Goal: Task Accomplishment & Management: Complete application form

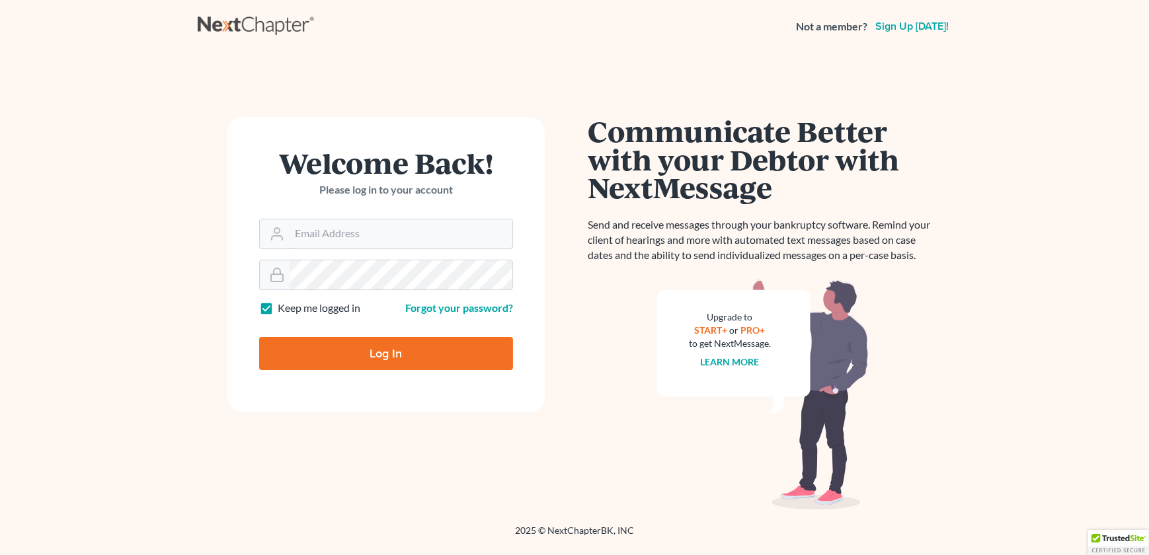
type input "admin@thekcbk.com"
click at [362, 348] on input "Log In" at bounding box center [386, 353] width 254 height 33
type input "Thinking..."
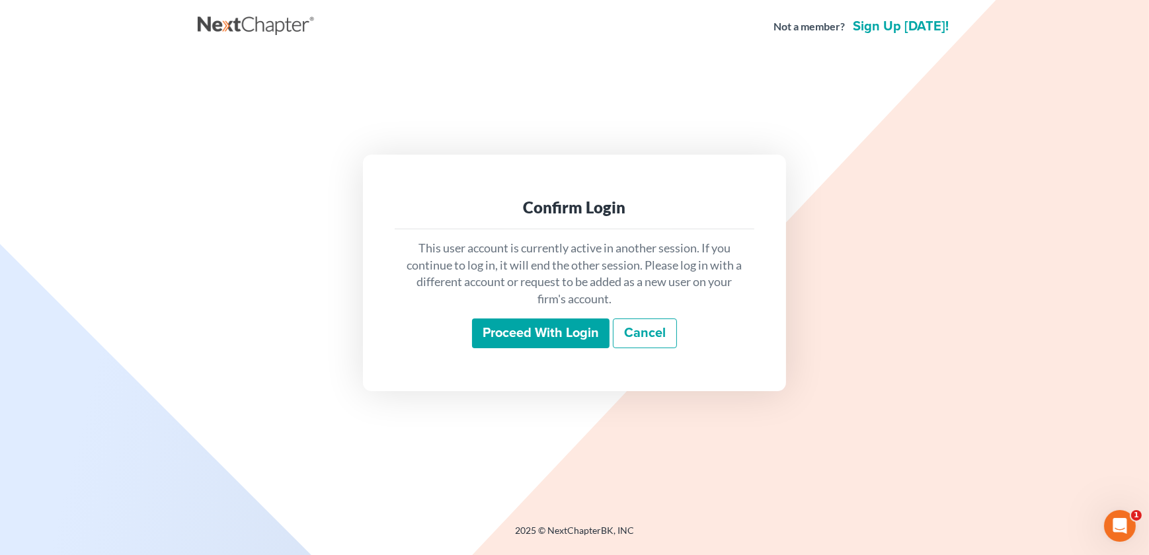
click at [532, 341] on input "Proceed with login" at bounding box center [541, 334] width 138 height 30
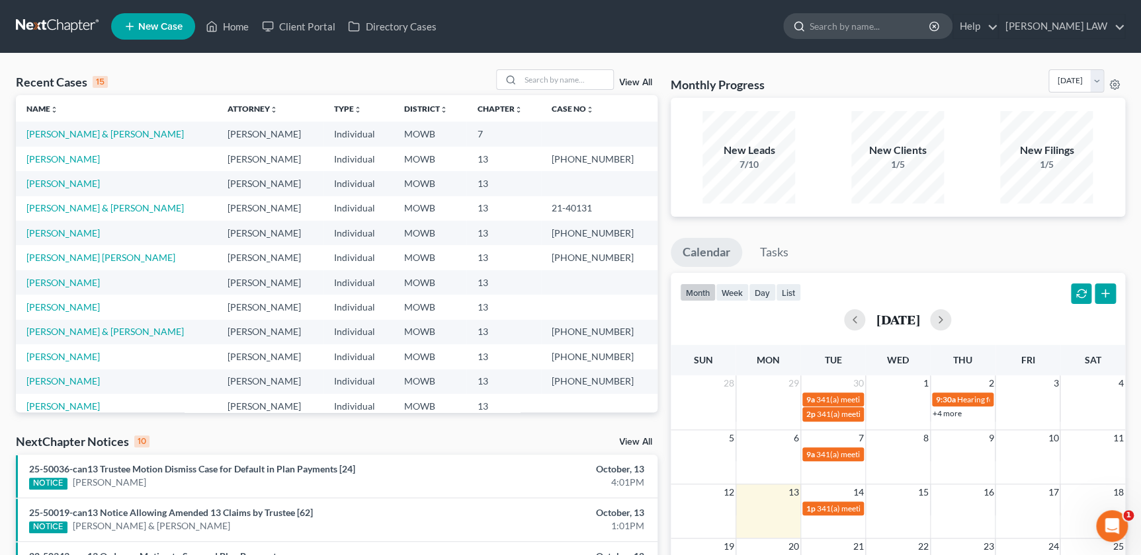
click at [895, 26] on input "search" at bounding box center [869, 26] width 121 height 24
type input "springs"
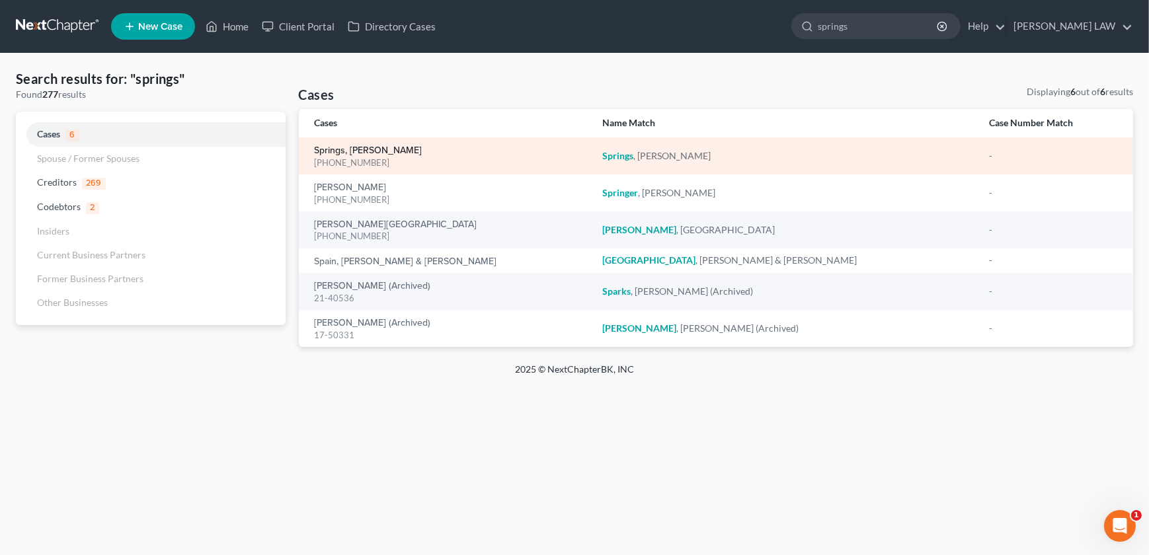
click at [350, 147] on link "Springs, [PERSON_NAME]" at bounding box center [369, 150] width 108 height 9
select select "2"
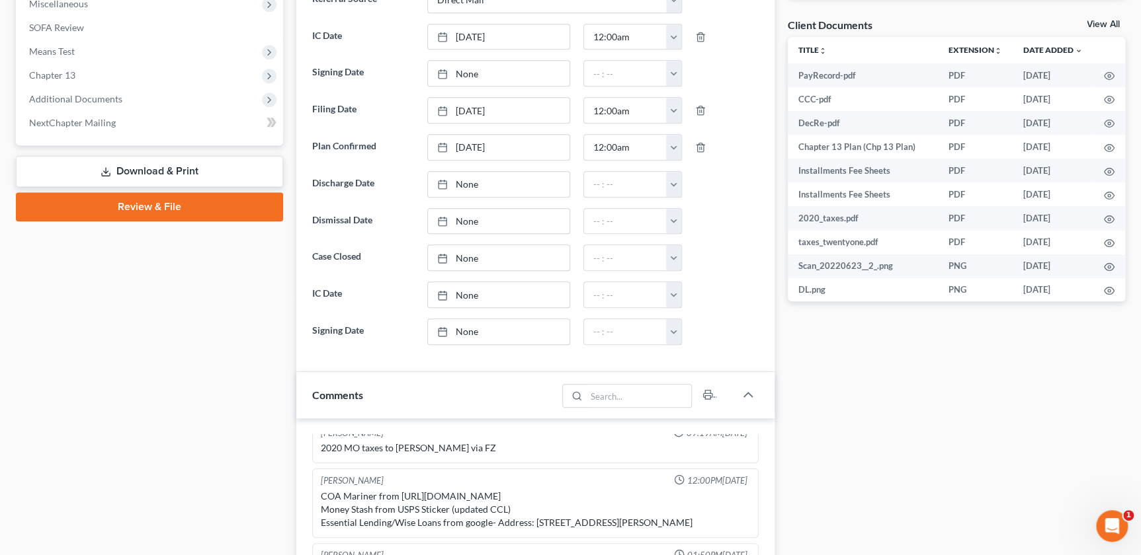
scroll to position [510, 0]
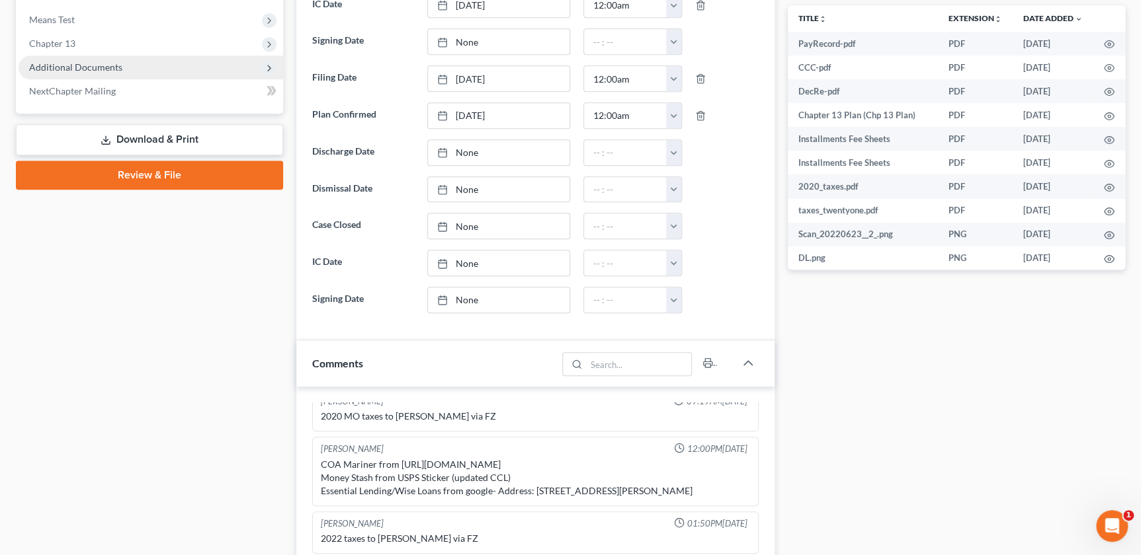
click at [92, 59] on span "Additional Documents" at bounding box center [151, 68] width 264 height 24
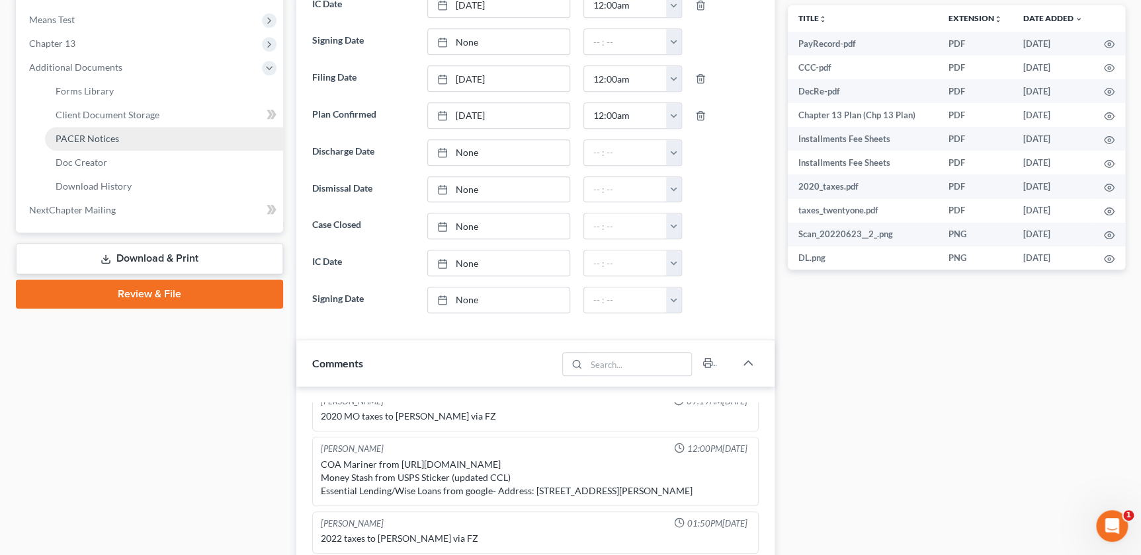
click at [97, 136] on span "PACER Notices" at bounding box center [87, 138] width 63 height 11
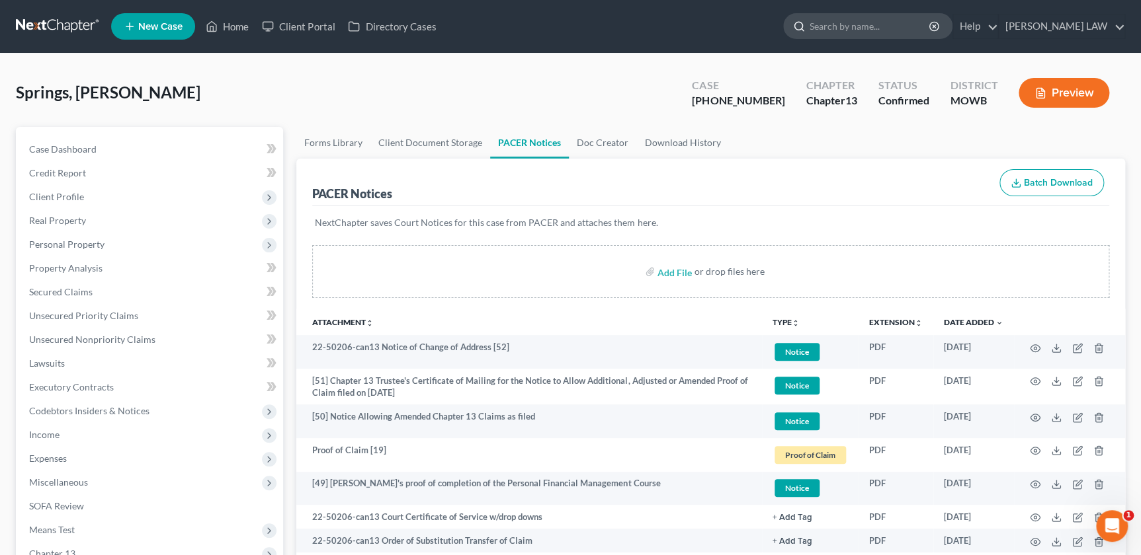
click at [890, 25] on input "search" at bounding box center [869, 26] width 121 height 24
type input "mccullough"
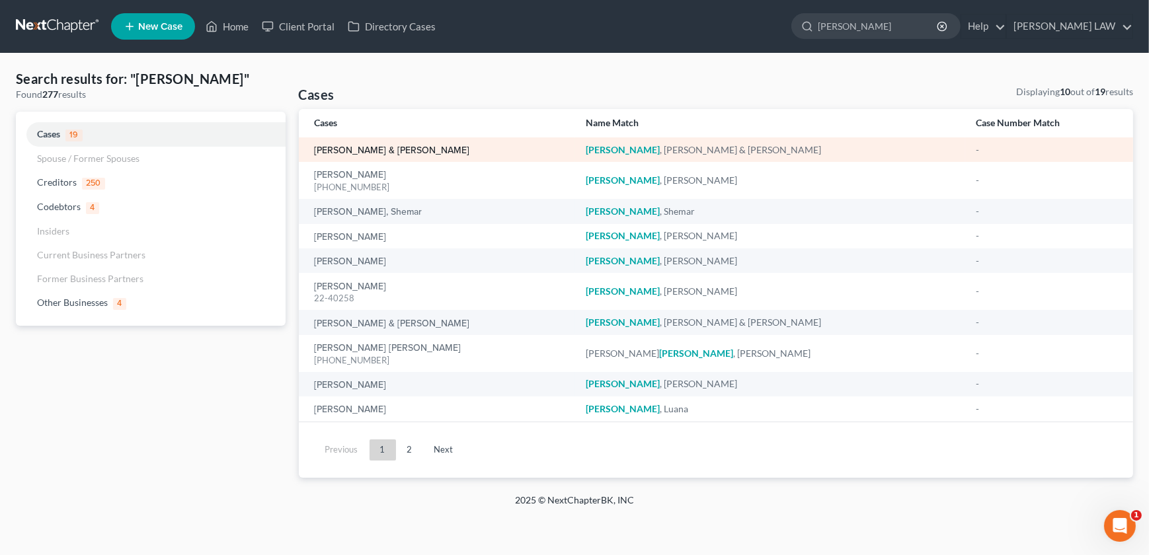
click at [394, 149] on link "[PERSON_NAME] & [PERSON_NAME]" at bounding box center [392, 150] width 155 height 9
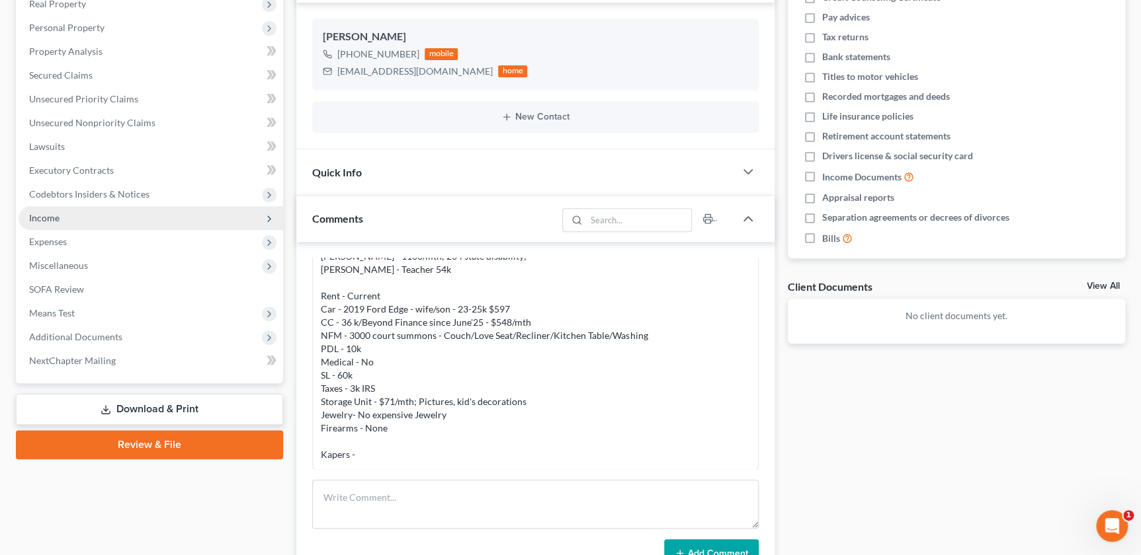
scroll to position [255, 0]
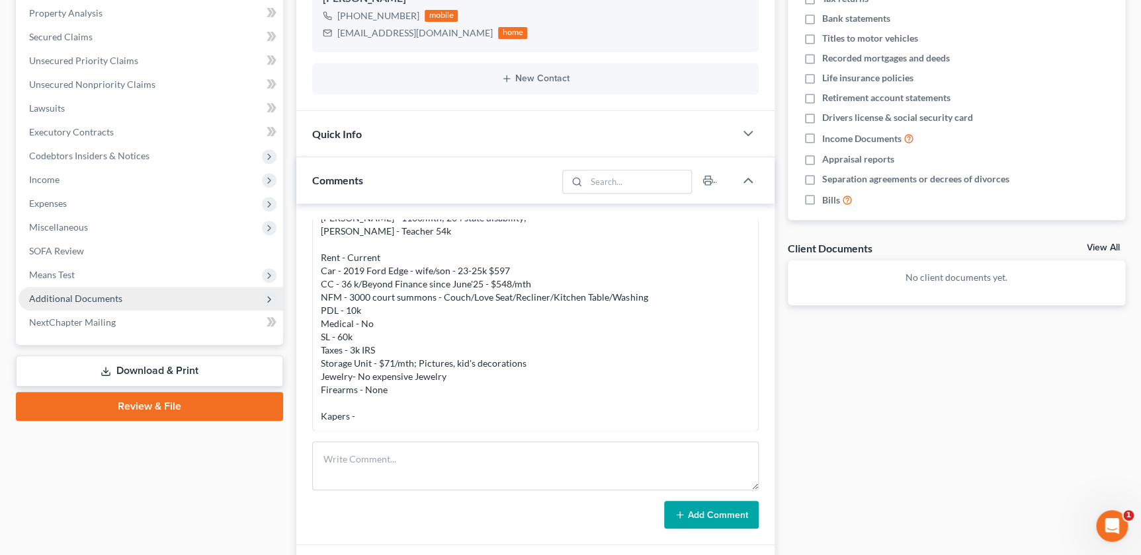
click at [97, 298] on span "Additional Documents" at bounding box center [75, 298] width 93 height 11
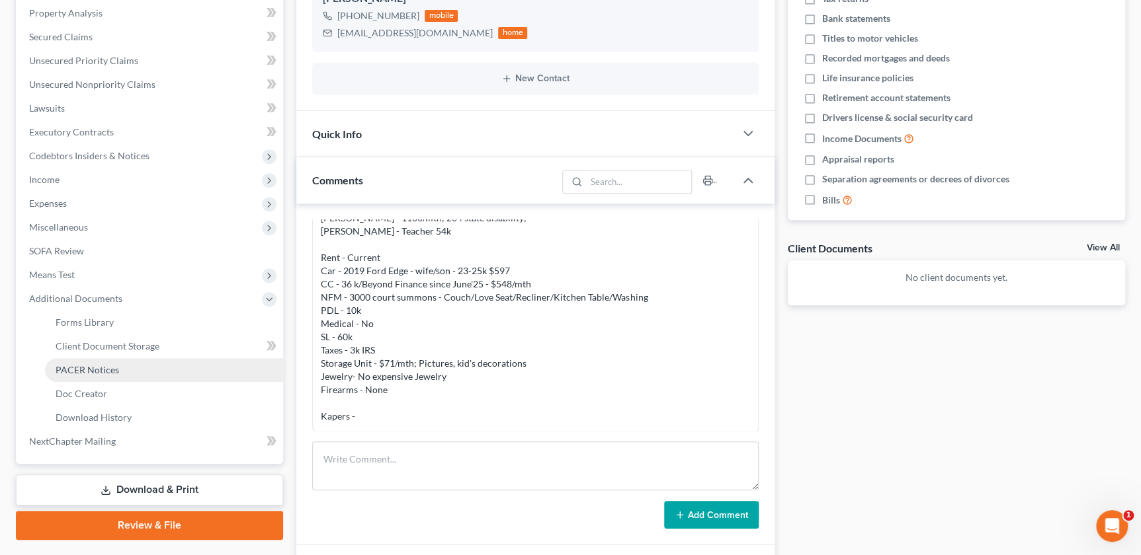
click at [110, 366] on span "PACER Notices" at bounding box center [87, 369] width 63 height 11
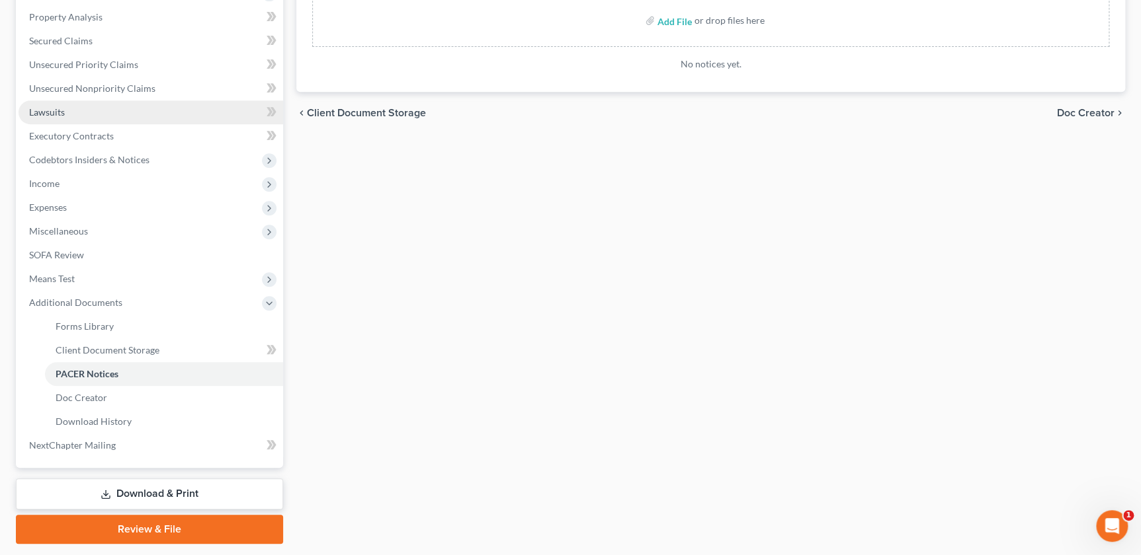
scroll to position [288, 0]
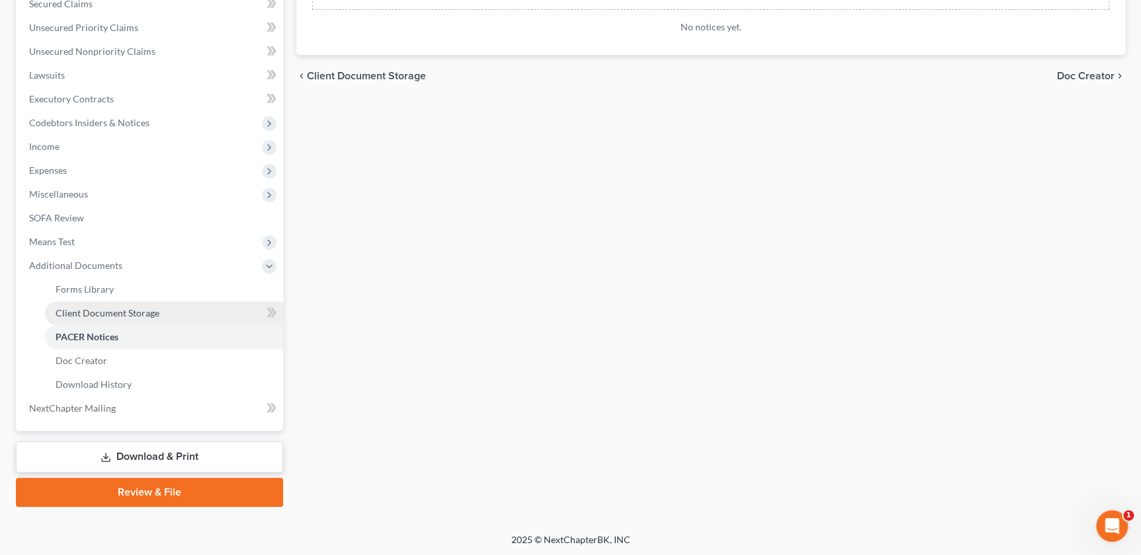
click at [97, 307] on span "Client Document Storage" at bounding box center [108, 312] width 104 height 11
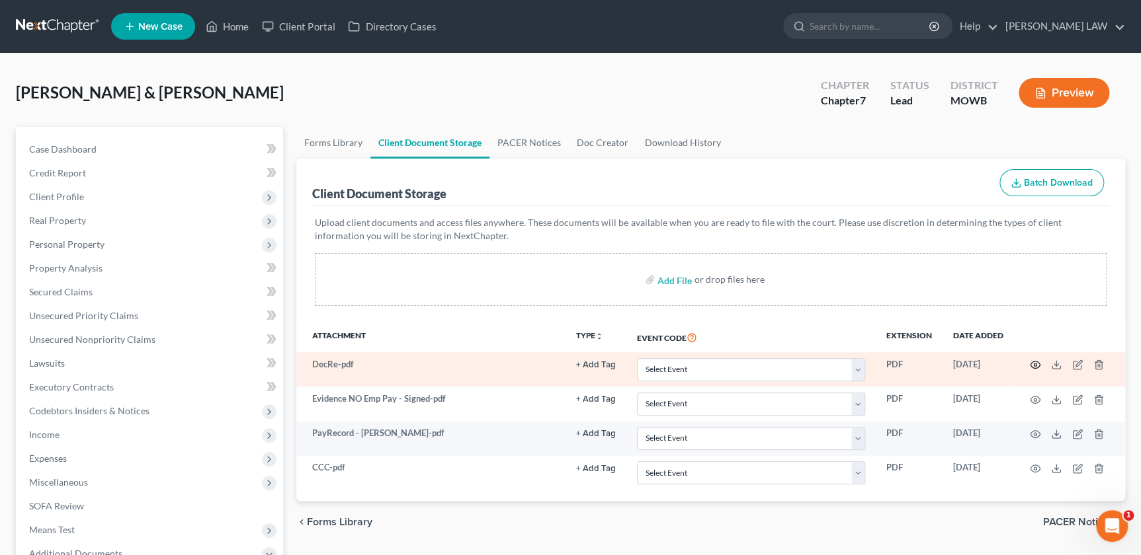
click at [1029, 364] on icon "button" at bounding box center [1034, 365] width 11 height 11
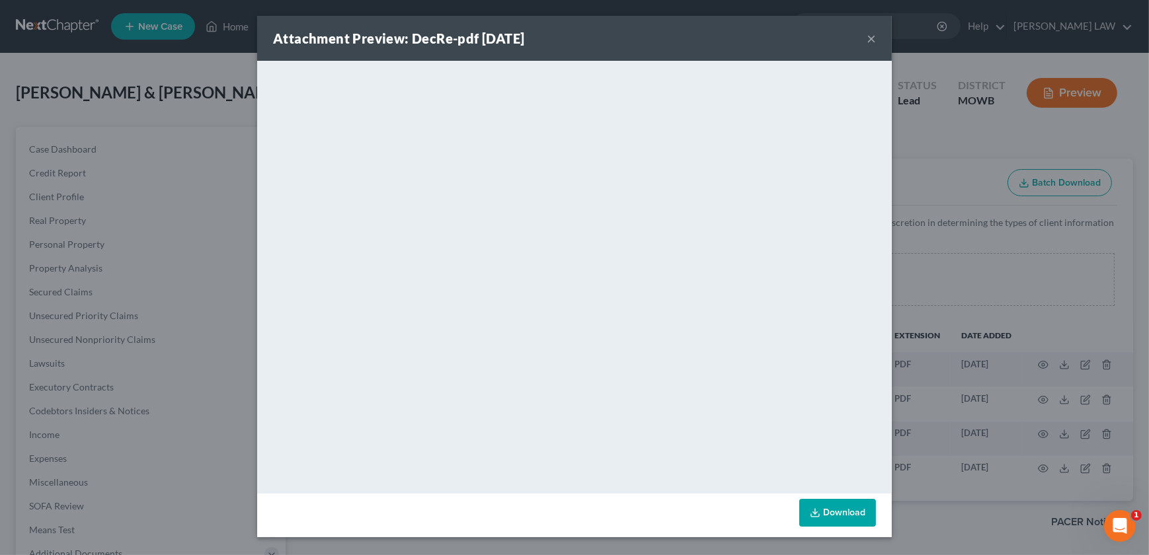
click at [871, 39] on button "×" at bounding box center [871, 38] width 9 height 16
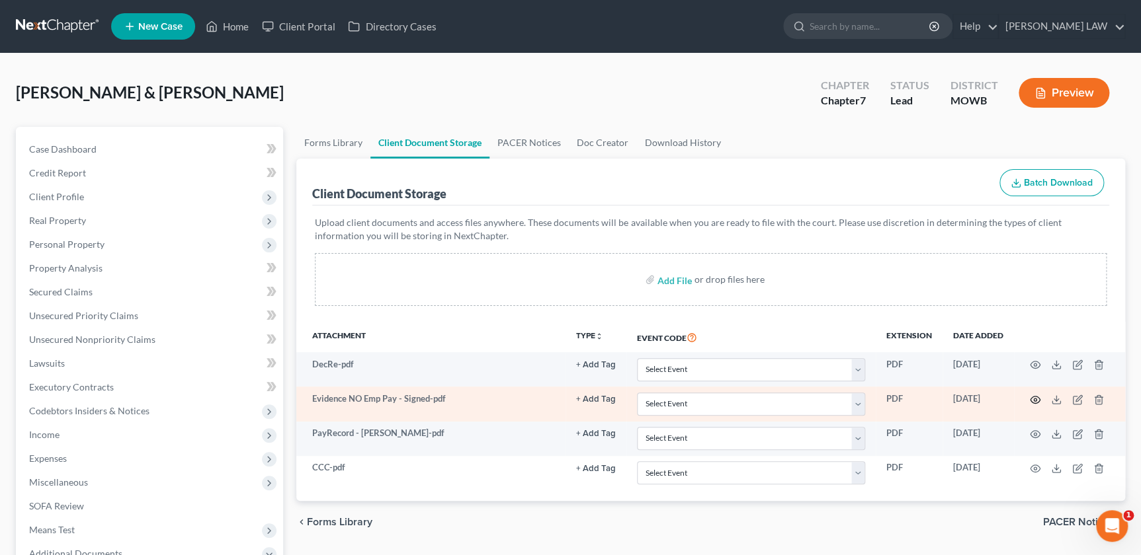
click at [1033, 401] on icon "button" at bounding box center [1034, 400] width 11 height 11
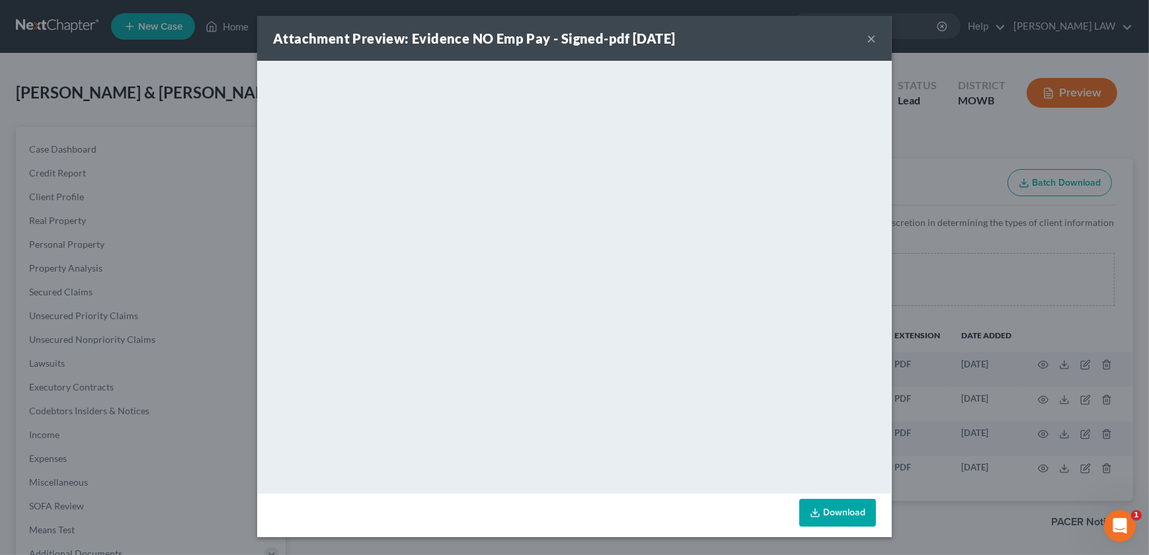
click at [873, 42] on button "×" at bounding box center [871, 38] width 9 height 16
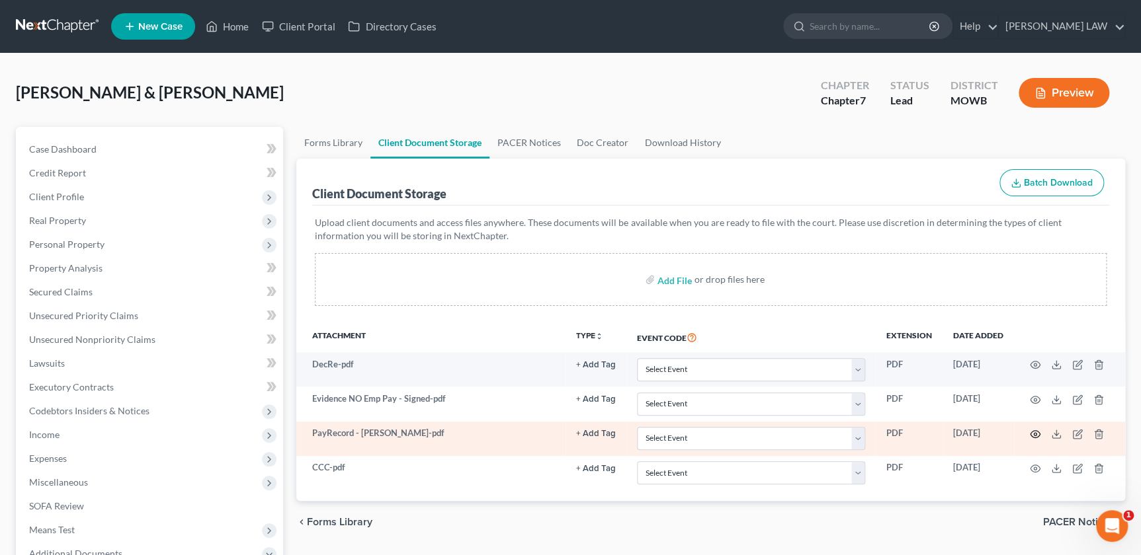
click at [1031, 434] on icon "button" at bounding box center [1034, 434] width 11 height 11
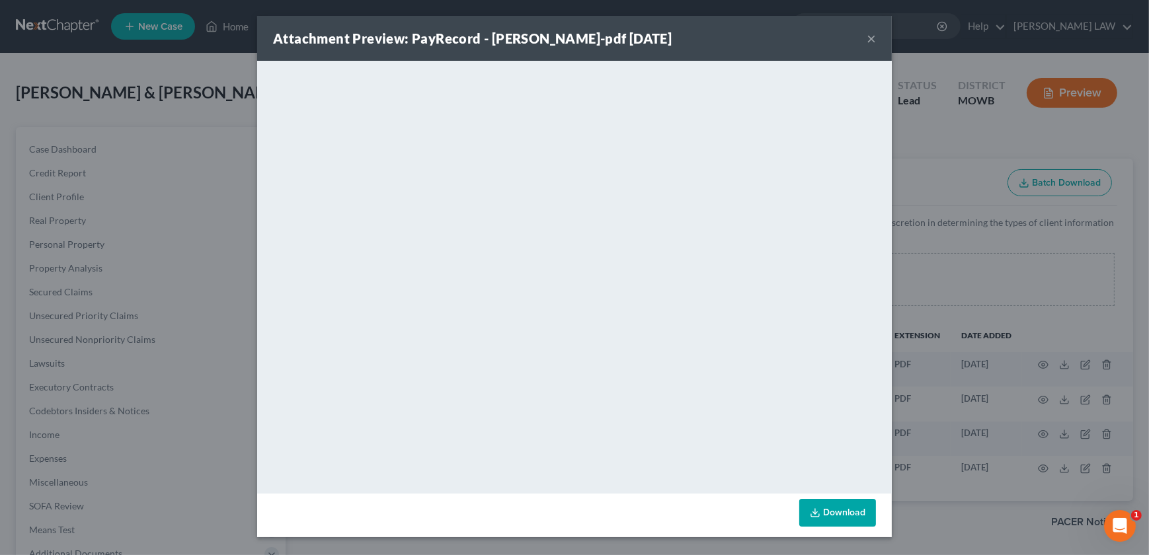
click at [866, 37] on div "Attachment Preview: PayRecord - Rachel-pdf 10/13/2025 ×" at bounding box center [574, 38] width 635 height 45
click at [873, 37] on button "×" at bounding box center [871, 38] width 9 height 16
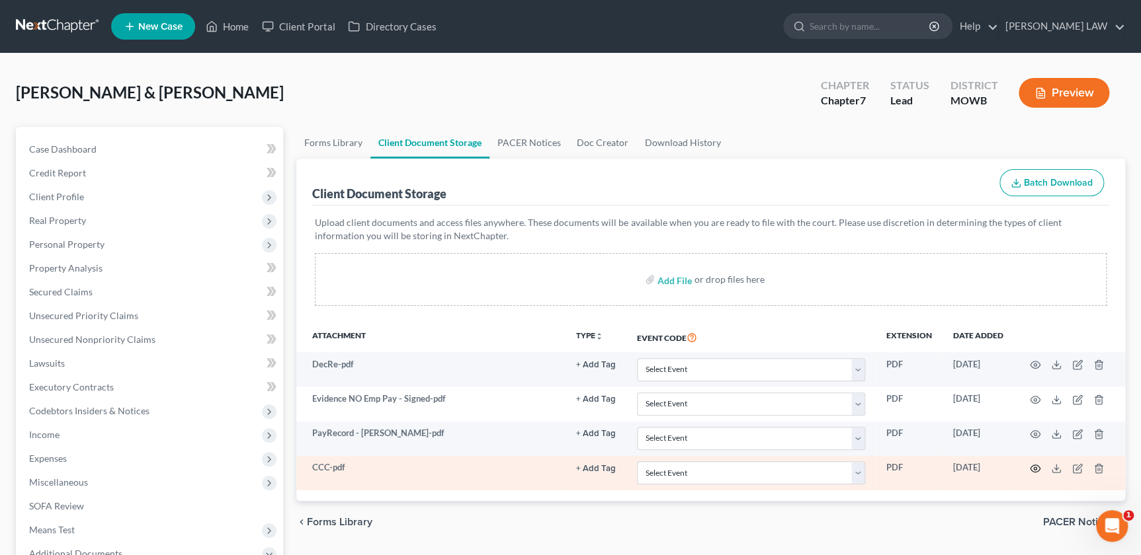
click at [1031, 464] on icon "button" at bounding box center [1034, 468] width 11 height 11
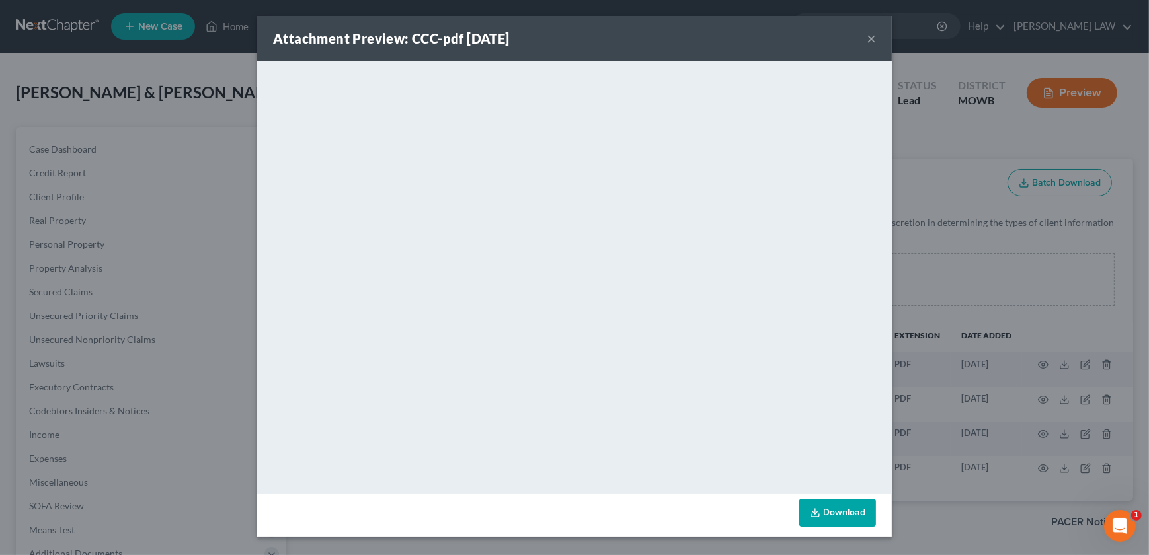
click at [875, 37] on button "×" at bounding box center [871, 38] width 9 height 16
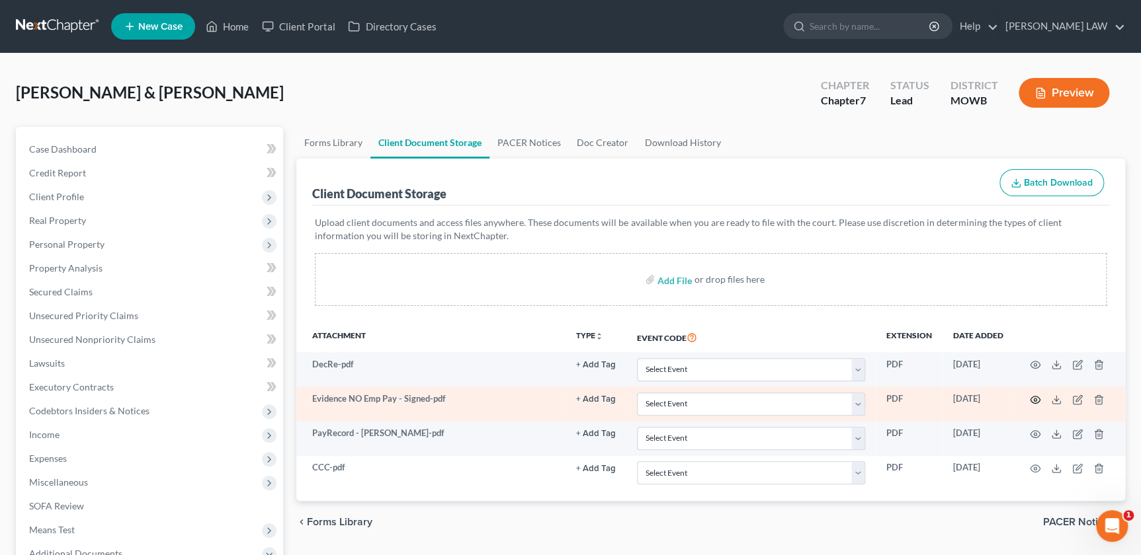
click at [1032, 397] on icon "button" at bounding box center [1034, 400] width 11 height 11
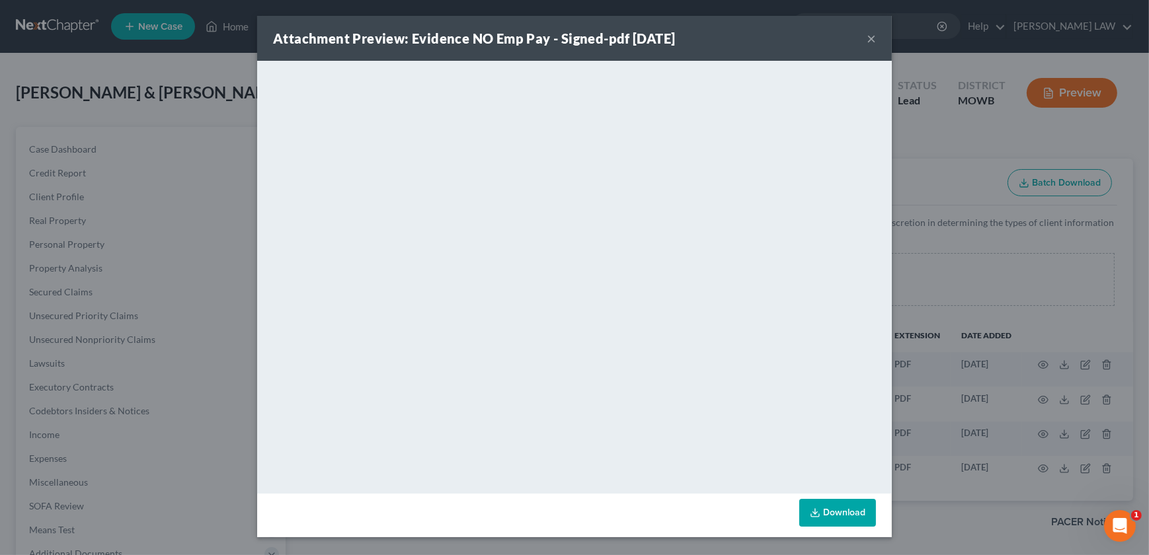
drag, startPoint x: 869, startPoint y: 36, endPoint x: 866, endPoint y: 44, distance: 8.6
click at [869, 36] on button "×" at bounding box center [871, 38] width 9 height 16
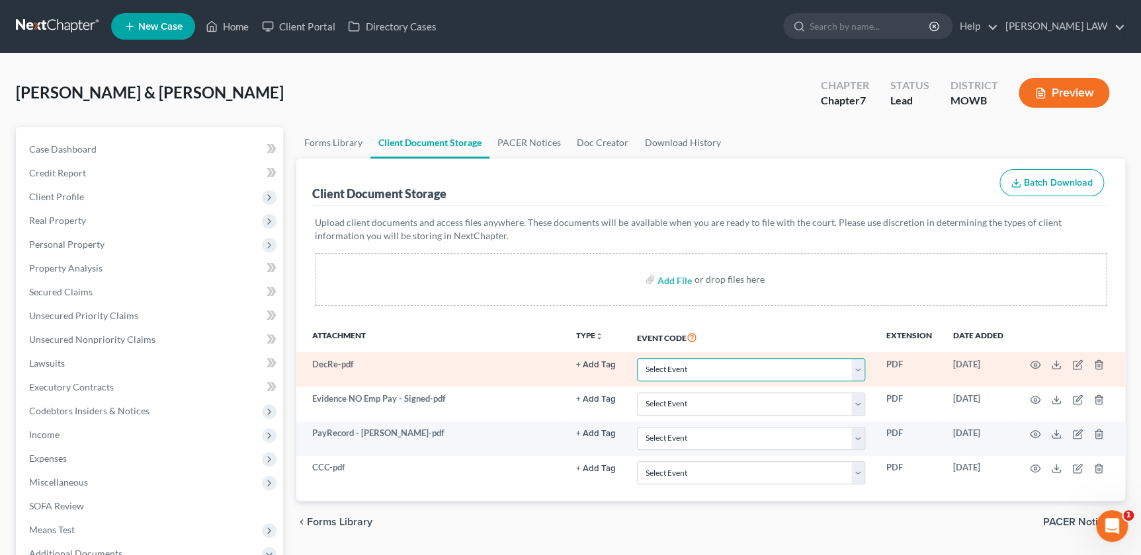
click at [767, 375] on select "Select Event 20 Largest Unsecured Creditors Affidavit re: NO Tax Returns Amende…" at bounding box center [751, 369] width 228 height 23
select select "24"
click at [637, 358] on select "Select Event 20 Largest Unsecured Creditors Affidavit re: NO Tax Returns Amende…" at bounding box center [751, 369] width 228 height 23
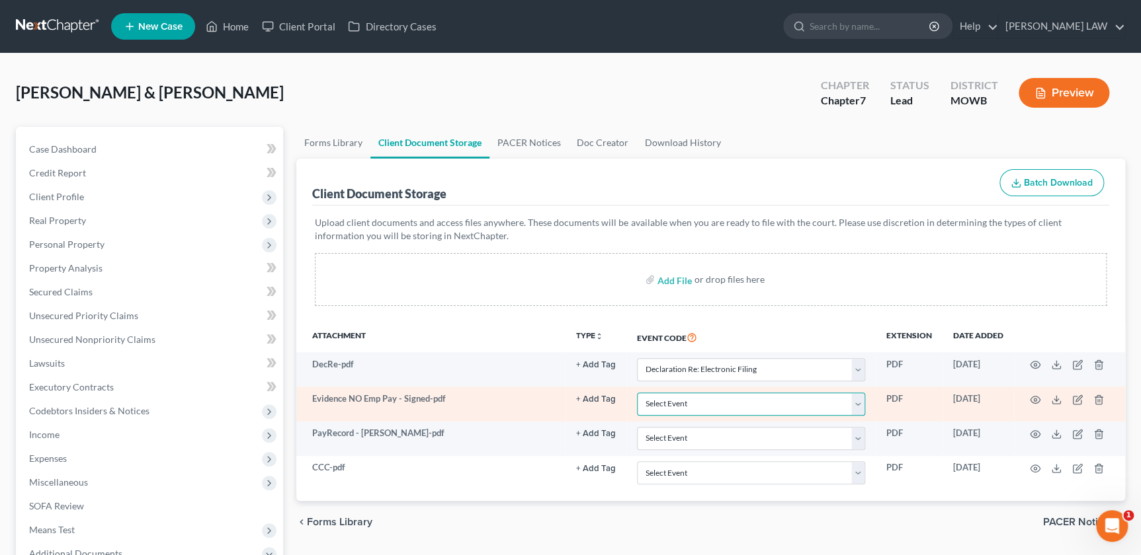
click at [679, 405] on select "Select Event 20 Largest Unsecured Creditors Affidavit re: NO Tax Returns Amende…" at bounding box center [751, 404] width 228 height 23
select select "22"
click at [637, 393] on select "Select Event 20 Largest Unsecured Creditors Affidavit re: NO Tax Returns Amende…" at bounding box center [751, 404] width 228 height 23
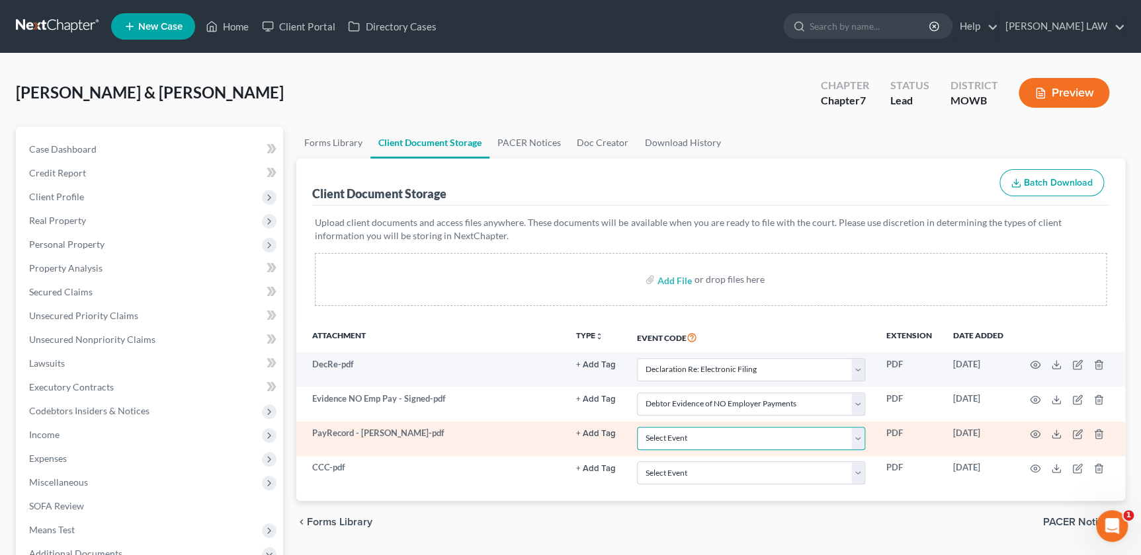
click at [716, 443] on select "Select Event 20 Largest Unsecured Creditors Affidavit re: NO Tax Returns Amende…" at bounding box center [751, 438] width 228 height 23
select select "21"
click at [637, 427] on select "Select Event 20 Largest Unsecured Creditors Affidavit re: NO Tax Returns Amende…" at bounding box center [751, 438] width 228 height 23
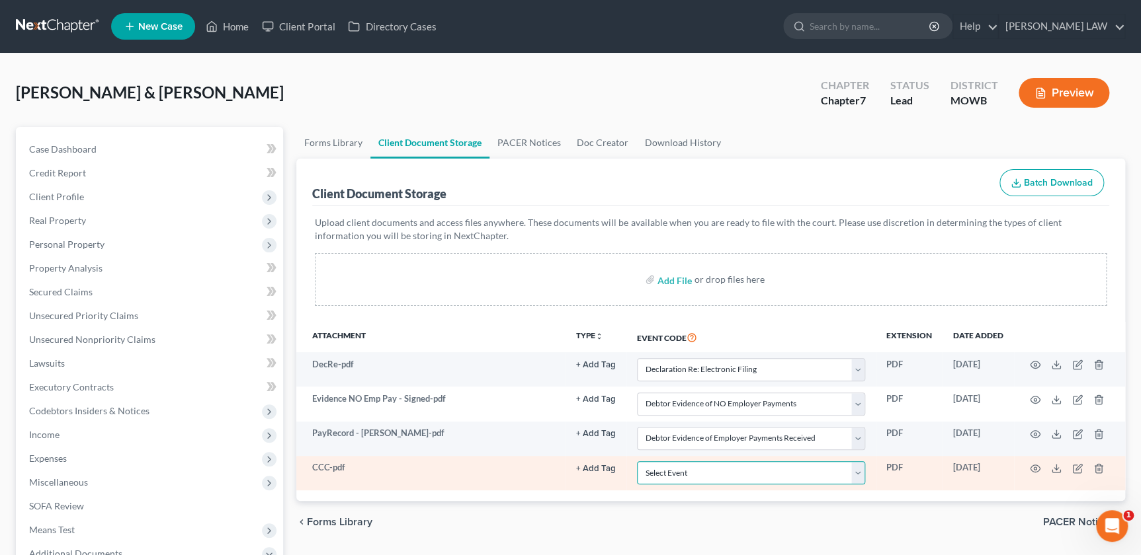
click at [707, 471] on select "Select Event 20 Largest Unsecured Creditors Affidavit re: NO Tax Returns Amende…" at bounding box center [751, 473] width 228 height 23
select select "5"
click at [637, 462] on select "Select Event 20 Largest Unsecured Creditors Affidavit re: NO Tax Returns Amende…" at bounding box center [751, 473] width 228 height 23
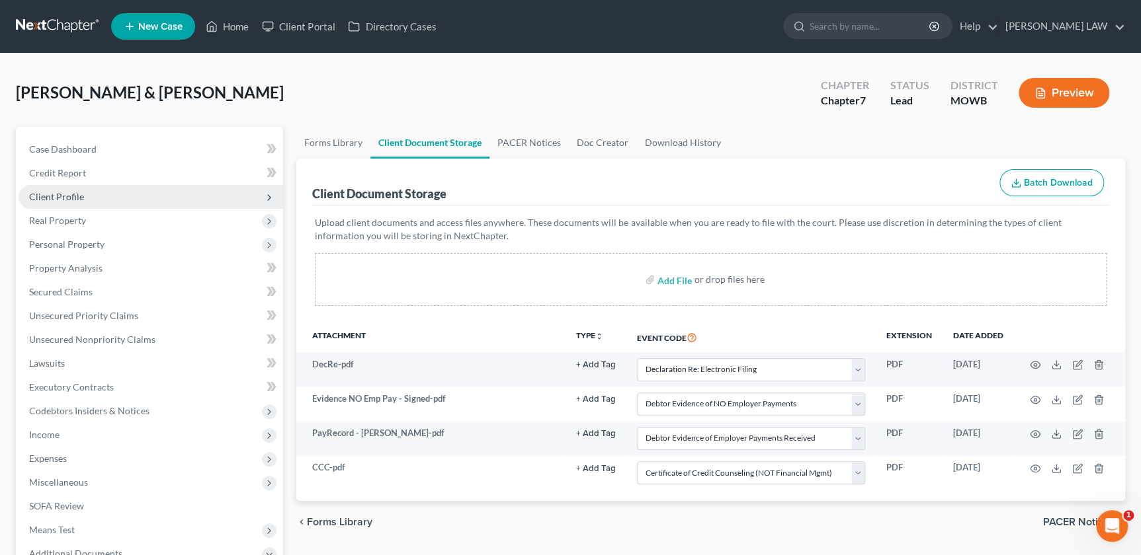
click at [68, 197] on span "Client Profile" at bounding box center [56, 196] width 55 height 11
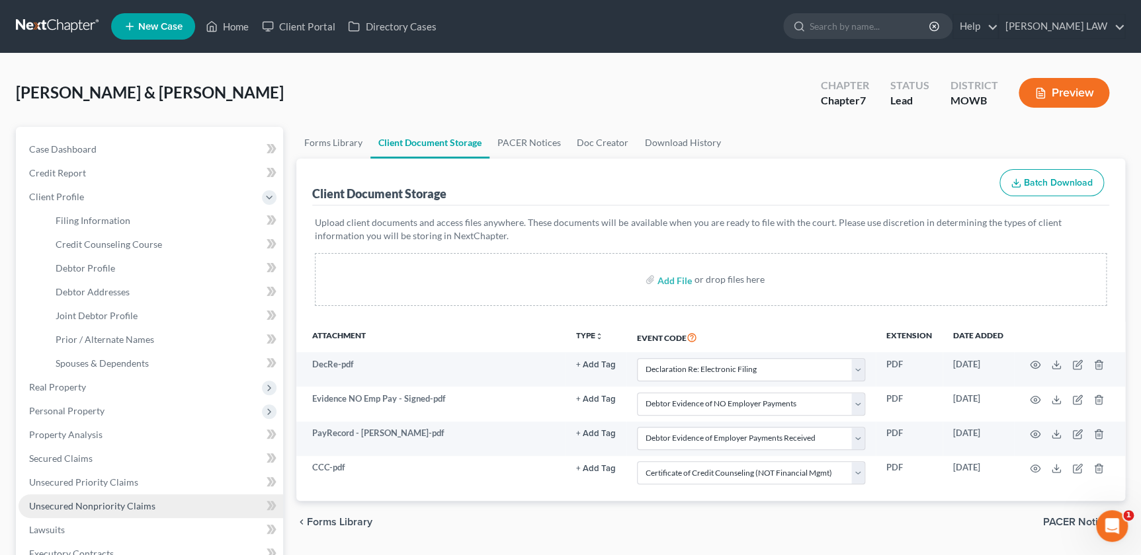
click at [105, 511] on link "Unsecured Nonpriority Claims" at bounding box center [151, 507] width 264 height 24
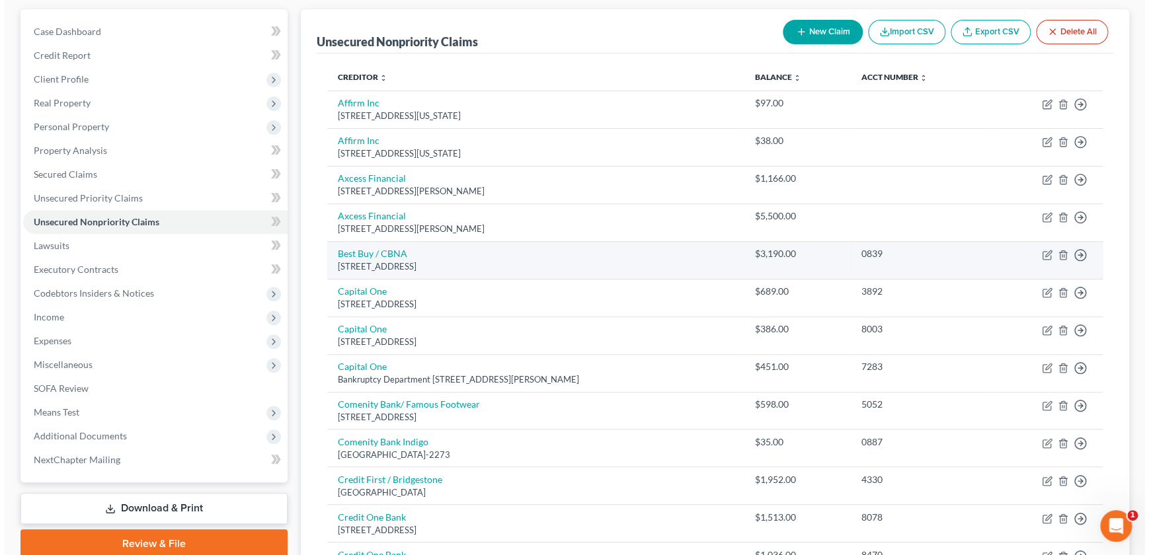
scroll to position [120, 0]
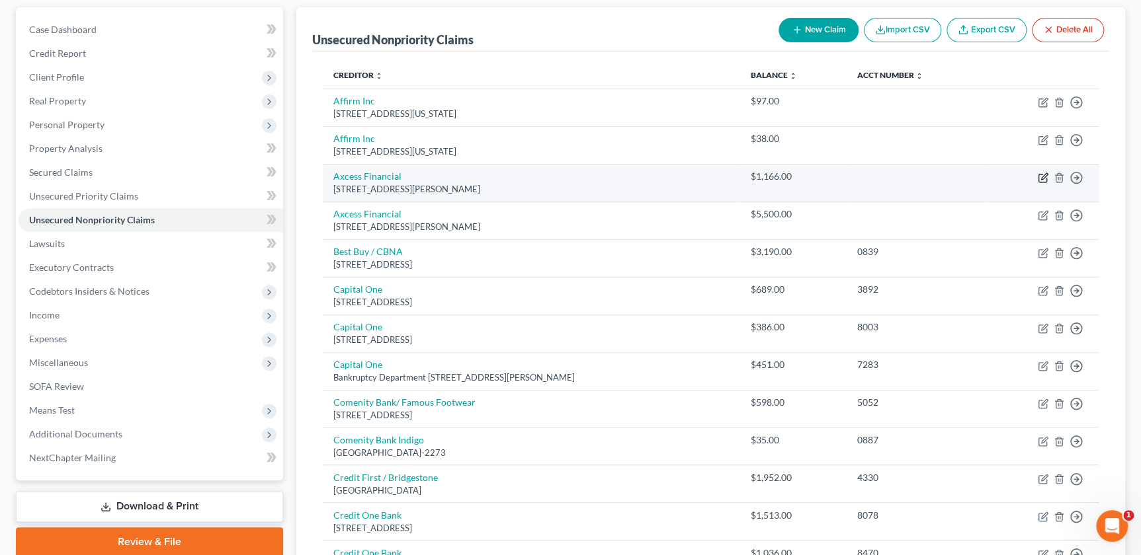
click at [1039, 177] on icon "button" at bounding box center [1042, 178] width 11 height 11
select select "36"
select select "10"
select select "2"
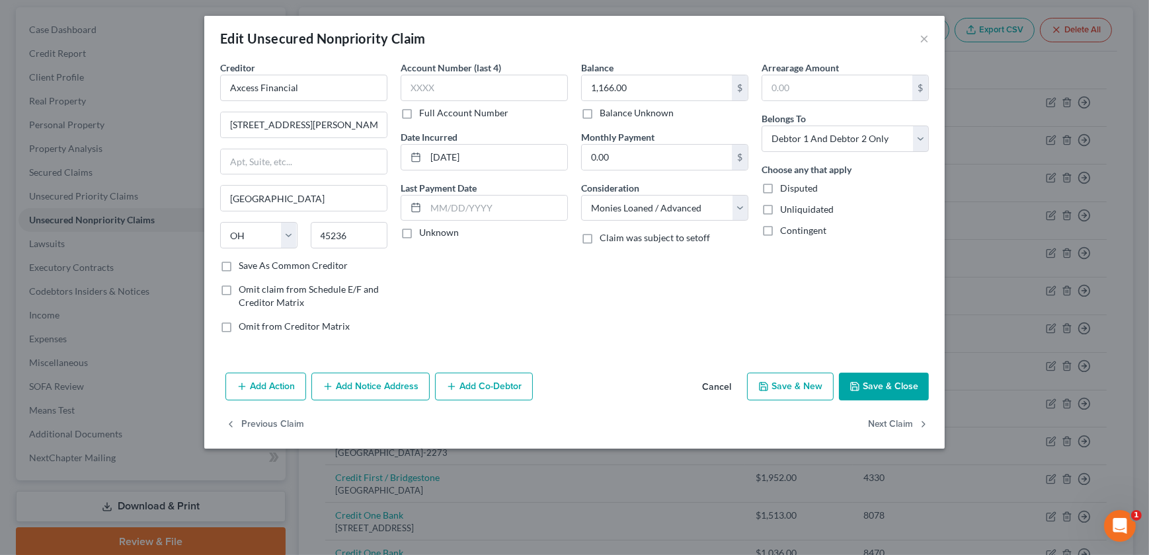
click at [330, 383] on icon "button" at bounding box center [328, 387] width 11 height 11
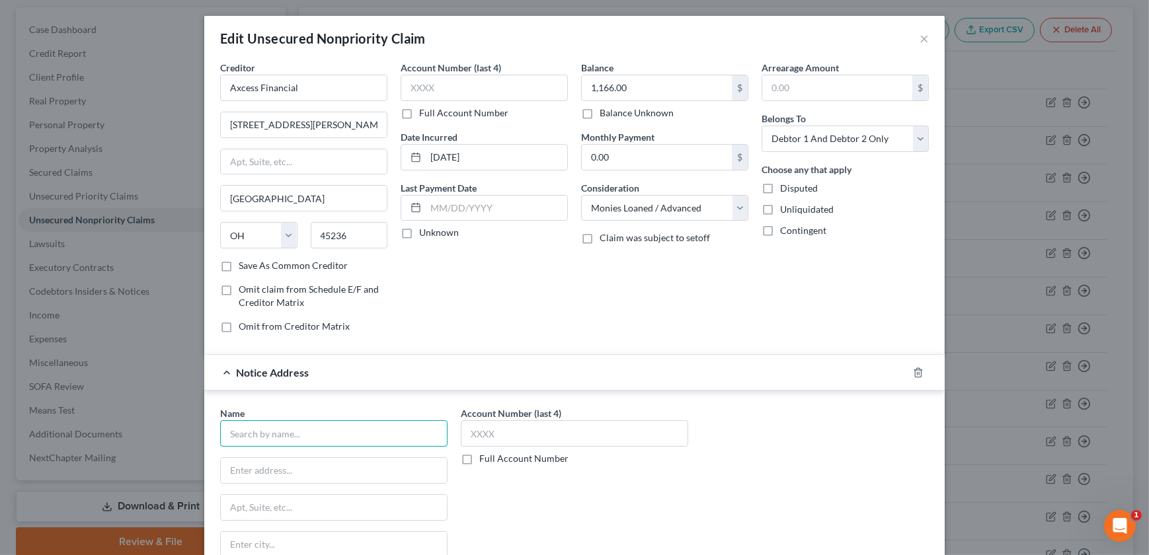
click at [287, 421] on input "text" at bounding box center [333, 434] width 227 height 26
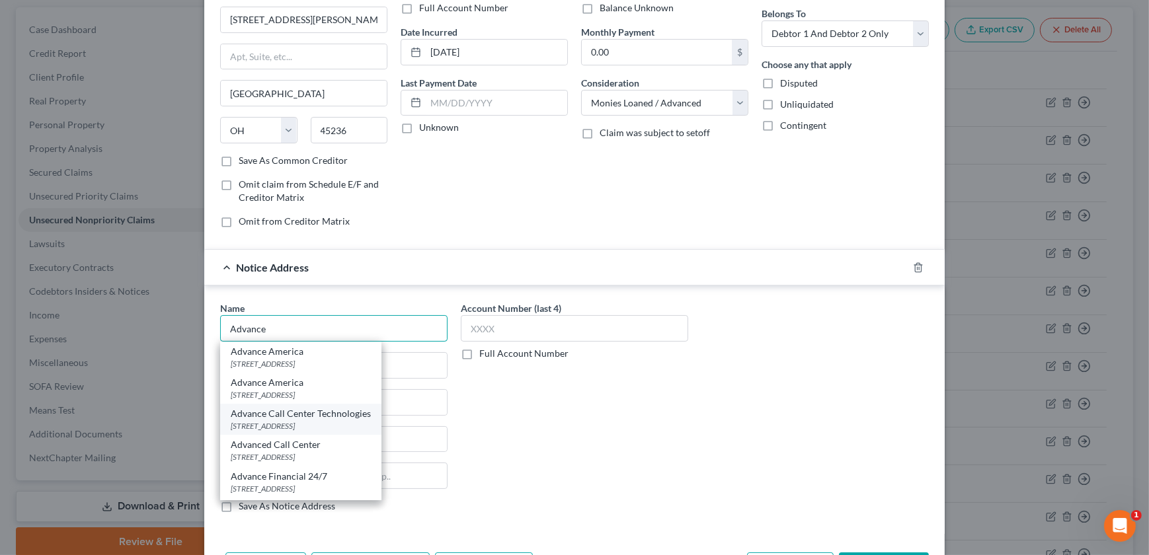
scroll to position [135, 0]
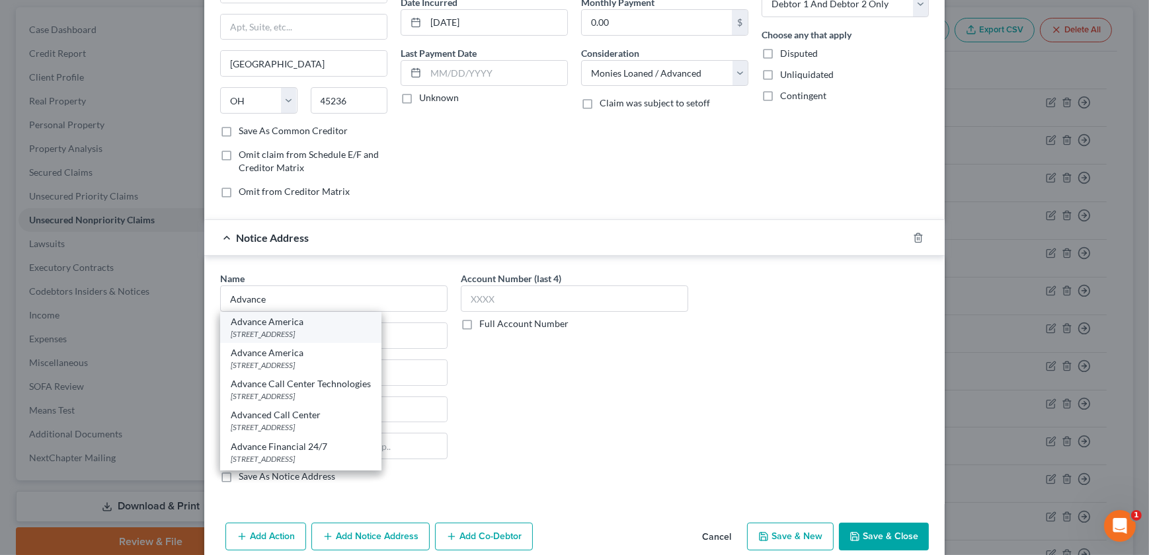
click at [307, 337] on div "PO Box 3058, Spartanburg, SC 29304" at bounding box center [301, 334] width 140 height 11
type input "Advance America"
type input "PO Box 3058"
type input "Spartanburg"
select select "42"
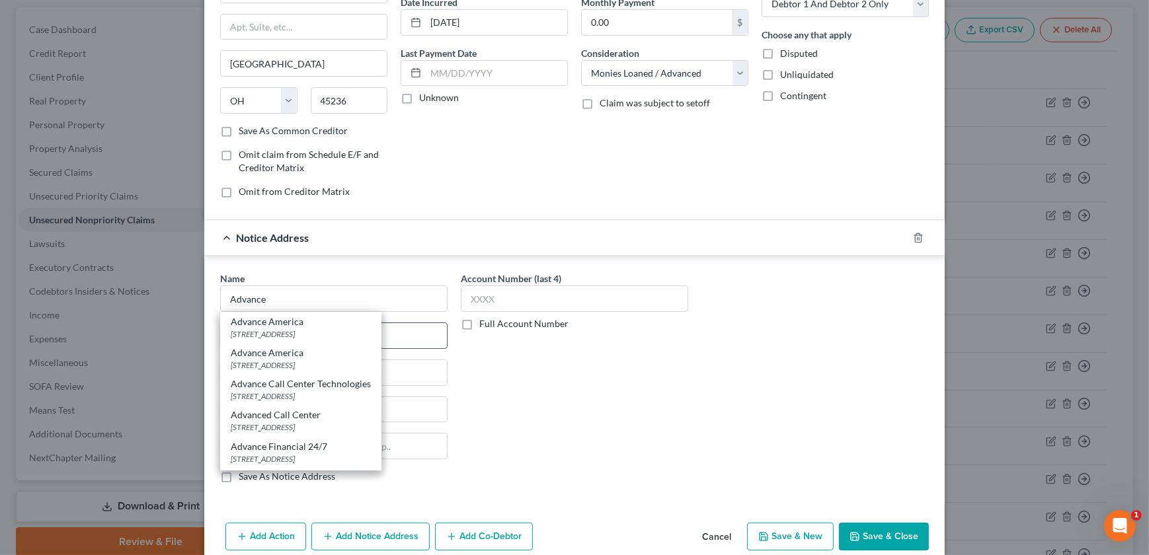
type input "29304"
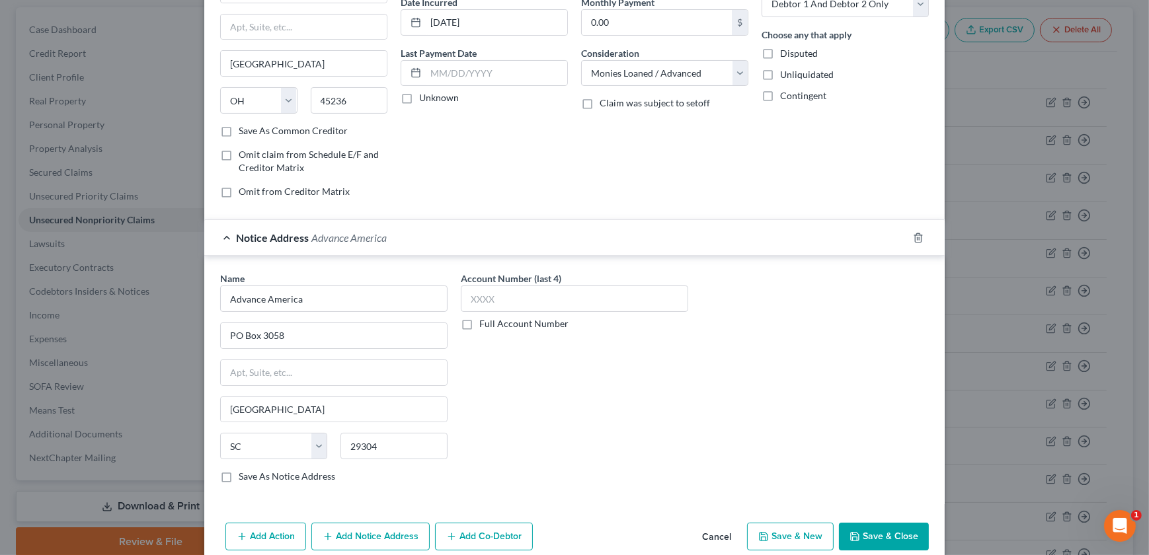
click at [902, 533] on button "Save & Close" at bounding box center [884, 537] width 90 height 28
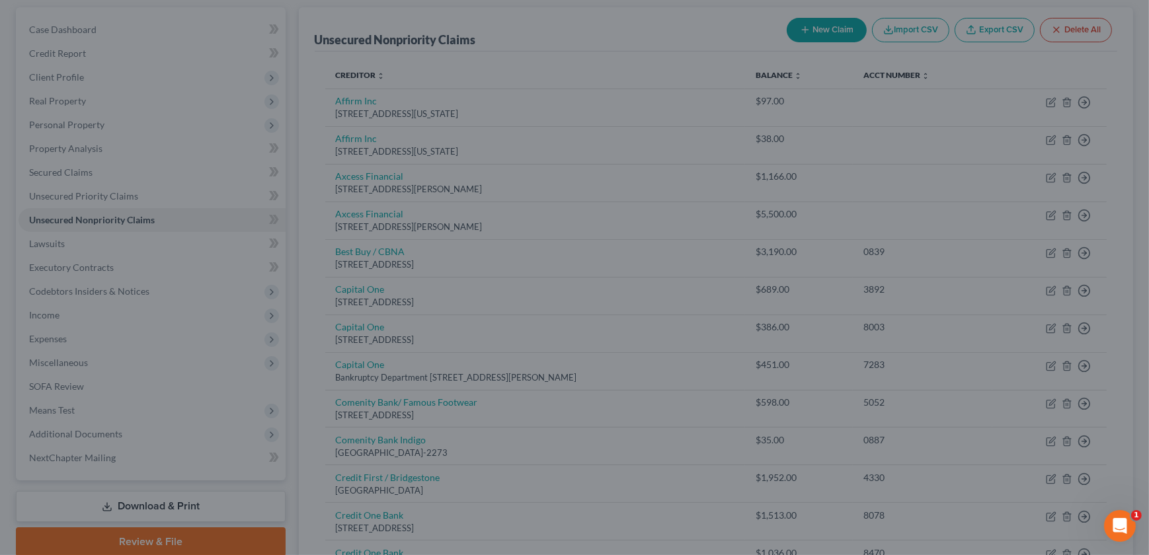
scroll to position [0, 0]
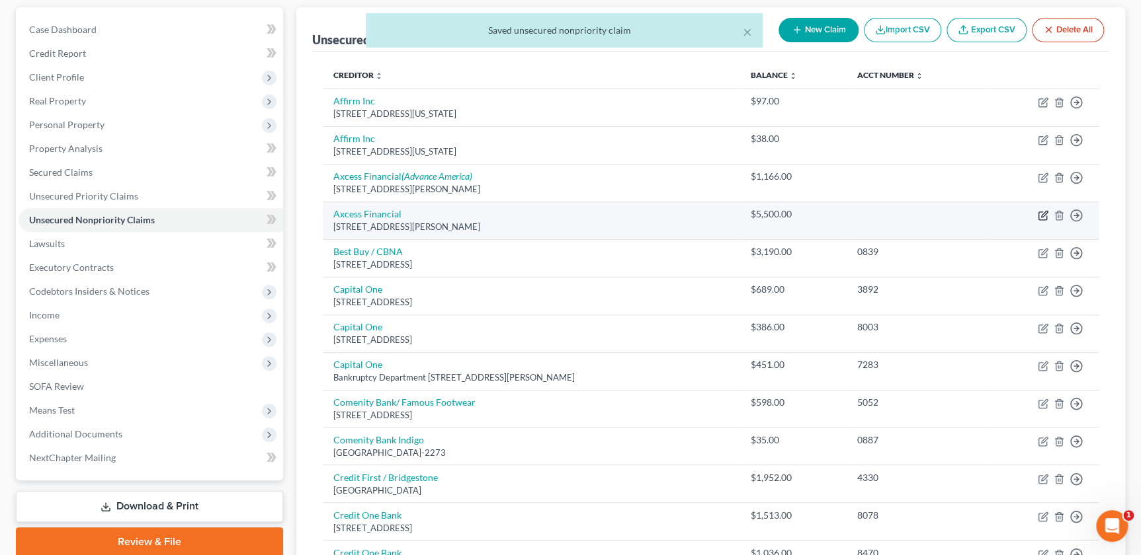
click at [1041, 216] on icon "button" at bounding box center [1042, 215] width 11 height 11
select select "36"
select select "10"
select select "2"
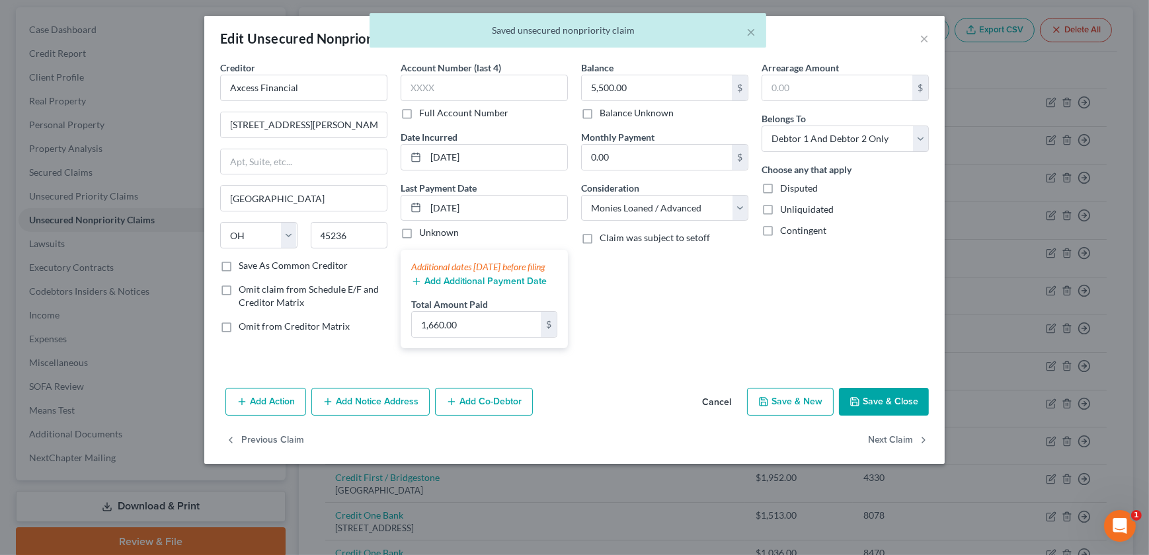
click at [337, 416] on button "Add Notice Address" at bounding box center [370, 402] width 118 height 28
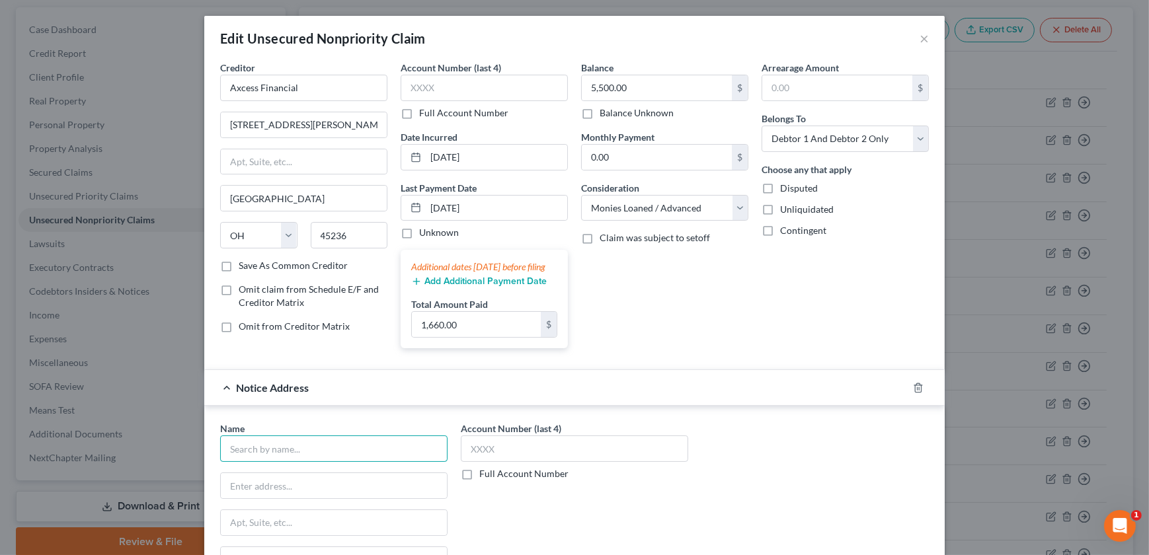
click at [301, 462] on input "text" at bounding box center [333, 449] width 227 height 26
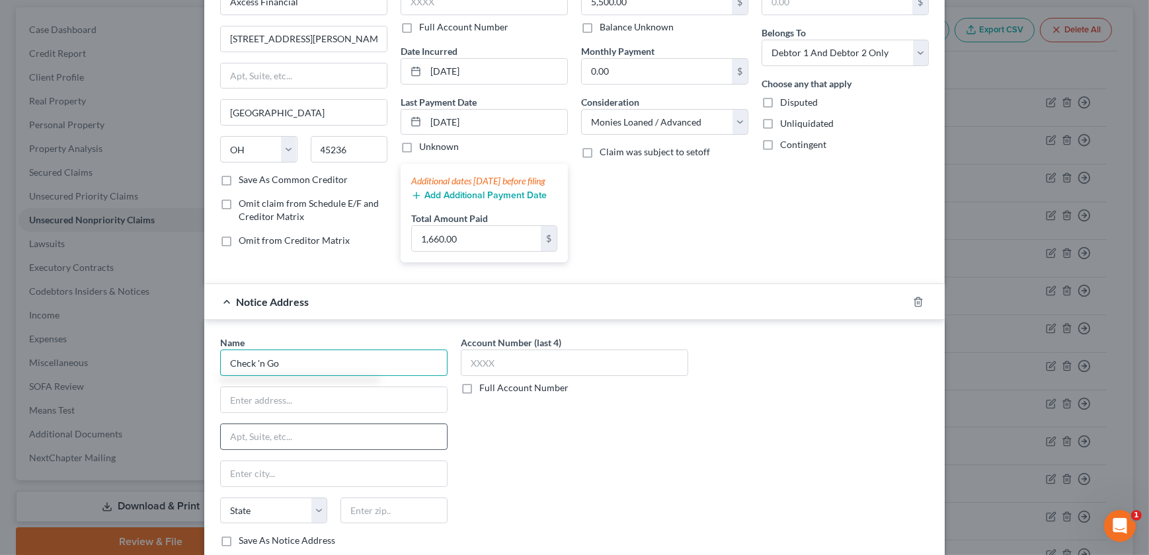
scroll to position [120, 0]
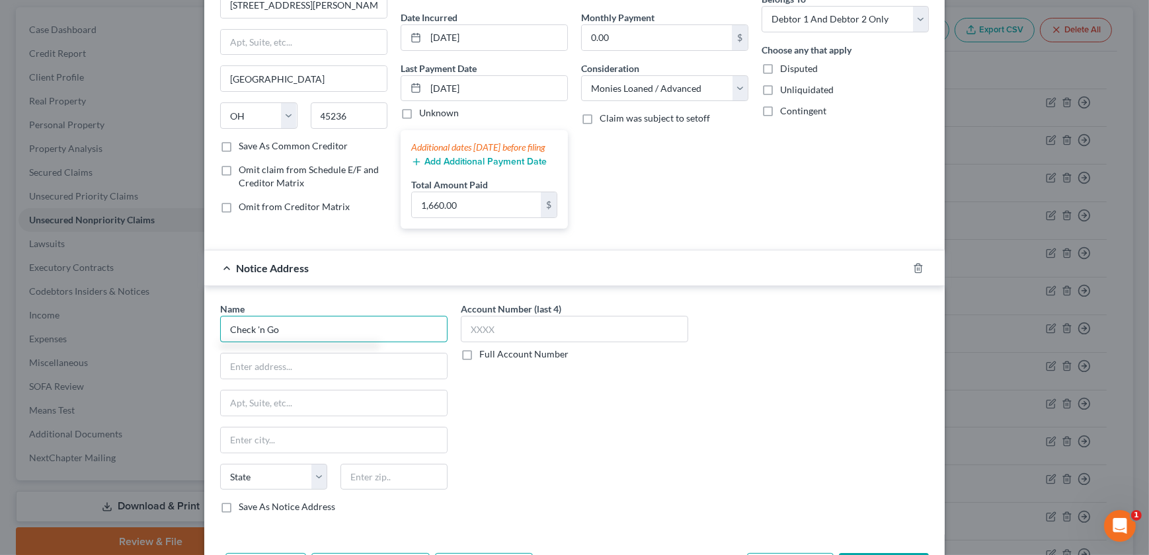
drag, startPoint x: 285, startPoint y: 344, endPoint x: 220, endPoint y: 342, distance: 64.8
click at [223, 343] on input "Check 'n Go" at bounding box center [333, 329] width 227 height 26
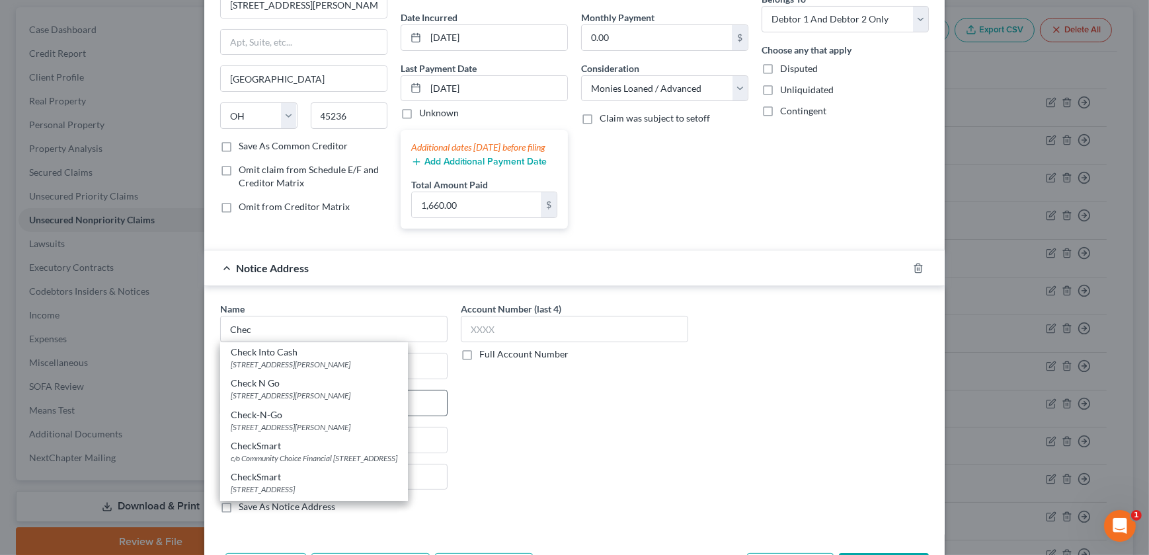
click at [319, 401] on div "7755 Montgomery Road, Cincinnati, OH 45236" at bounding box center [314, 395] width 167 height 11
type input "Check N Go"
type input "7755 Montgomery Road"
type input "Cincinnati"
select select "36"
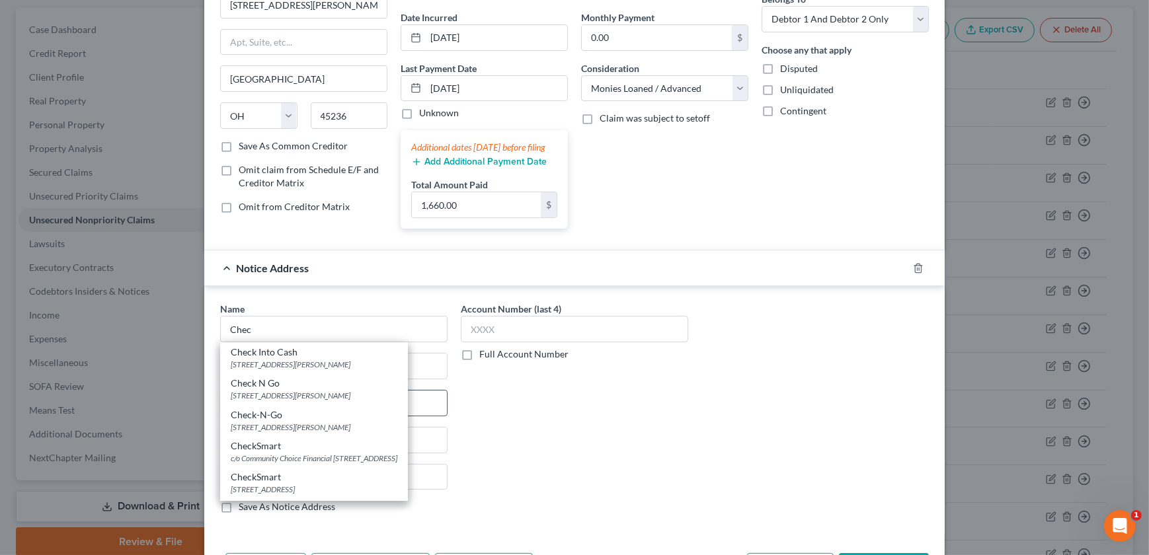
type input "45236"
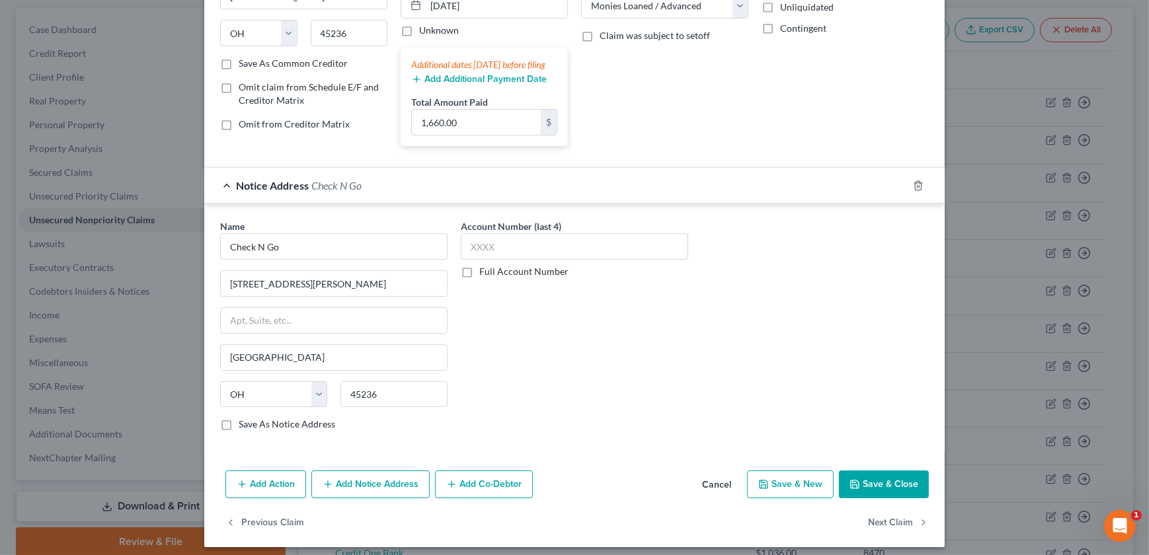
scroll to position [222, 0]
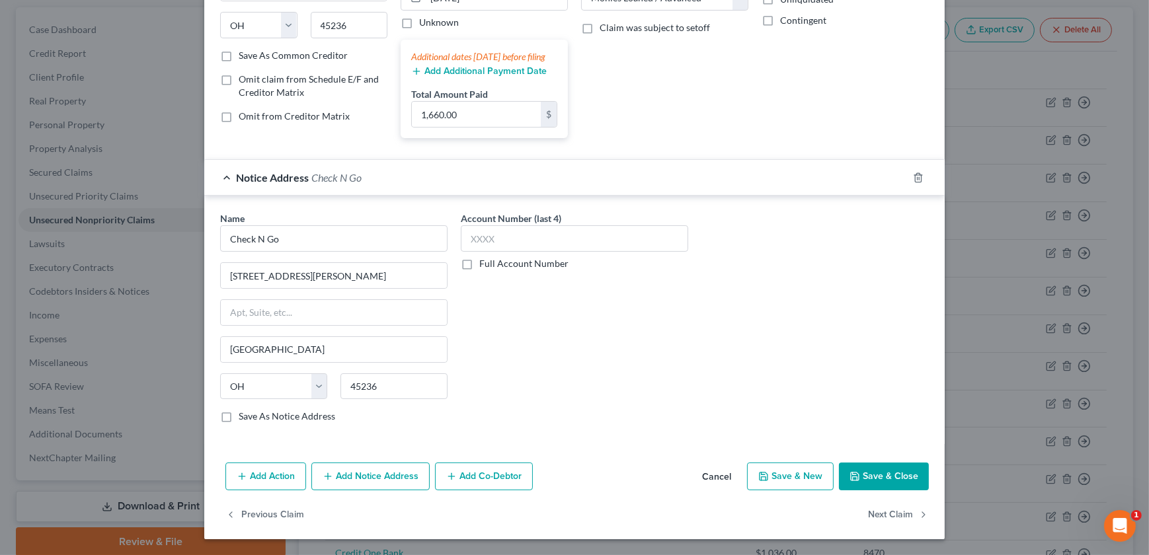
click at [860, 481] on button "Save & Close" at bounding box center [884, 477] width 90 height 28
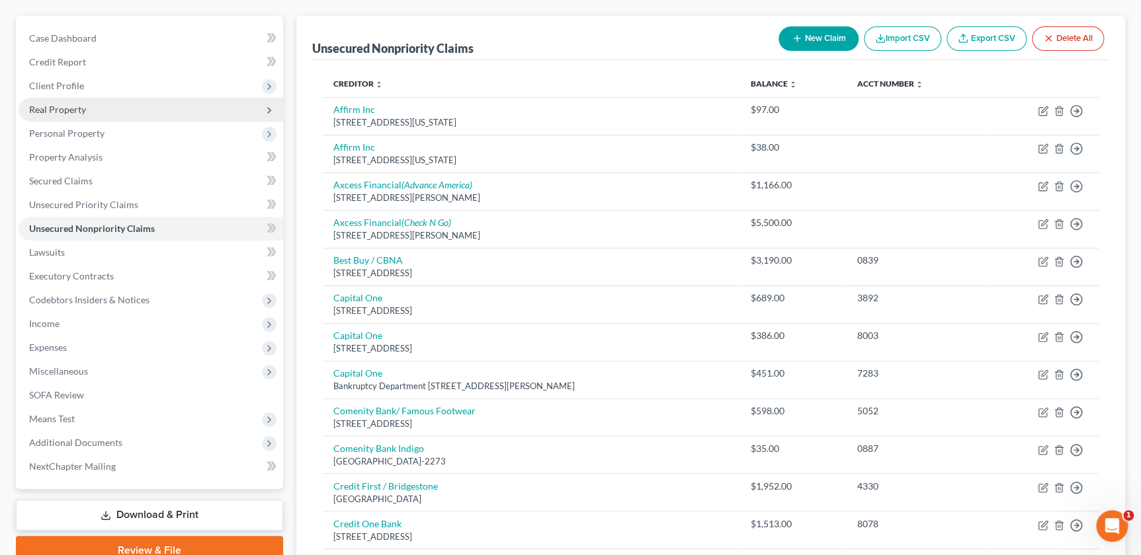
scroll to position [90, 0]
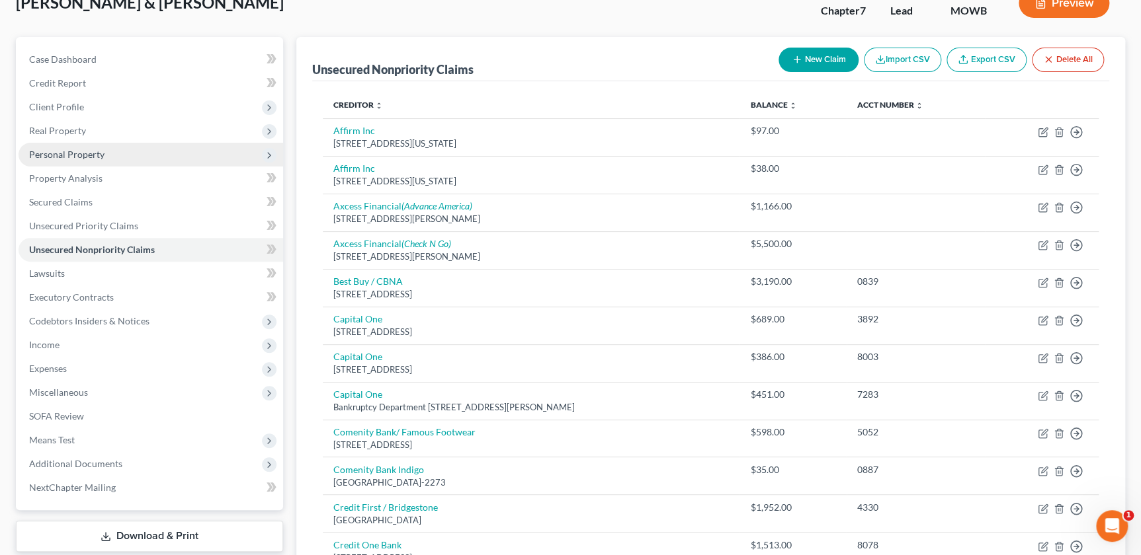
click at [110, 153] on span "Personal Property" at bounding box center [151, 155] width 264 height 24
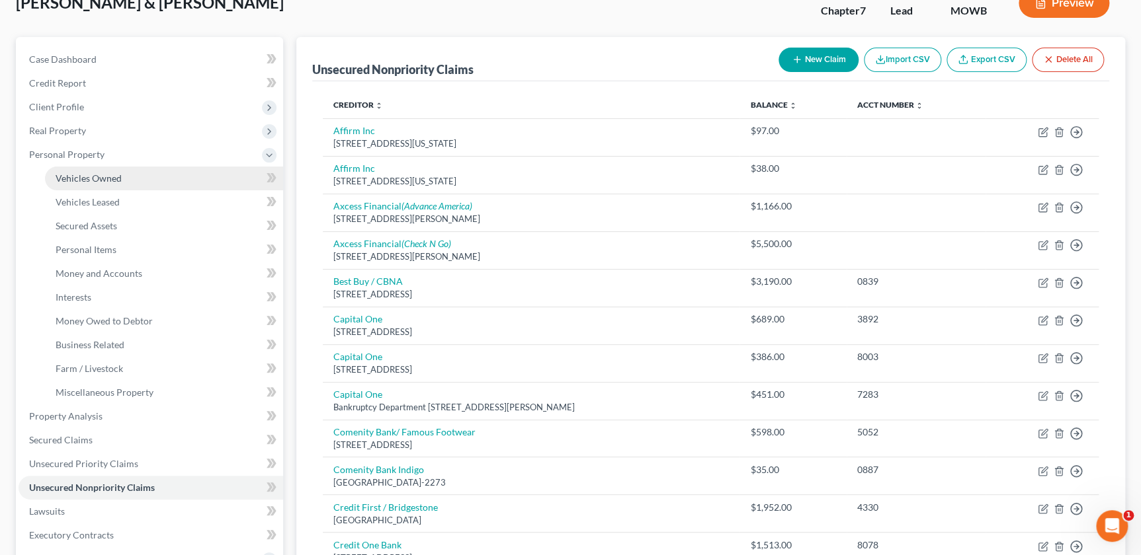
click at [124, 179] on link "Vehicles Owned" at bounding box center [164, 179] width 238 height 24
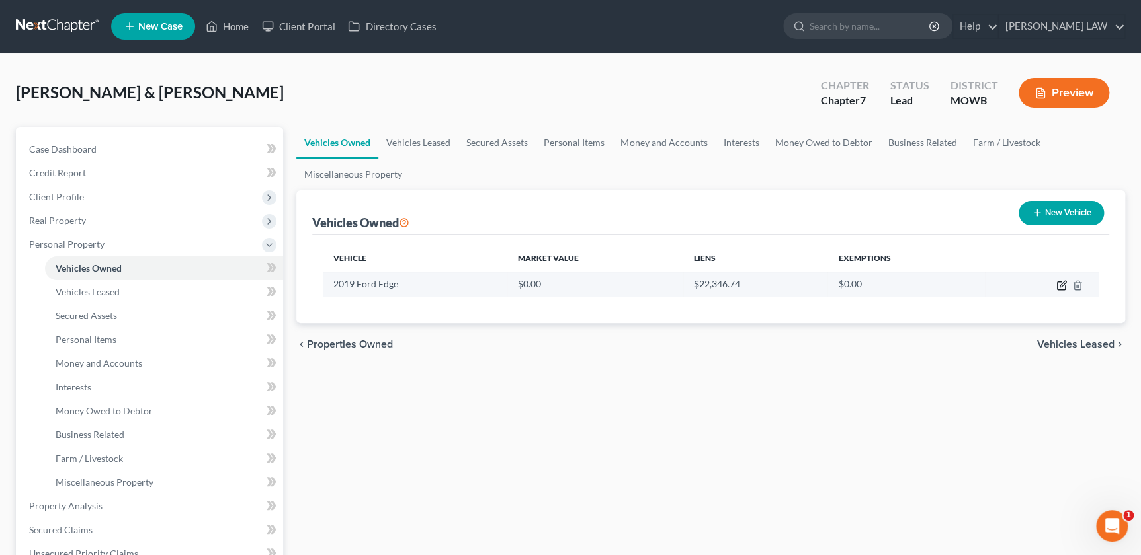
click at [1058, 284] on icon "button" at bounding box center [1061, 285] width 11 height 11
select select "0"
select select "7"
select select "3"
select select "0"
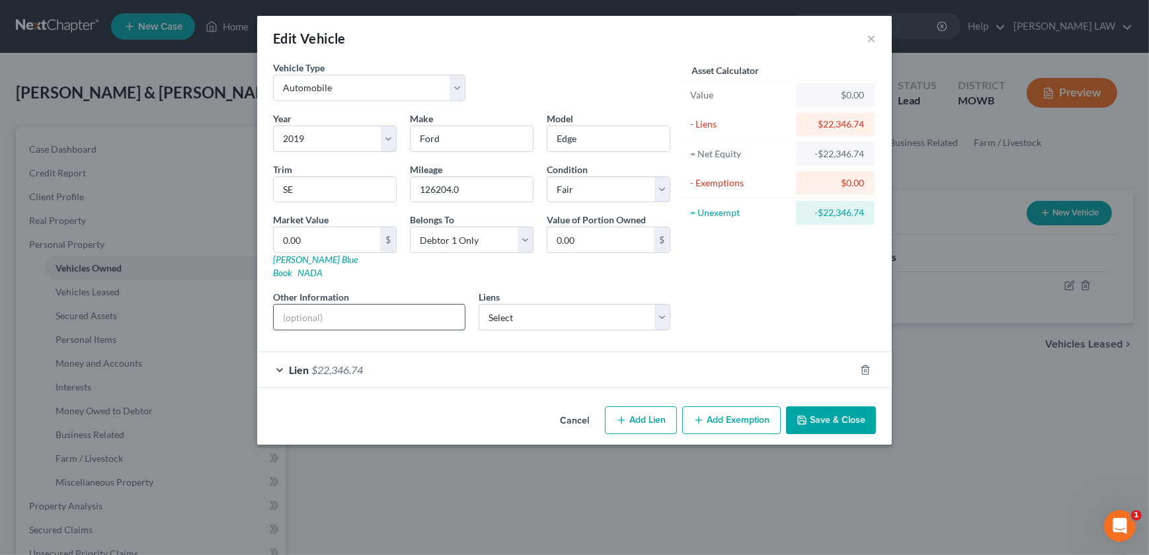
click at [360, 310] on input "text" at bounding box center [369, 317] width 191 height 25
type input "VIN 2FMPK4S97KBC59708"
click at [825, 407] on button "Save & Close" at bounding box center [831, 421] width 90 height 28
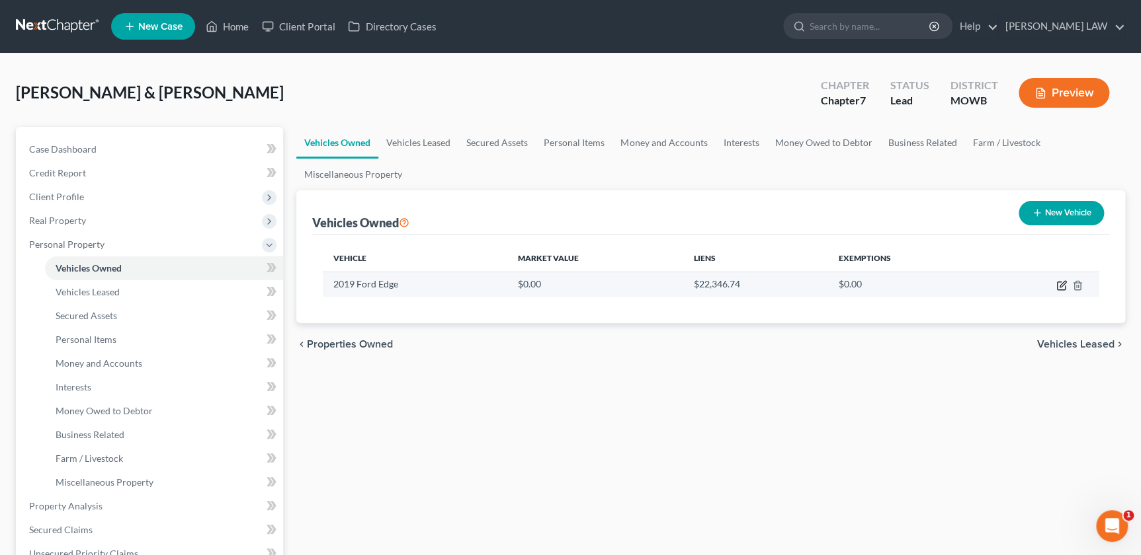
click at [1064, 282] on icon "button" at bounding box center [1062, 284] width 6 height 6
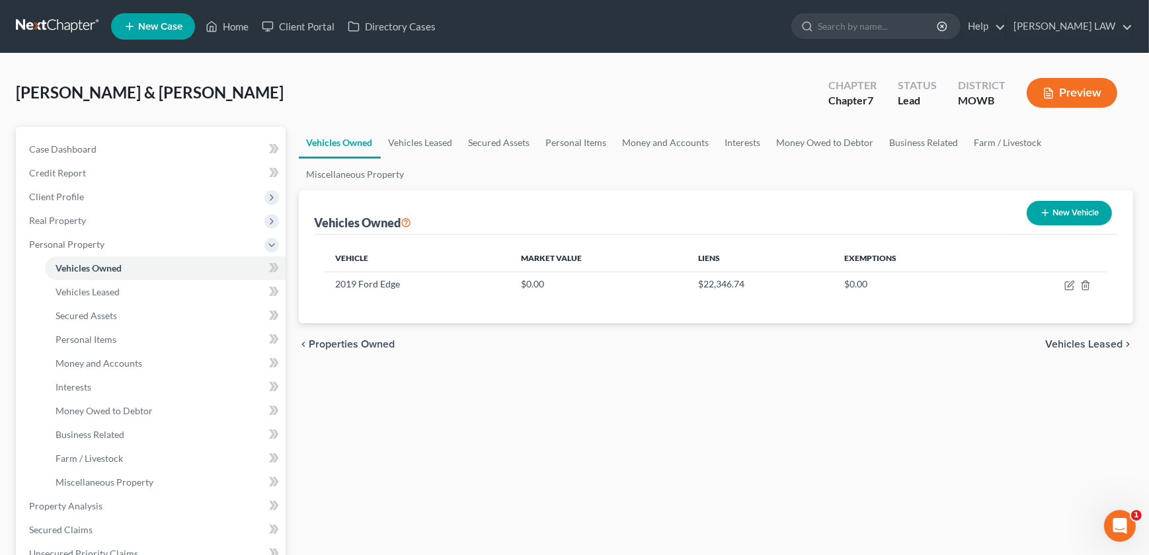
select select "0"
select select "7"
select select "3"
select select "0"
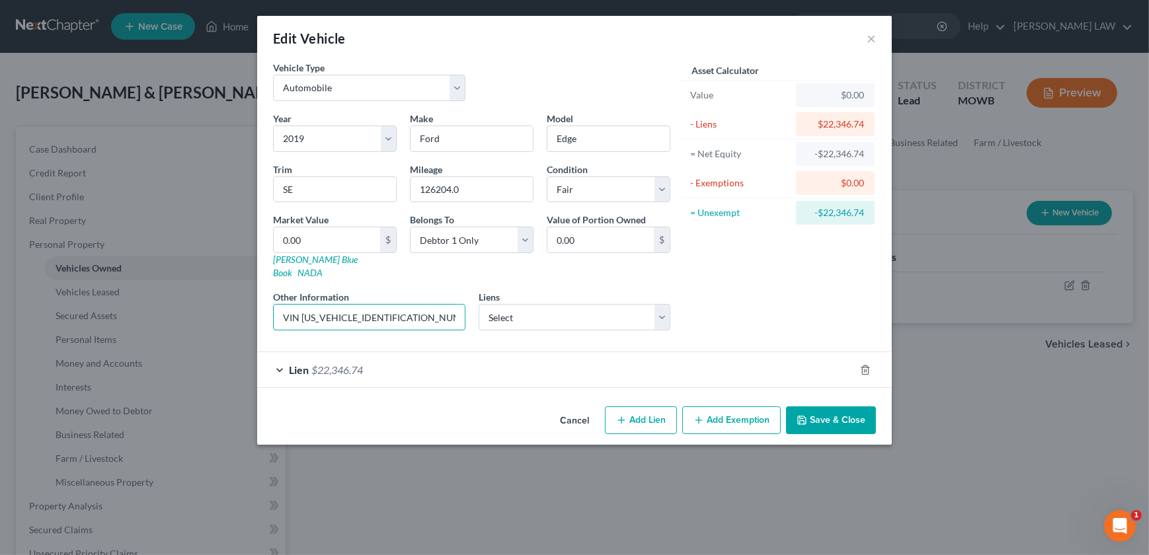
drag, startPoint x: 302, startPoint y: 303, endPoint x: 417, endPoint y: 317, distance: 115.9
click at [417, 317] on div "Year Select 2026 2025 2024 2023 2022 2021 2020 2019 2018 2017 2016 2015 2014 20…" at bounding box center [471, 226] width 411 height 229
type input "1"
type input "1.00"
type input "14"
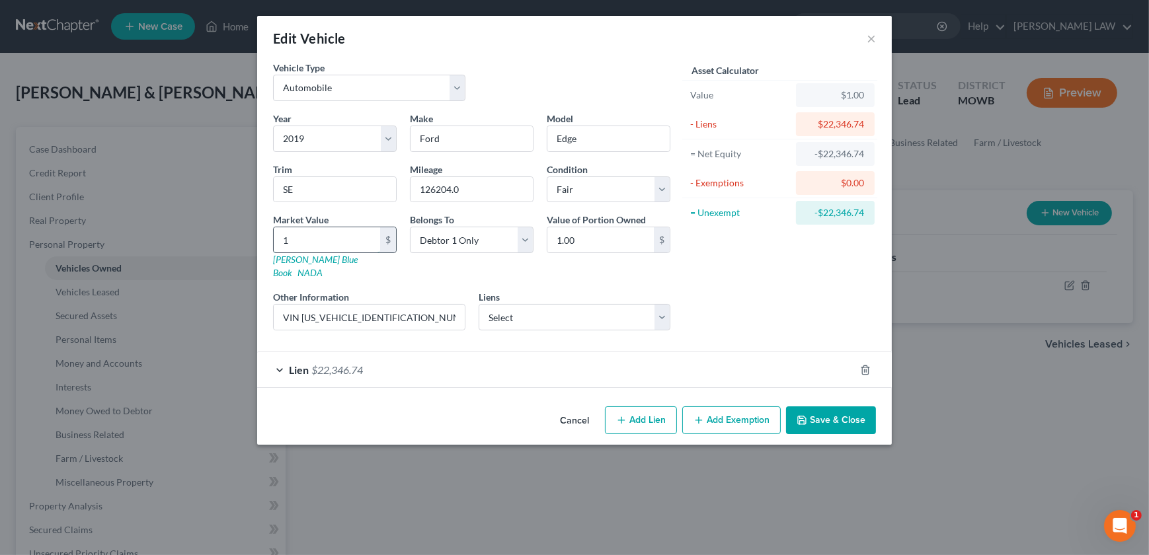
type input "14.00"
drag, startPoint x: 315, startPoint y: 251, endPoint x: 270, endPoint y: 245, distance: 44.7
click at [270, 245] on div "Market Value 14 $ Kelly Blue Book NADA" at bounding box center [334, 246] width 137 height 67
type input "1"
type input "1.00"
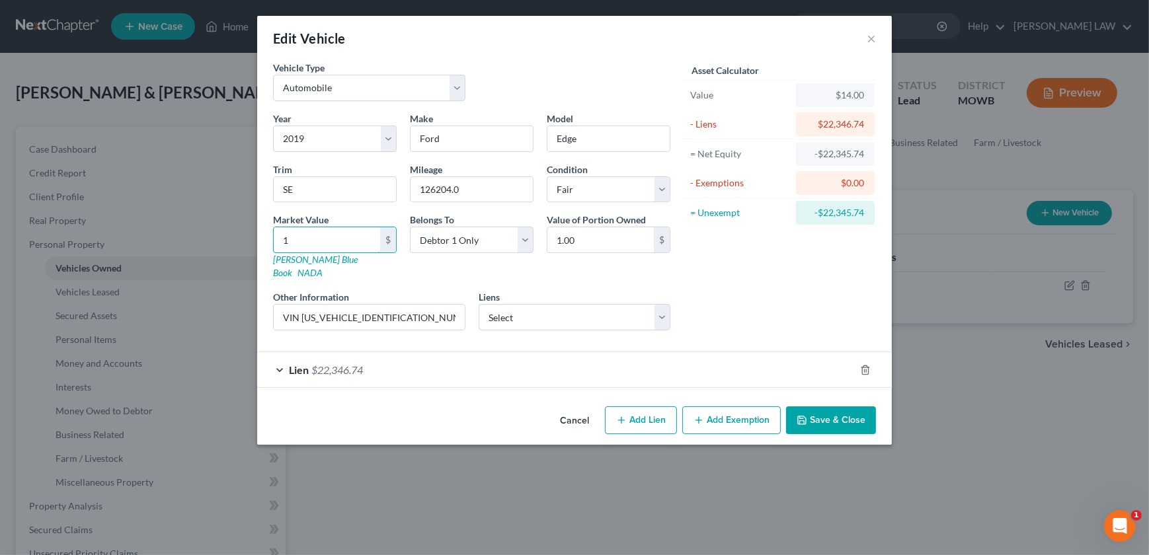
type input "16"
type input "16.00"
type input "165"
type input "165.00"
type input "1650"
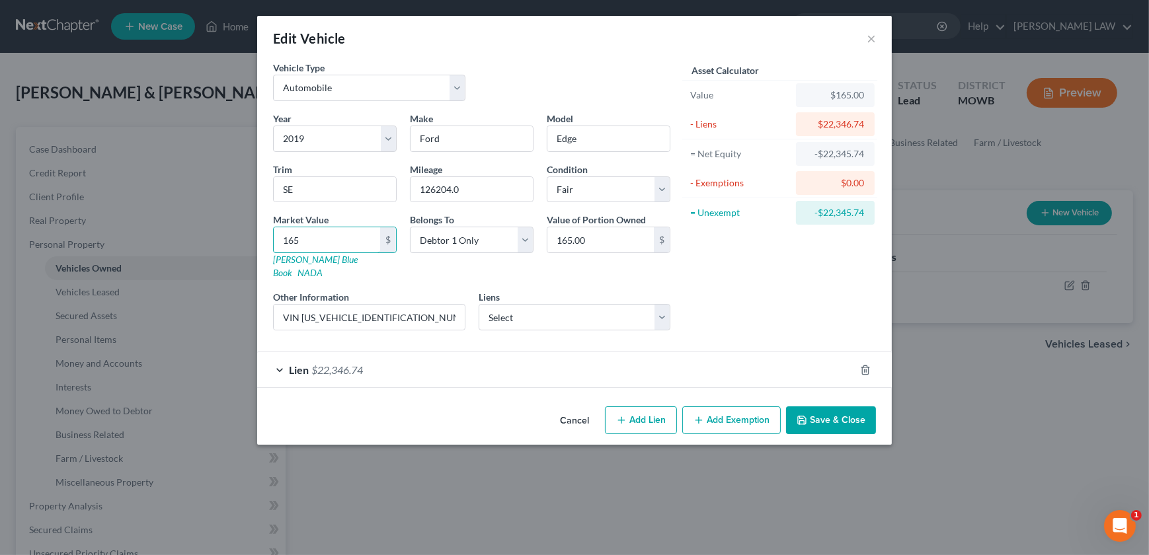
type input "1,650.00"
type input "1,6500"
type input "16,500.00"
type input "16,500"
click at [831, 415] on button "Save & Close" at bounding box center [831, 421] width 90 height 28
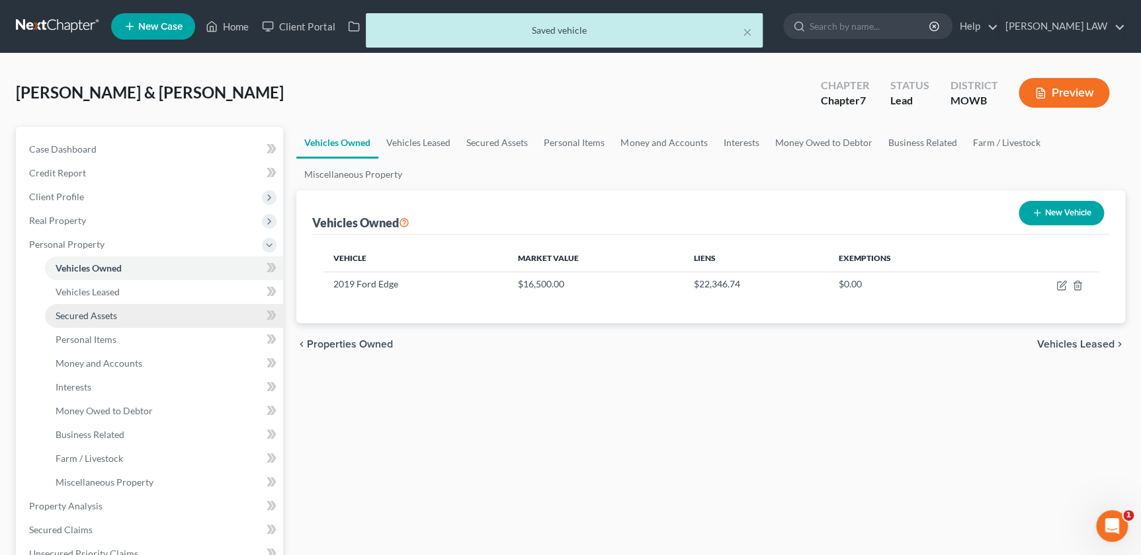
click at [95, 321] on link "Secured Assets" at bounding box center [164, 316] width 238 height 24
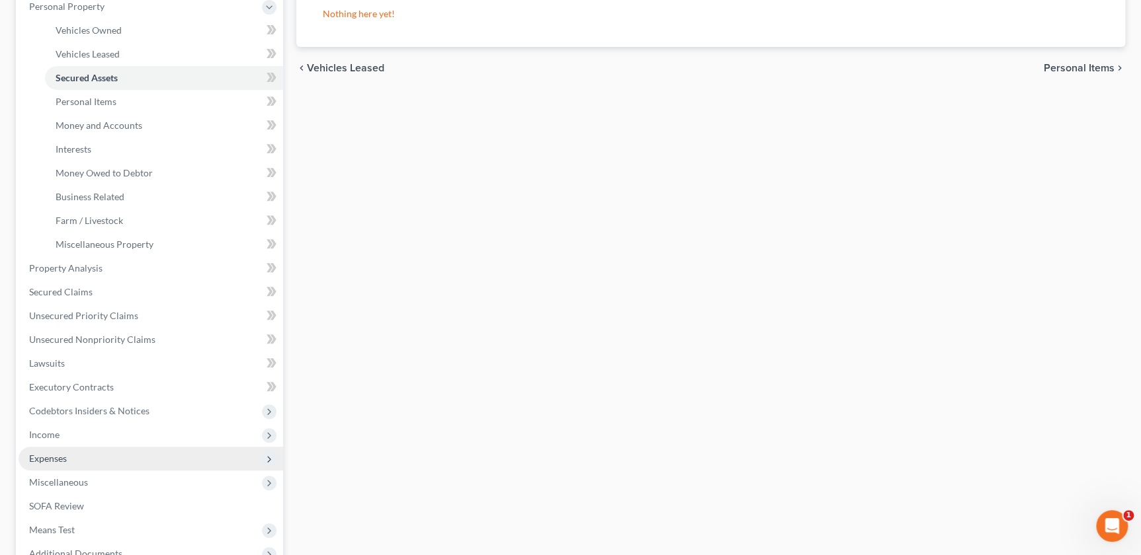
scroll to position [255, 0]
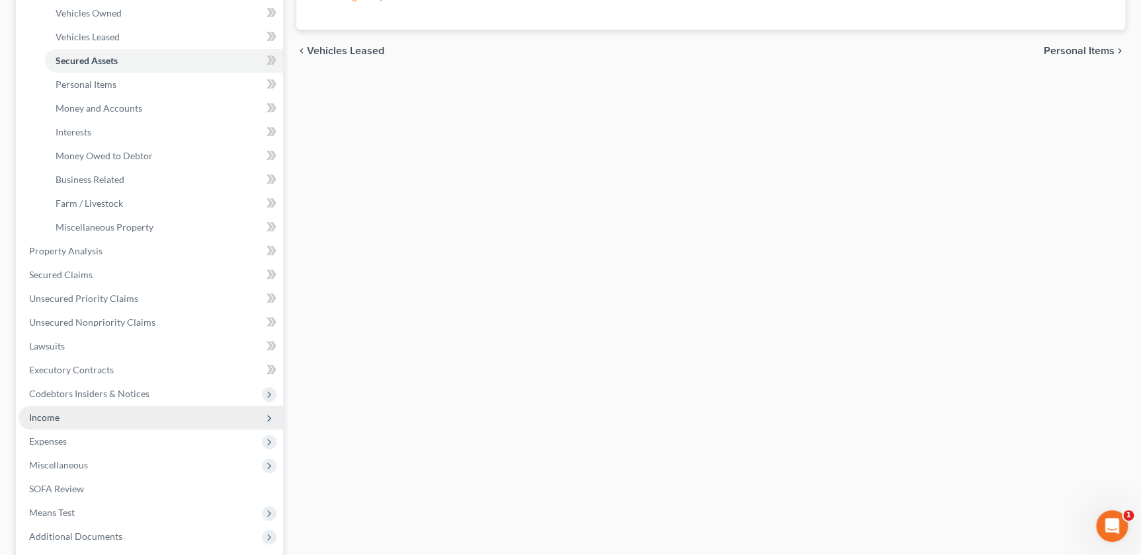
click at [68, 413] on span "Income" at bounding box center [151, 418] width 264 height 24
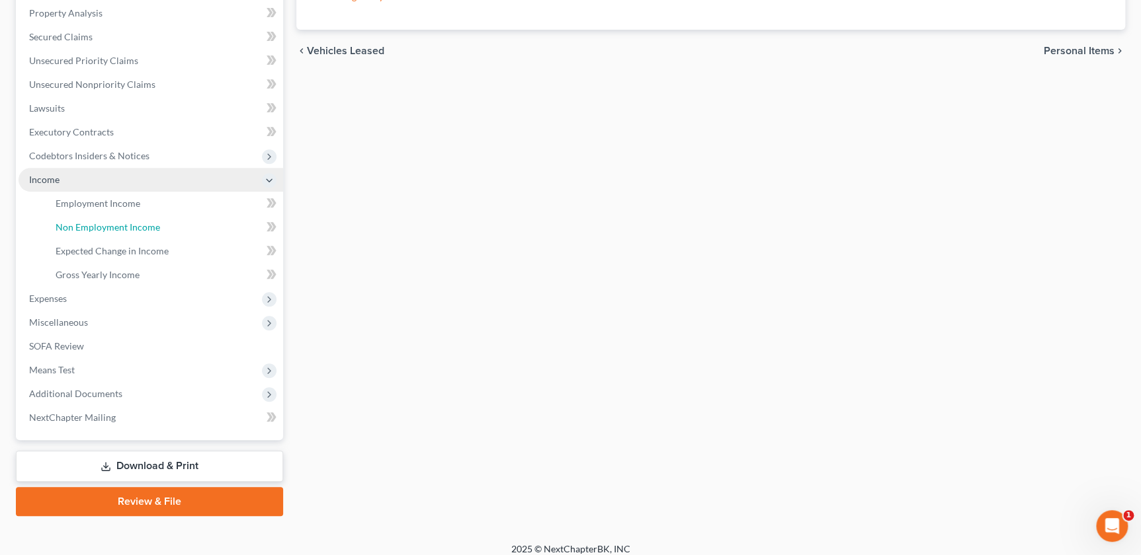
drag, startPoint x: 91, startPoint y: 225, endPoint x: 125, endPoint y: 220, distance: 34.7
click at [91, 224] on span "Non Employment Income" at bounding box center [108, 227] width 104 height 11
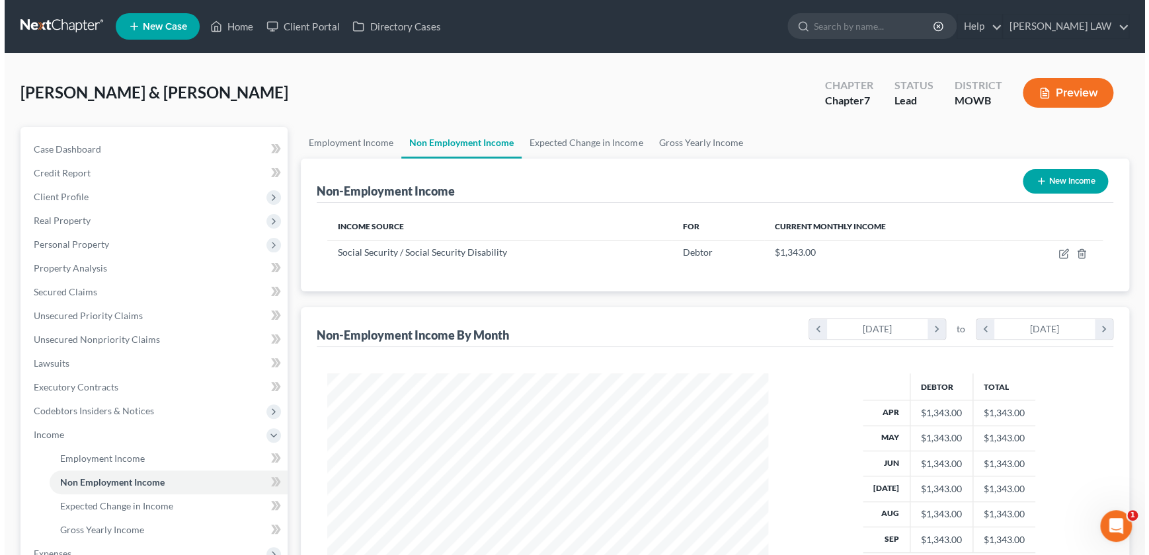
scroll to position [237, 467]
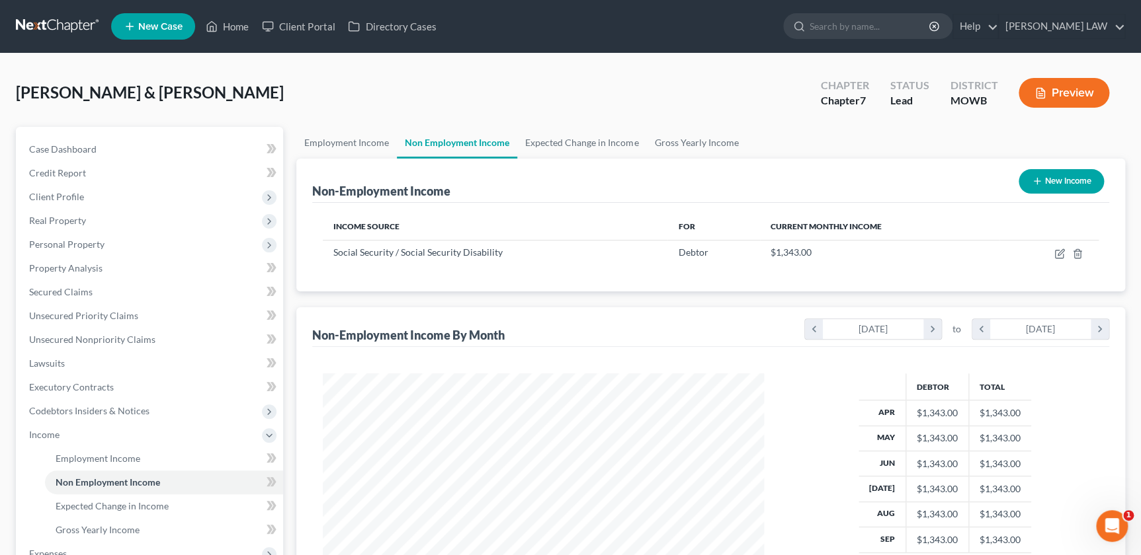
click at [1035, 176] on icon "button" at bounding box center [1036, 181] width 11 height 11
select select "0"
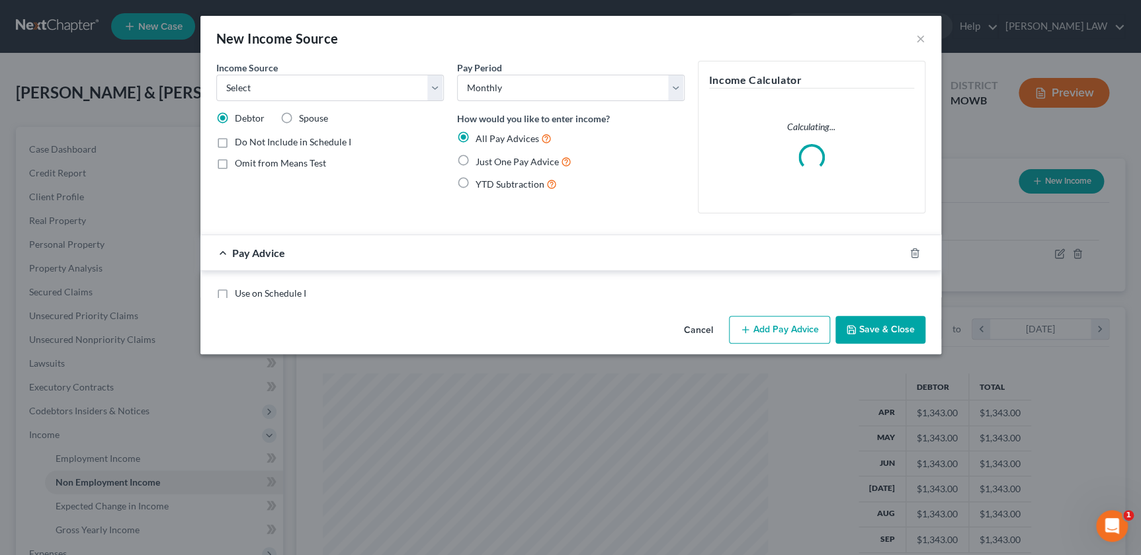
scroll to position [237, 471]
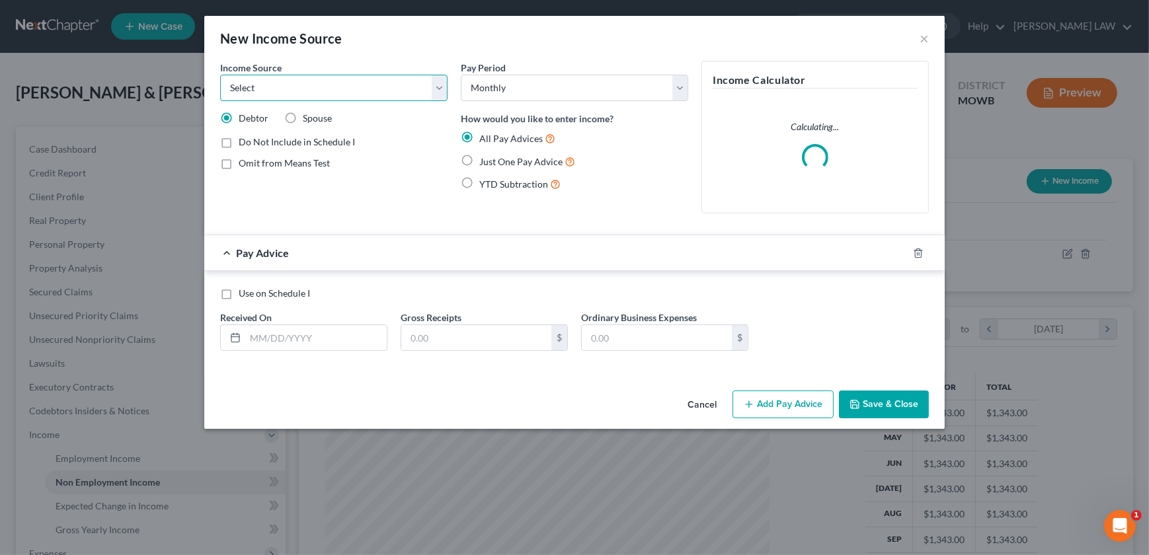
click at [247, 89] on select "Select Unemployment Disability (from employer) Pension Retirement Social Securi…" at bounding box center [333, 88] width 227 height 26
select select "2"
click at [220, 75] on select "Select Unemployment Disability (from employer) Pension Retirement Social Securi…" at bounding box center [333, 88] width 227 height 26
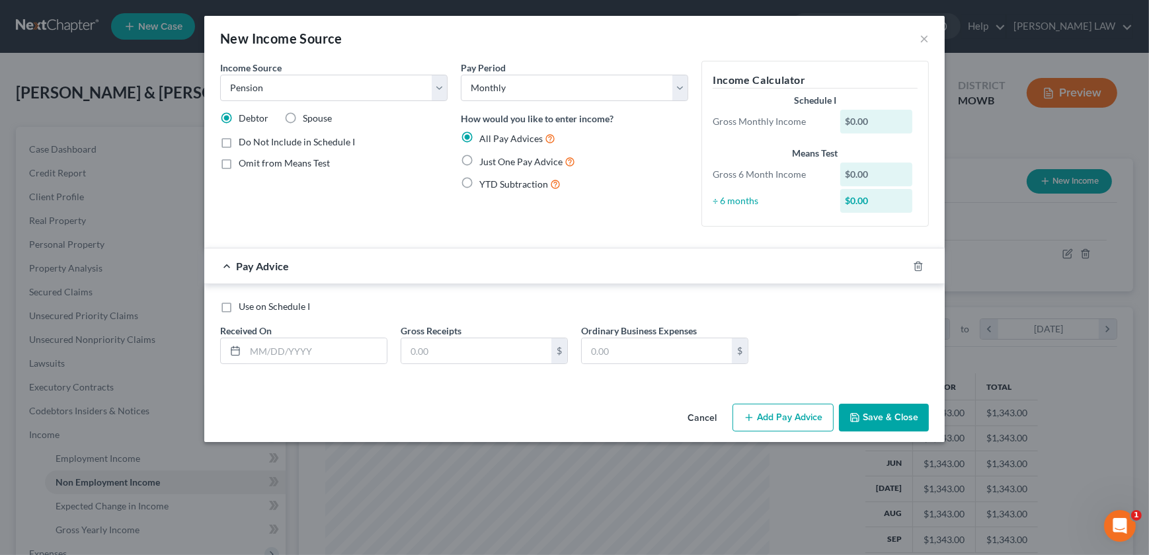
click at [479, 162] on label "Just One Pay Advice" at bounding box center [527, 161] width 96 height 15
click at [485, 162] on input "Just One Pay Advice" at bounding box center [489, 158] width 9 height 9
radio input "true"
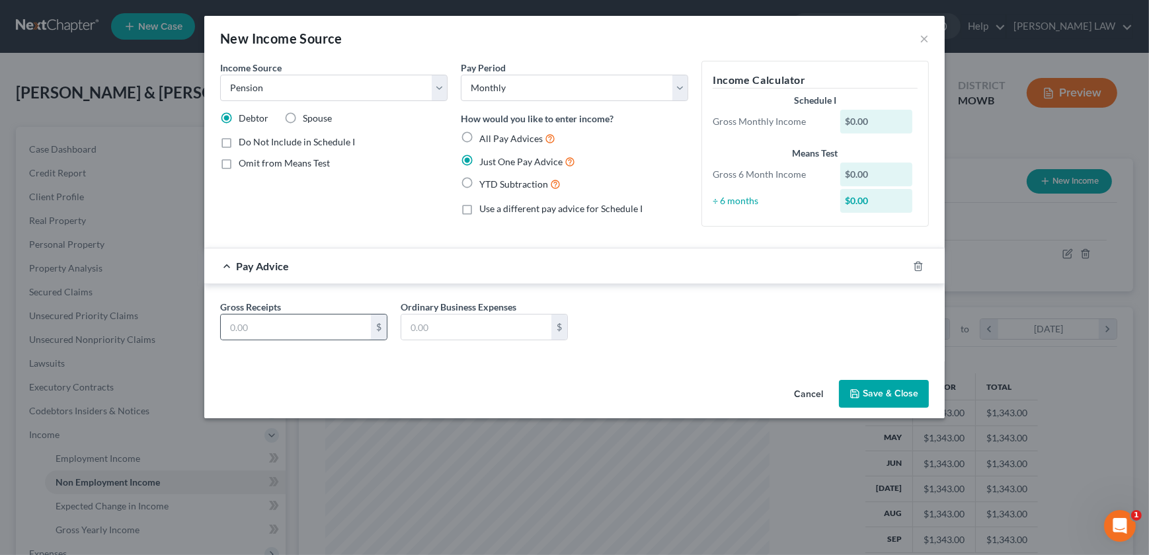
click at [275, 341] on div "Gross Receipts $ Ordinary Business Expenses $" at bounding box center [575, 325] width 722 height 51
click at [279, 330] on input "text" at bounding box center [296, 327] width 150 height 25
type input "210"
click at [880, 403] on button "Save & Close" at bounding box center [884, 394] width 90 height 28
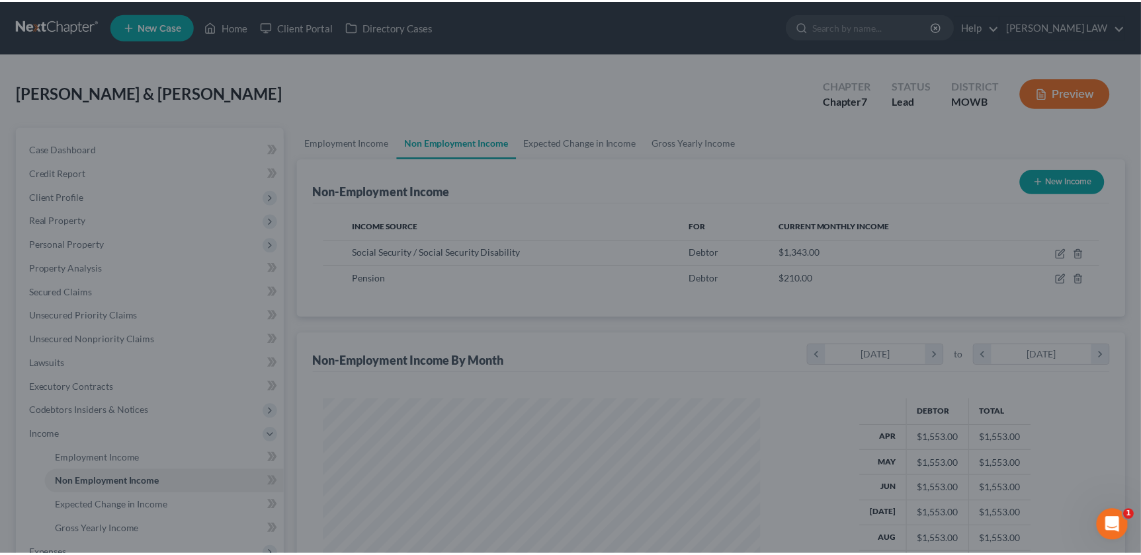
scroll to position [660960, 660729]
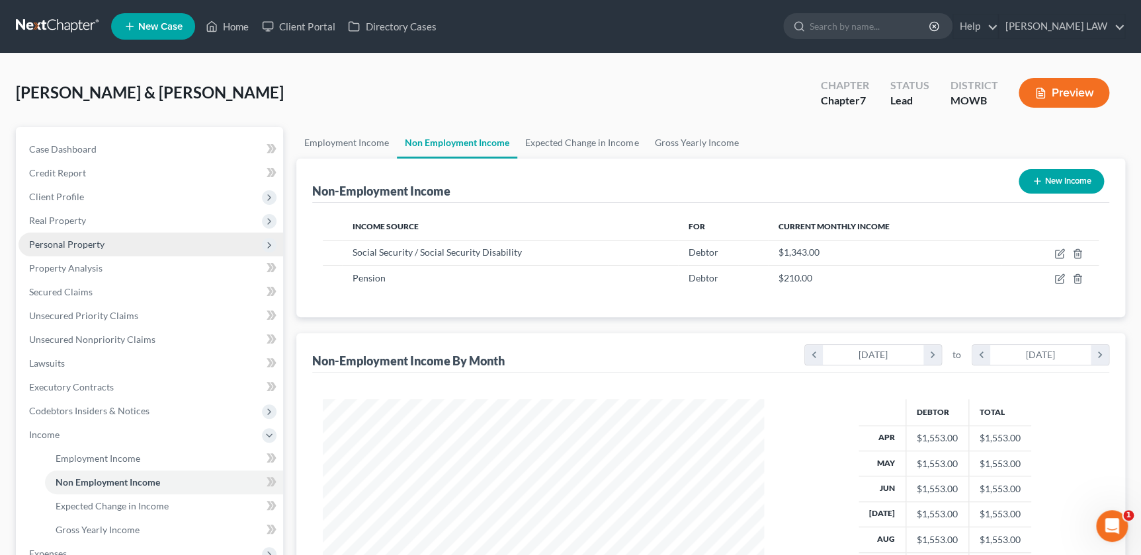
click at [74, 248] on span "Personal Property" at bounding box center [66, 244] width 75 height 11
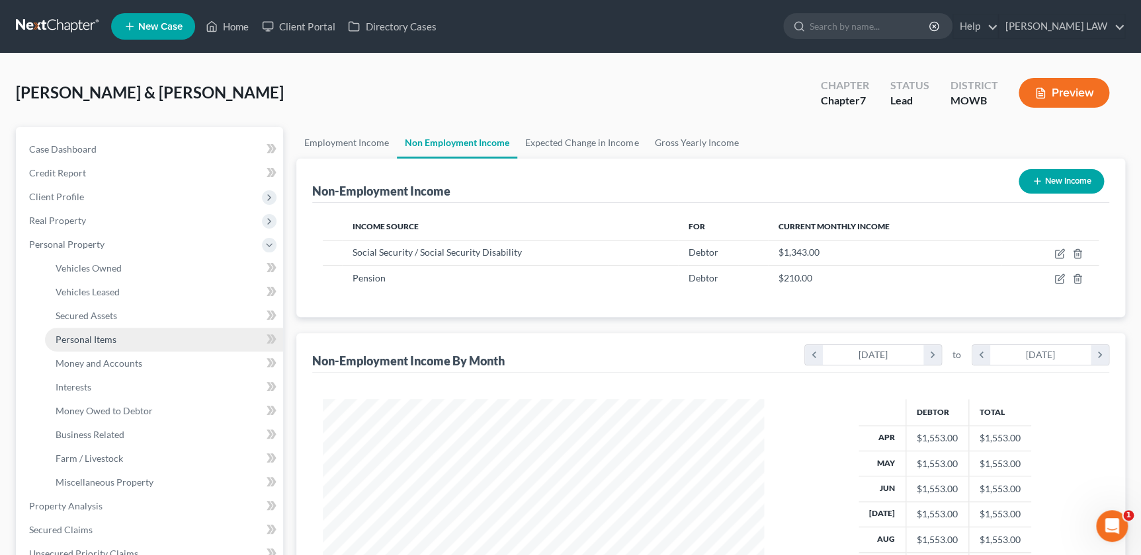
click at [93, 335] on span "Personal Items" at bounding box center [86, 339] width 61 height 11
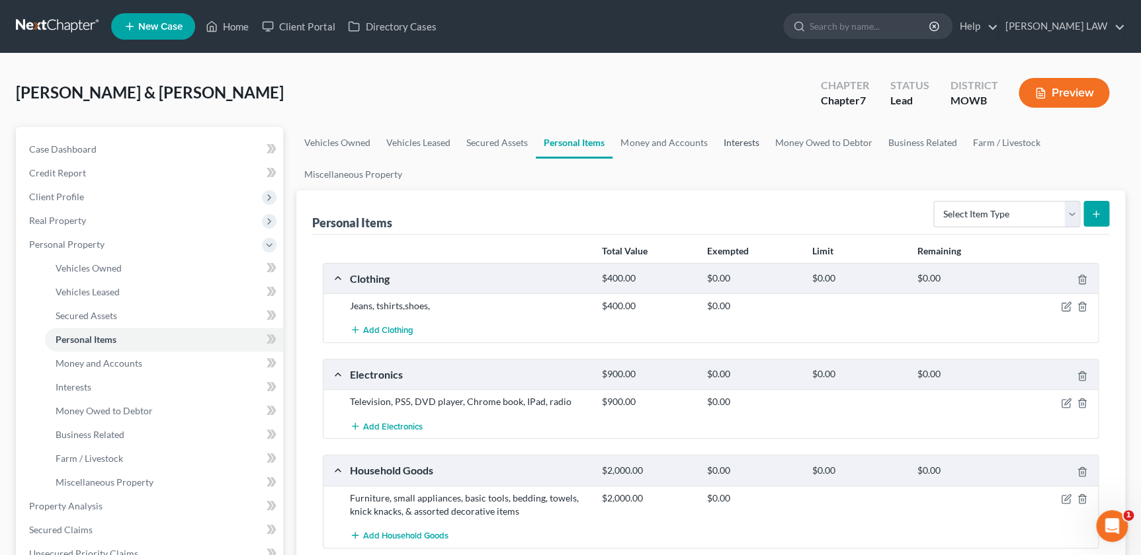
click at [751, 147] on link "Interests" at bounding box center [741, 143] width 52 height 32
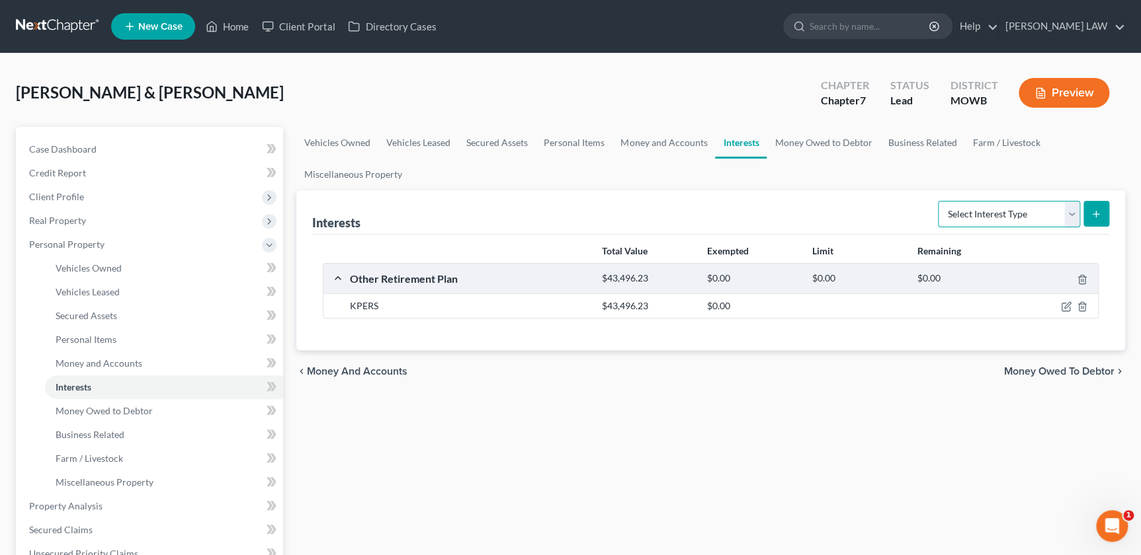
click at [1014, 215] on select "Select Interest Type 401K Annuity Bond Education IRA Government Bond Government…" at bounding box center [1009, 214] width 142 height 26
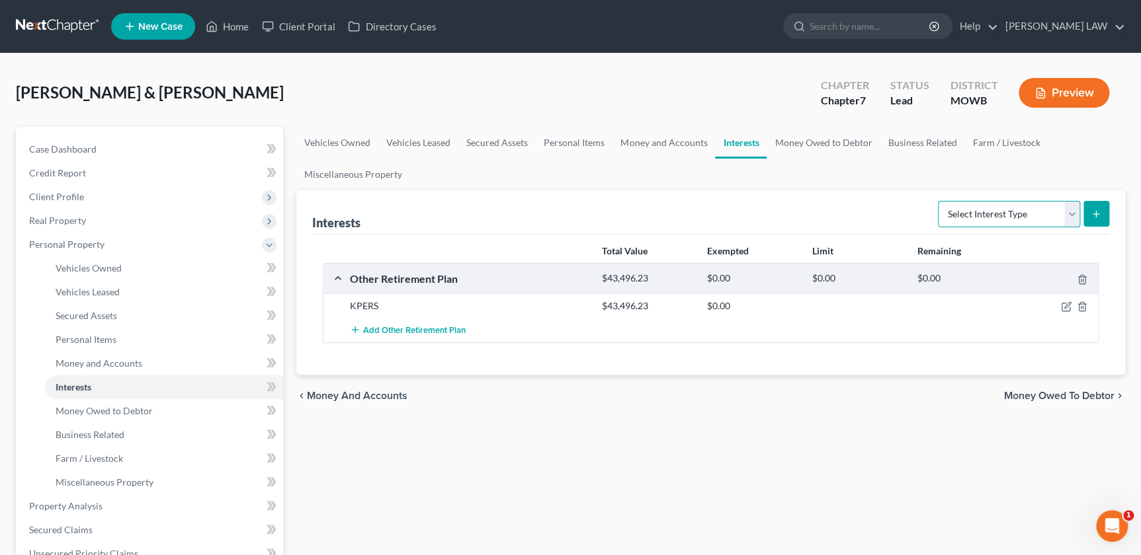
click at [1045, 209] on select "Select Interest Type 401K Annuity Bond Education IRA Government Bond Government…" at bounding box center [1009, 214] width 142 height 26
click at [675, 144] on link "Money and Accounts" at bounding box center [663, 143] width 102 height 32
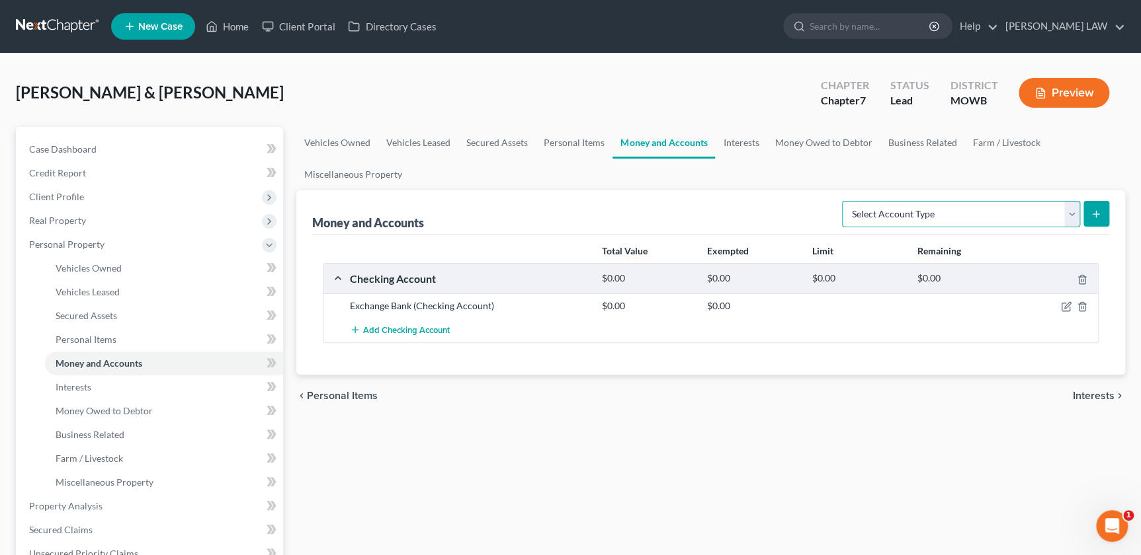
click at [965, 218] on select "Select Account Type Brokerage Cash on Hand Certificates of Deposit Checking Acc…" at bounding box center [961, 214] width 238 height 26
click at [726, 143] on link "Interests" at bounding box center [741, 143] width 52 height 32
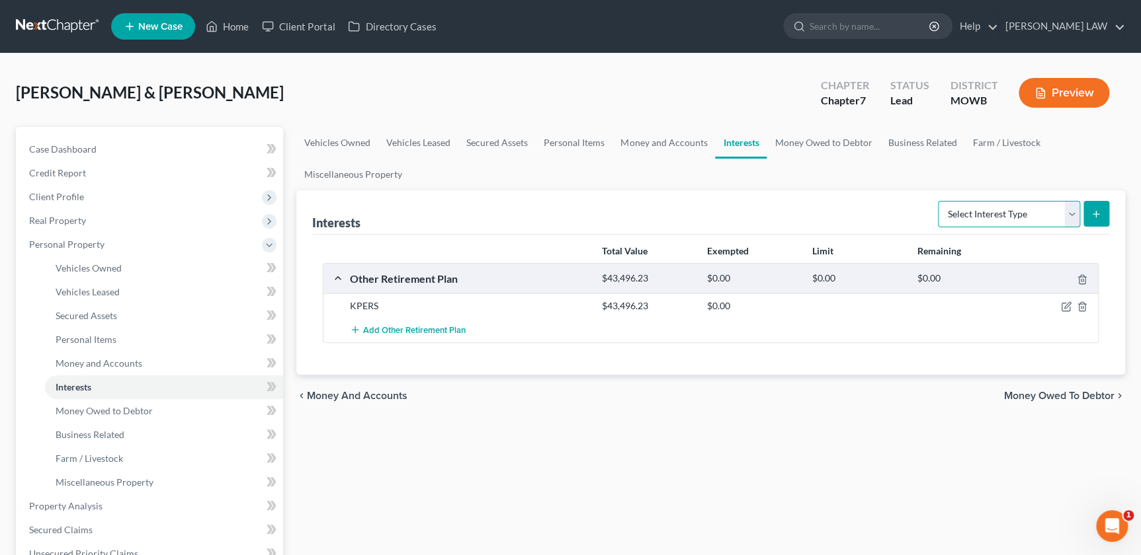
click at [988, 219] on select "Select Interest Type 401K Annuity Bond Education IRA Government Bond Government…" at bounding box center [1009, 214] width 142 height 26
click at [854, 133] on link "Money Owed to Debtor" at bounding box center [822, 143] width 113 height 32
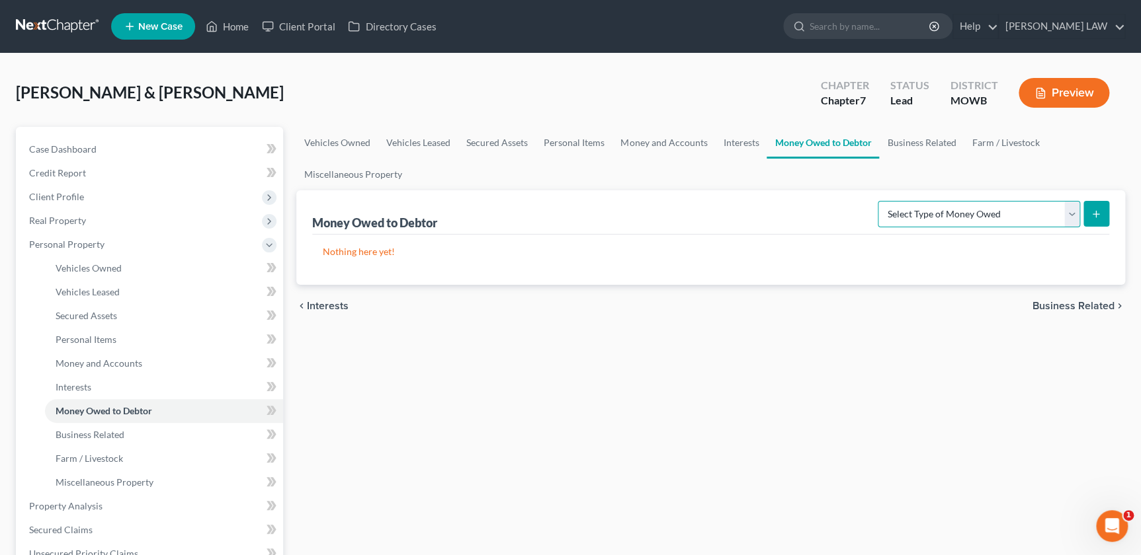
click at [954, 209] on select "Select Type of Money Owed Accounts Receivable Alimony Child Support Claims Agai…" at bounding box center [978, 214] width 202 height 26
click at [734, 149] on link "Interests" at bounding box center [741, 143] width 52 height 32
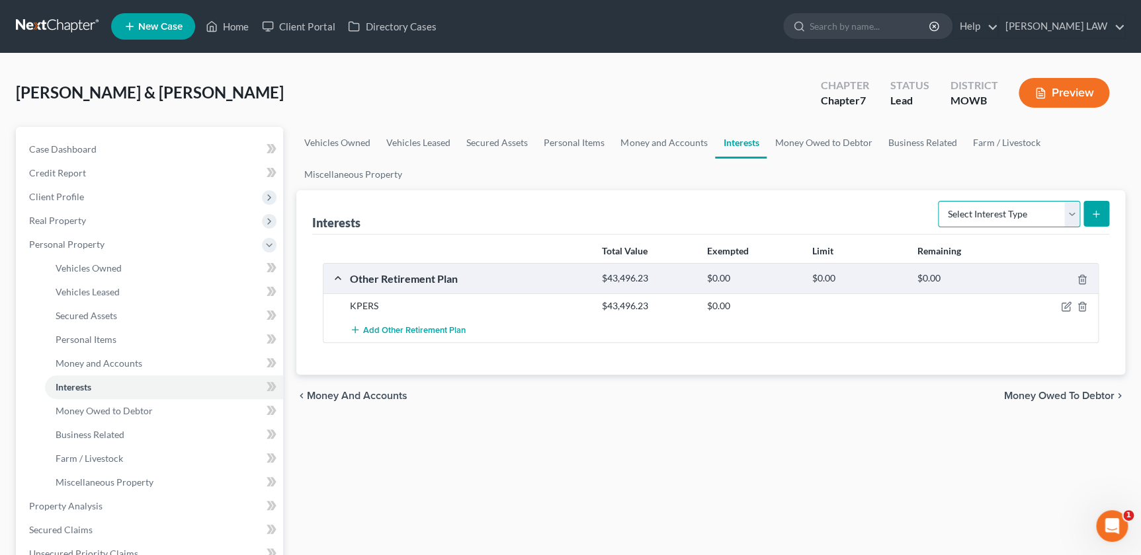
click at [957, 211] on select "Select Interest Type 401K Annuity Bond Education IRA Government Bond Government…" at bounding box center [1009, 214] width 142 height 26
click at [676, 144] on link "Money and Accounts" at bounding box center [663, 143] width 102 height 32
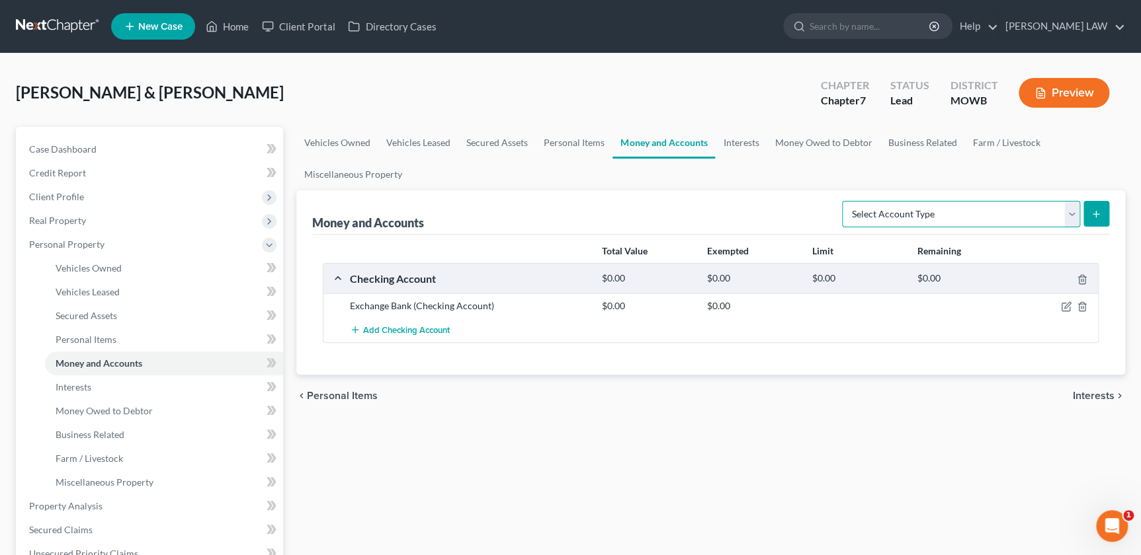
click at [957, 223] on select "Select Account Type Brokerage Cash on Hand Certificates of Deposit Checking Acc…" at bounding box center [961, 214] width 238 height 26
select select "security_deposits"
click at [844, 201] on select "Select Account Type Brokerage Cash on Hand Certificates of Deposit Checking Acc…" at bounding box center [961, 214] width 238 height 26
click at [1087, 213] on button "submit" at bounding box center [1096, 214] width 26 height 26
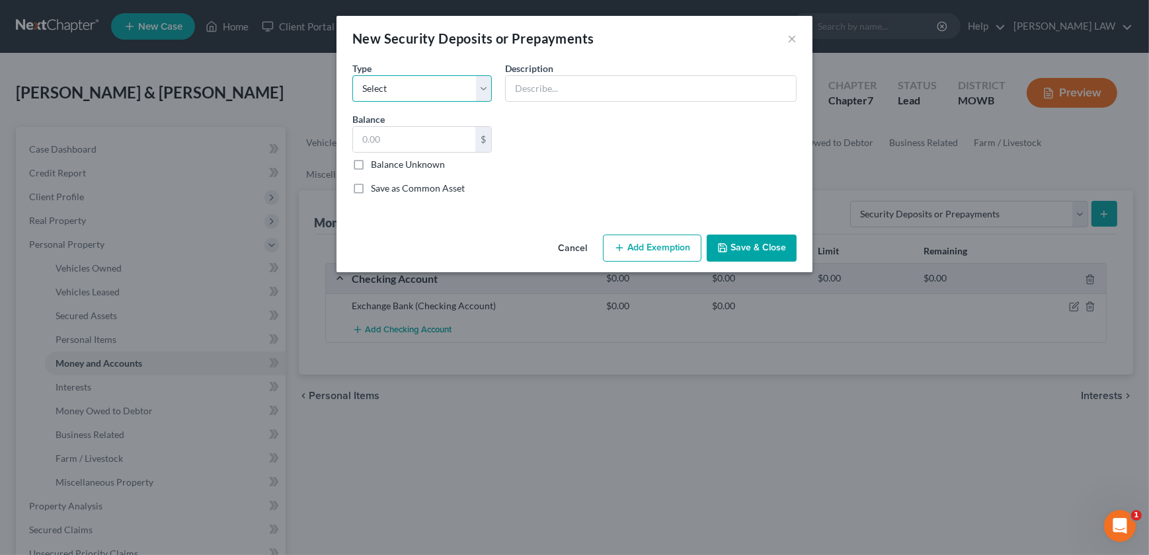
click at [429, 86] on select "Select Electric Gas Heating Oil Security Deposit On Rental Unit Prepaid Rent Te…" at bounding box center [422, 88] width 140 height 26
select select "3"
click at [352, 75] on select "Select Electric Gas Heating Oil Security Deposit On Rental Unit Prepaid Rent Te…" at bounding box center [422, 88] width 140 height 26
drag, startPoint x: 536, startPoint y: 89, endPoint x: 539, endPoint y: 83, distance: 6.8
click at [536, 89] on input "text" at bounding box center [651, 88] width 290 height 25
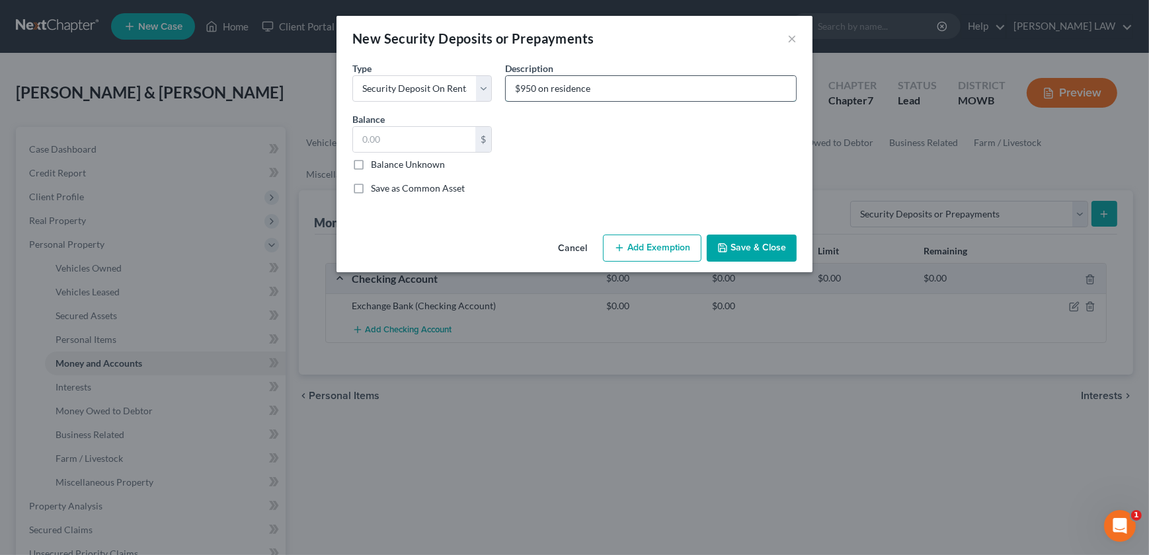
type input "$950 on residence"
type input "950"
drag, startPoint x: 540, startPoint y: 86, endPoint x: 548, endPoint y: 91, distance: 9.2
click at [541, 87] on input "$950 on residence" at bounding box center [651, 88] width 290 height 25
type input "$950 security deposit on residence"
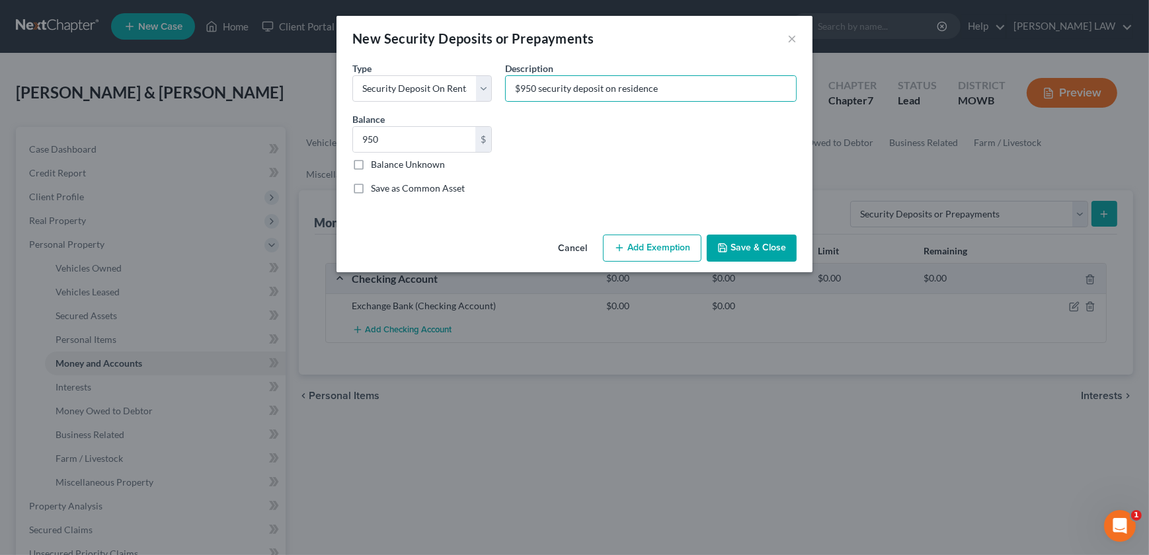
click at [649, 246] on button "Add Exemption" at bounding box center [652, 249] width 99 height 28
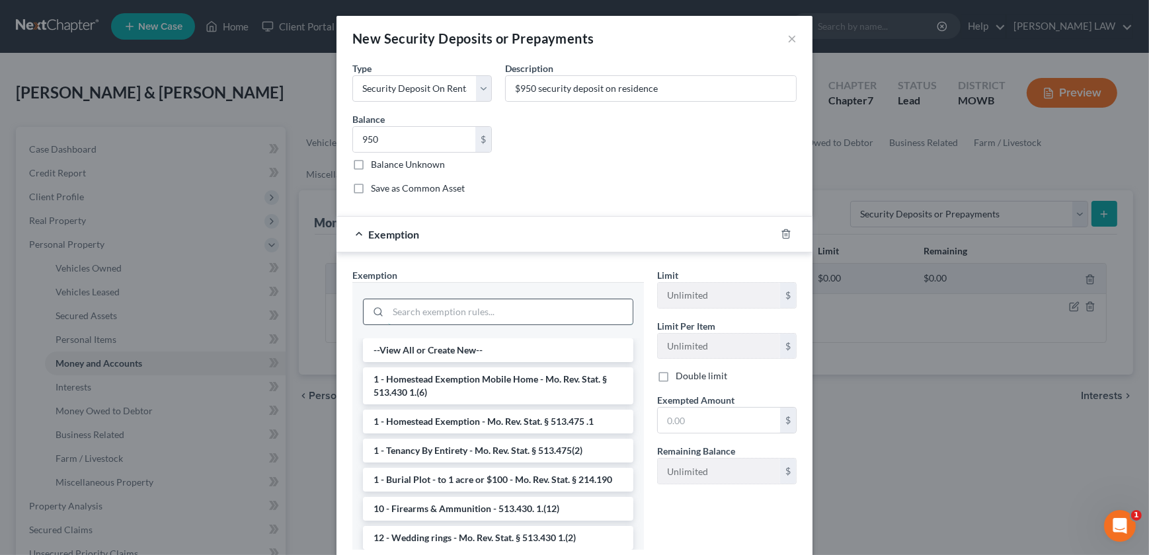
click at [489, 316] on input "search" at bounding box center [510, 312] width 245 height 25
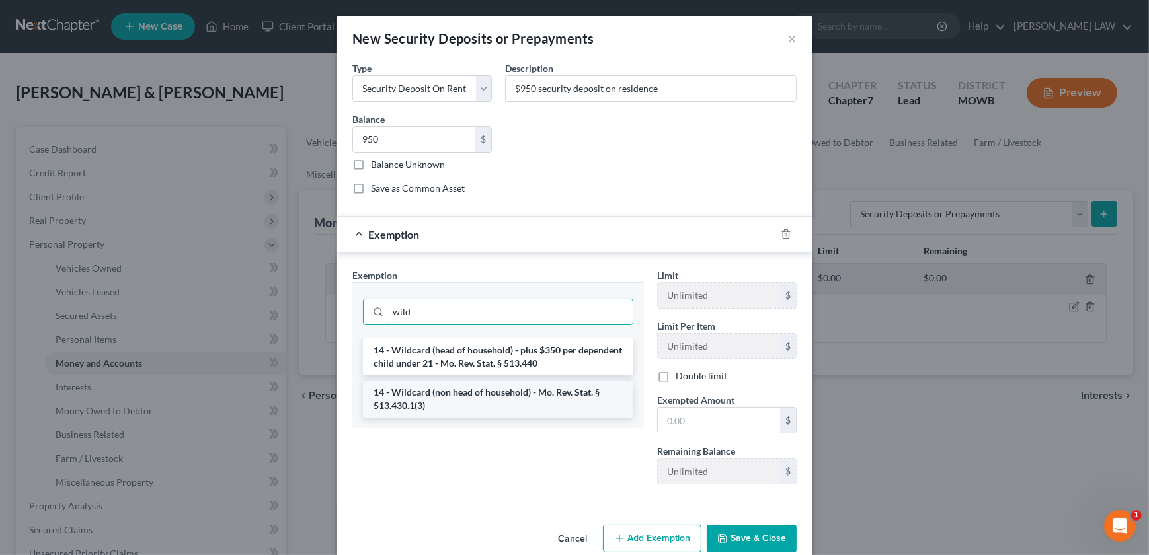
type input "wild"
click at [516, 401] on li "14 - Wildcard (non head of household) - Mo. Rev. Stat. § 513.430.1(3)" at bounding box center [498, 399] width 270 height 37
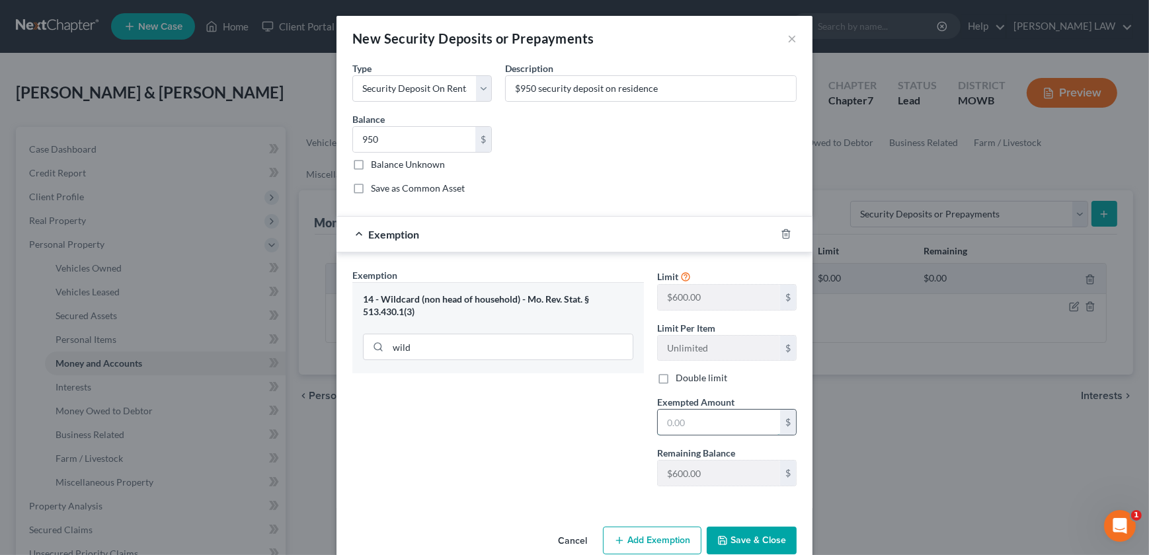
click at [741, 425] on input "text" at bounding box center [719, 422] width 122 height 25
type input "950"
click at [750, 527] on button "Save & Close" at bounding box center [752, 541] width 90 height 28
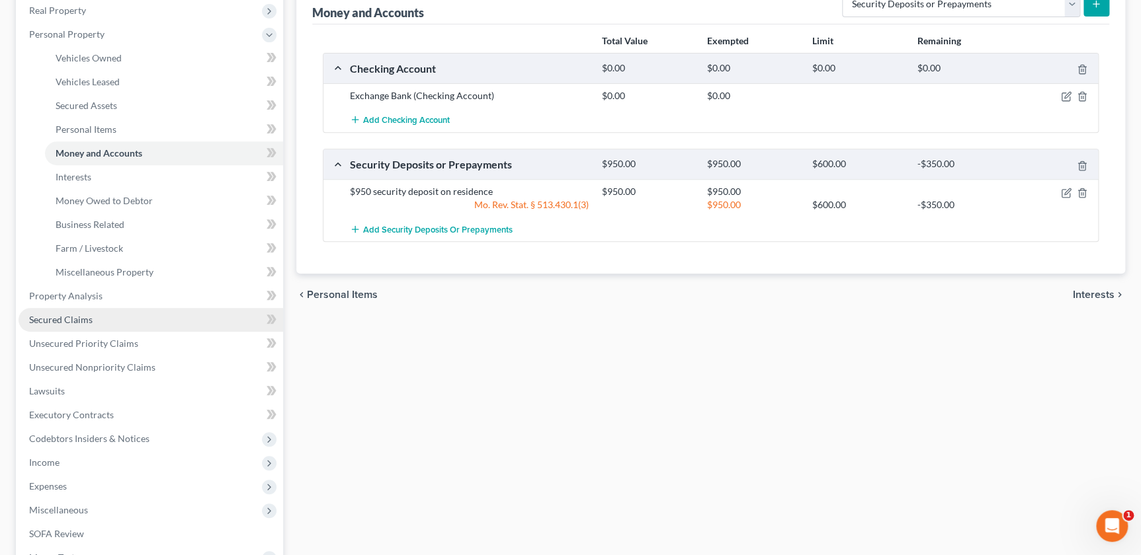
scroll to position [225, 0]
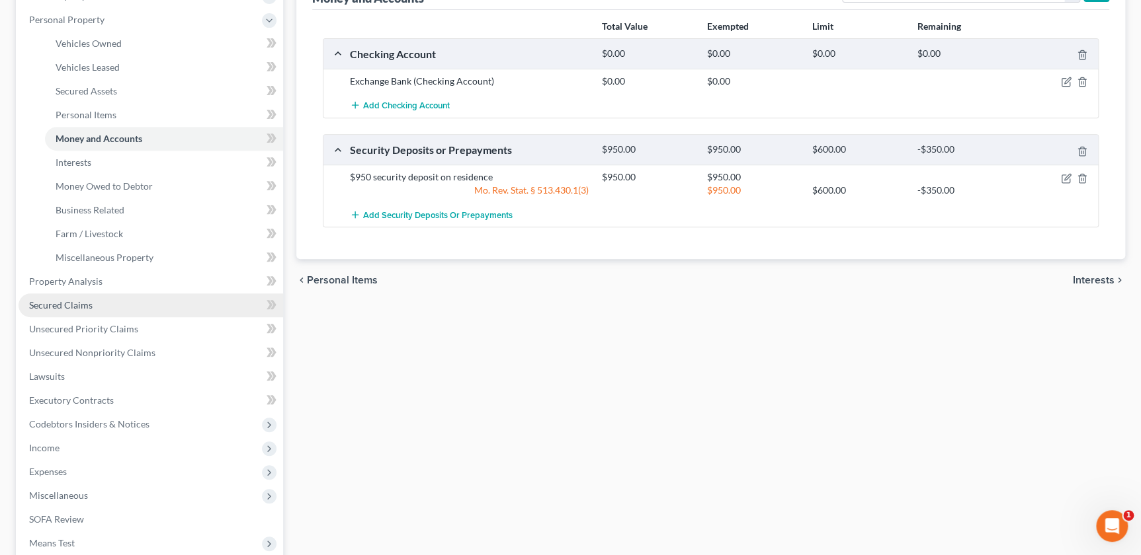
click at [66, 311] on link "Secured Claims" at bounding box center [151, 306] width 264 height 24
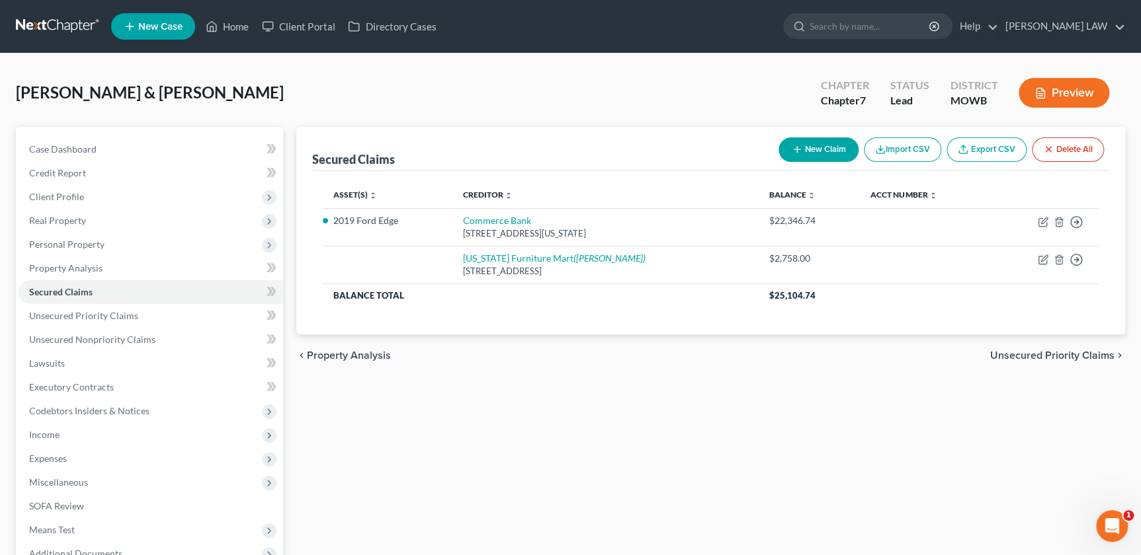
click at [808, 153] on button "New Claim" at bounding box center [818, 150] width 80 height 24
select select "2"
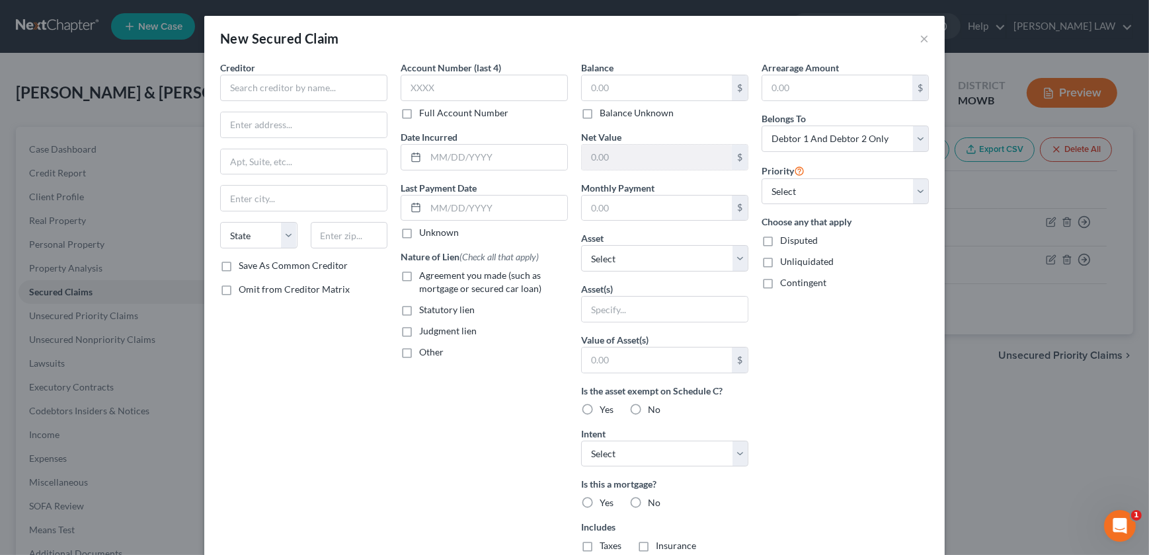
click at [914, 40] on div "New Secured Claim ×" at bounding box center [574, 38] width 741 height 45
click at [920, 40] on button "×" at bounding box center [924, 38] width 9 height 16
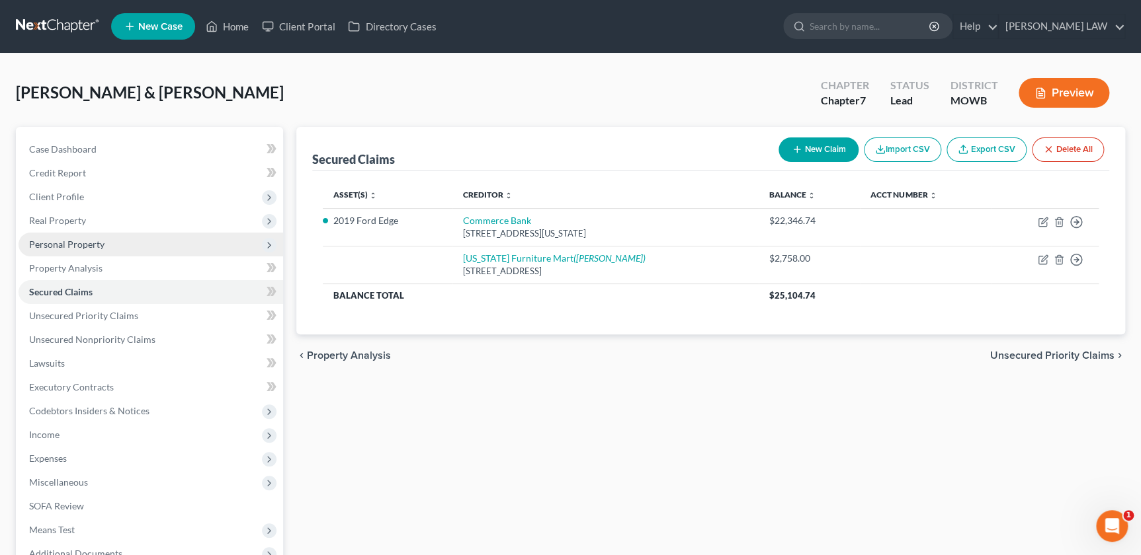
click at [60, 245] on span "Personal Property" at bounding box center [66, 244] width 75 height 11
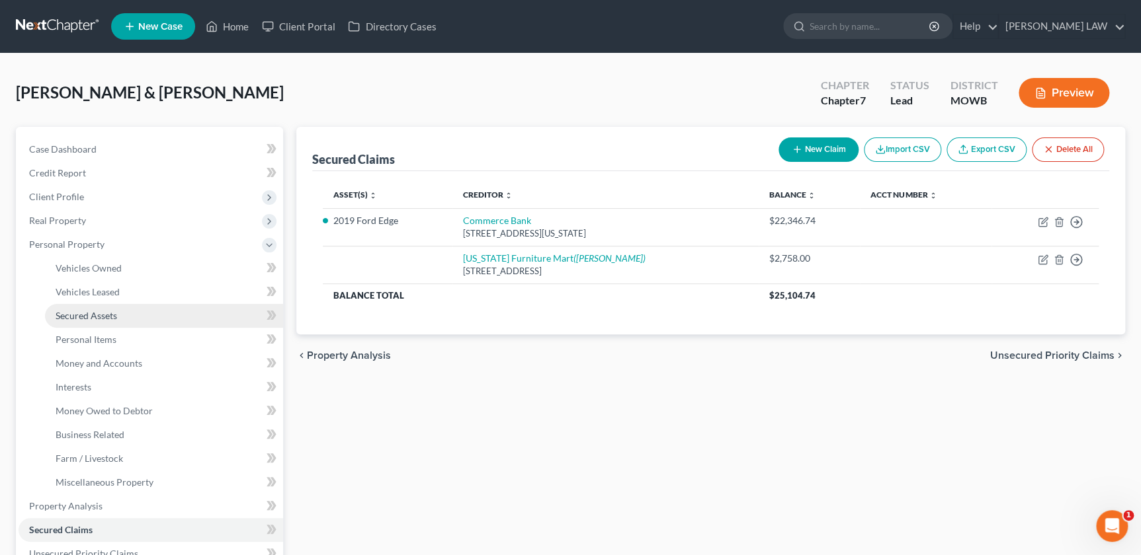
click at [78, 319] on span "Secured Assets" at bounding box center [86, 315] width 61 height 11
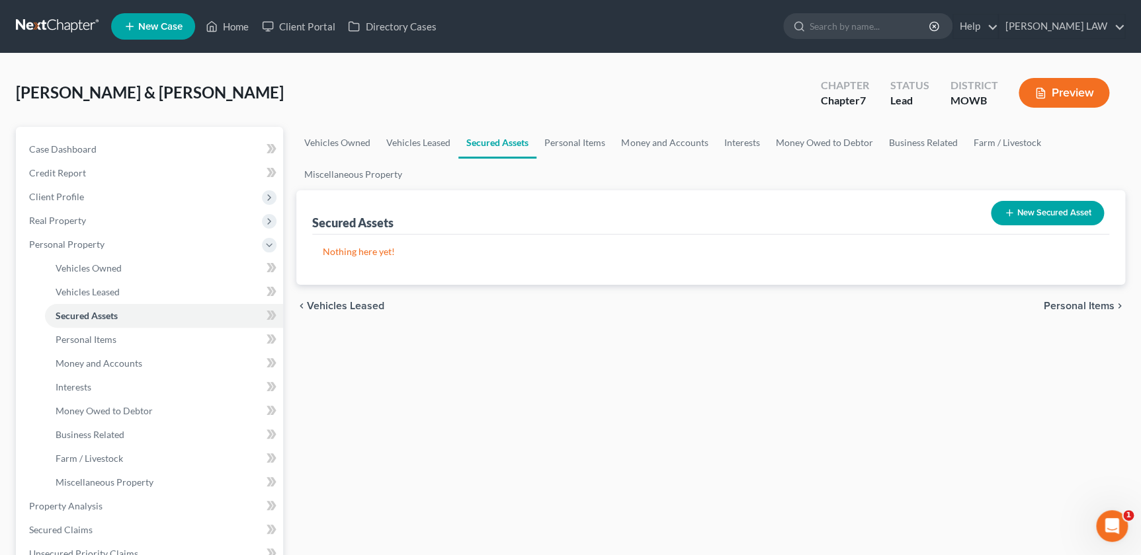
click at [1057, 210] on button "New Secured Asset" at bounding box center [1046, 213] width 113 height 24
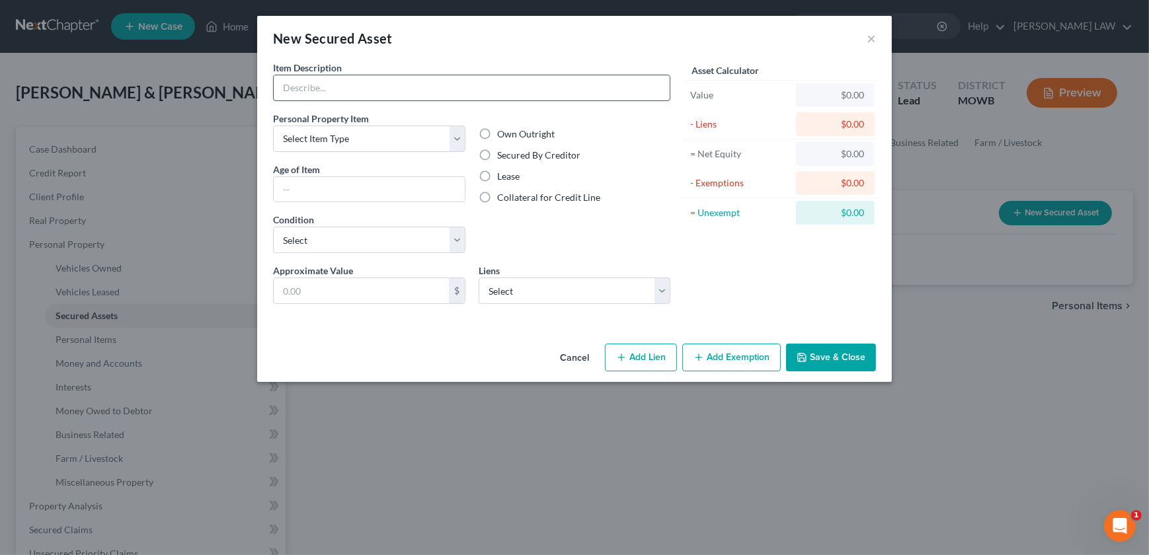
click at [282, 91] on input "text" at bounding box center [472, 87] width 396 height 25
type input "NFM Property - Love Seat/Recliner/Table & Chairs/Dryer"
click at [390, 192] on input "text" at bounding box center [369, 189] width 191 height 25
type input "Over 1 year"
drag, startPoint x: 406, startPoint y: 228, endPoint x: 403, endPoint y: 237, distance: 9.6
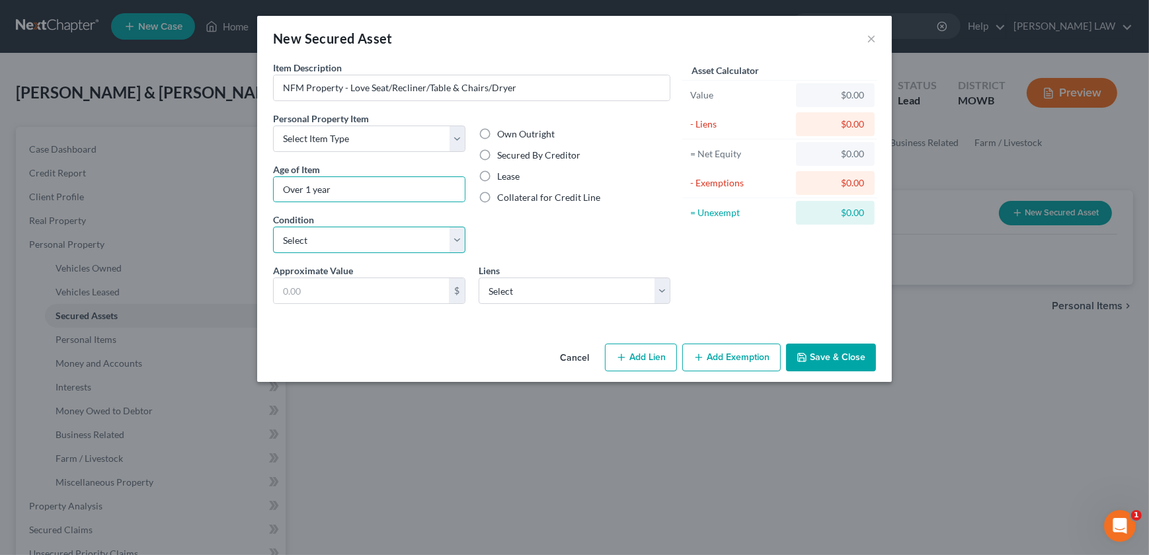
click at [406, 228] on select "Select Excellent Very Good Good Fair Poor" at bounding box center [369, 240] width 192 height 26
select select "2"
click at [273, 227] on select "Select Excellent Very Good Good Fair Poor" at bounding box center [369, 240] width 192 height 26
click at [322, 299] on input "text" at bounding box center [361, 290] width 175 height 25
type input "1,500"
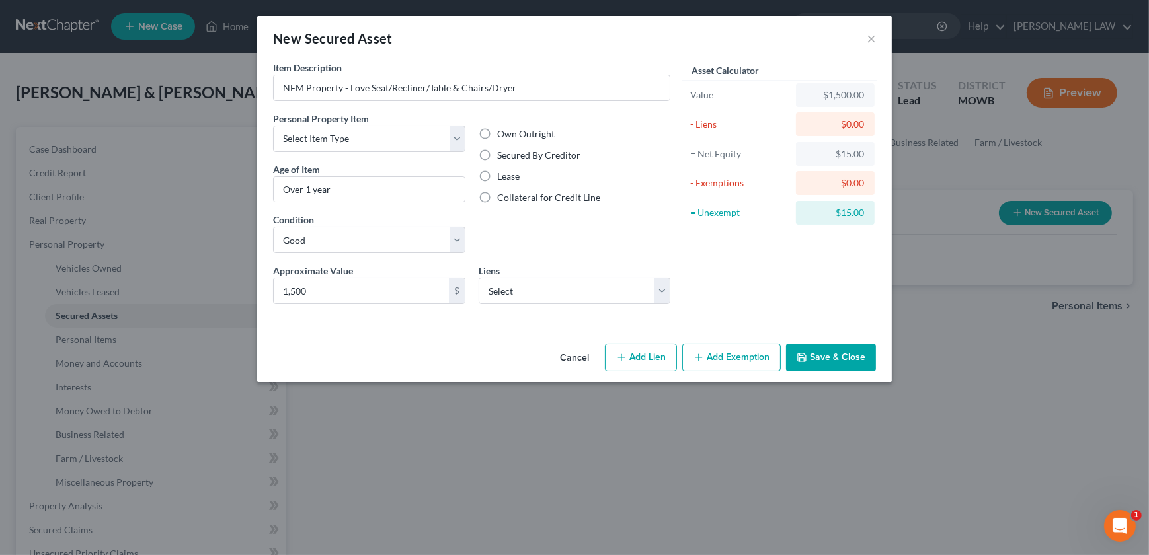
click at [565, 303] on div "Approximate Value * 1,500 $ Liens Select Nebraska Furniture Mart - $2,758.00" at bounding box center [471, 289] width 411 height 51
click at [558, 297] on select "Select Nebraska Furniture Mart - $2,758.00" at bounding box center [575, 291] width 192 height 26
select select "30"
select select "2"
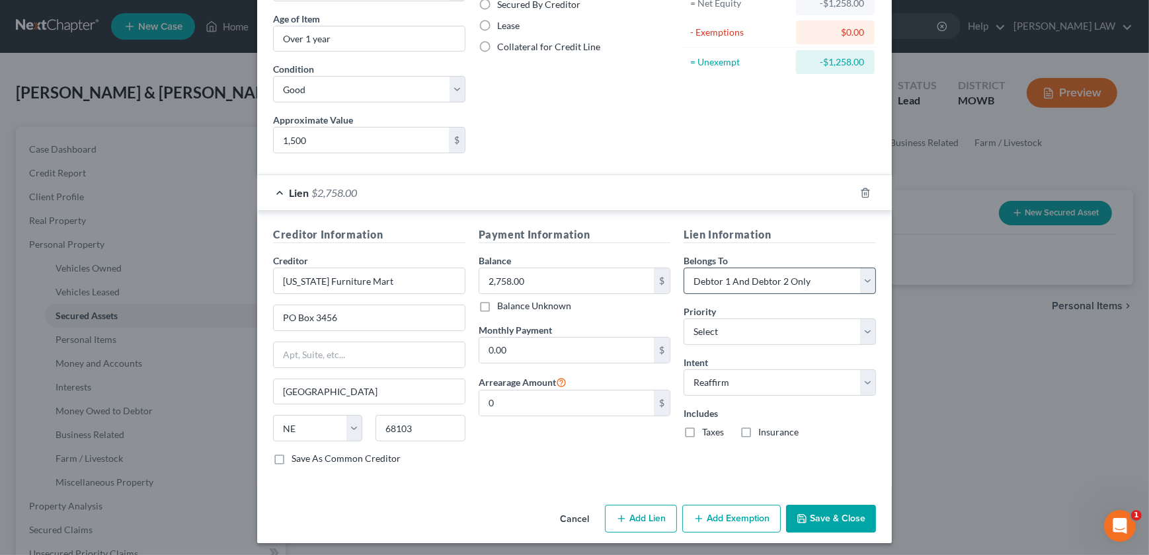
scroll to position [153, 0]
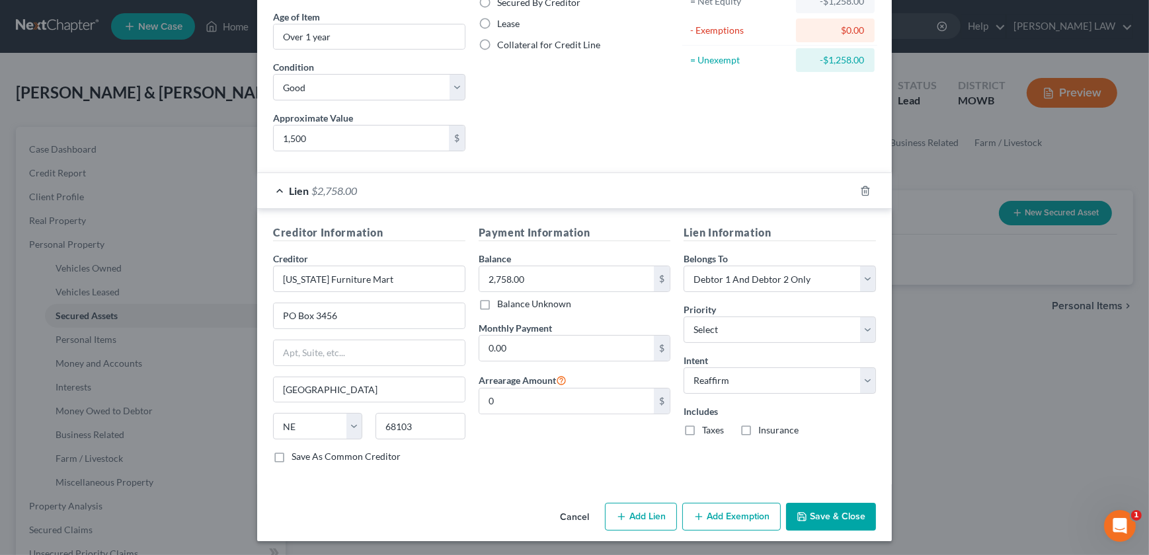
click at [807, 510] on button "Save & Close" at bounding box center [831, 517] width 90 height 28
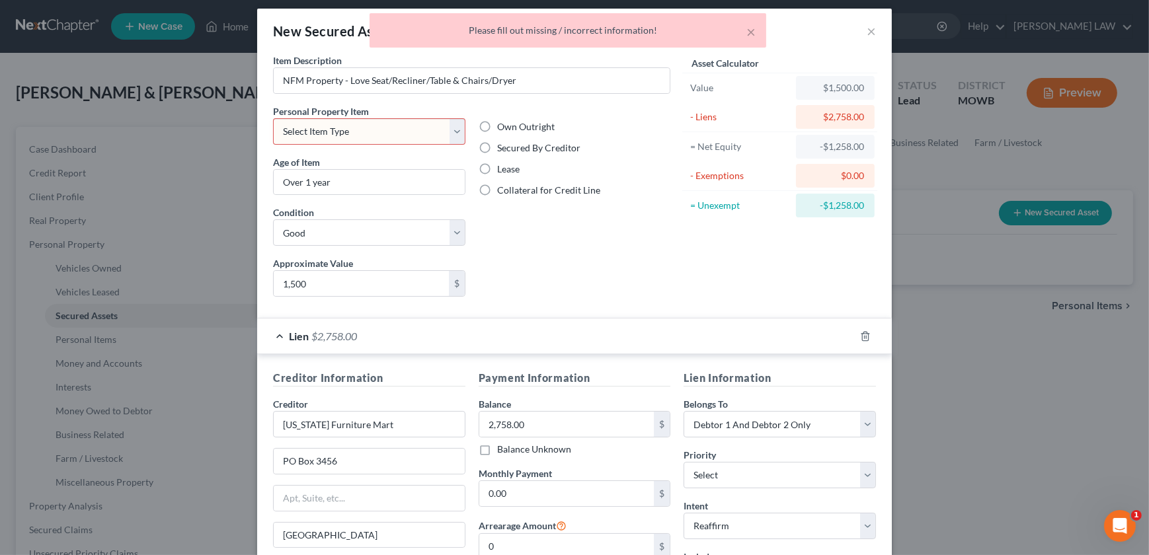
scroll to position [3, 0]
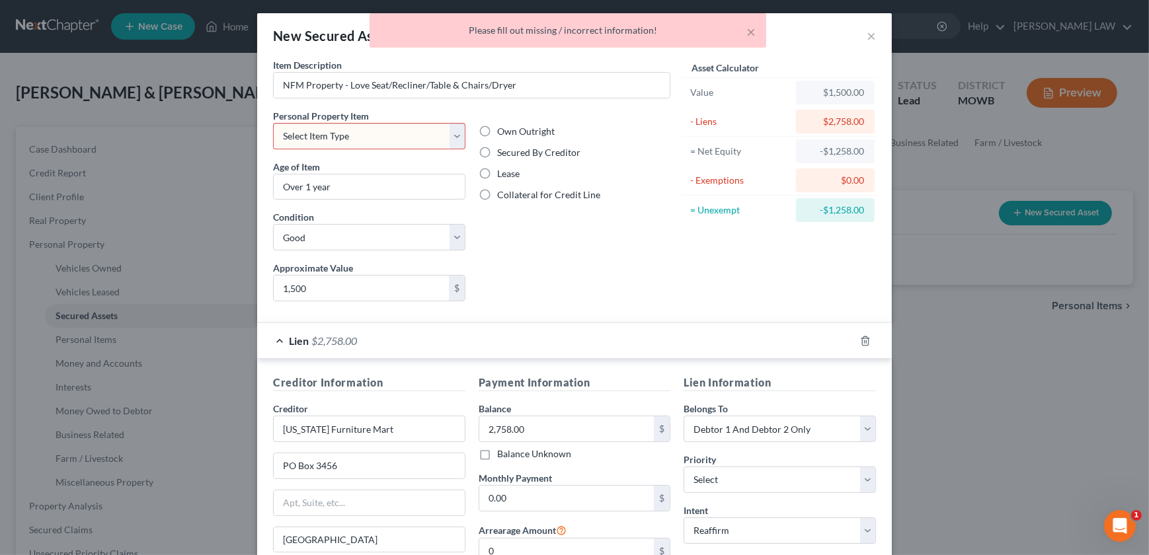
click at [339, 132] on select "Select Item Type Clothing Collectibles Of Value Electronics Firearms Household …" at bounding box center [369, 136] width 192 height 26
select select "household_goods"
click at [273, 123] on select "Select Item Type Clothing Collectibles Of Value Electronics Firearms Household …" at bounding box center [369, 136] width 192 height 26
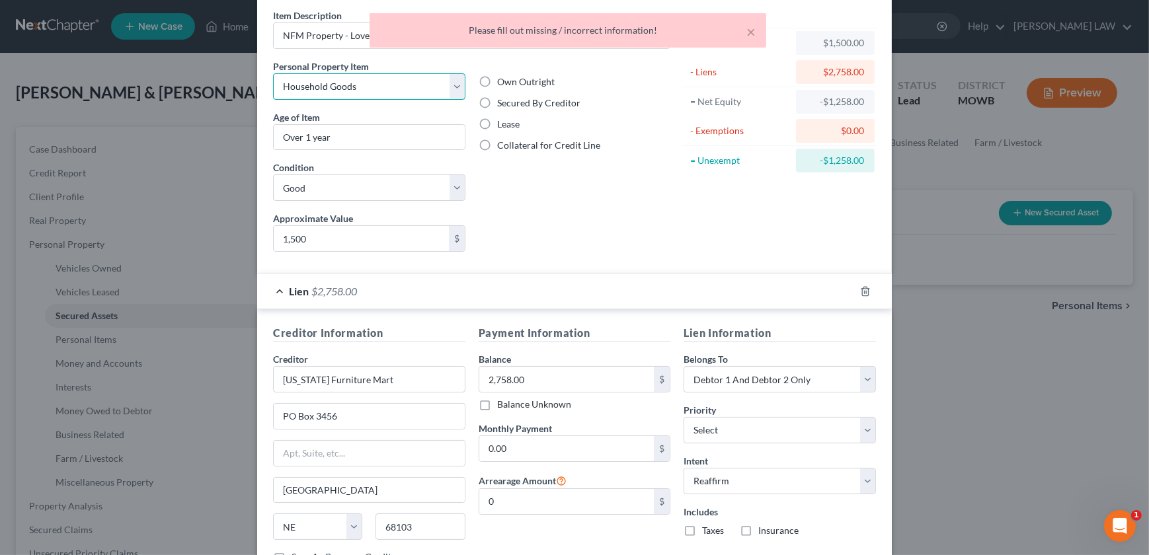
scroll to position [153, 0]
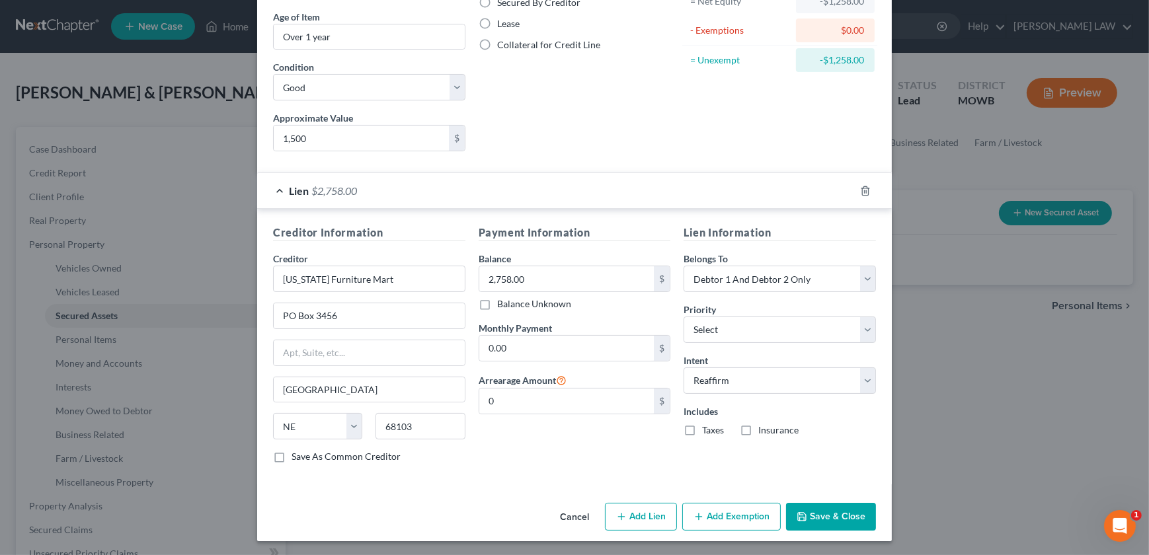
click at [813, 519] on button "Save & Close" at bounding box center [831, 517] width 90 height 28
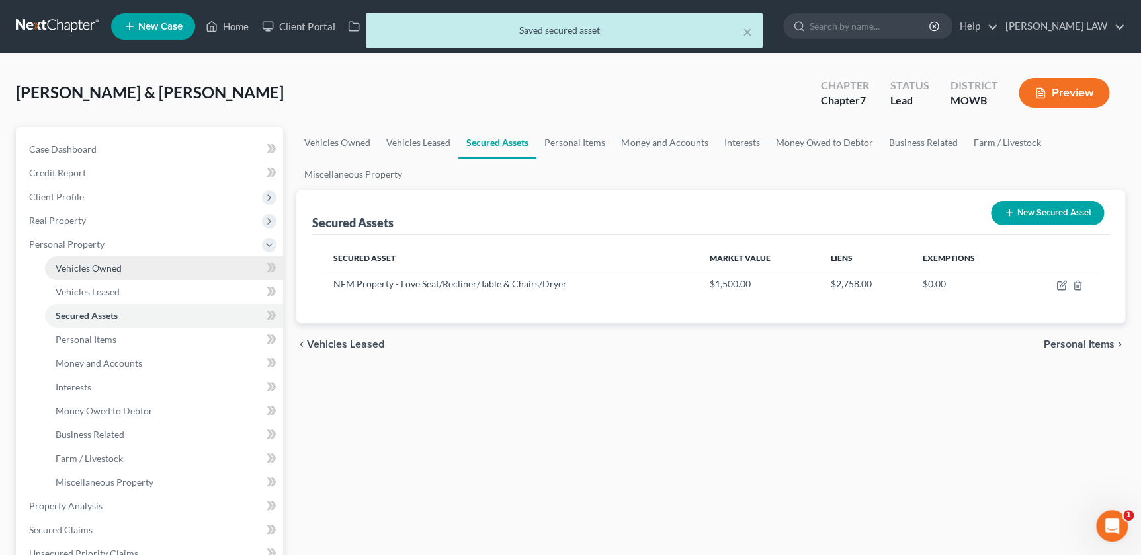
click at [85, 264] on span "Vehicles Owned" at bounding box center [89, 267] width 66 height 11
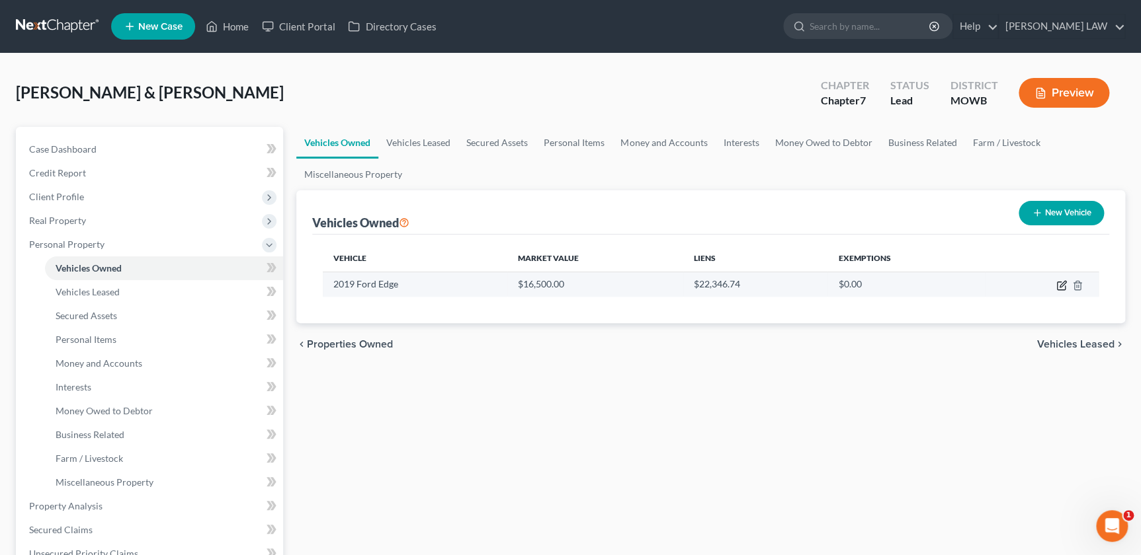
click at [1059, 288] on icon "button" at bounding box center [1061, 285] width 11 height 11
select select "0"
select select "7"
select select "3"
select select "0"
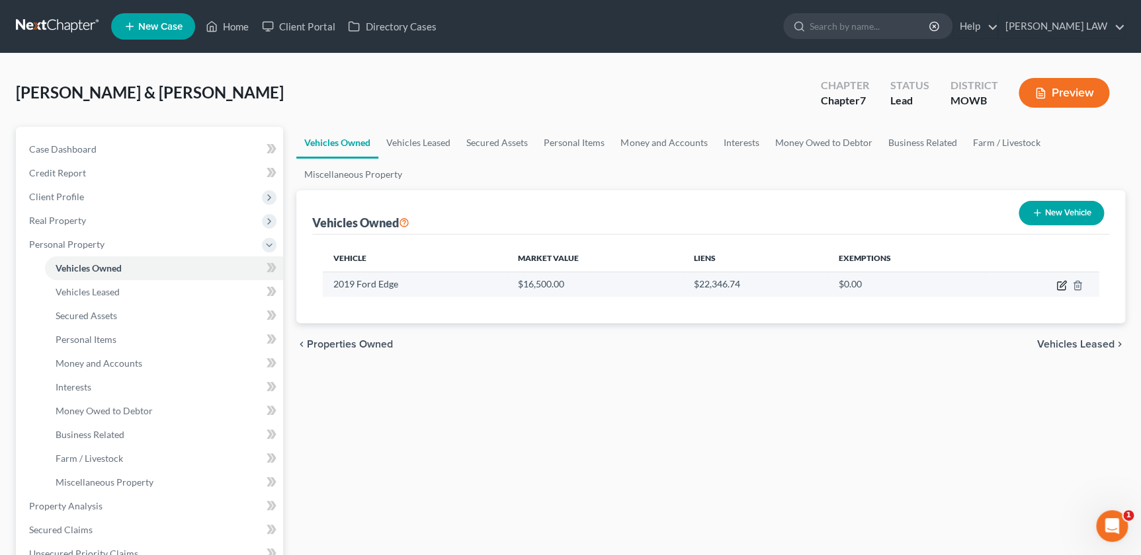
select select "26"
select select "3"
select select "2"
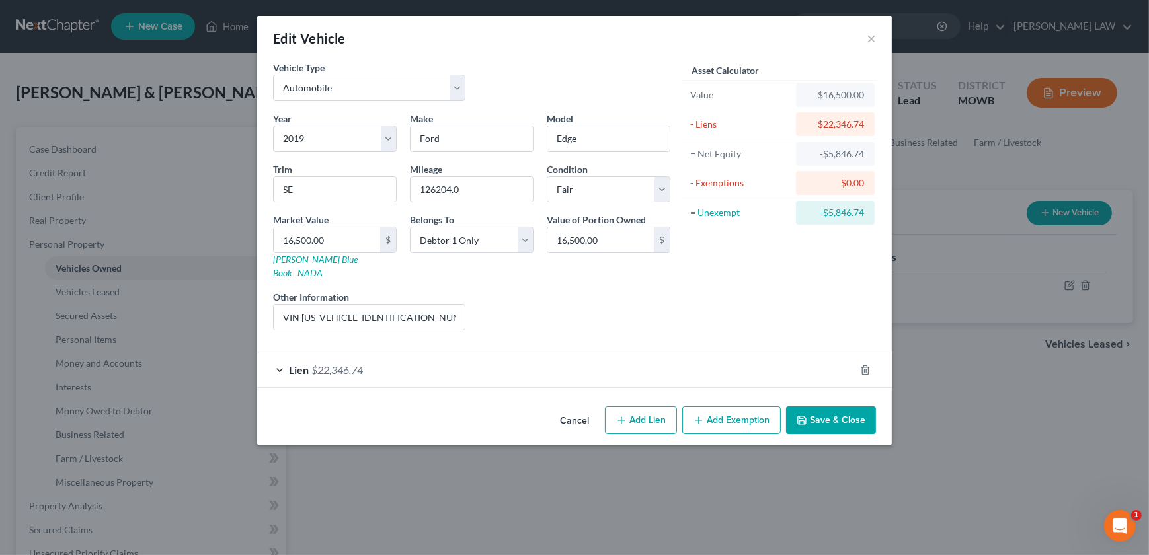
click at [527, 352] on div "Lien $22,346.74" at bounding box center [556, 369] width 598 height 35
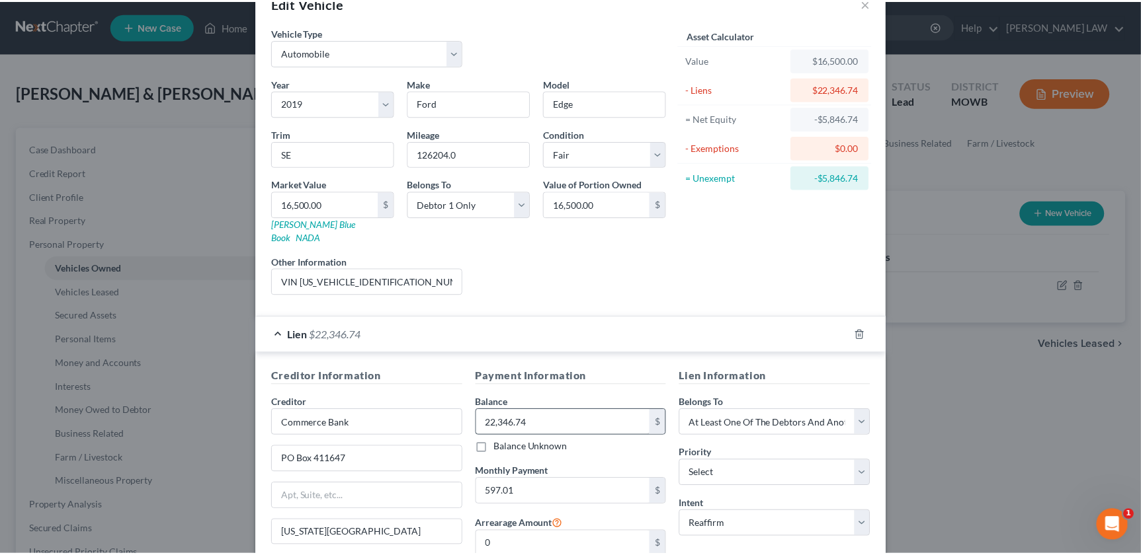
scroll to position [166, 0]
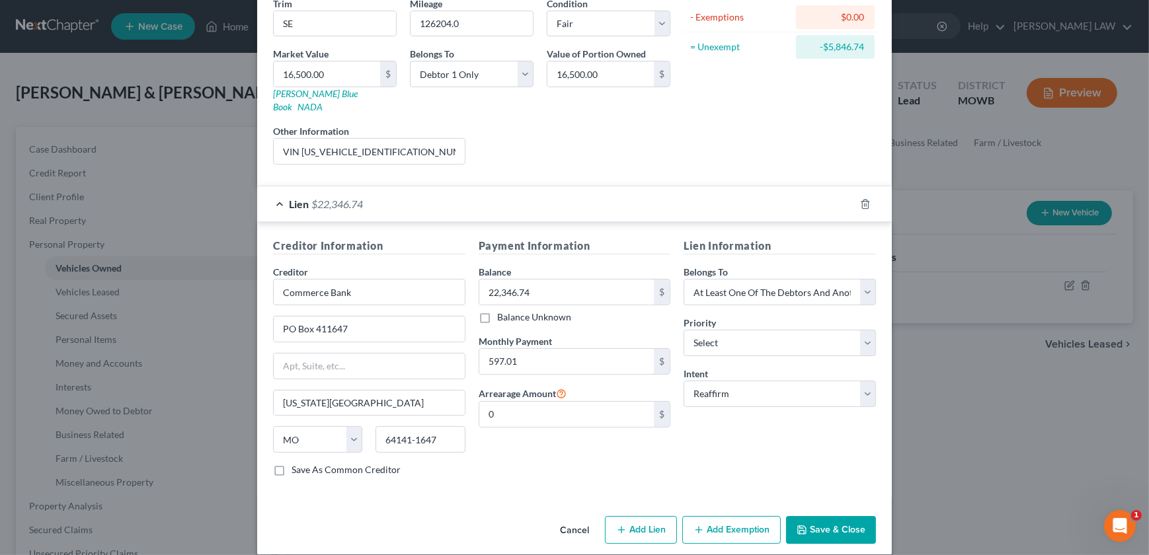
click at [826, 516] on button "Save & Close" at bounding box center [831, 530] width 90 height 28
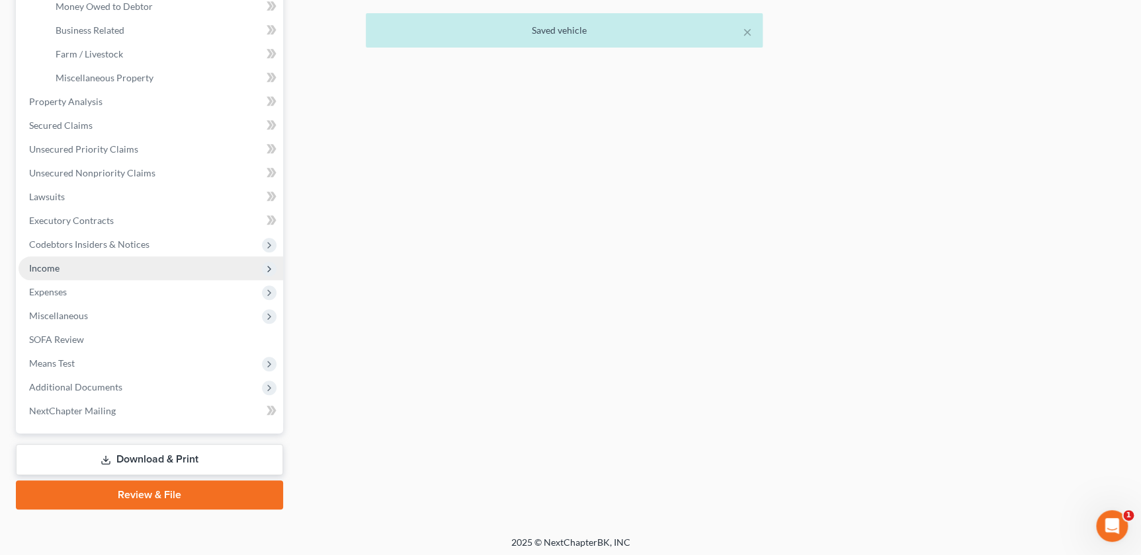
scroll to position [405, 0]
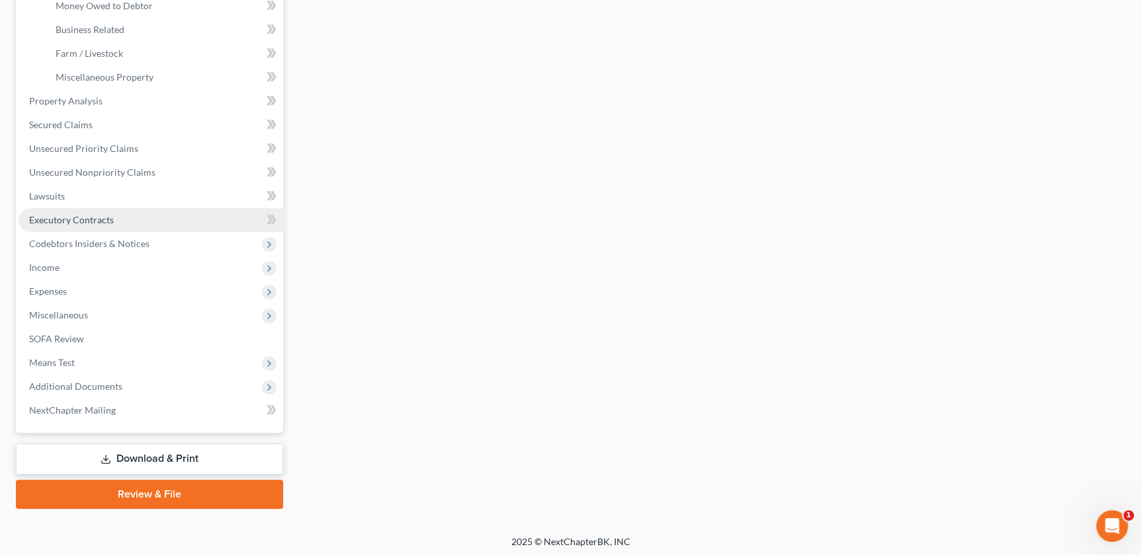
click at [62, 218] on span "Executory Contracts" at bounding box center [71, 219] width 85 height 11
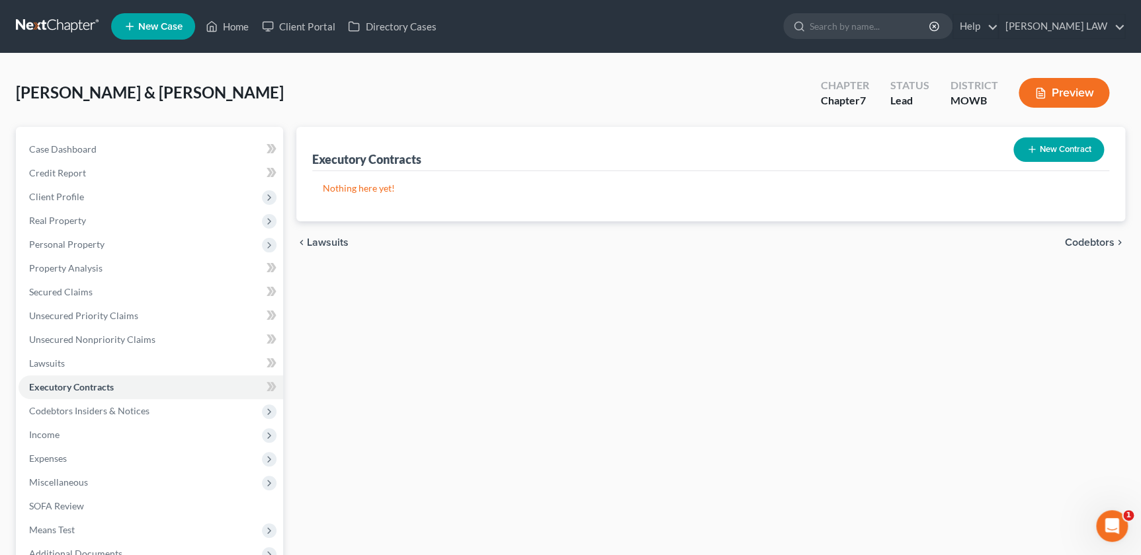
click at [1035, 145] on button "New Contract" at bounding box center [1058, 150] width 91 height 24
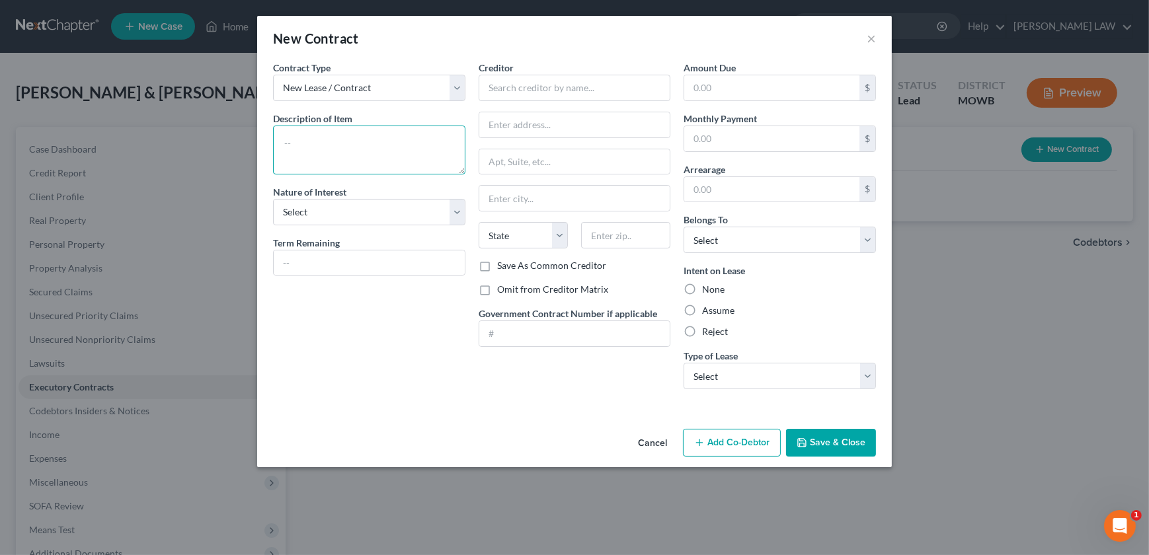
click at [303, 142] on textarea at bounding box center [369, 150] width 192 height 49
type textarea "Lease with R&R tire for $125 monthly"
click at [407, 274] on input "text" at bounding box center [369, 263] width 191 height 25
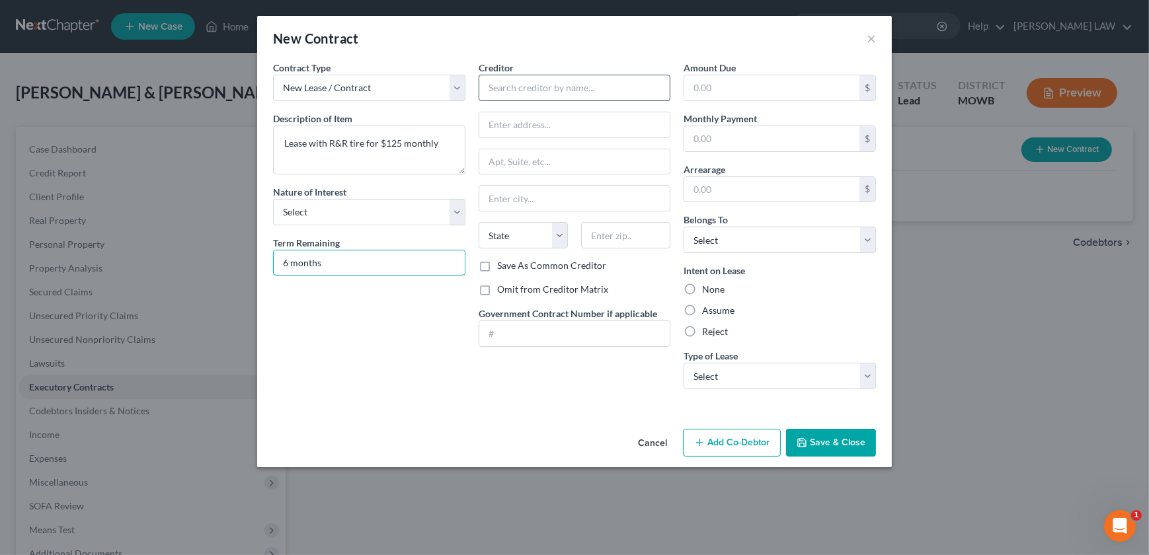
type input "6 months"
click at [503, 96] on input "text" at bounding box center [575, 88] width 192 height 26
type input "R&"
click at [377, 147] on textarea "Lease with R&R tire for $125 monthly" at bounding box center [369, 150] width 192 height 49
type textarea "Lease with R&R tire for tires on the car $125 monthly"
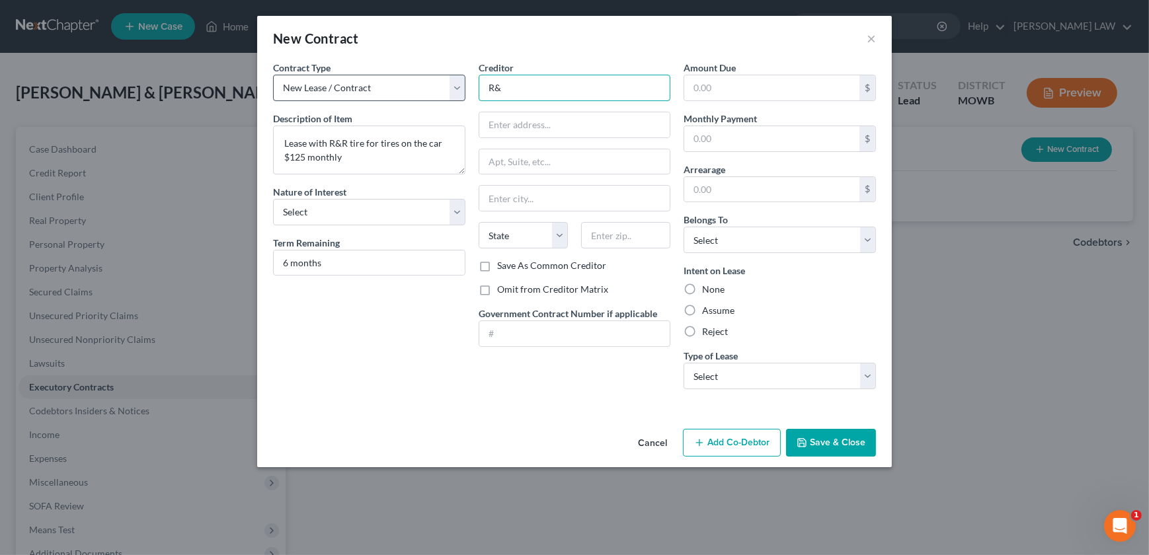
drag, startPoint x: 510, startPoint y: 92, endPoint x: 417, endPoint y: 98, distance: 94.1
click at [417, 98] on div "Contract Type New Lease / Contract New Timeshare Description of non-residential…" at bounding box center [574, 230] width 616 height 339
type input "RNR Tire Express"
type input "519 S Belt Hwy"
type input "64506"
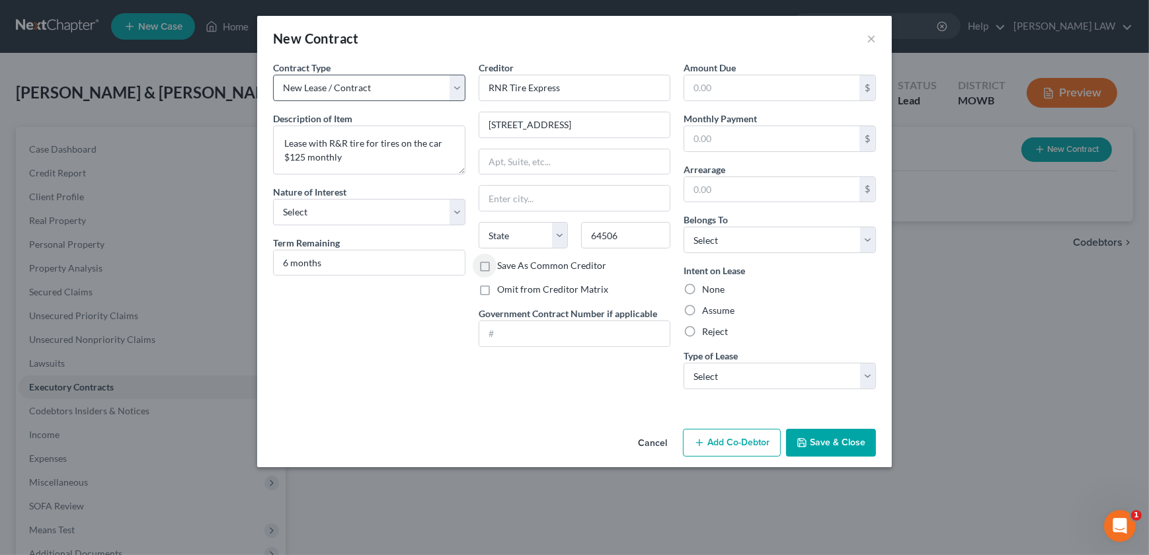
type input "Saint Joseph"
select select "26"
click at [747, 227] on select "Select Debtor 1 Only Debtor 2 Only Debtor 1 And Debtor 2 Only At Least One Of T…" at bounding box center [780, 240] width 192 height 26
select select "1"
click at [684, 227] on select "Select Debtor 1 Only Debtor 2 Only Debtor 1 And Debtor 2 Only At Least One Of T…" at bounding box center [780, 240] width 192 height 26
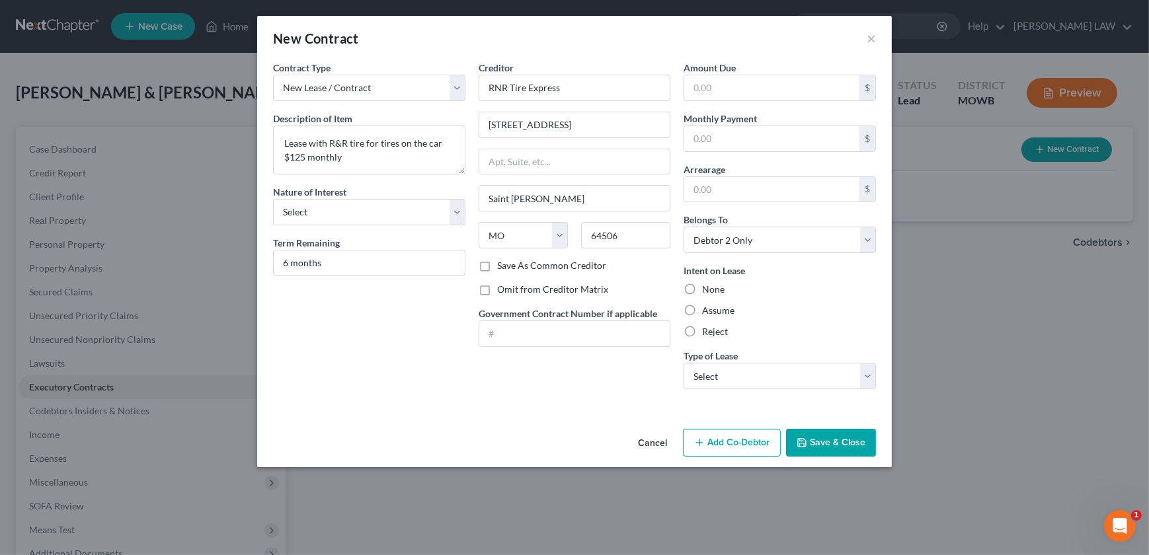
click at [702, 307] on label "Assume" at bounding box center [718, 310] width 32 height 13
click at [707, 307] on input "Assume" at bounding box center [711, 308] width 9 height 9
radio input "true"
click at [735, 383] on select "Select Real Estate Car Other" at bounding box center [780, 376] width 192 height 26
select select "2"
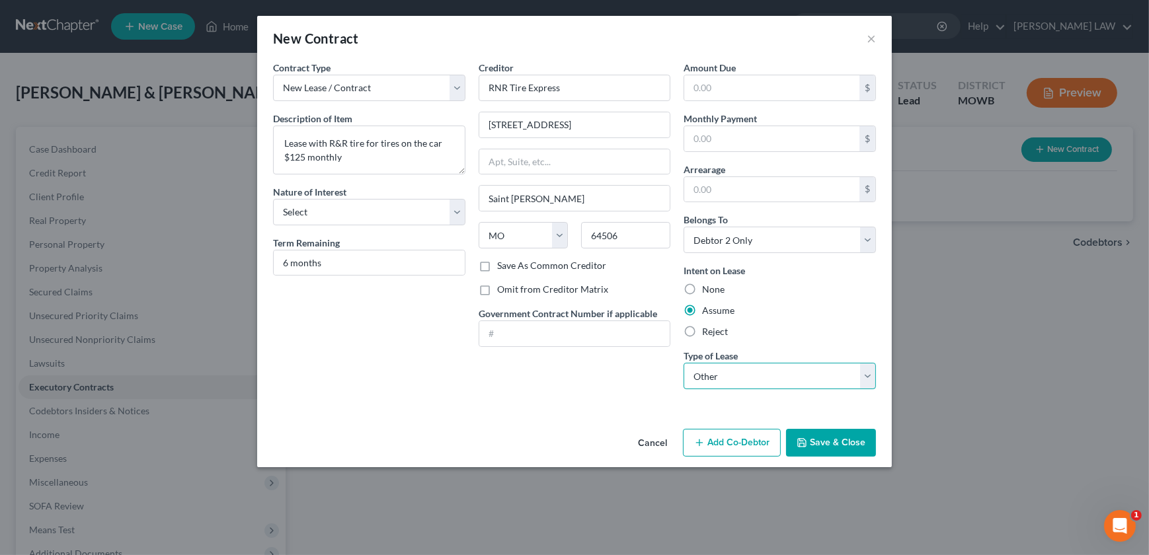
click at [684, 363] on select "Select Real Estate Car Other" at bounding box center [780, 376] width 192 height 26
click at [746, 93] on input "text" at bounding box center [771, 87] width 175 height 25
type input "700"
drag, startPoint x: 745, startPoint y: 134, endPoint x: 741, endPoint y: 127, distance: 8.3
click at [745, 134] on input "text" at bounding box center [771, 138] width 175 height 25
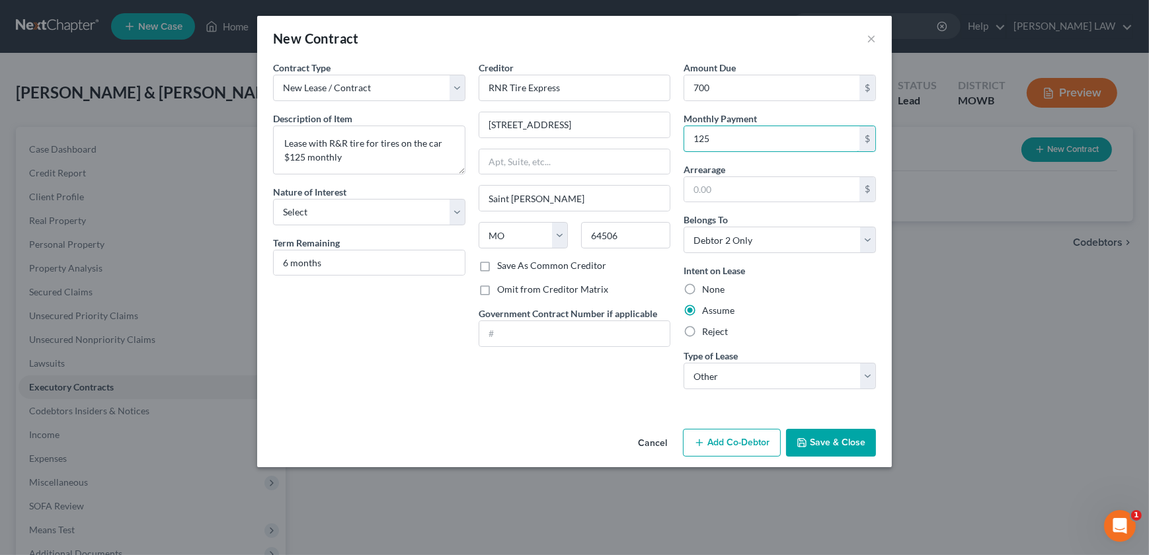
type input "125"
click at [670, 382] on div "Creditor * RNR Tire Express 519 S Belt Hwy Saint Joseph State AL AK AR AZ CA CO…" at bounding box center [575, 230] width 206 height 339
drag, startPoint x: 832, startPoint y: 436, endPoint x: 813, endPoint y: 440, distance: 19.6
click at [833, 435] on button "Save & Close" at bounding box center [831, 443] width 90 height 28
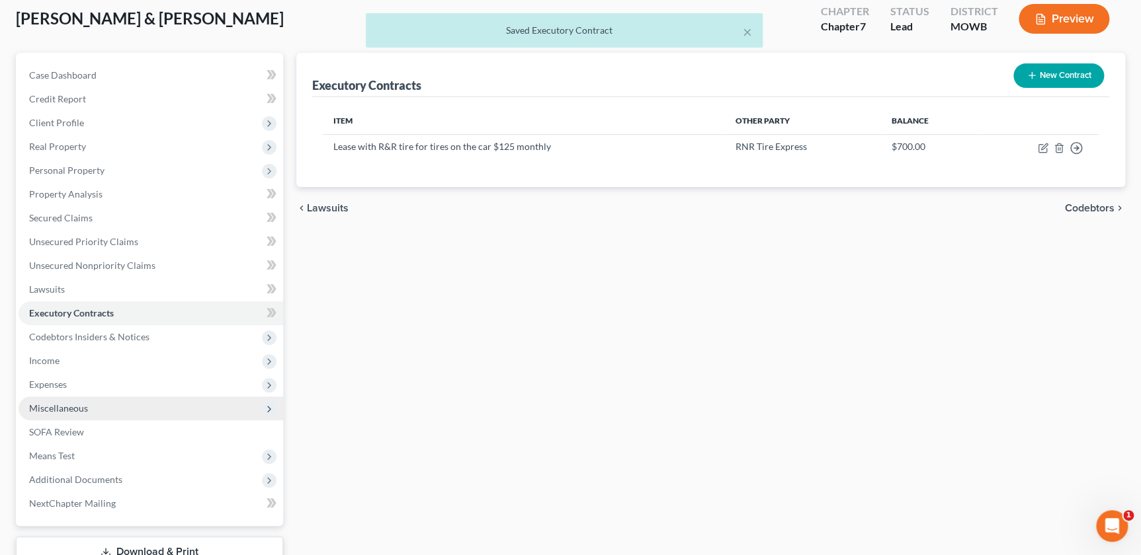
scroll to position [75, 0]
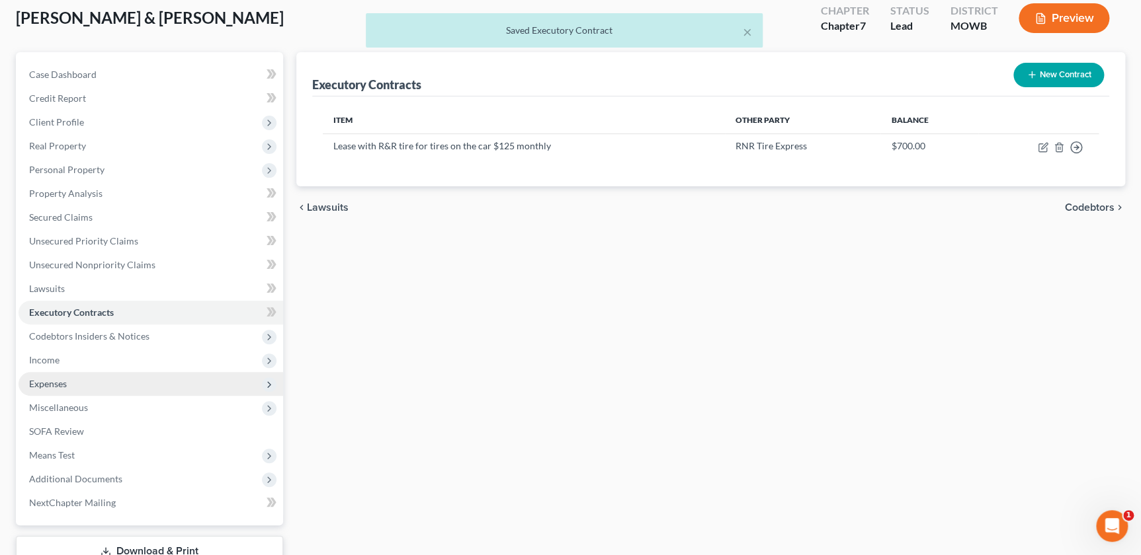
click at [64, 384] on span "Expenses" at bounding box center [48, 383] width 38 height 11
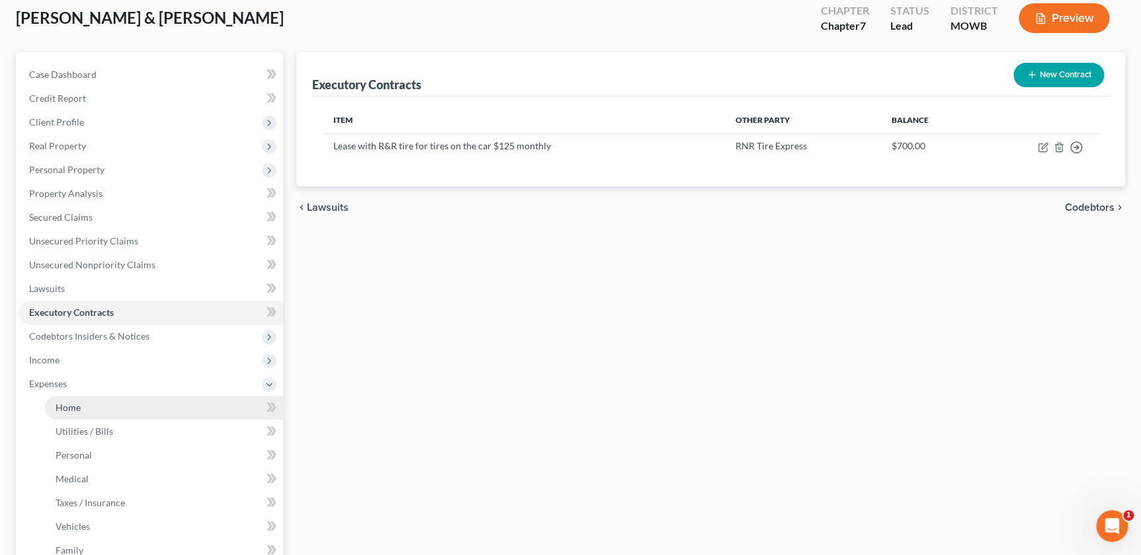
click at [98, 402] on link "Home" at bounding box center [164, 408] width 238 height 24
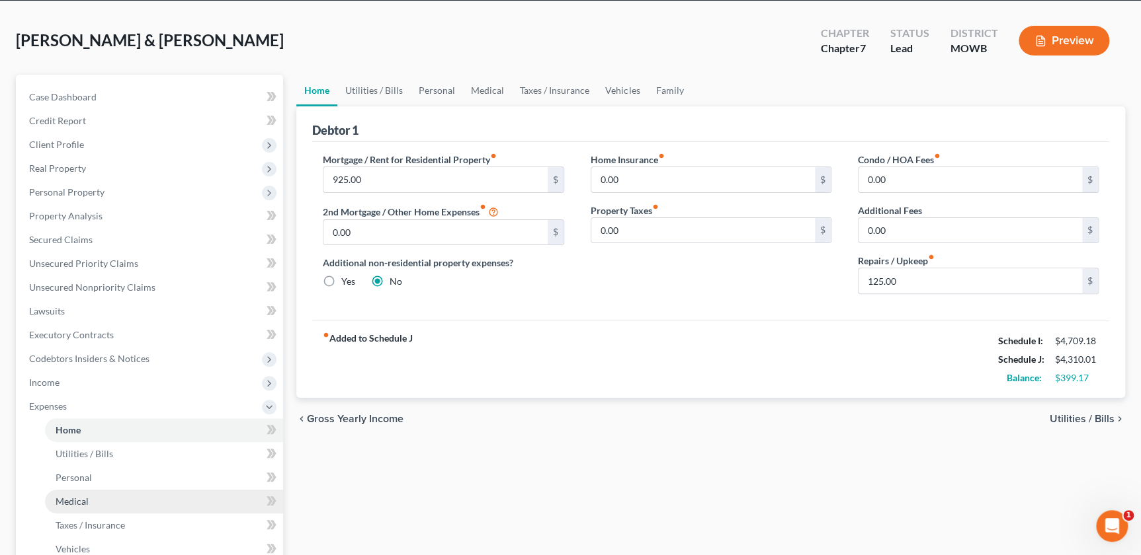
scroll to position [165, 0]
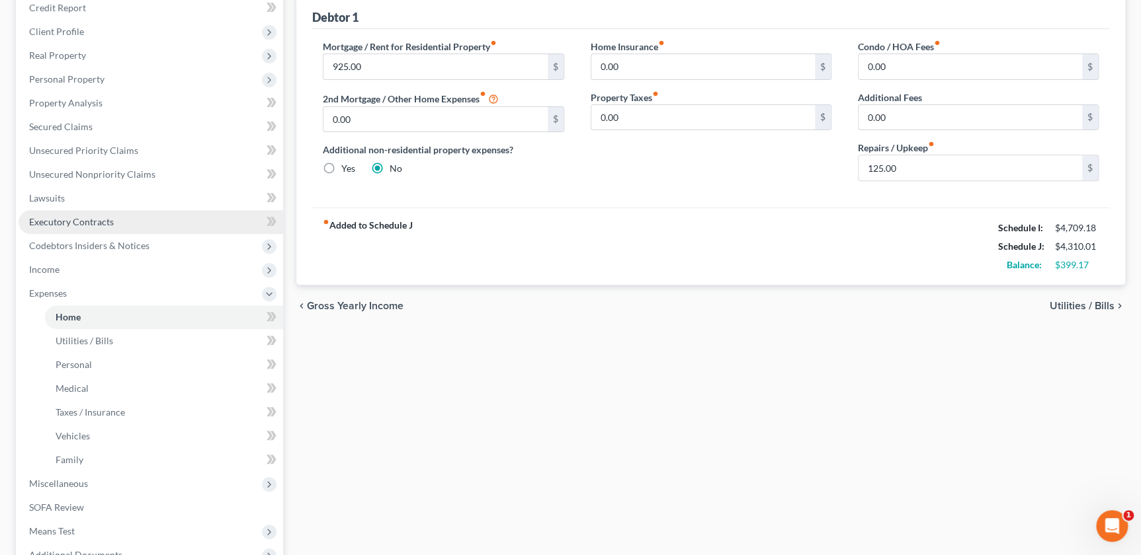
click at [75, 218] on span "Executory Contracts" at bounding box center [71, 221] width 85 height 11
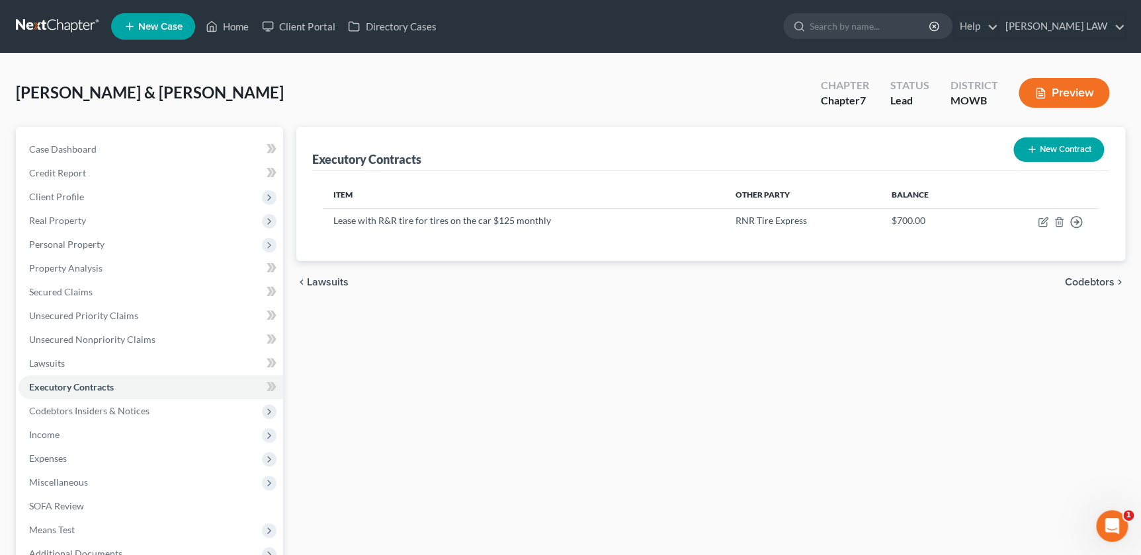
click at [1038, 147] on button "New Contract" at bounding box center [1058, 150] width 91 height 24
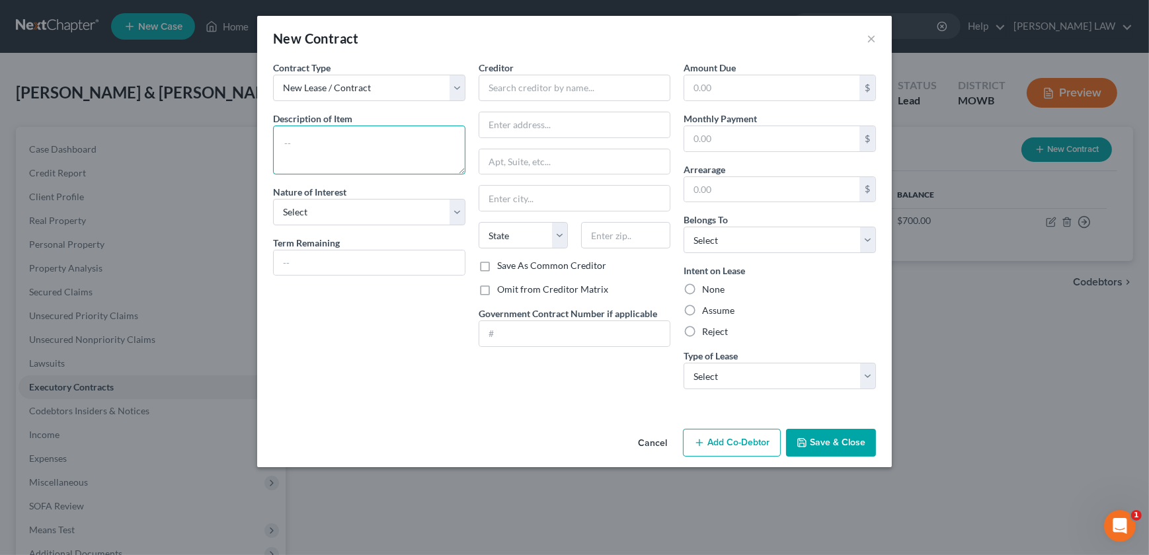
click at [342, 153] on textarea at bounding box center [369, 150] width 192 height 49
type textarea "Lease for $925 a month on residence"
click at [509, 91] on input "text" at bounding box center [575, 88] width 192 height 26
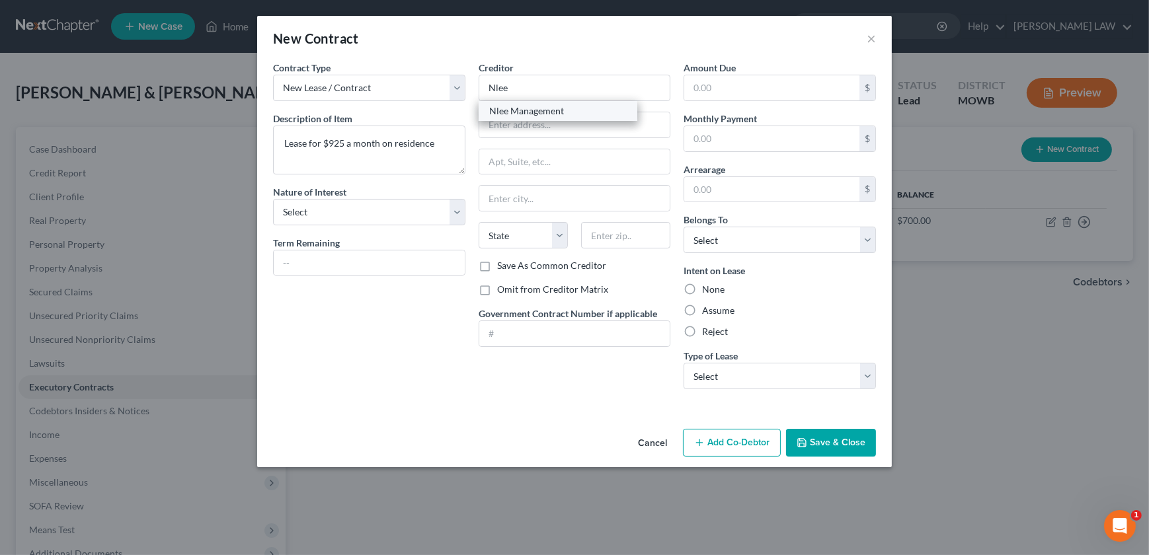
click at [518, 113] on div "Nlee Management" at bounding box center [558, 110] width 138 height 13
type input "Nlee Management"
type input "203 St Joseph St"
type input "Wathena"
select select "17"
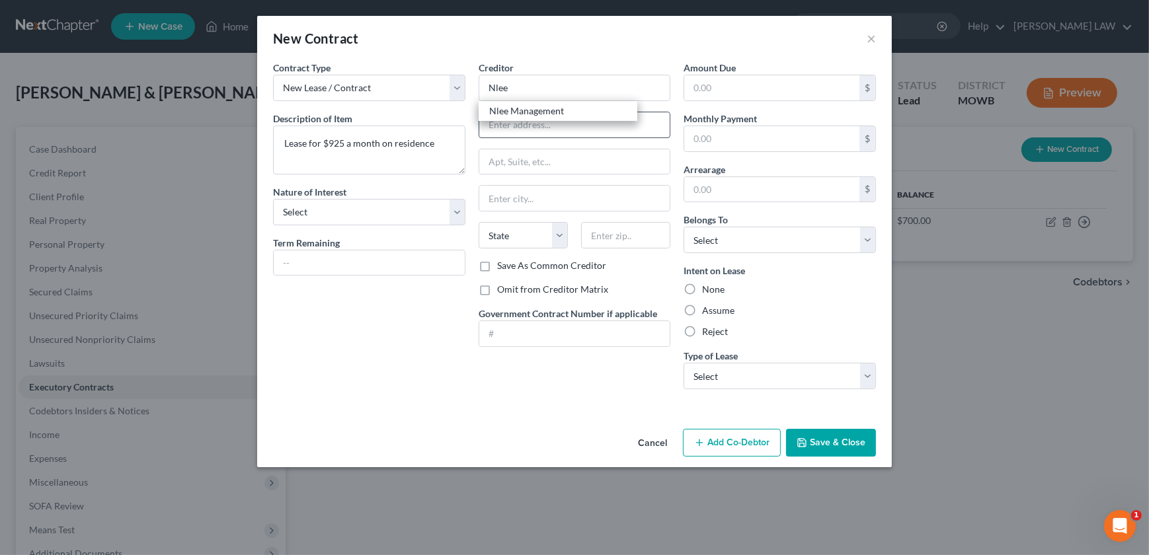
type input "66090"
click at [766, 242] on select "Select Debtor 1 Only Debtor 2 Only Debtor 1 And Debtor 2 Only At Least One Of T…" at bounding box center [780, 240] width 192 height 26
select select "2"
click at [684, 227] on select "Select Debtor 1 Only Debtor 2 Only Debtor 1 And Debtor 2 Only At Least One Of T…" at bounding box center [780, 240] width 192 height 26
click at [702, 312] on label "Assume" at bounding box center [718, 310] width 32 height 13
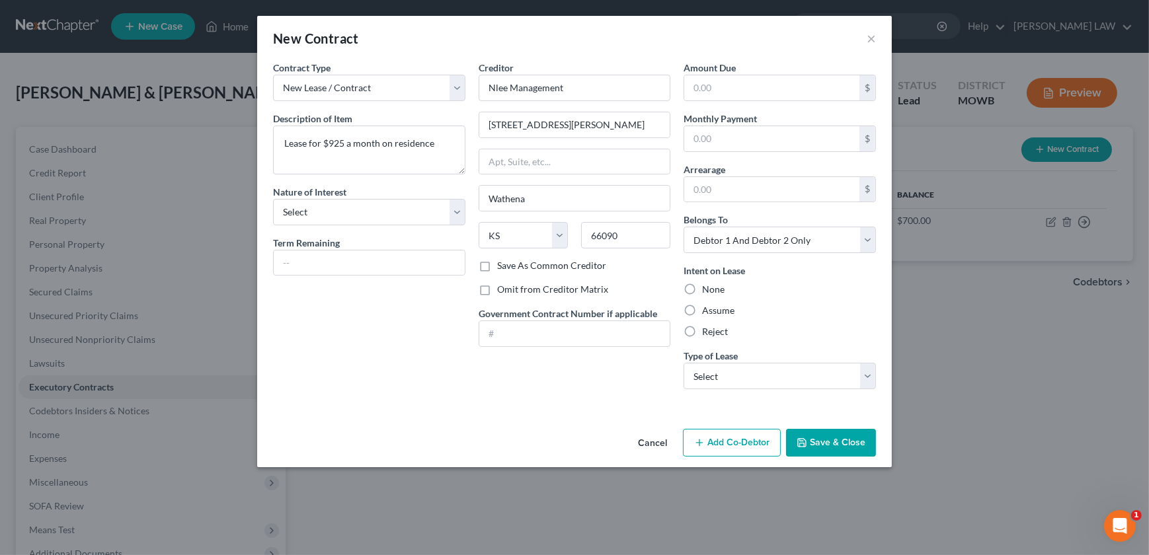
click at [707, 312] on input "Assume" at bounding box center [711, 308] width 9 height 9
radio input "true"
click at [760, 374] on select "Select Real Estate Car Other" at bounding box center [780, 376] width 192 height 26
select select "0"
click at [684, 363] on select "Select Real Estate Car Other" at bounding box center [780, 376] width 192 height 26
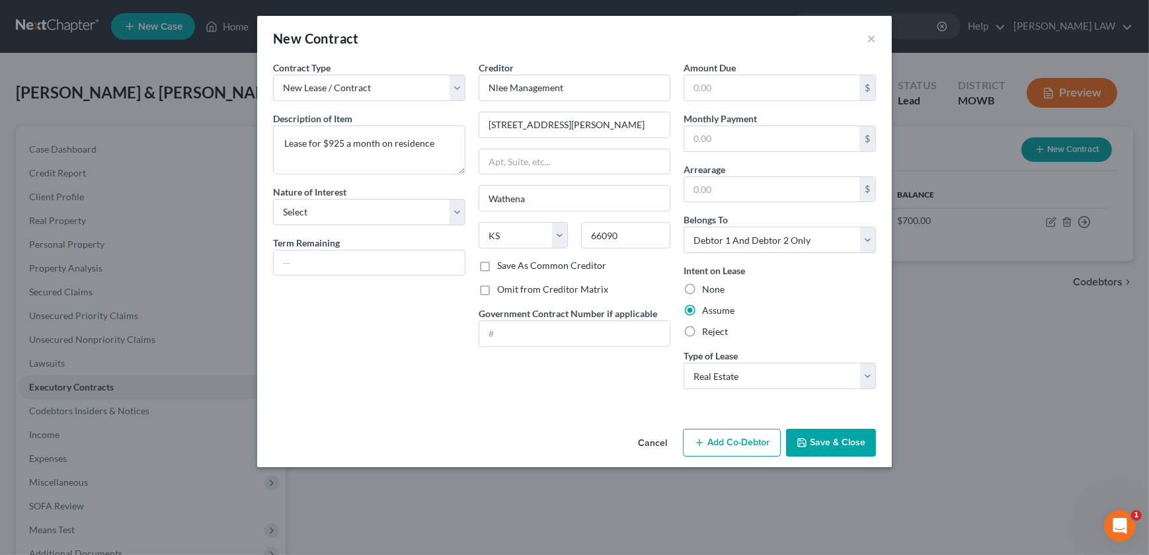
click at [823, 440] on button "Save & Close" at bounding box center [831, 443] width 90 height 28
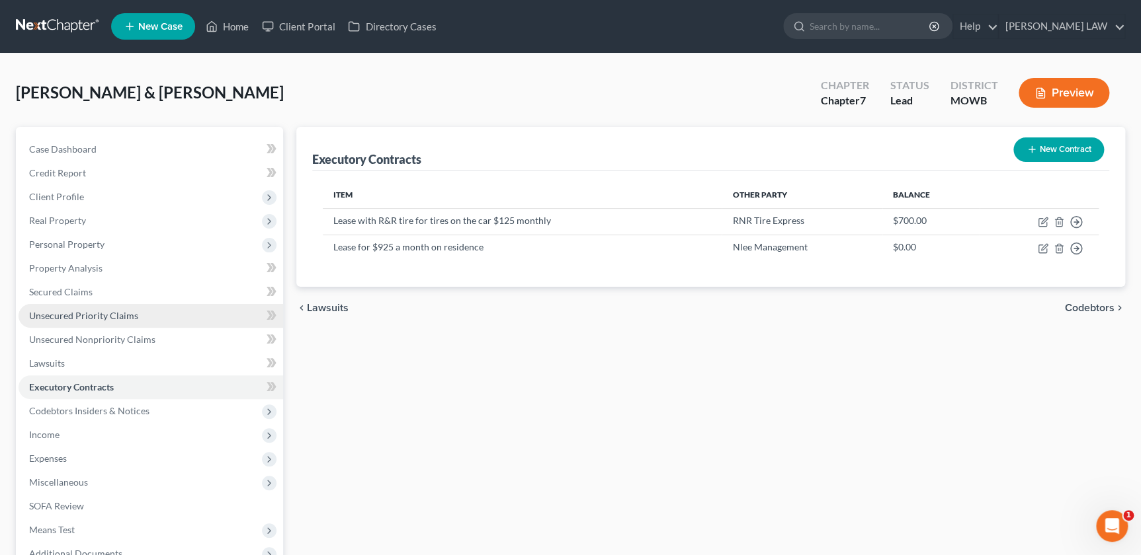
click at [44, 314] on span "Unsecured Priority Claims" at bounding box center [83, 315] width 109 height 11
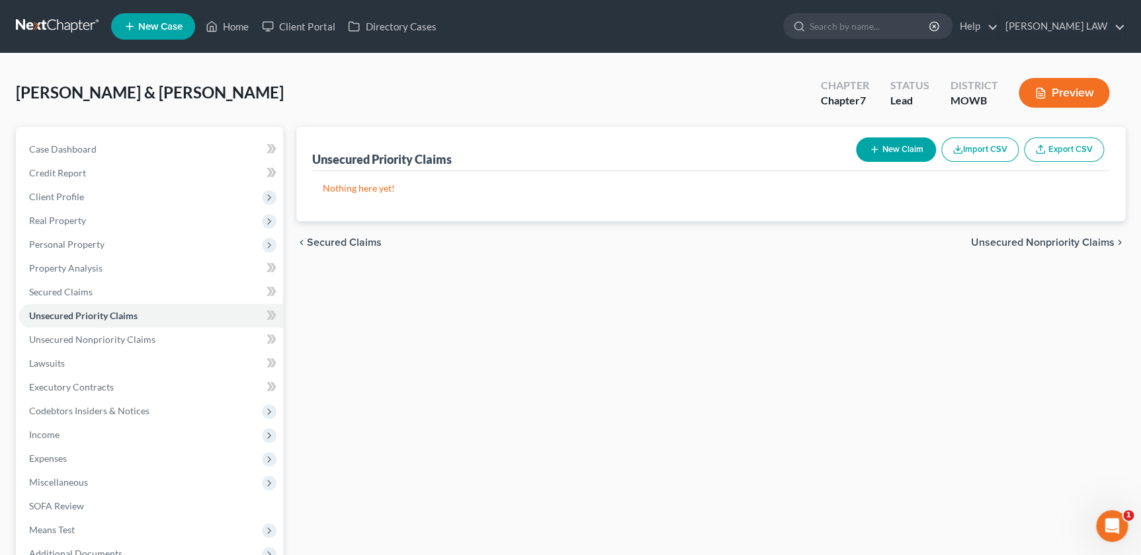
click at [853, 140] on div "New Claim Import CSV Export CSV" at bounding box center [979, 149] width 259 height 35
click at [869, 140] on button "New Claim" at bounding box center [896, 150] width 80 height 24
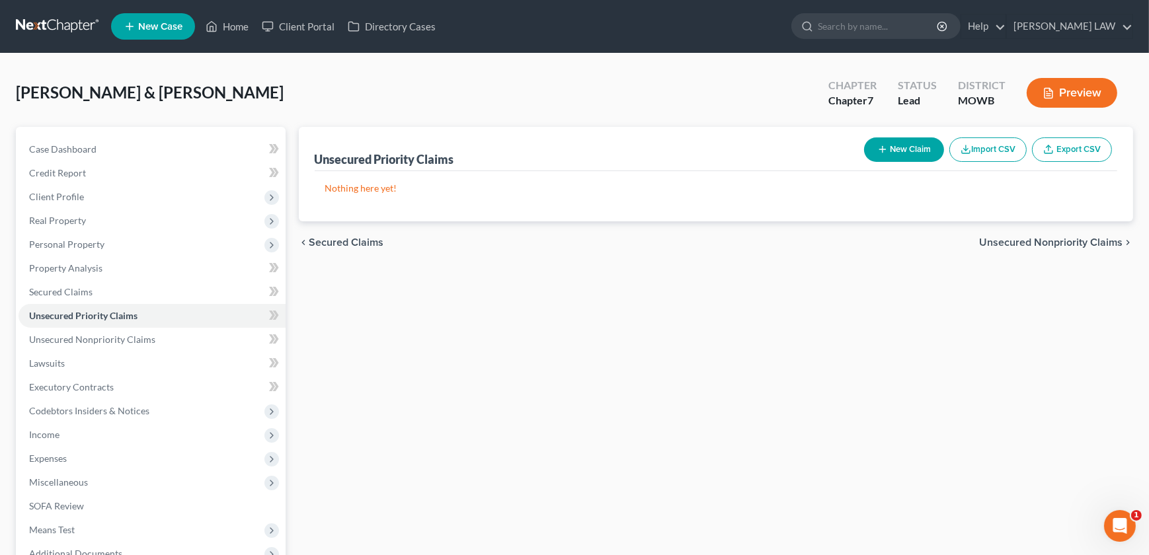
select select "2"
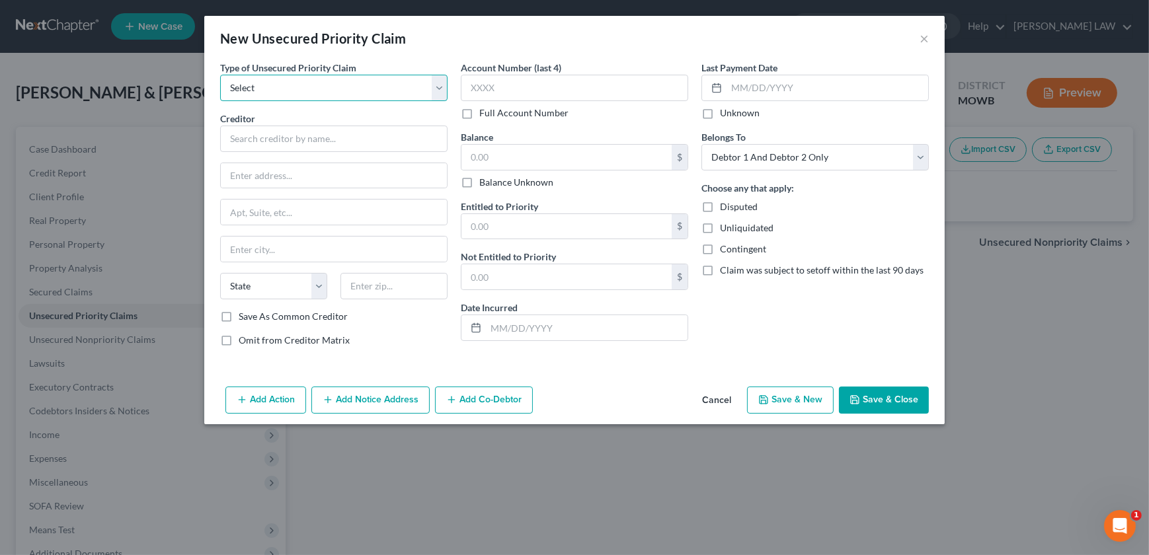
click at [257, 91] on select "Select Taxes & Other Government Units Domestic Support Obligations Extensions o…" at bounding box center [333, 88] width 227 height 26
select select "0"
click at [220, 75] on select "Select Taxes & Other Government Units Domestic Support Obligations Extensions o…" at bounding box center [333, 88] width 227 height 26
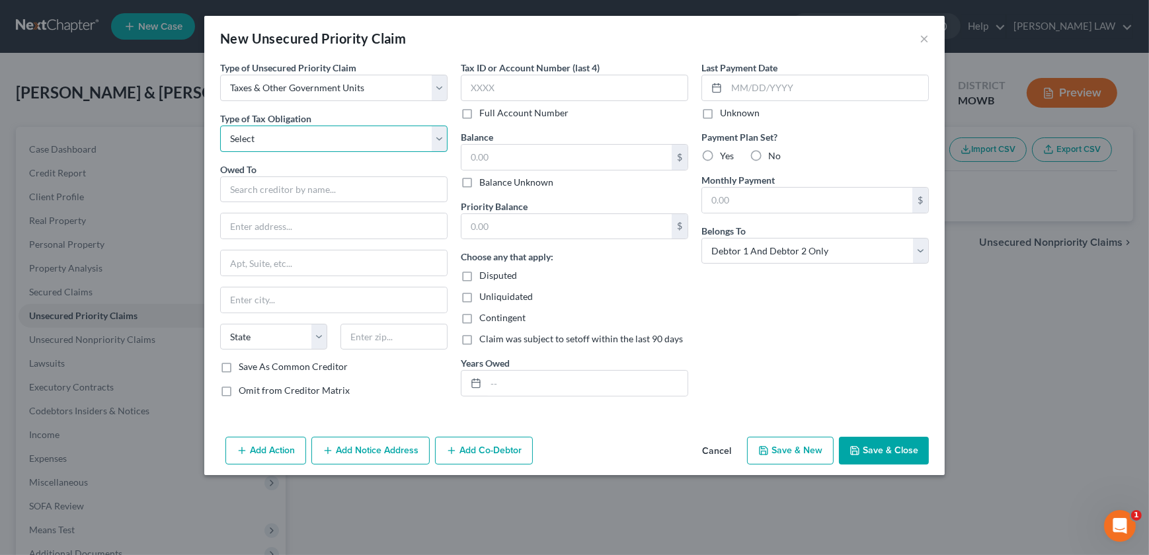
drag, startPoint x: 258, startPoint y: 99, endPoint x: 259, endPoint y: 136, distance: 36.4
click at [261, 136] on select "Select Federal City State Franchise Tax Board Other" at bounding box center [333, 139] width 227 height 26
select select "0"
click at [220, 126] on select "Select Federal City State Franchise Tax Board Other" at bounding box center [333, 139] width 227 height 26
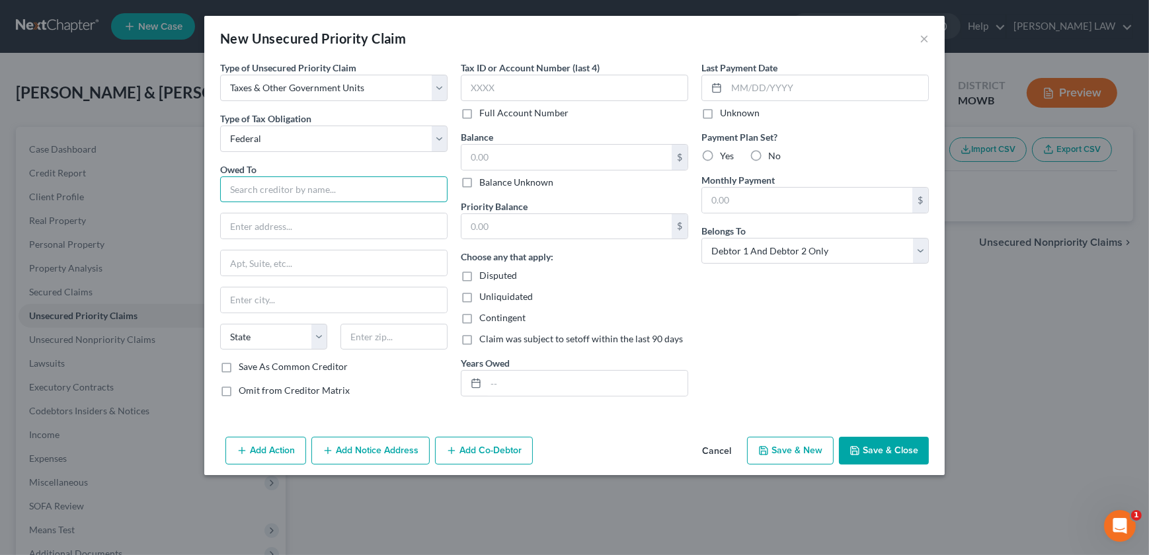
click at [272, 198] on input "text" at bounding box center [333, 190] width 227 height 26
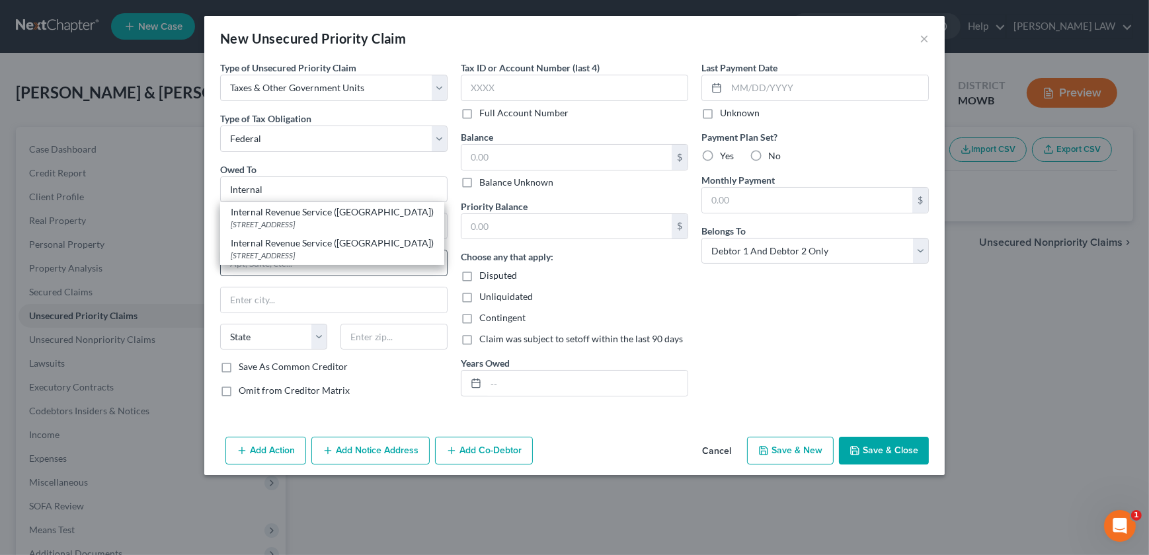
click at [297, 252] on div "PO Box 7346, Philadelphia, PA 19101" at bounding box center [332, 255] width 203 height 11
type input "Internal Revenue Service (MO)"
type input "PO Box 7346"
type input "Philadelphia"
select select "39"
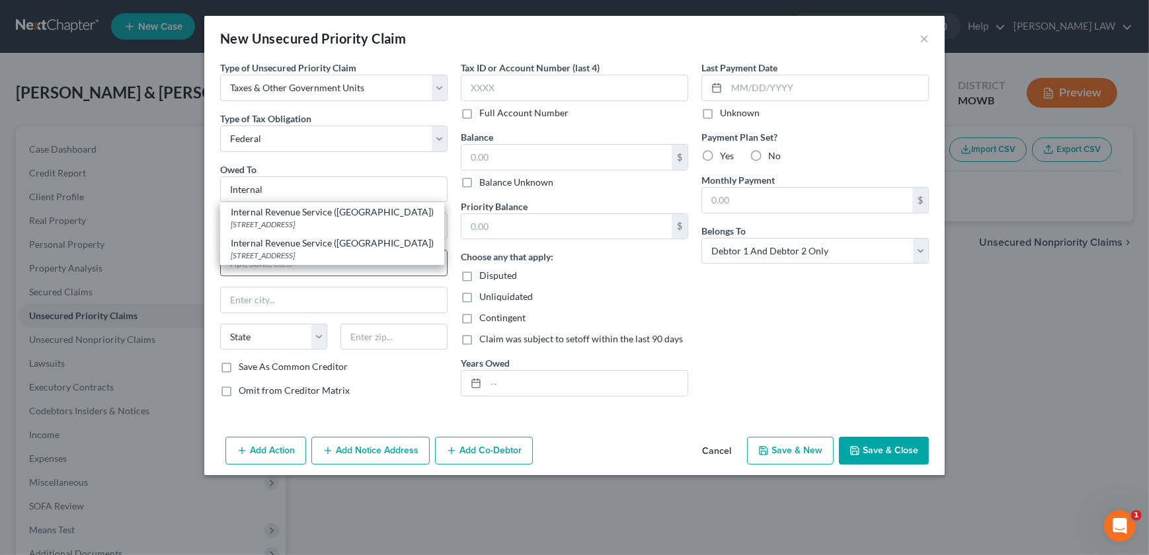
type input "19101"
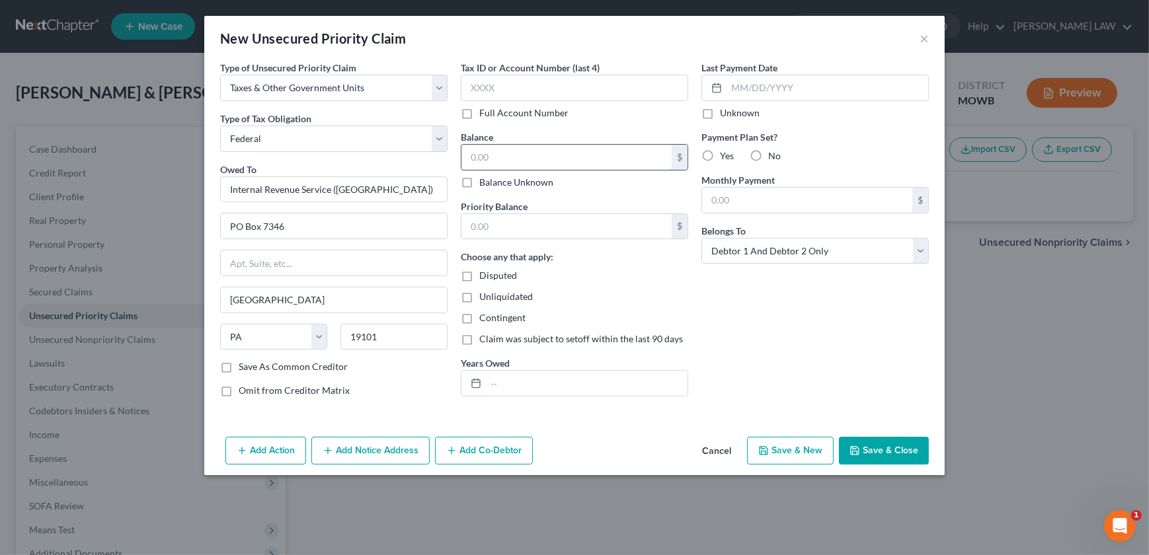
click at [497, 155] on input "text" at bounding box center [567, 157] width 210 height 25
type input "3,300"
click at [499, 229] on input "text" at bounding box center [567, 226] width 210 height 25
type input "3,300"
click at [873, 448] on button "Save & Close" at bounding box center [884, 451] width 90 height 28
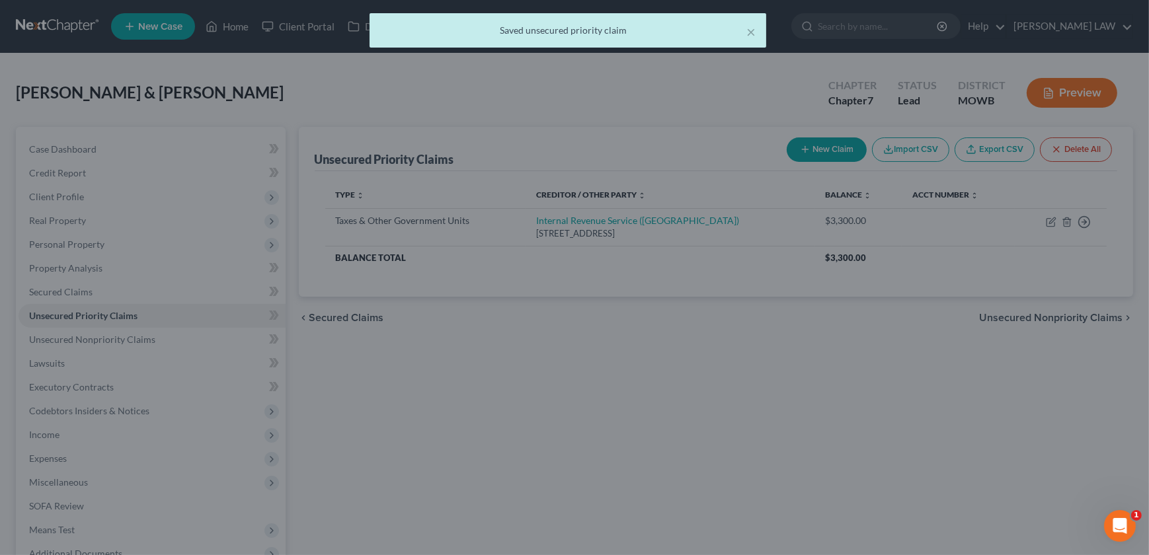
type input "3,300.00"
type input "0.00"
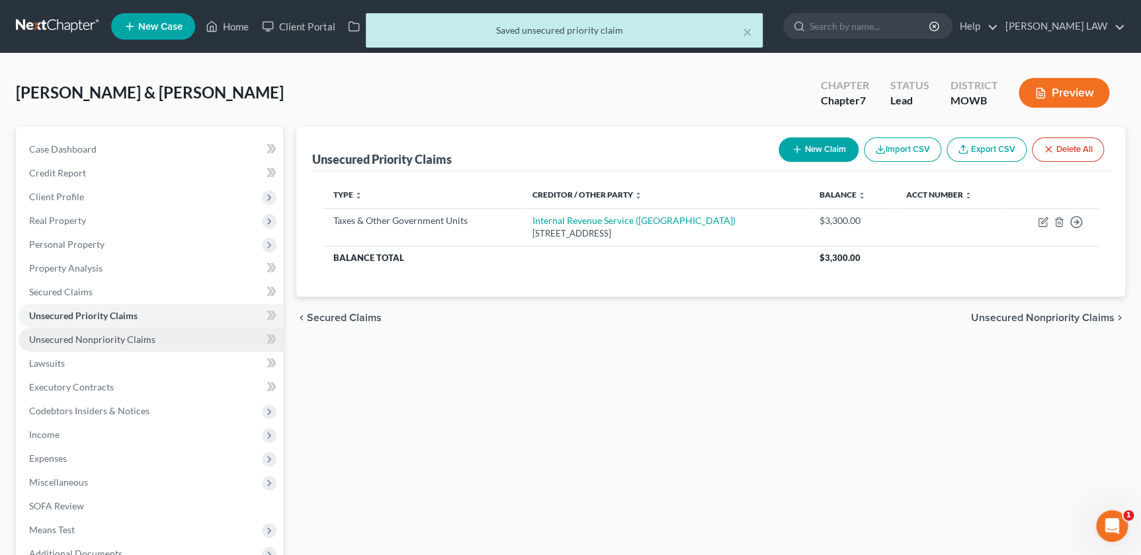
drag, startPoint x: 120, startPoint y: 341, endPoint x: 126, endPoint y: 333, distance: 10.5
click at [120, 341] on span "Unsecured Nonpriority Claims" at bounding box center [92, 339] width 126 height 11
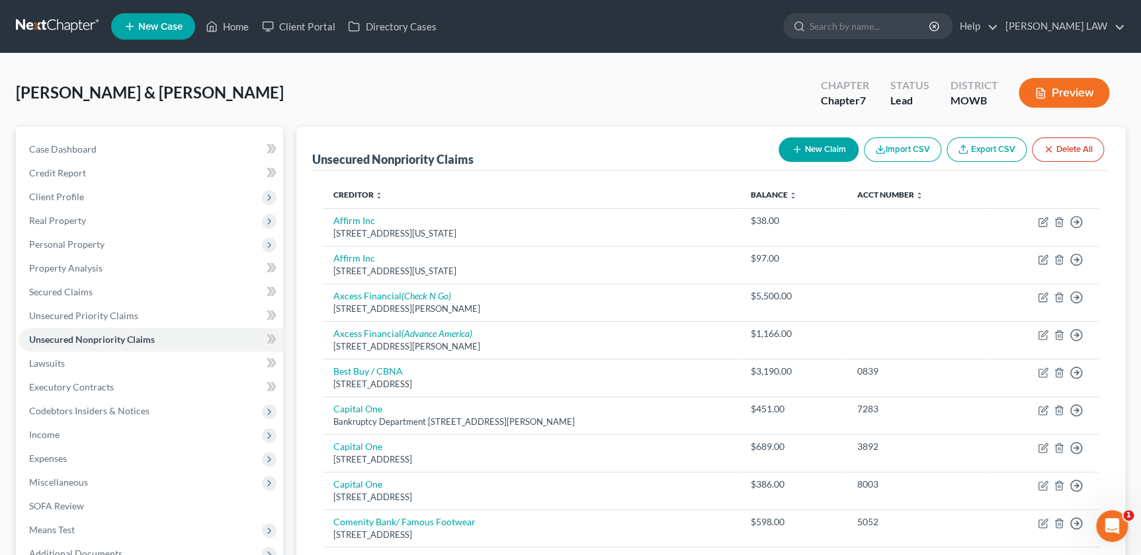
click at [821, 157] on button "New Claim" at bounding box center [818, 150] width 80 height 24
select select "2"
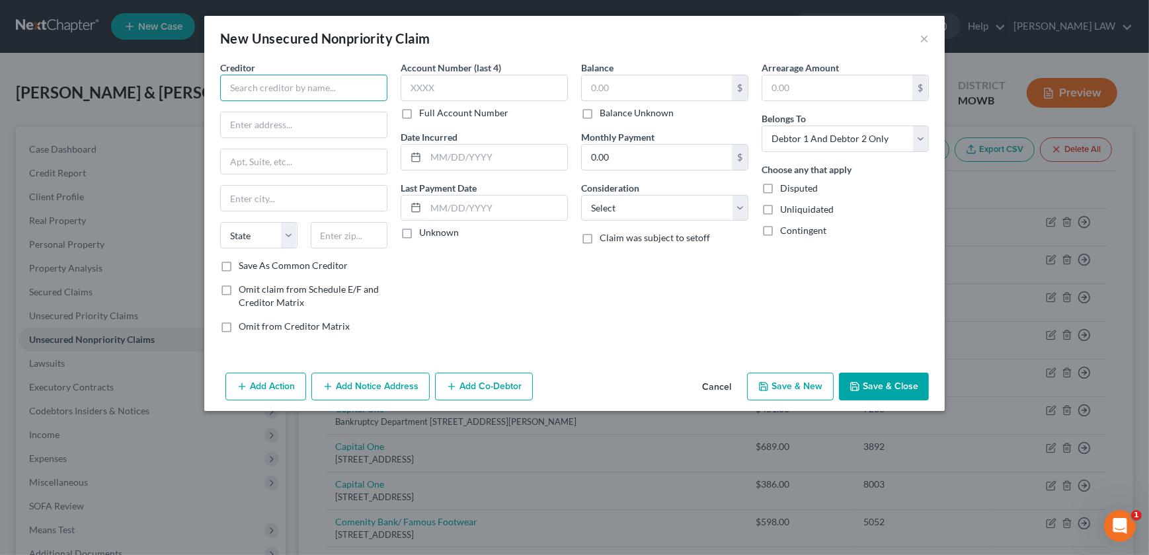
drag, startPoint x: 259, startPoint y: 97, endPoint x: 274, endPoint y: 89, distance: 17.2
click at [259, 95] on input "text" at bounding box center [303, 88] width 167 height 26
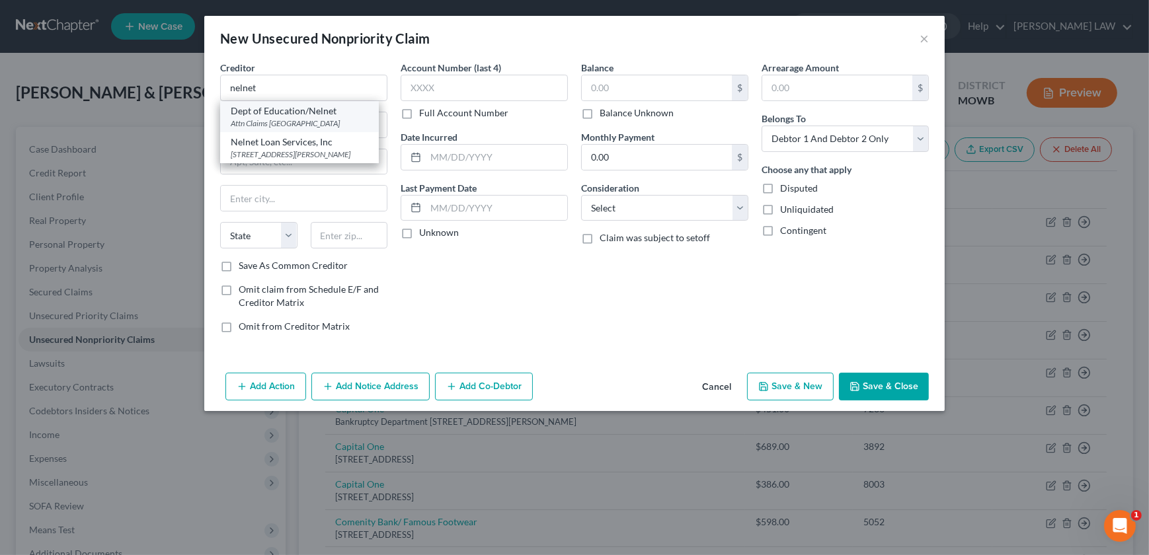
click at [319, 125] on div "Attn Claims PO Box 82505, Lincoln, NE 68501" at bounding box center [300, 123] width 138 height 11
type input "Dept of Education/Nelnet"
type input "Attn Claims"
type input "PO Box 82505"
type input "Lincoln"
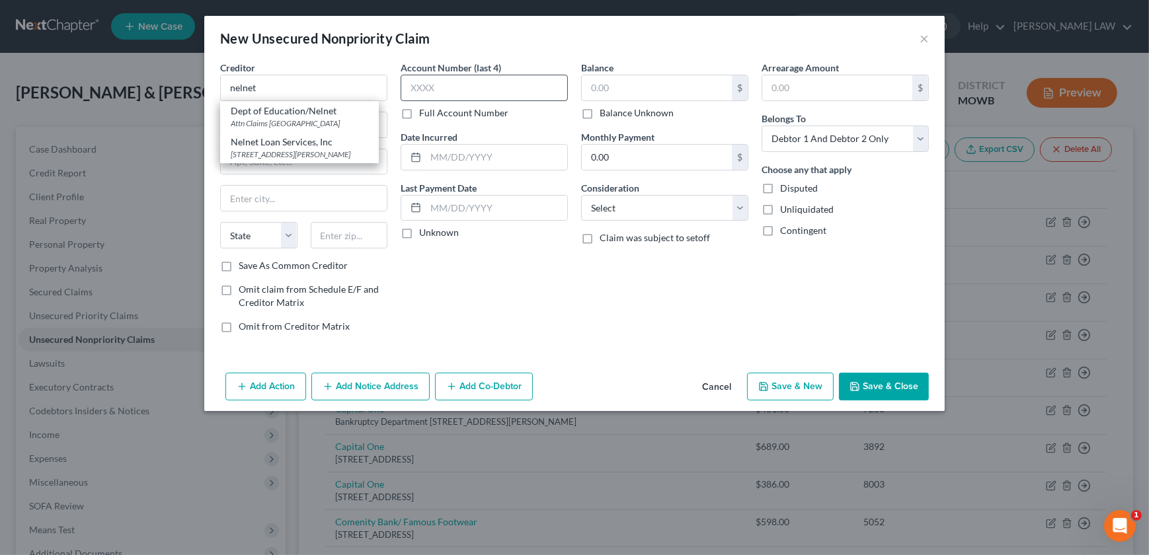
select select "30"
type input "68501"
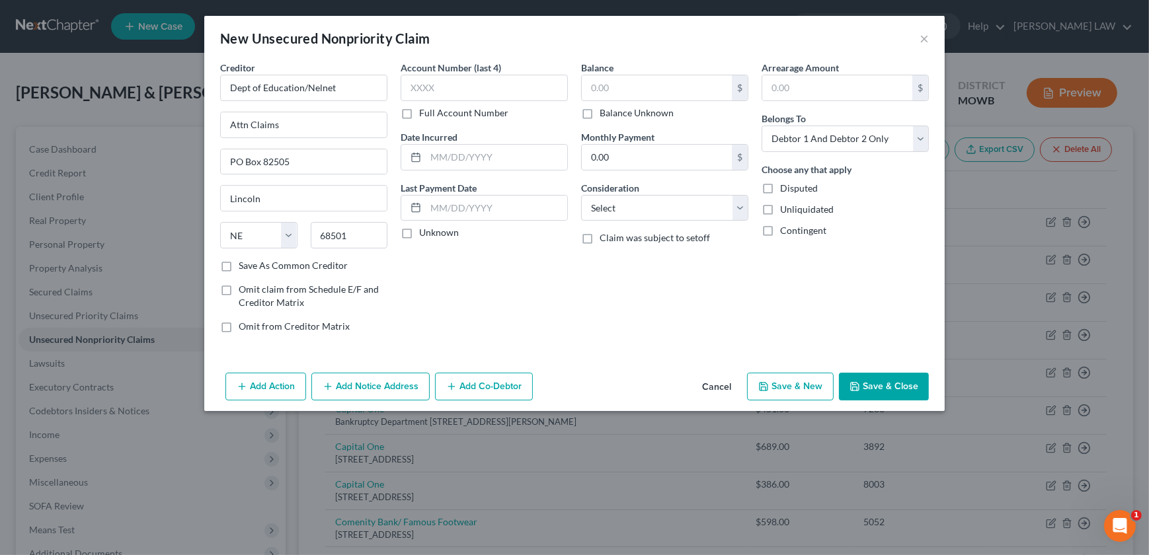
click at [577, 108] on div "Balance $ Balance Unknown Balance Undetermined $ Balance Unknown Monthly Paymen…" at bounding box center [665, 202] width 181 height 283
click at [594, 98] on input "text" at bounding box center [657, 87] width 150 height 25
type input "88,500"
click at [673, 214] on select "Select Cable / Satellite Services Collection Agency Credit Card Debt Debt Couns…" at bounding box center [664, 208] width 167 height 26
select select "17"
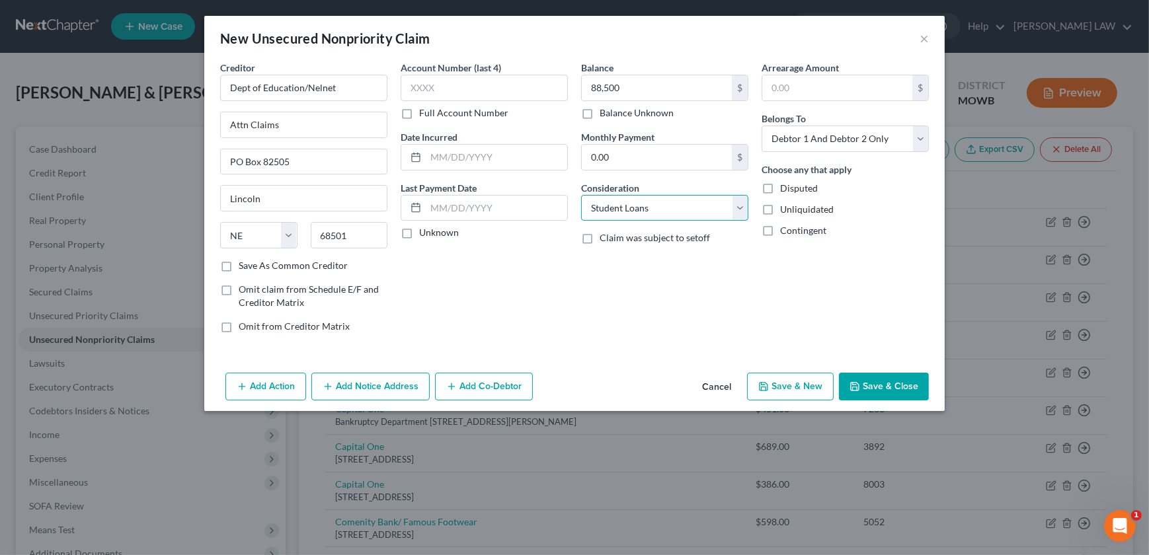
click at [581, 195] on select "Select Cable / Satellite Services Collection Agency Credit Card Debt Debt Couns…" at bounding box center [664, 208] width 167 height 26
click at [903, 386] on button "Save & Close" at bounding box center [884, 387] width 90 height 28
type input "88,500.00"
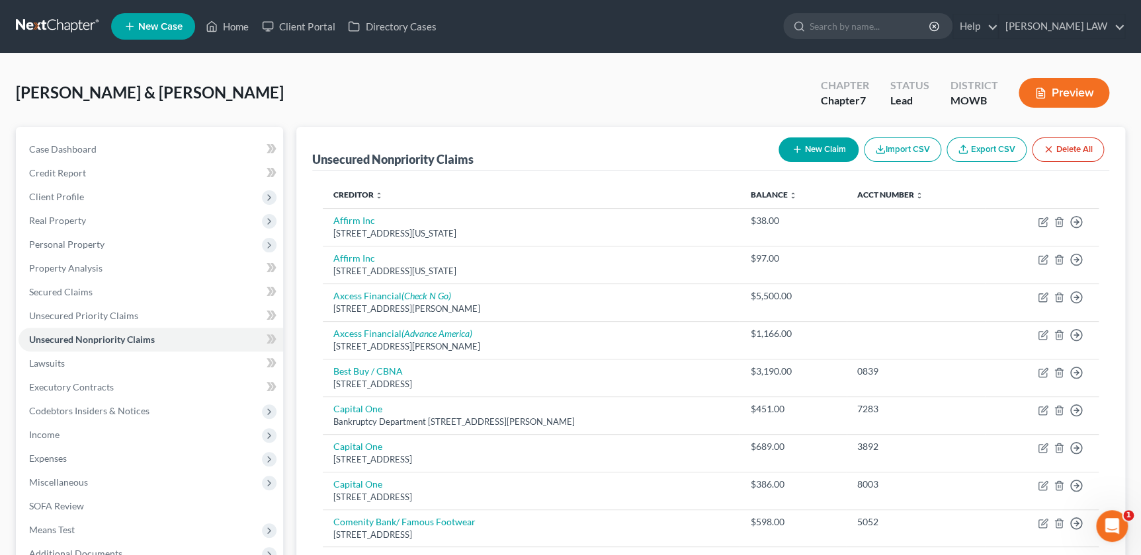
click at [796, 138] on button "New Claim" at bounding box center [818, 150] width 80 height 24
select select "2"
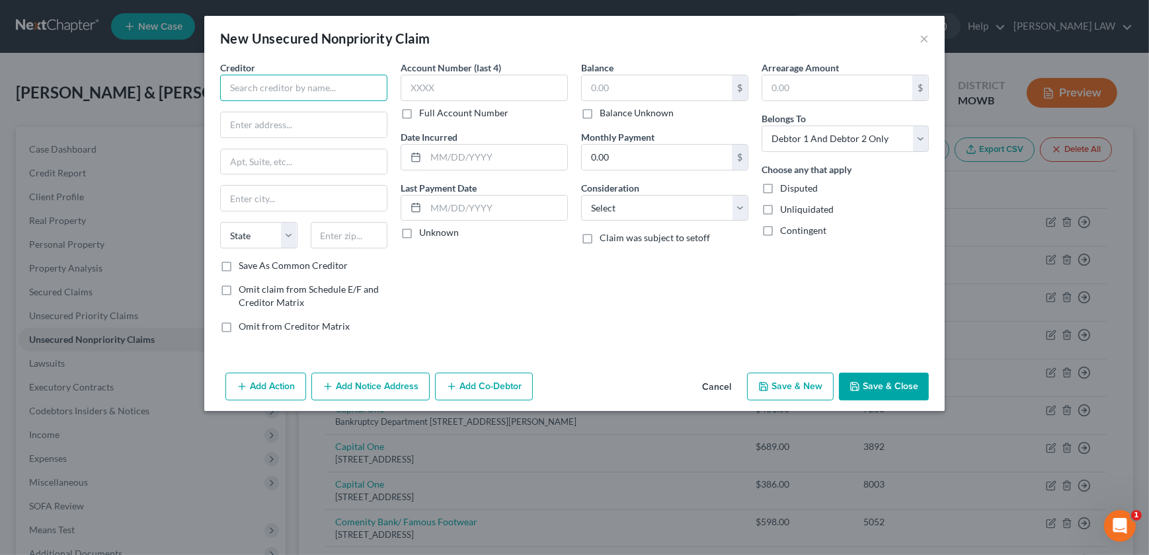
click at [273, 91] on input "text" at bounding box center [303, 88] width 167 height 26
type input "Joyce Mccullough"
type input "328 S 4th St"
click at [329, 241] on input "text" at bounding box center [349, 235] width 77 height 26
type input "64504"
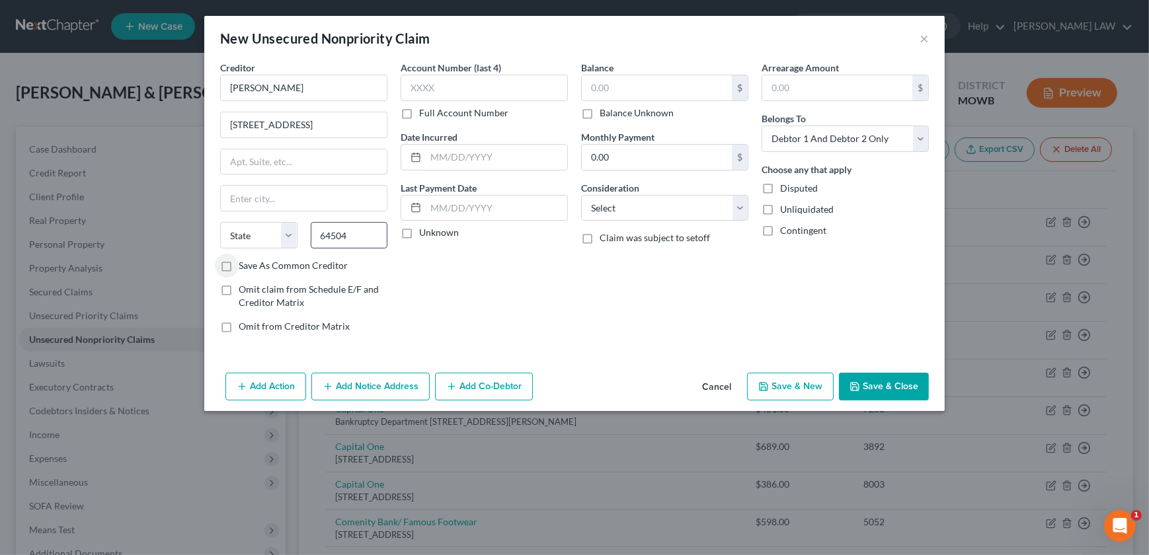
type input "Saint Joseph"
select select "26"
click at [436, 158] on input "text" at bounding box center [496, 157] width 141 height 25
type input "1"
type input "9/30/2025"
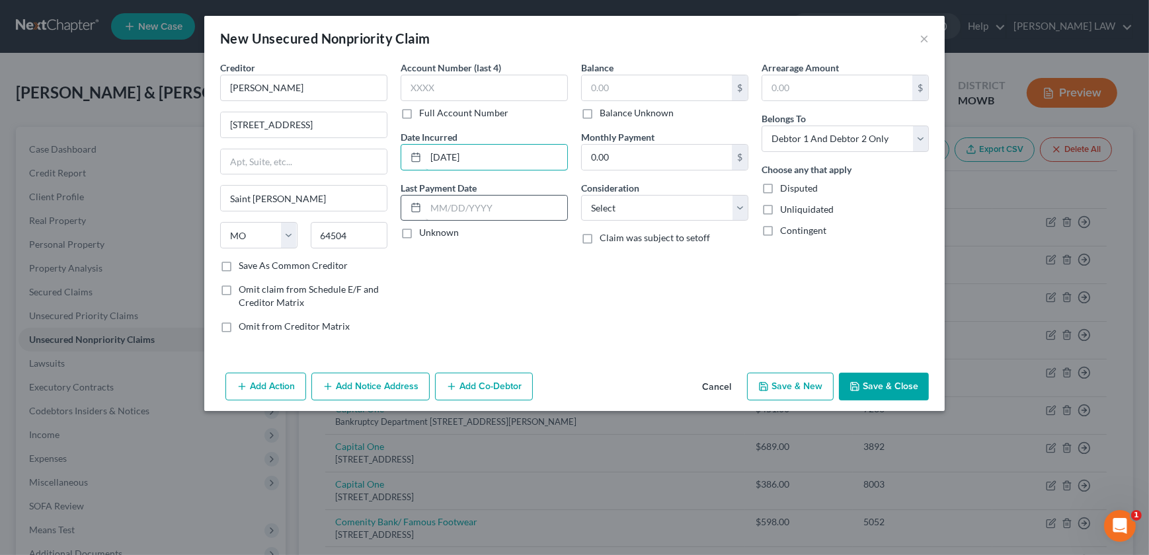
drag, startPoint x: 483, startPoint y: 148, endPoint x: 450, endPoint y: 194, distance: 56.9
click at [401, 166] on div "9/30/2025" at bounding box center [484, 157] width 167 height 26
click at [633, 86] on input "text" at bounding box center [657, 87] width 150 height 25
type input "2,800"
click at [631, 207] on select "Select Cable / Satellite Services Collection Agency Credit Card Debt Debt Couns…" at bounding box center [664, 208] width 167 height 26
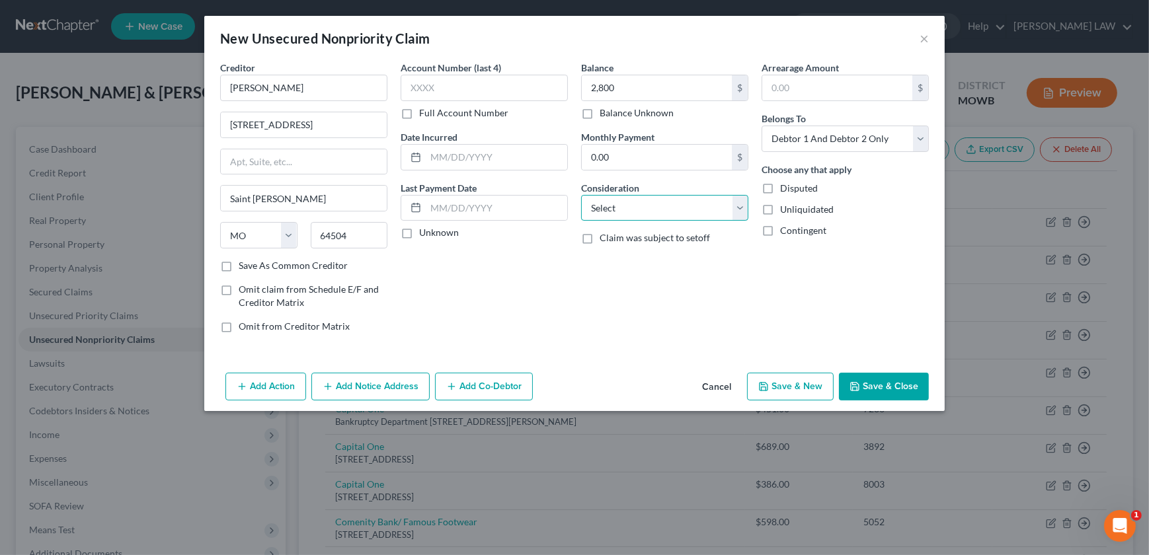
select select "10"
click at [581, 195] on select "Select Cable / Satellite Services Collection Agency Credit Card Debt Debt Couns…" at bounding box center [664, 208] width 167 height 26
click at [873, 386] on button "Save & Close" at bounding box center [884, 387] width 90 height 28
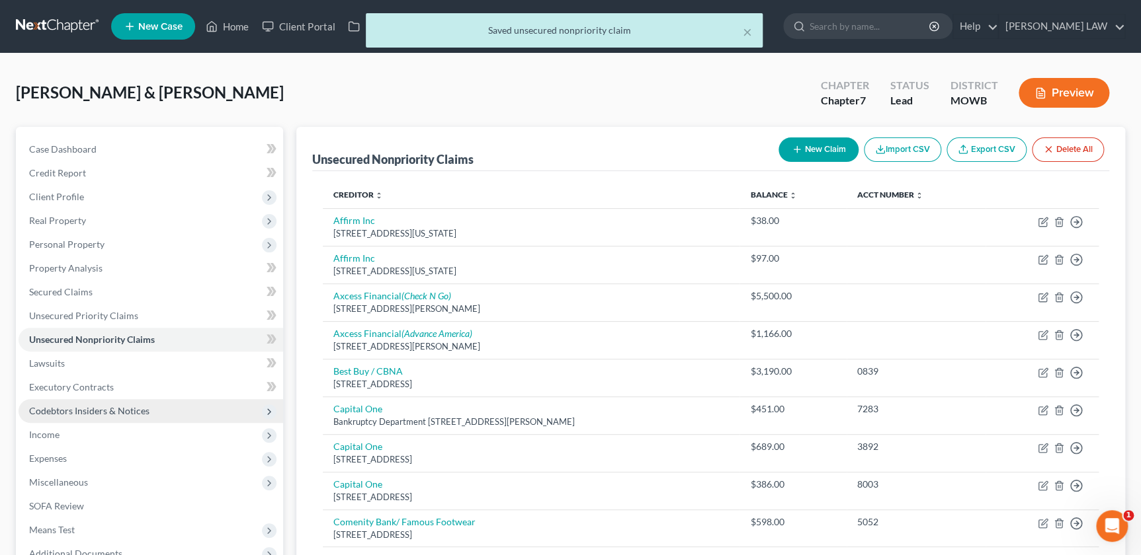
click at [84, 420] on span "Codebtors Insiders & Notices" at bounding box center [151, 411] width 264 height 24
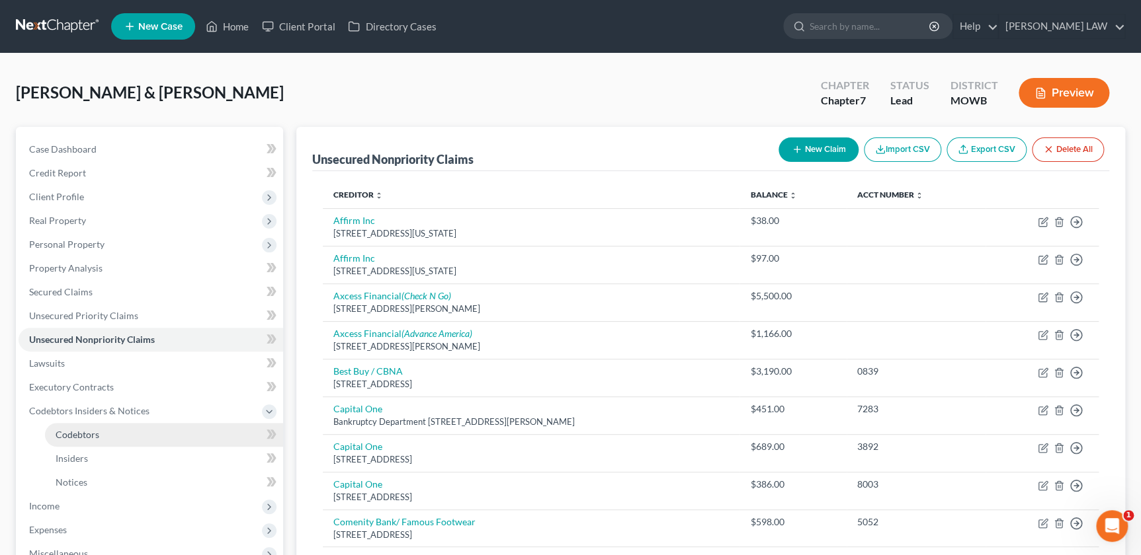
click at [91, 437] on span "Codebtors" at bounding box center [78, 434] width 44 height 11
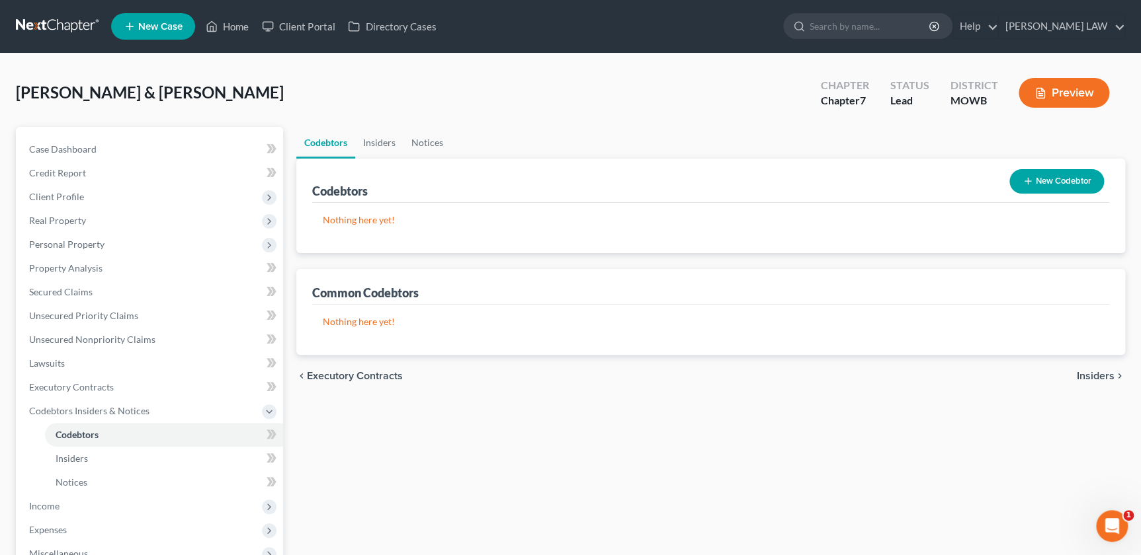
click at [1042, 179] on button "New Codebtor" at bounding box center [1056, 181] width 95 height 24
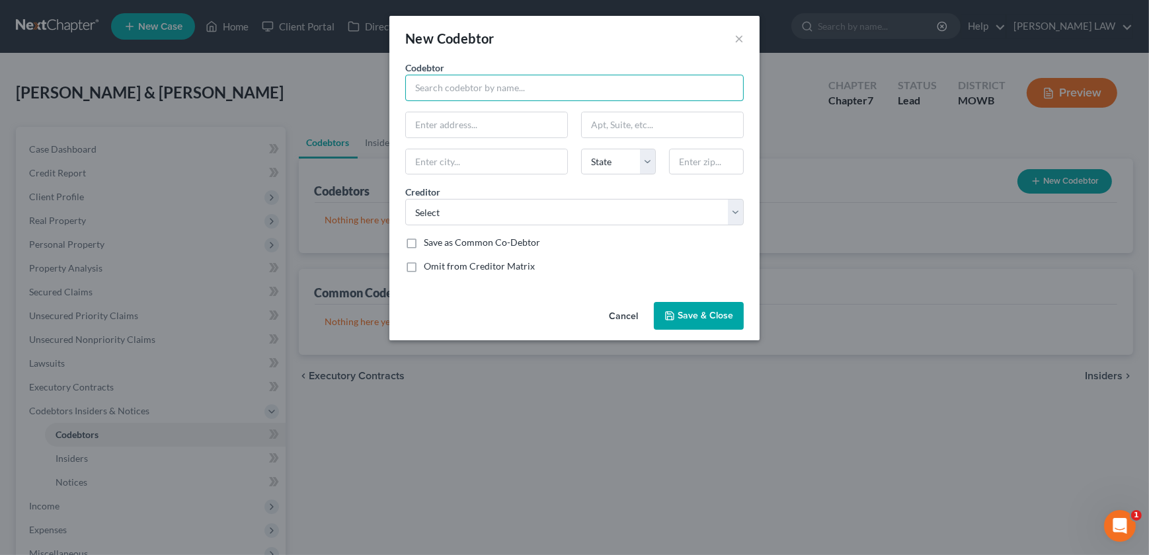
click at [444, 98] on input "text" at bounding box center [574, 88] width 339 height 26
type input "Dustin Mccullough"
click at [434, 136] on input "text" at bounding box center [486, 124] width 161 height 25
type input "1903 Jamesport Street, Apt L"
type input "64504"
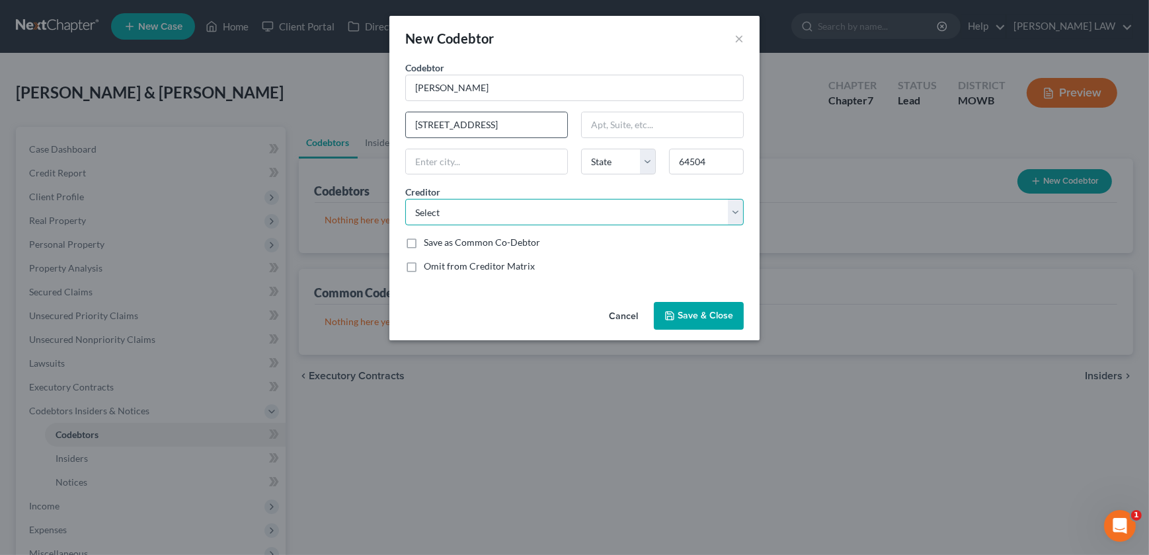
type input "Saint Joseph"
select select "26"
click at [417, 196] on span "Creditor" at bounding box center [422, 191] width 35 height 11
drag, startPoint x: 424, startPoint y: 208, endPoint x: 426, endPoint y: 214, distance: 6.7
click at [424, 210] on select "Select Affirm Inc Best Buy / CBNA Joyce Mccullough The Knipp Law Firm LLC First…" at bounding box center [574, 212] width 339 height 26
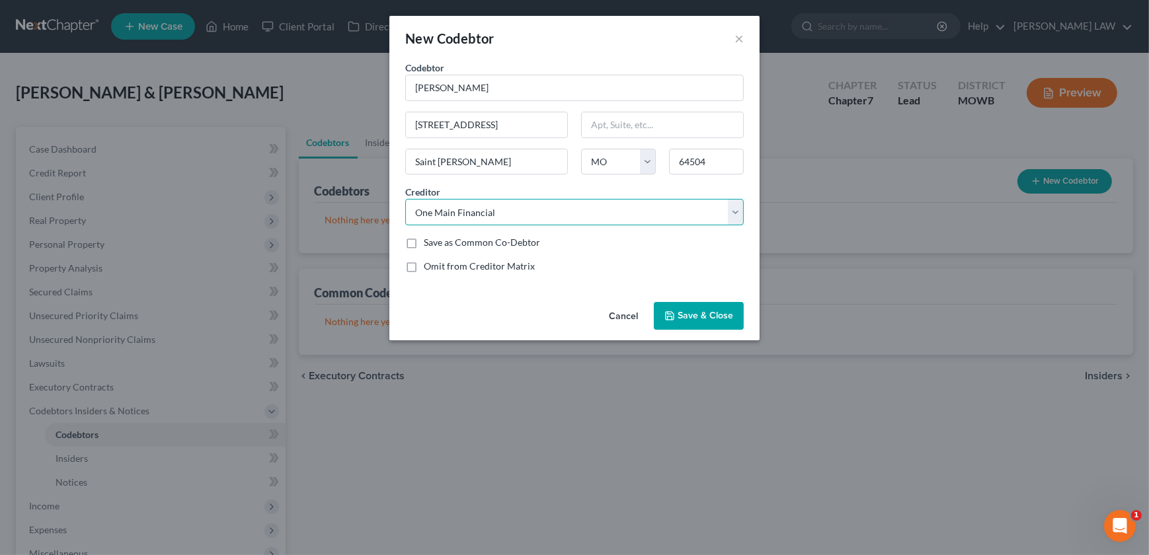
click at [405, 199] on select "Select Affirm Inc Best Buy / CBNA Joyce Mccullough The Knipp Law Firm LLC First…" at bounding box center [574, 212] width 339 height 26
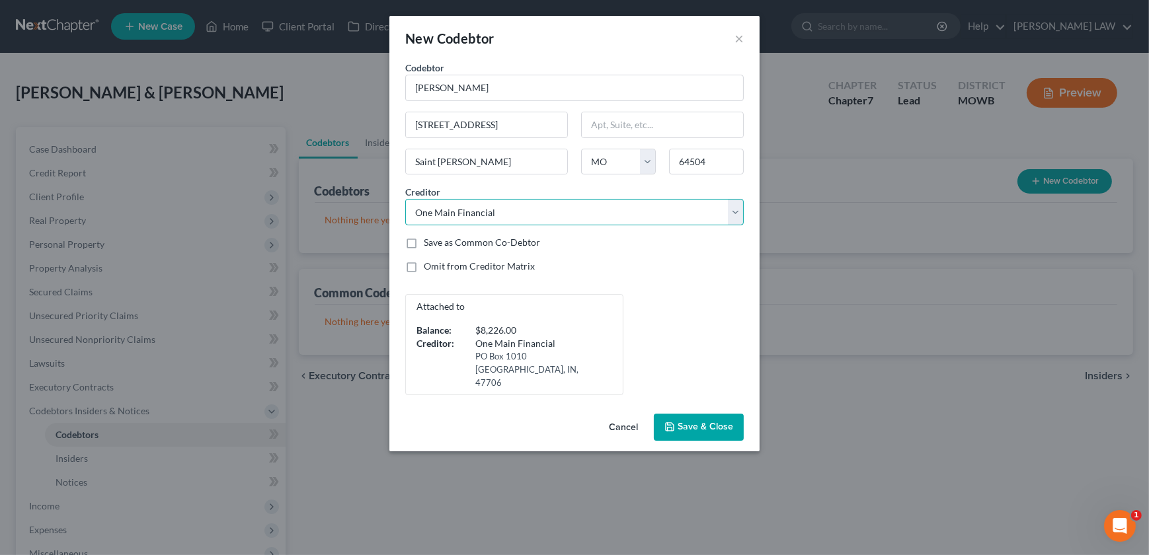
click at [566, 212] on select "Select Affirm Inc Best Buy / CBNA Joyce Mccullough The Knipp Law Firm LLC First…" at bounding box center [574, 212] width 339 height 26
click at [549, 208] on select "Select Affirm Inc Best Buy / CBNA Joyce Mccullough The Knipp Law Firm LLC First…" at bounding box center [574, 212] width 339 height 26
select select "31"
click at [405, 199] on select "Select Affirm Inc Best Buy / CBNA Joyce Mccullough The Knipp Law Firm LLC First…" at bounding box center [574, 212] width 339 height 26
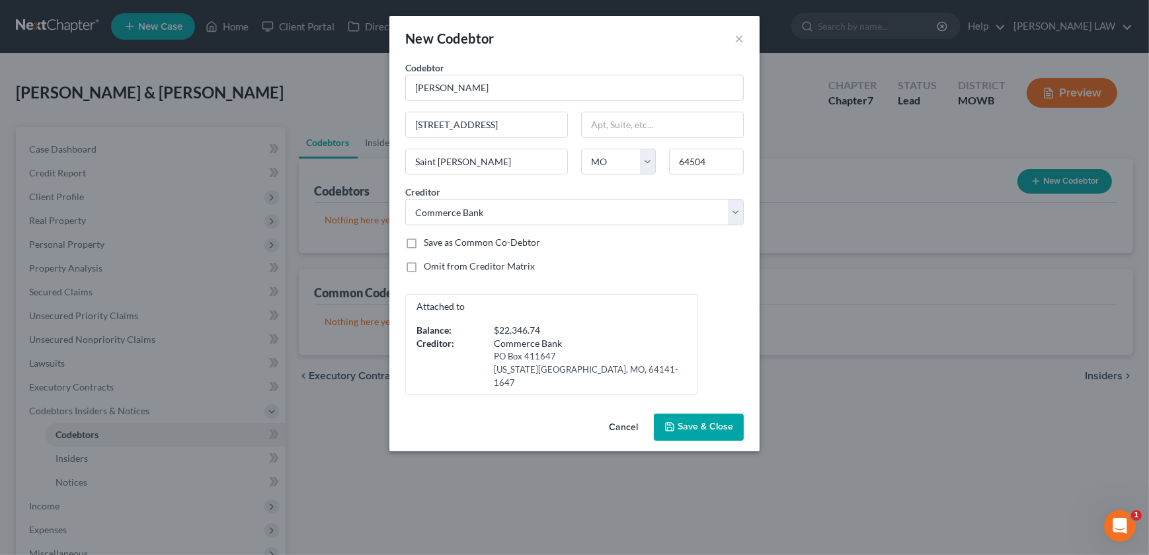
click at [708, 422] on span "Save & Close" at bounding box center [706, 427] width 56 height 11
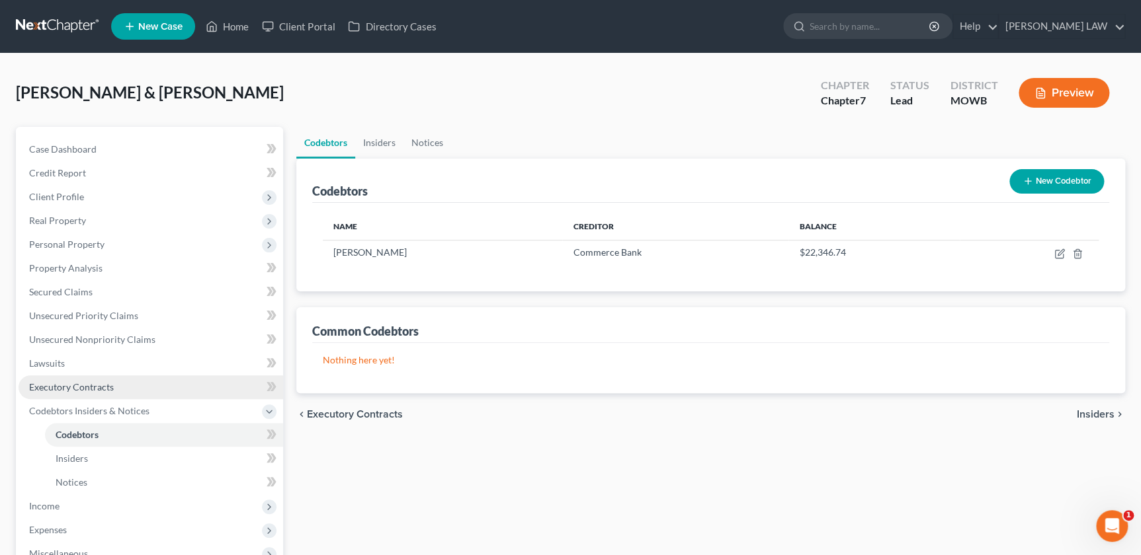
click at [87, 382] on span "Executory Contracts" at bounding box center [71, 387] width 85 height 11
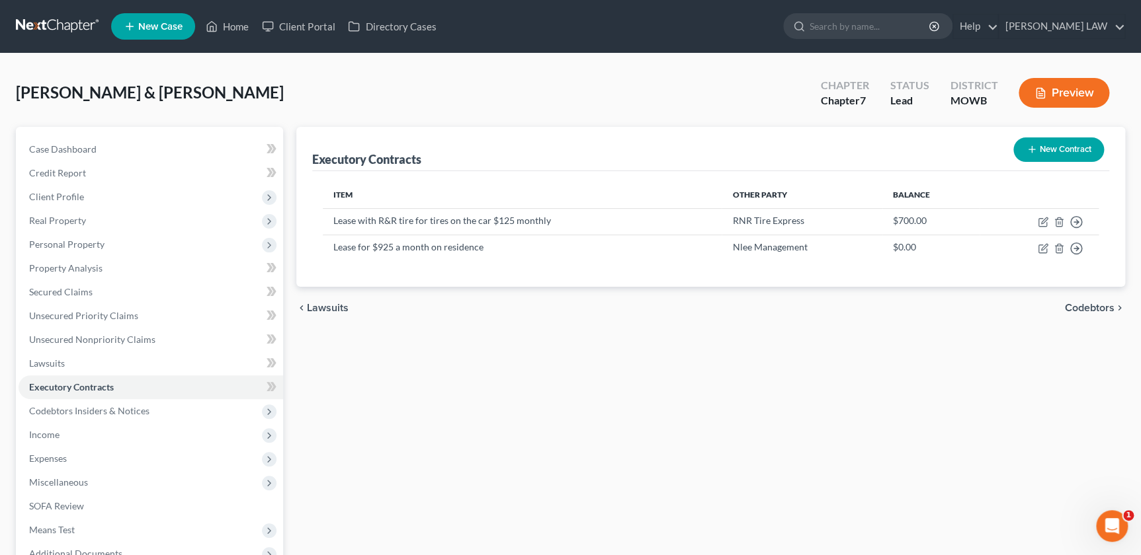
click at [1061, 145] on button "New Contract" at bounding box center [1058, 150] width 91 height 24
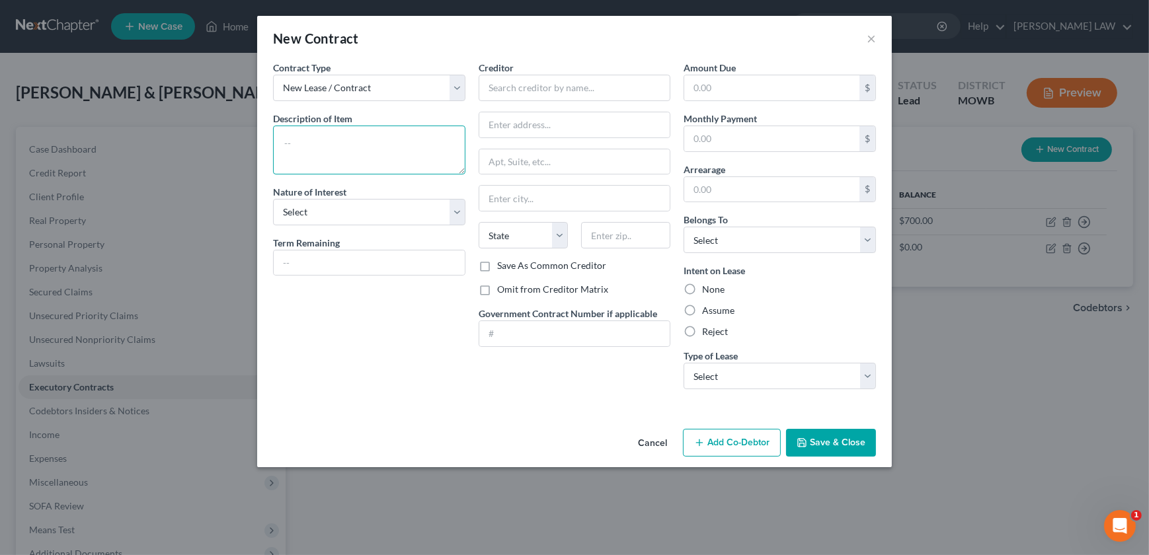
click at [329, 146] on textarea at bounding box center [369, 150] width 192 height 49
type textarea "Storage Unit Lease"
type input "Month to Month"
click at [721, 85] on input "text" at bounding box center [771, 87] width 175 height 25
drag, startPoint x: 694, startPoint y: 144, endPoint x: 700, endPoint y: 138, distance: 8.4
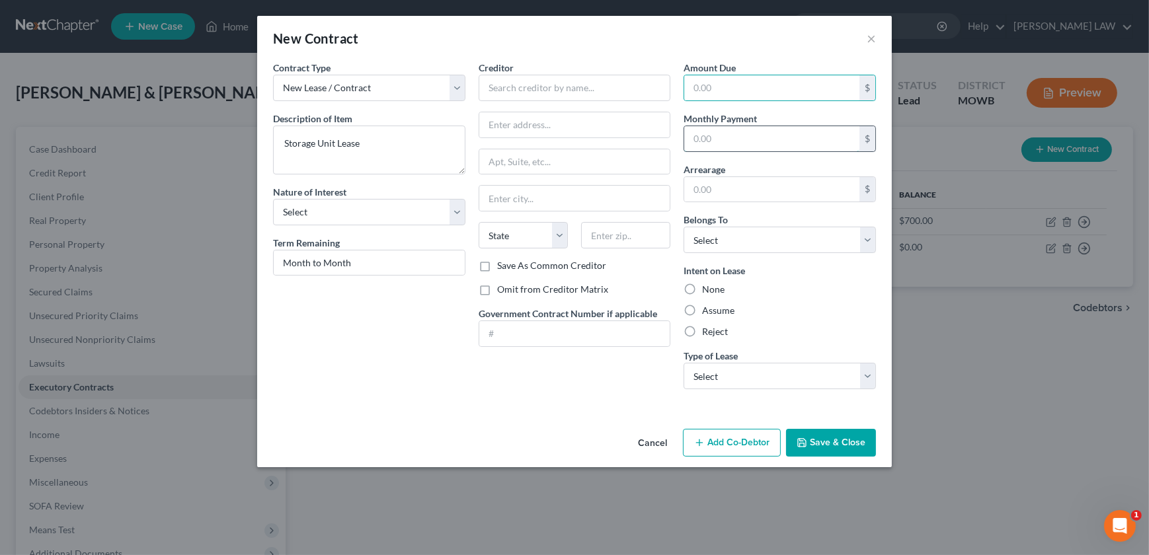
click at [695, 143] on input "text" at bounding box center [771, 138] width 175 height 25
type input "71"
click at [505, 85] on input "text" at bounding box center [575, 88] width 192 height 26
type input "Double Diamond Storage Unit"
type input "510 S 8th St"
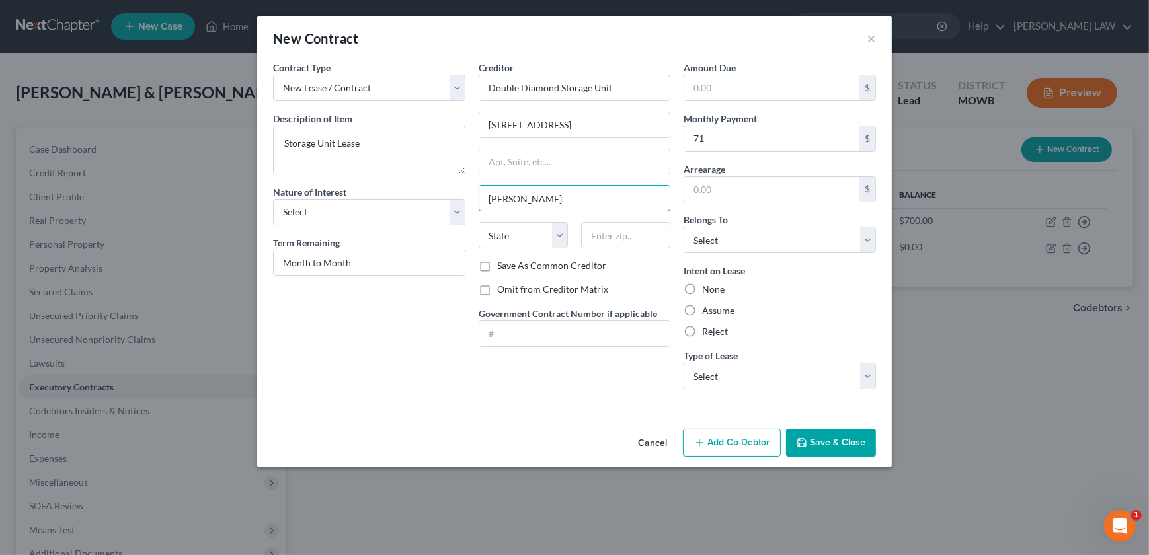
type input "Elwood"
select select "17"
click at [612, 238] on input "text" at bounding box center [625, 235] width 89 height 26
type input "66024"
click at [748, 235] on select "Select Debtor 1 Only Debtor 2 Only Debtor 1 And Debtor 2 Only At Least One Of T…" at bounding box center [780, 240] width 192 height 26
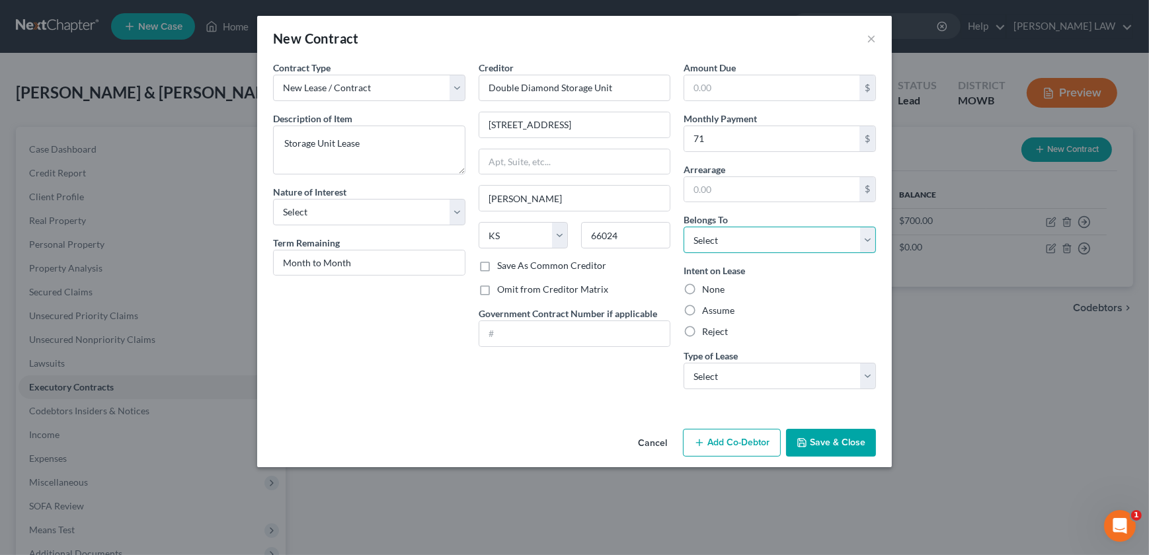
click at [737, 229] on select "Select Debtor 1 Only Debtor 2 Only Debtor 1 And Debtor 2 Only At Least One Of T…" at bounding box center [780, 240] width 192 height 26
select select "2"
click at [684, 227] on select "Select Debtor 1 Only Debtor 2 Only Debtor 1 And Debtor 2 Only At Least One Of T…" at bounding box center [780, 240] width 192 height 26
click at [702, 310] on label "Assume" at bounding box center [718, 310] width 32 height 13
click at [707, 310] on input "Assume" at bounding box center [711, 308] width 9 height 9
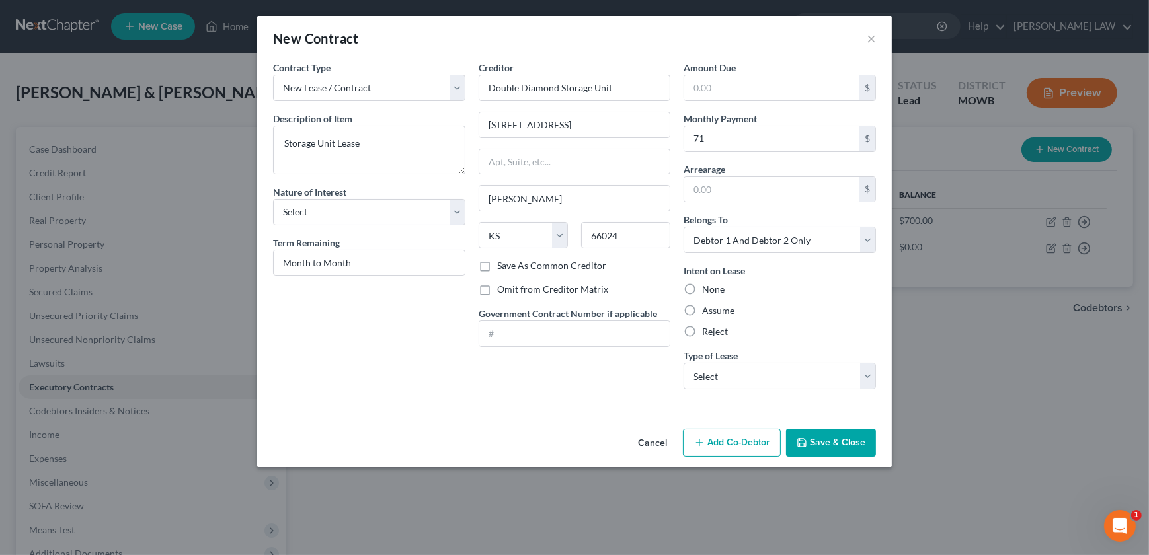
radio input "true"
click at [727, 376] on select "Select Real Estate Car Other" at bounding box center [780, 376] width 192 height 26
select select "2"
click at [684, 363] on select "Select Real Estate Car Other" at bounding box center [780, 376] width 192 height 26
click at [807, 442] on icon "button" at bounding box center [802, 443] width 11 height 11
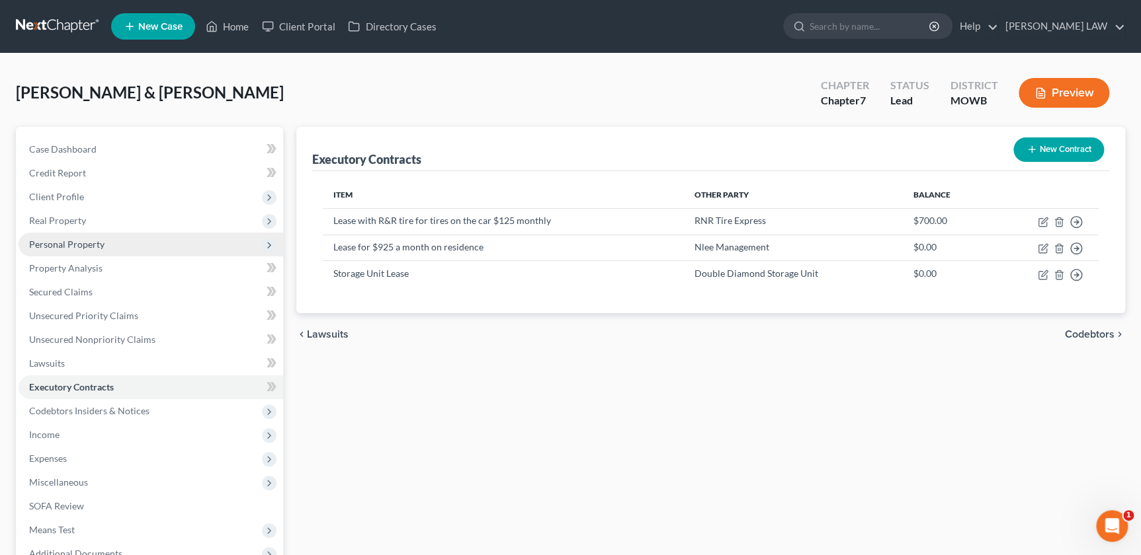
click at [71, 245] on span "Personal Property" at bounding box center [66, 244] width 75 height 11
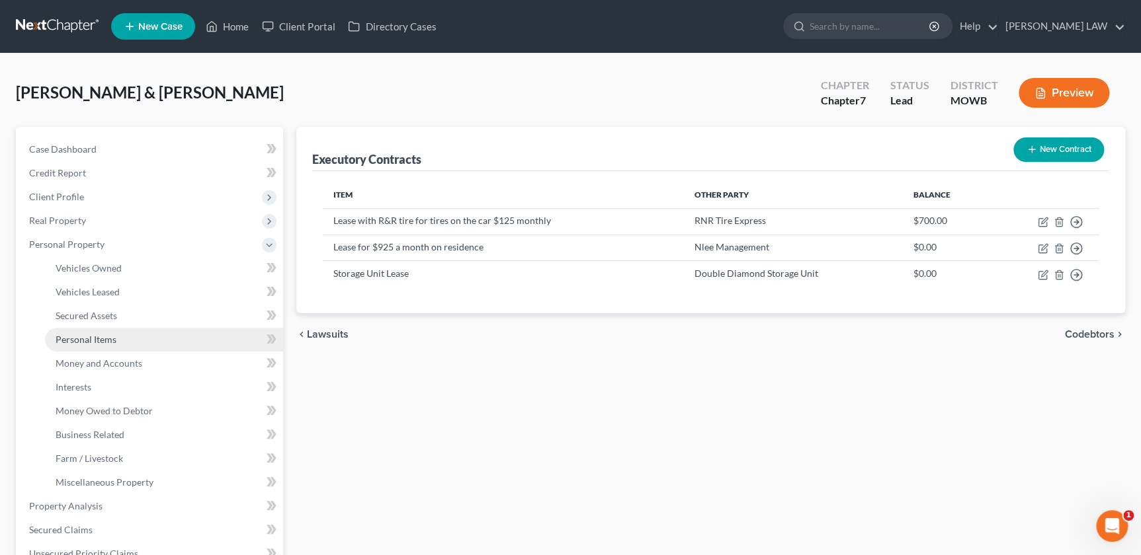
click at [101, 333] on link "Personal Items" at bounding box center [164, 340] width 238 height 24
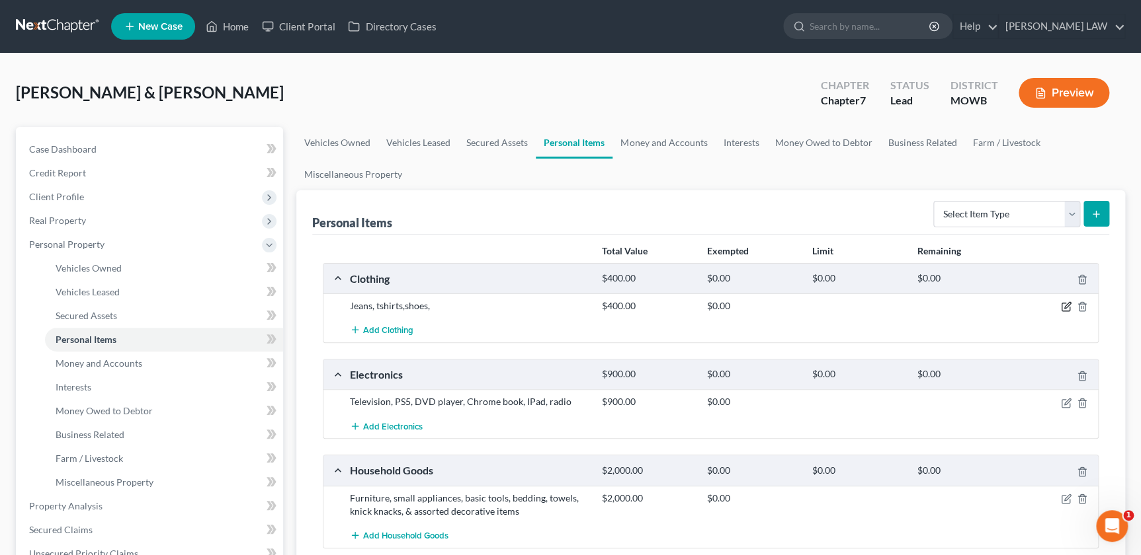
click at [1061, 306] on icon "button" at bounding box center [1065, 307] width 8 height 8
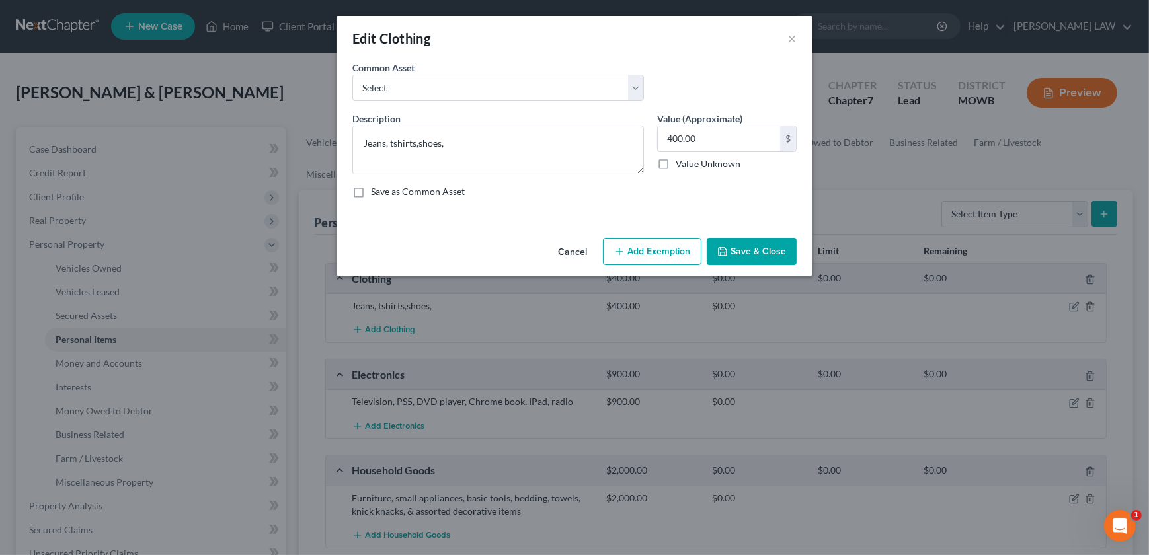
click at [657, 254] on button "Add Exemption" at bounding box center [652, 252] width 99 height 28
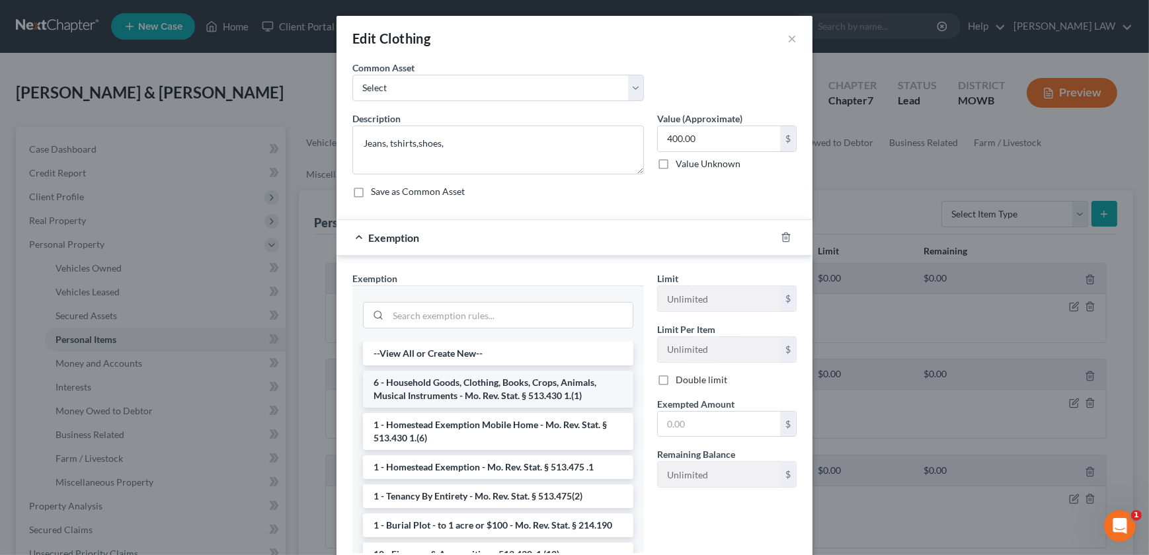
click at [536, 397] on li "6 - Household Goods, Clothing, Books, Crops, Animals, Musical Instruments - Mo.…" at bounding box center [498, 389] width 270 height 37
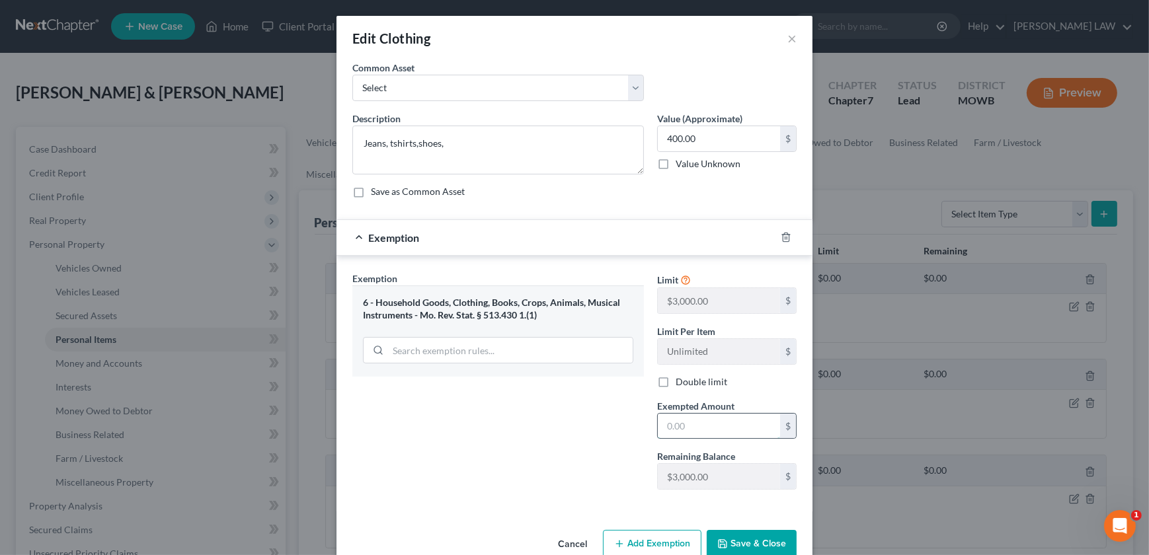
click at [705, 419] on input "text" at bounding box center [719, 426] width 122 height 25
type input "400"
click at [729, 536] on button "Save & Close" at bounding box center [752, 544] width 90 height 28
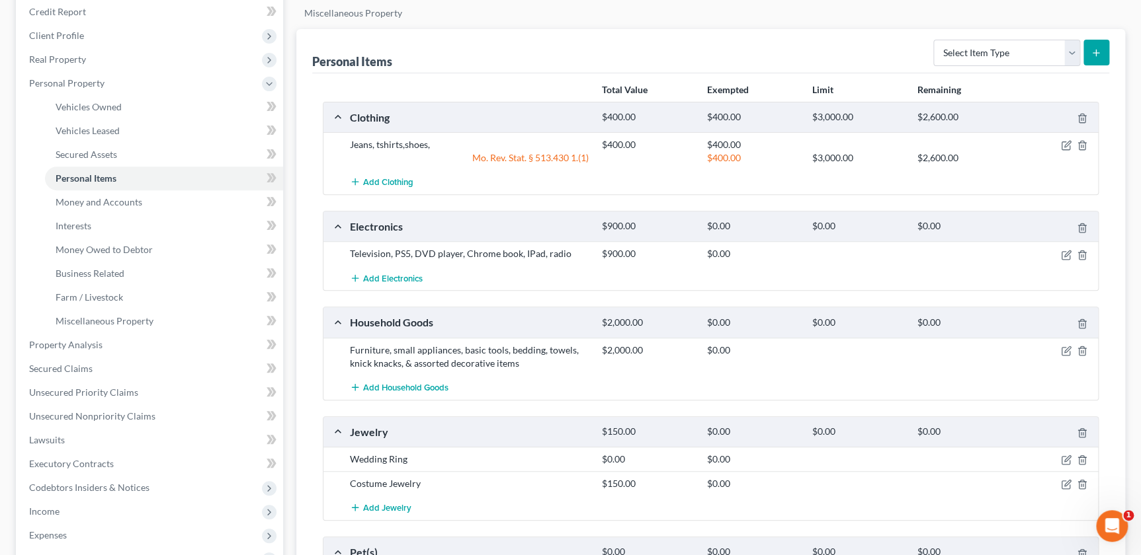
scroll to position [165, 0]
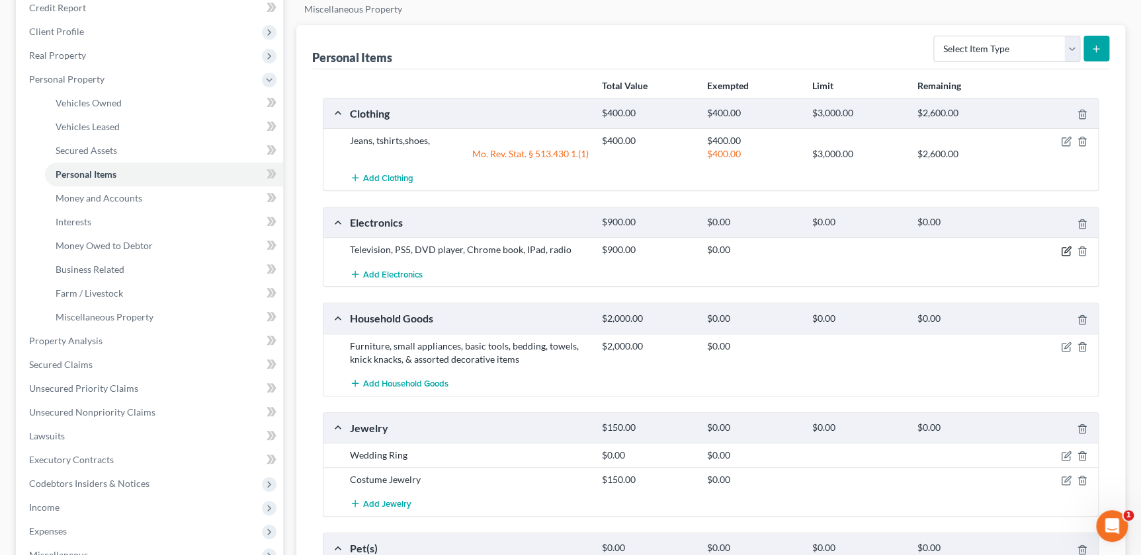
click at [1065, 248] on icon "button" at bounding box center [1066, 251] width 11 height 11
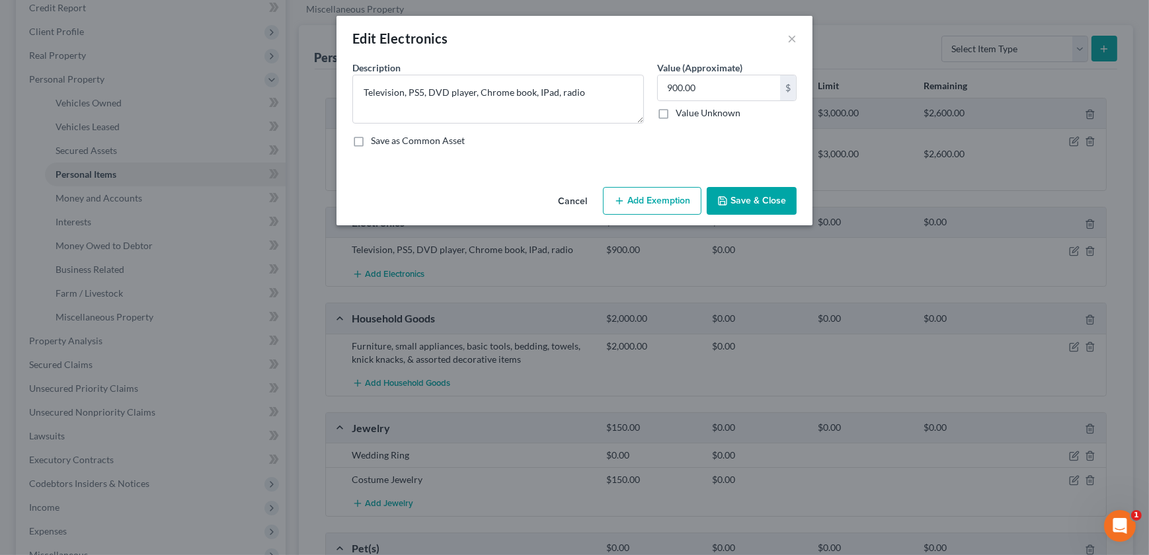
click at [634, 199] on button "Add Exemption" at bounding box center [652, 201] width 99 height 28
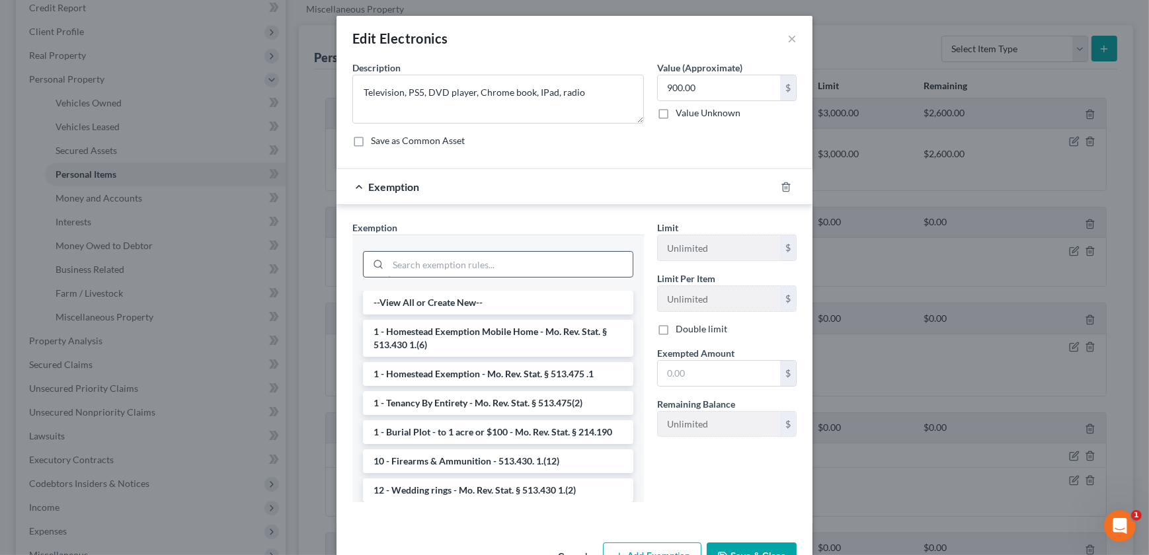
click at [427, 272] on input "search" at bounding box center [510, 264] width 245 height 25
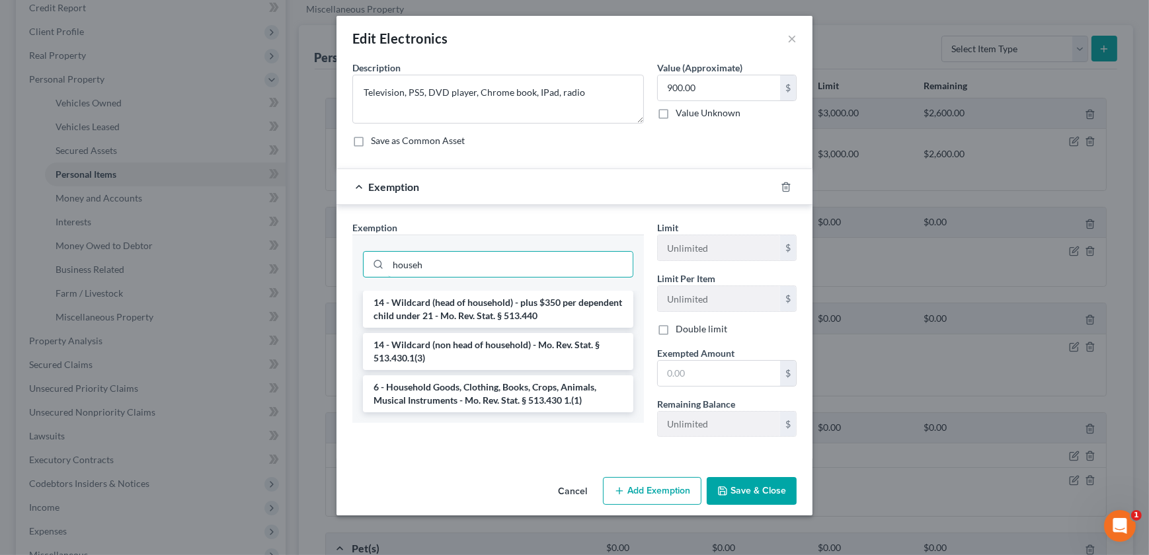
type input "househ"
click at [513, 383] on li "6 - Household Goods, Clothing, Books, Crops, Animals, Musical Instruments - Mo.…" at bounding box center [498, 394] width 270 height 37
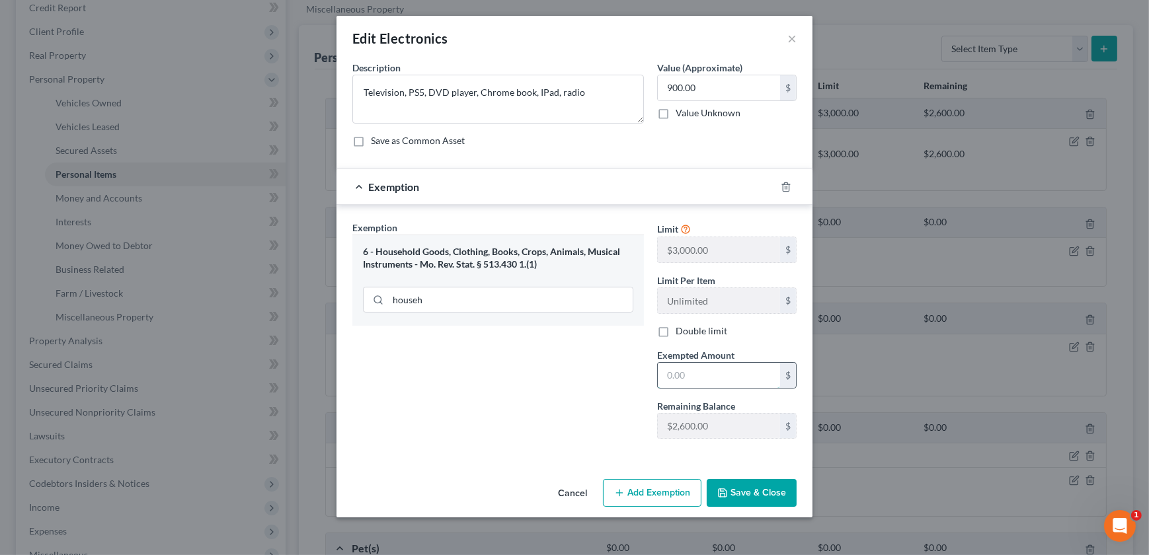
click at [744, 379] on input "text" at bounding box center [719, 375] width 122 height 25
type input "900"
click at [767, 492] on button "Save & Close" at bounding box center [752, 493] width 90 height 28
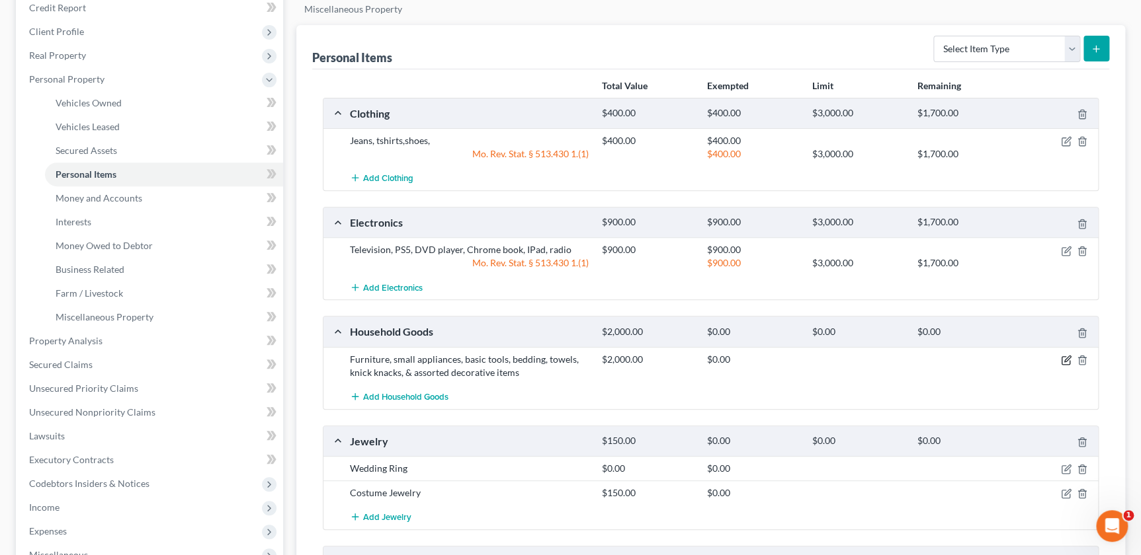
click at [1065, 357] on icon "button" at bounding box center [1067, 359] width 6 height 6
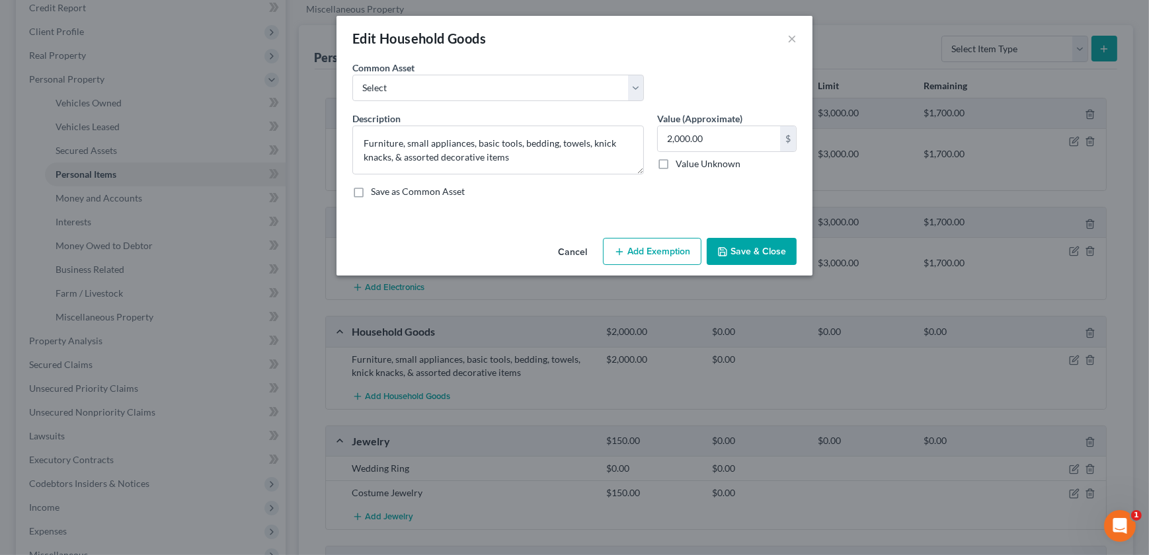
click at [653, 251] on button "Add Exemption" at bounding box center [652, 252] width 99 height 28
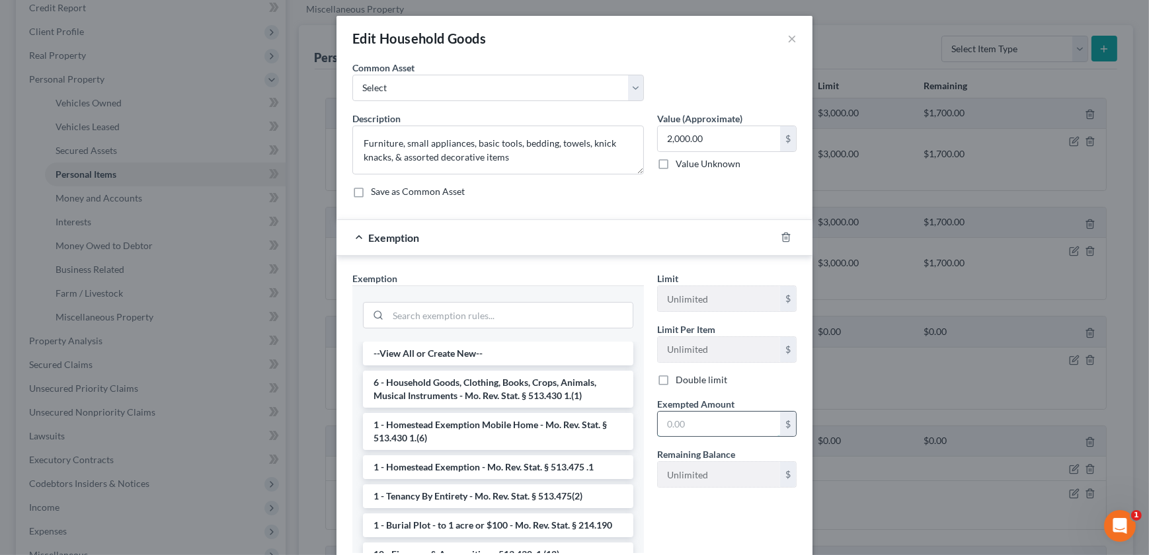
click at [694, 425] on input "text" at bounding box center [719, 424] width 122 height 25
drag, startPoint x: 487, startPoint y: 392, endPoint x: 507, endPoint y: 395, distance: 20.0
click at [489, 392] on li "6 - Household Goods, Clothing, Books, Crops, Animals, Musical Instruments - Mo.…" at bounding box center [498, 389] width 270 height 37
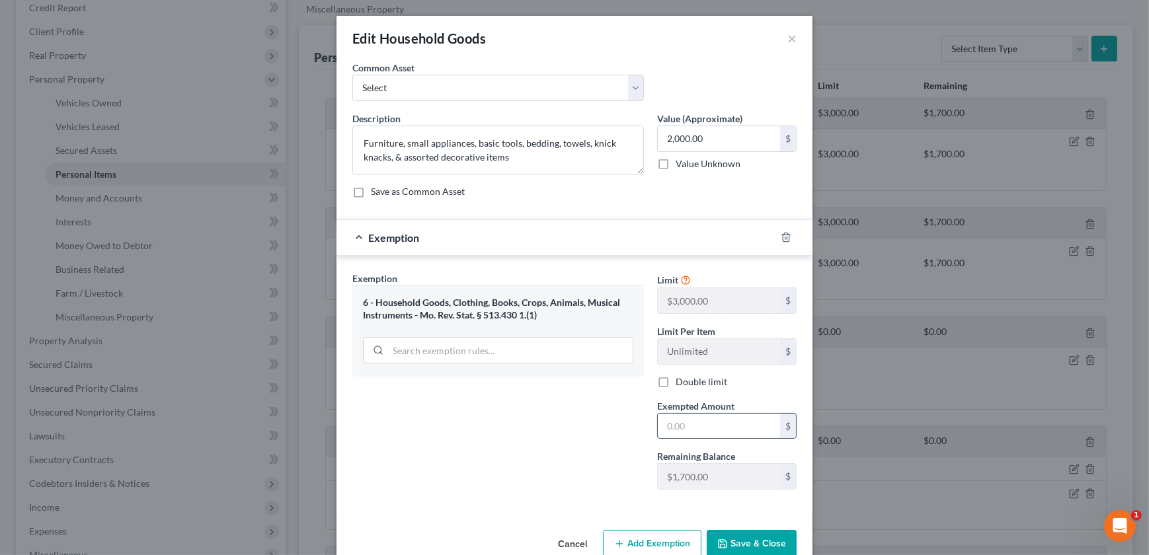
click at [697, 424] on input "text" at bounding box center [719, 426] width 122 height 25
type input "2,000"
click at [752, 544] on button "Save & Close" at bounding box center [752, 544] width 90 height 28
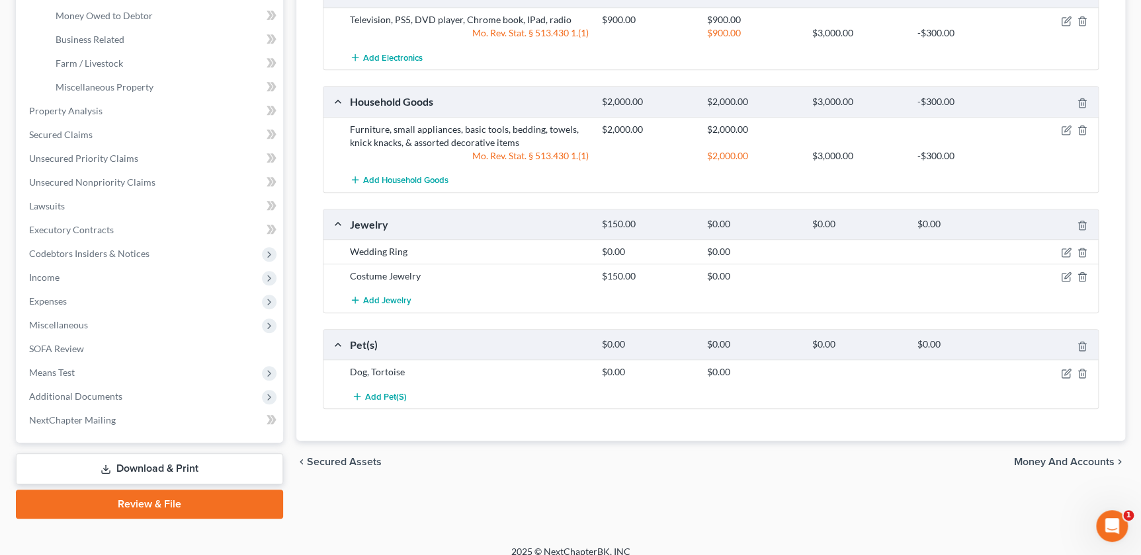
scroll to position [405, 0]
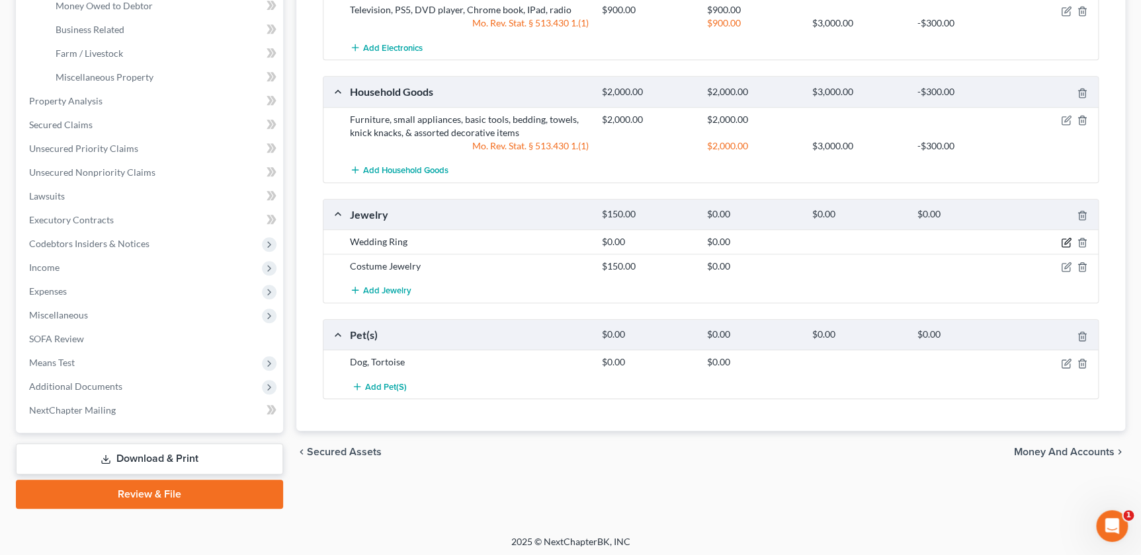
click at [1065, 241] on icon "button" at bounding box center [1066, 242] width 11 height 11
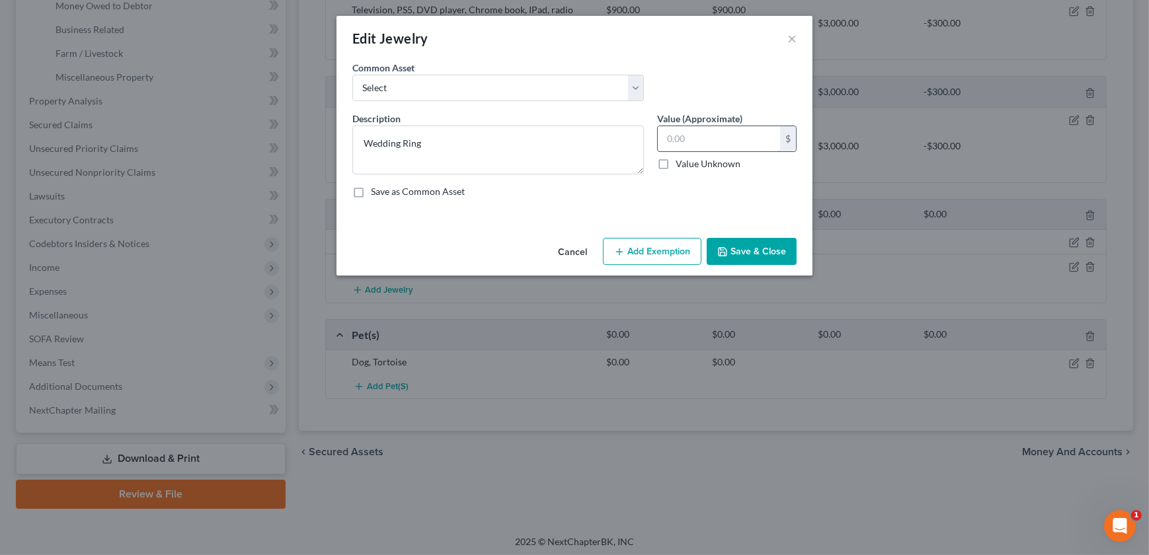
click at [711, 139] on input "text" at bounding box center [719, 138] width 122 height 25
type input "1,000"
click at [645, 256] on button "Add Exemption" at bounding box center [652, 252] width 99 height 28
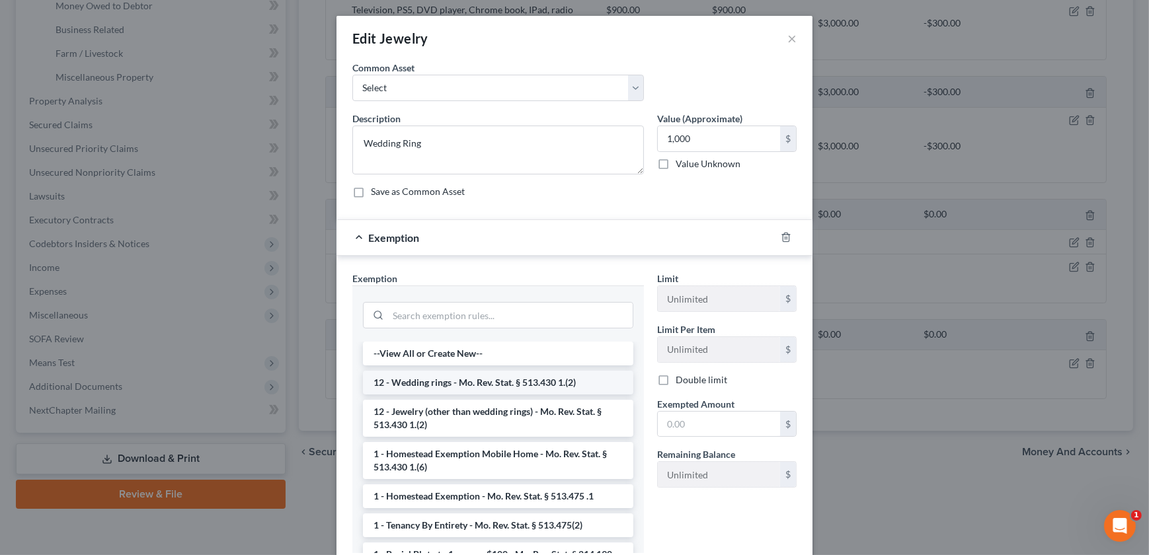
click at [474, 389] on li "12 - Wedding rings - Mo. Rev. Stat. § 513.430 1.(2)" at bounding box center [498, 383] width 270 height 24
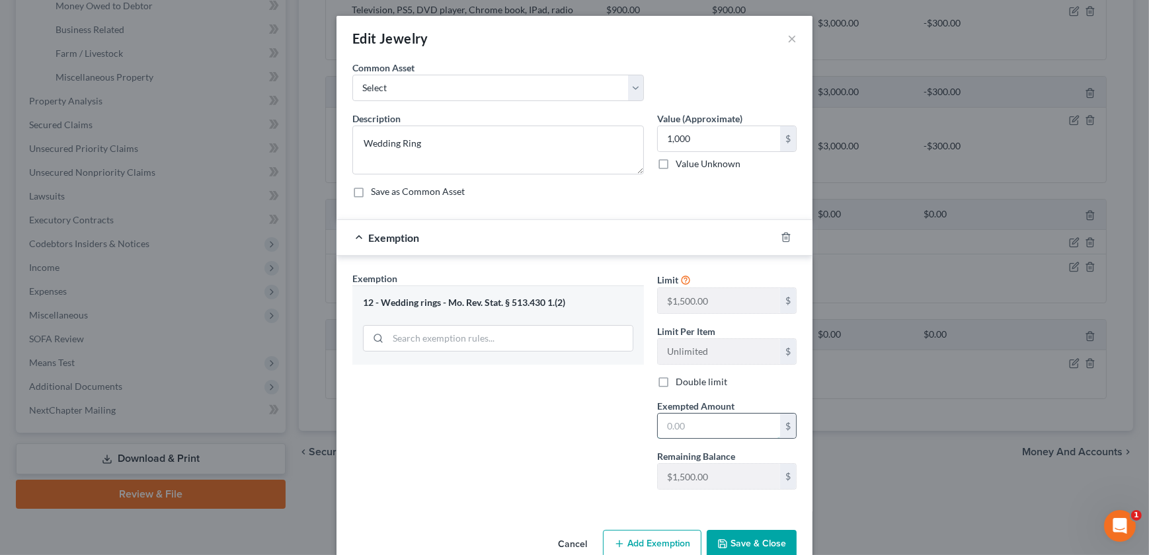
click at [693, 434] on input "text" at bounding box center [719, 426] width 122 height 25
type input "1,000"
drag, startPoint x: 696, startPoint y: 139, endPoint x: 616, endPoint y: 152, distance: 81.1
click at [614, 153] on div "Description * Wedding Ring Value (Approximate) 800.00 $ Value Unknown Balance U…" at bounding box center [575, 160] width 458 height 97
type input "700"
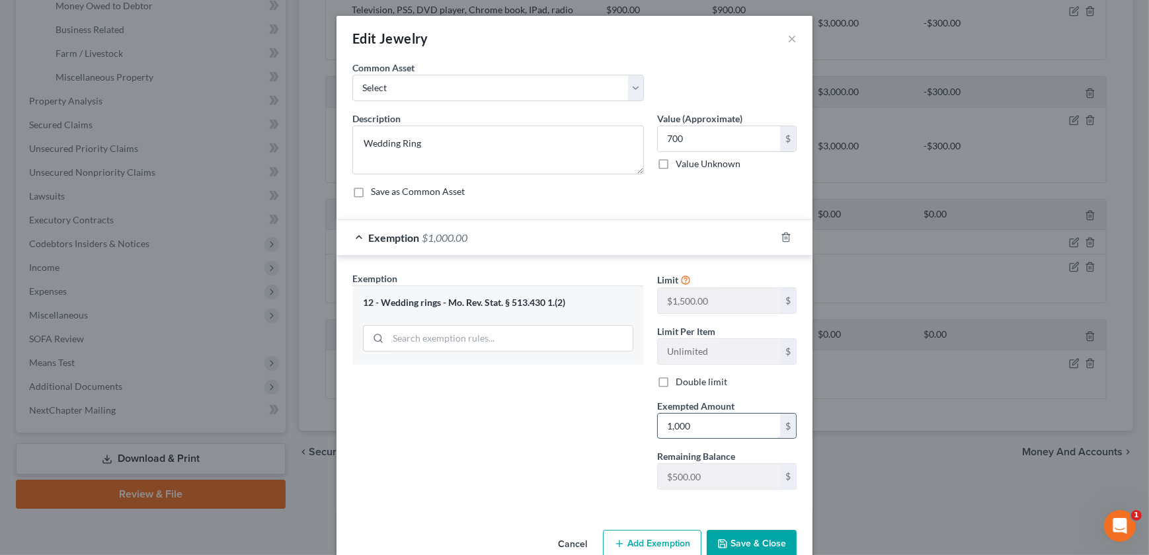
click at [696, 422] on input "1,000" at bounding box center [719, 426] width 122 height 25
click at [711, 424] on input "1,000" at bounding box center [719, 426] width 122 height 25
type input "700"
click at [760, 542] on button "Save & Close" at bounding box center [752, 544] width 90 height 28
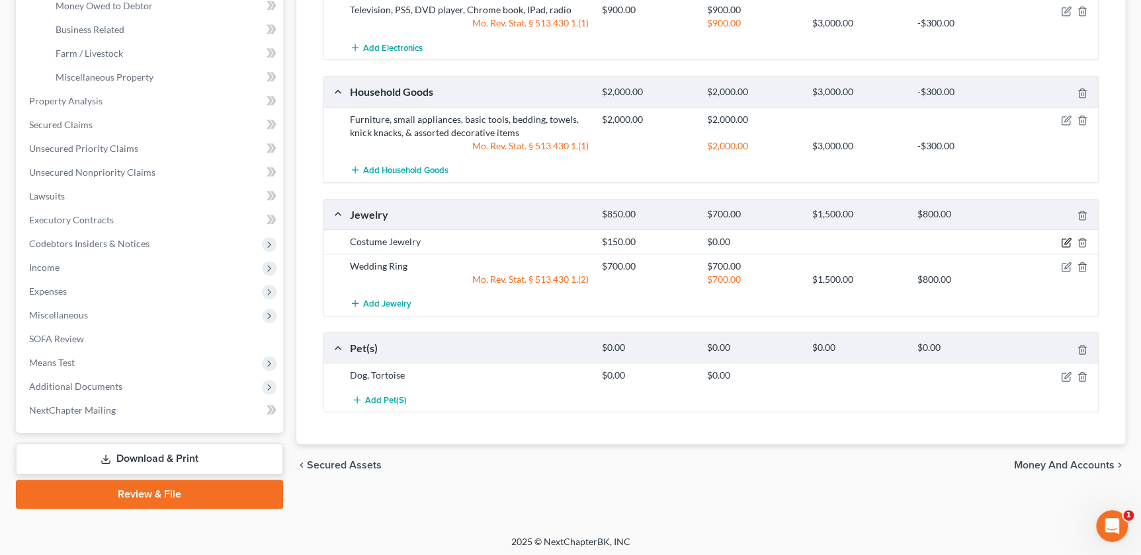
click at [1069, 245] on icon "button" at bounding box center [1065, 243] width 8 height 8
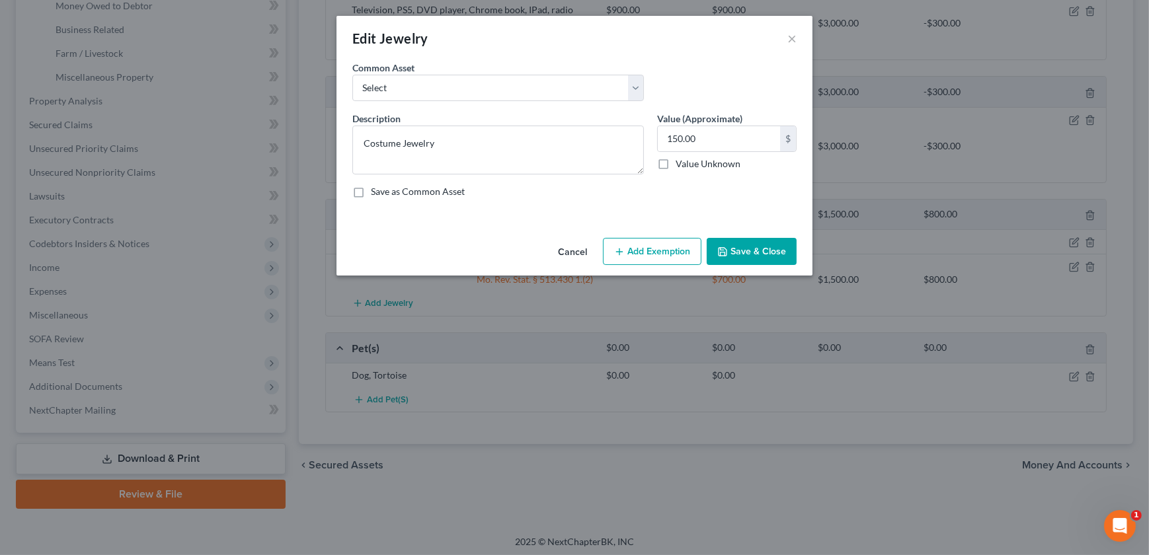
click at [667, 257] on button "Add Exemption" at bounding box center [652, 252] width 99 height 28
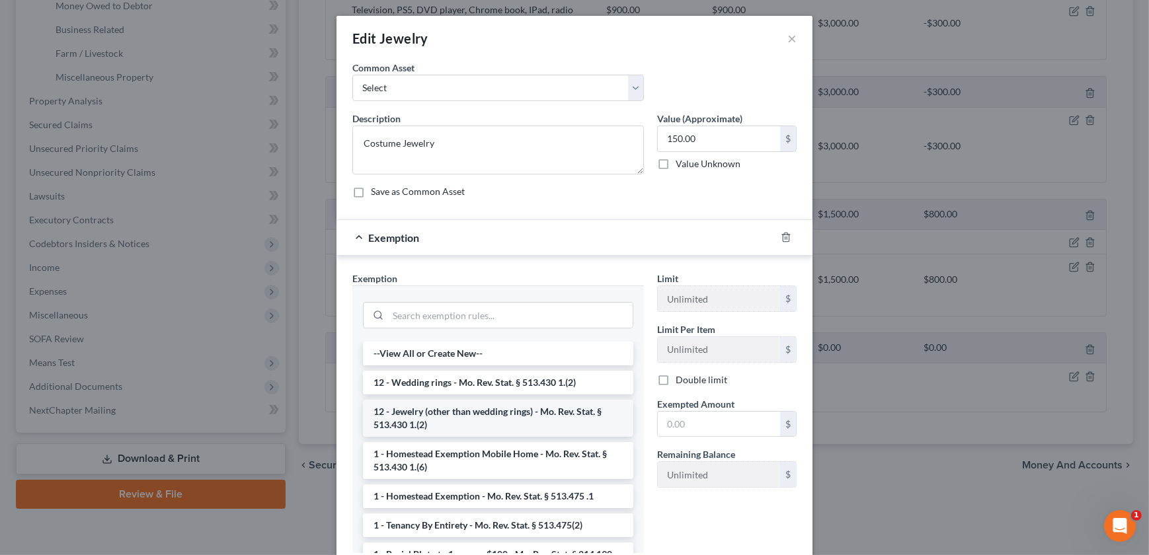
click at [442, 413] on li "12 - Jewelry (other than wedding rings) - Mo. Rev. Stat. § 513.430 1.(2)" at bounding box center [498, 418] width 270 height 37
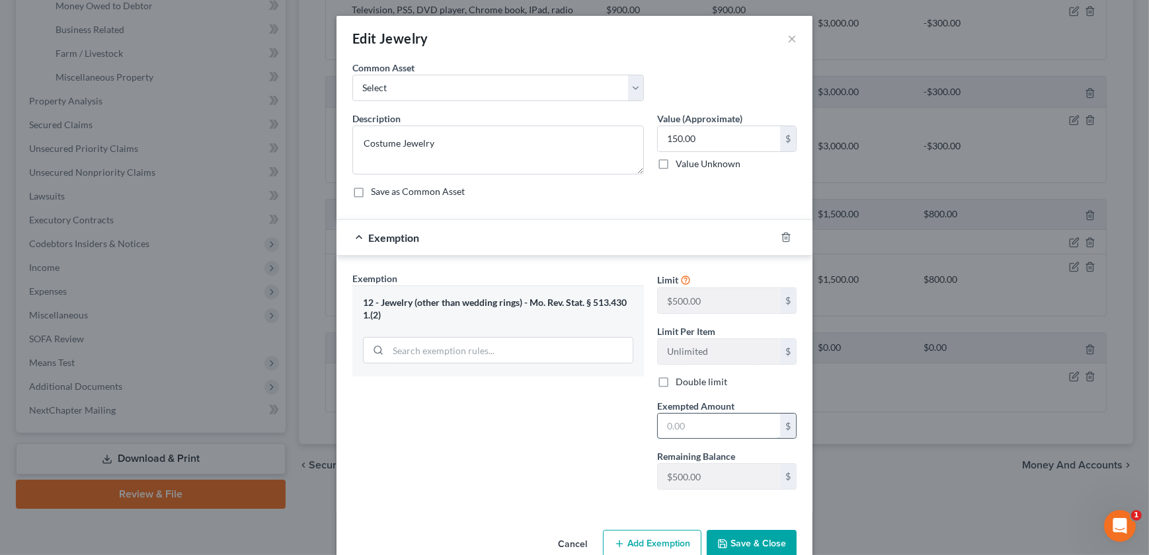
click at [707, 432] on input "text" at bounding box center [719, 426] width 122 height 25
type input "150"
click at [552, 474] on div "Exemption Set must be selected for CA. Exemption * 12 - Jewelry (other than wed…" at bounding box center [498, 386] width 305 height 229
click at [766, 544] on button "Save & Close" at bounding box center [752, 544] width 90 height 28
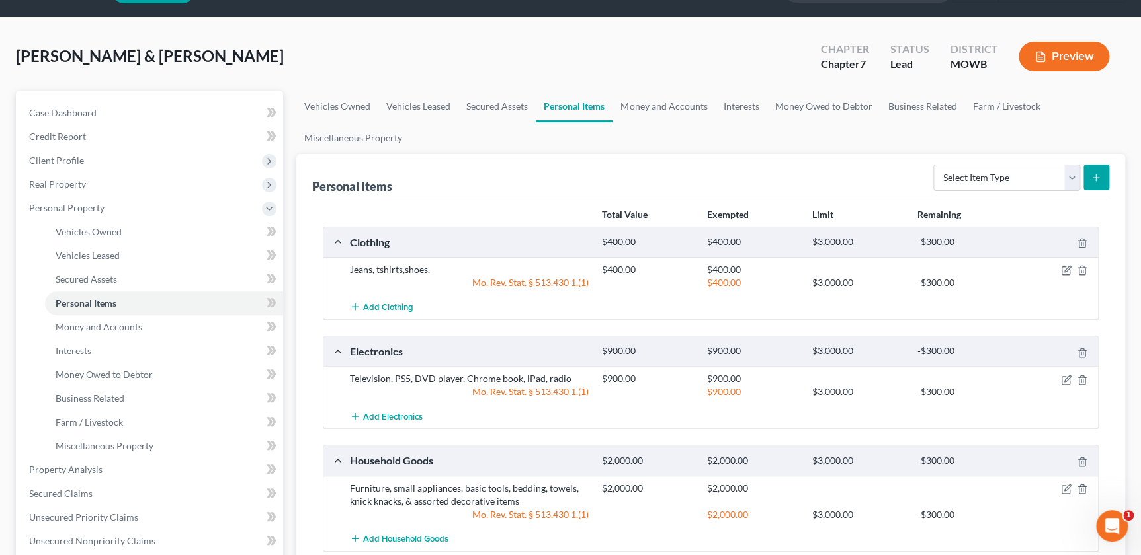
scroll to position [32, 0]
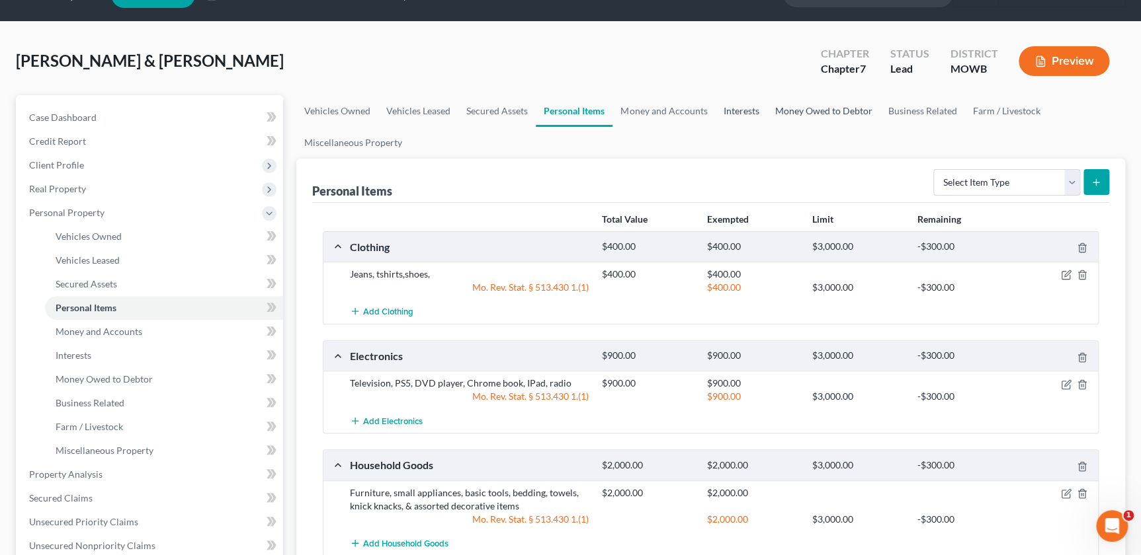
drag, startPoint x: 756, startPoint y: 108, endPoint x: 776, endPoint y: 106, distance: 19.9
click at [756, 108] on link "Interests" at bounding box center [741, 111] width 52 height 32
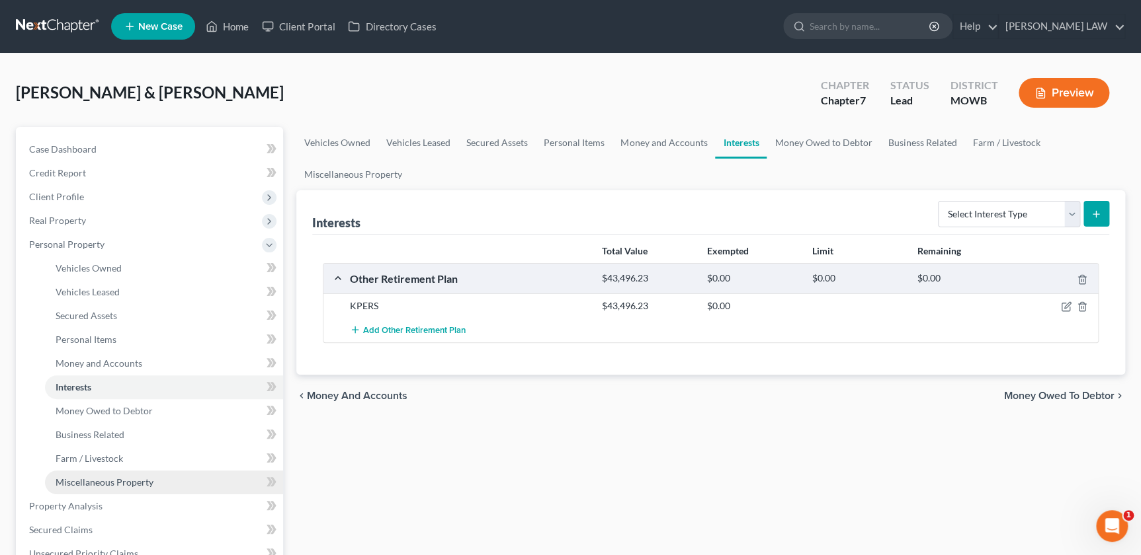
click at [89, 485] on span "Miscellaneous Property" at bounding box center [105, 482] width 98 height 11
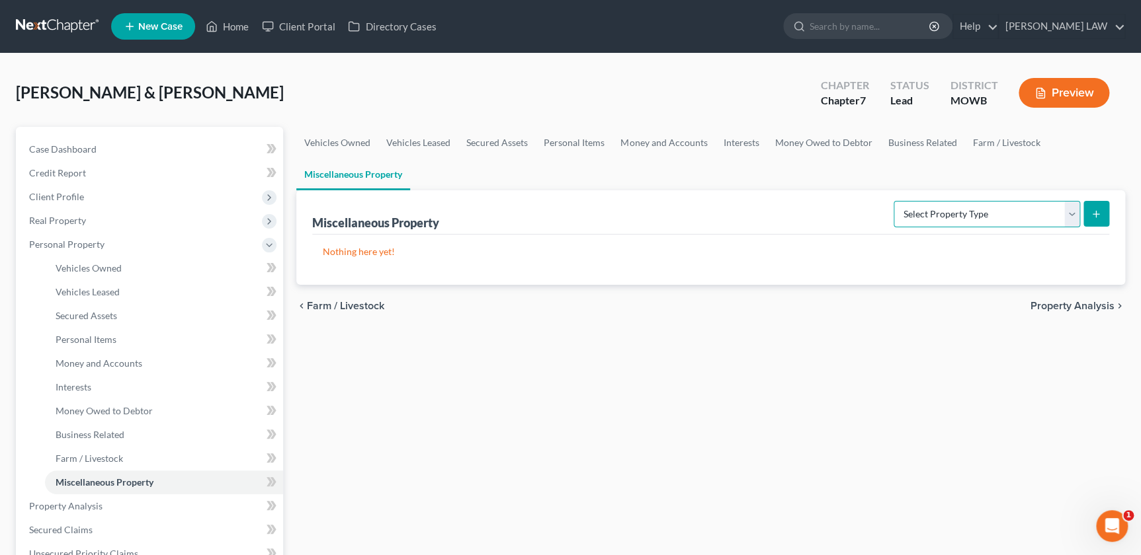
click at [942, 214] on select "Select Property Type Assigned for Creditor Benefit Within 1 Year Holding for An…" at bounding box center [986, 214] width 186 height 26
select select "stored_within_1_year"
click at [893, 201] on select "Select Property Type Assigned for Creditor Benefit Within 1 Year Holding for An…" at bounding box center [986, 214] width 186 height 26
click at [1092, 210] on icon "submit" at bounding box center [1095, 214] width 11 height 11
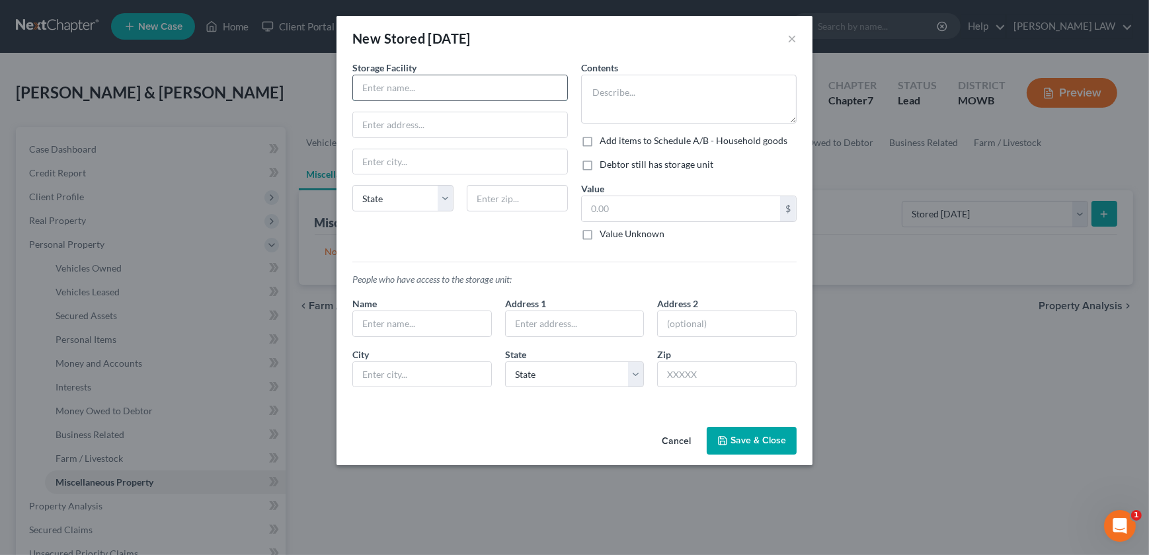
click at [423, 89] on input "text" at bounding box center [460, 87] width 214 height 25
type input "Double Diamond Storage"
type input "510 S 8th St"
type input "66204"
type input "Shawnee Mission"
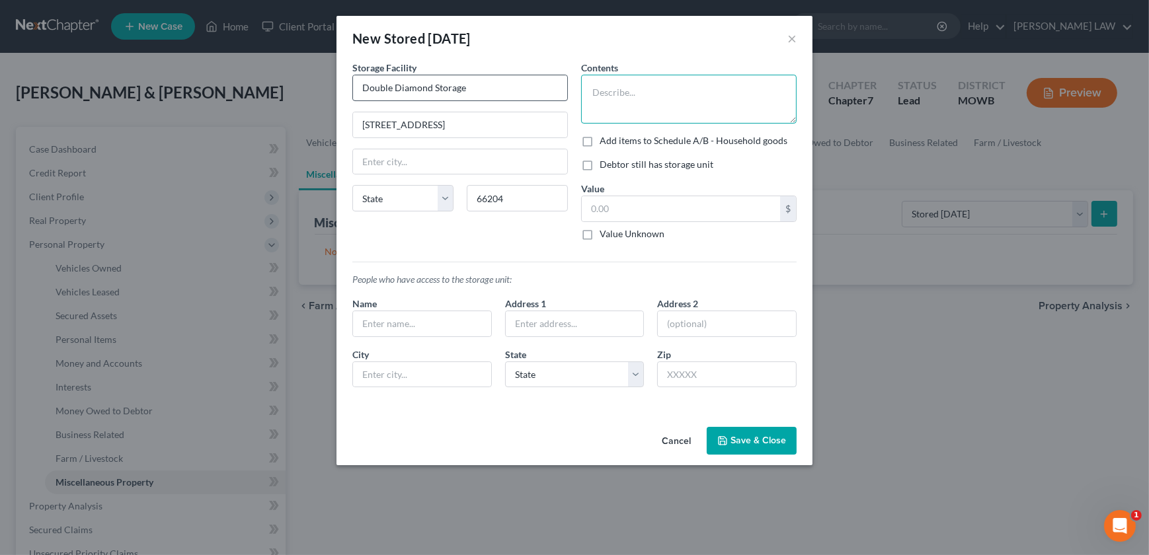
select select "17"
type textarea "Family Pictures, Book Shelf, Seasonal Decorations, Old Furniture, Kids Keepsakes"
click at [600, 167] on label "Debtor still has storage unit" at bounding box center [657, 164] width 114 height 13
click at [605, 167] on input "Debtor still has storage unit" at bounding box center [609, 162] width 9 height 9
checkbox input "true"
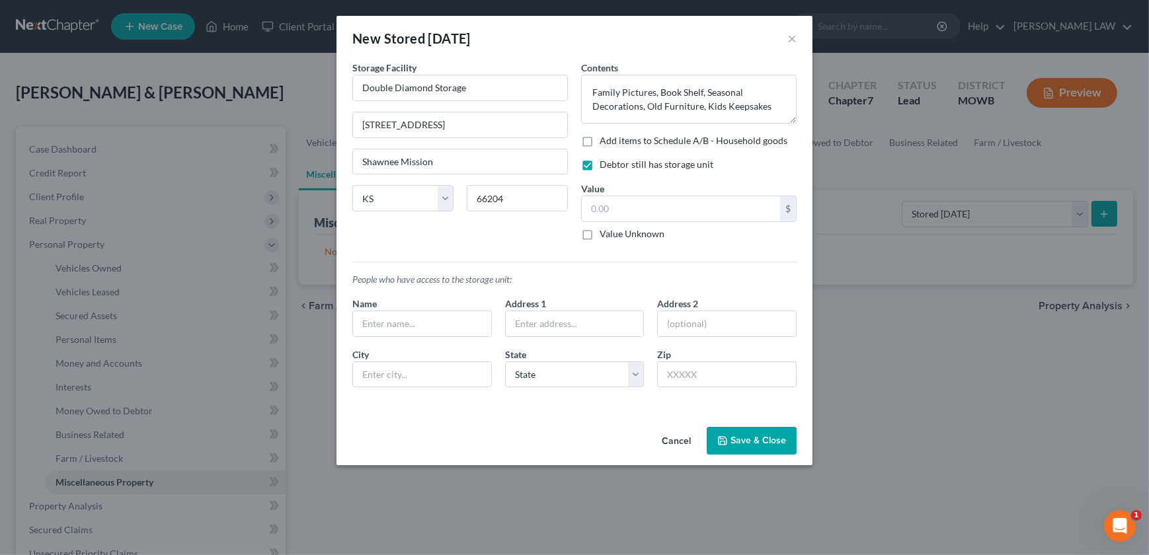
click at [600, 146] on label "Add items to Schedule A/B - Household goods" at bounding box center [694, 140] width 188 height 13
click at [605, 143] on input "Add items to Schedule A/B - Household goods" at bounding box center [609, 138] width 9 height 9
checkbox input "true"
drag, startPoint x: 602, startPoint y: 206, endPoint x: 616, endPoint y: 218, distance: 18.3
click at [602, 206] on input "text" at bounding box center [681, 208] width 198 height 25
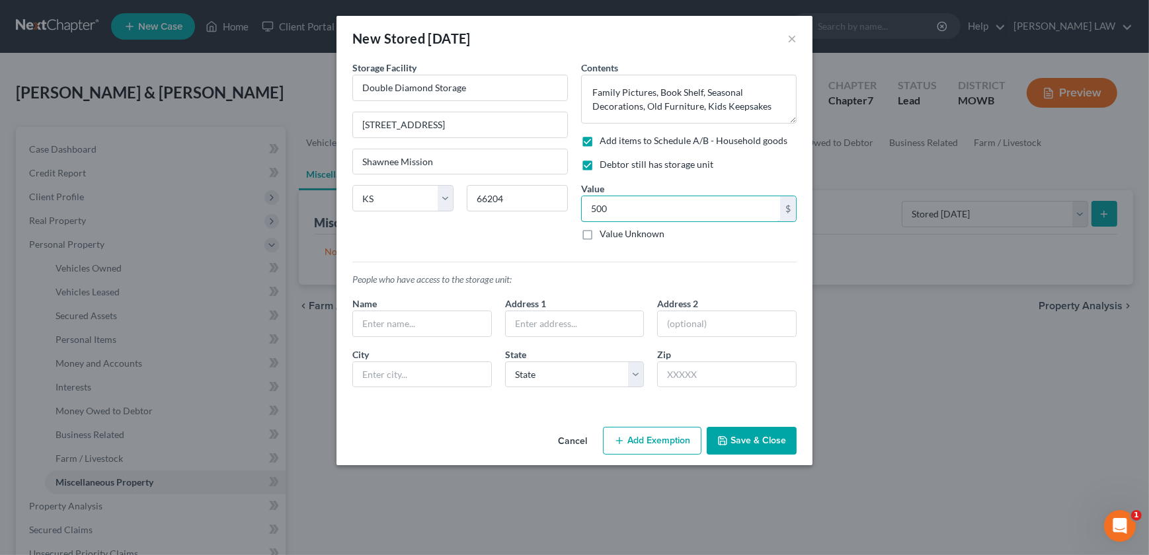
type input "500"
click at [762, 444] on button "Save & Close" at bounding box center [752, 441] width 90 height 28
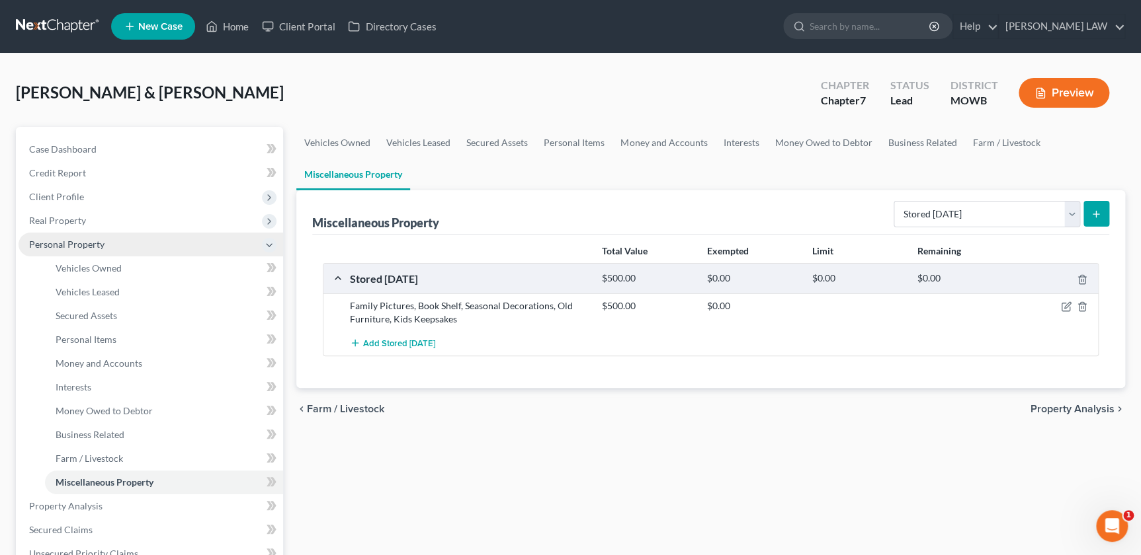
click at [85, 243] on span "Personal Property" at bounding box center [66, 244] width 75 height 11
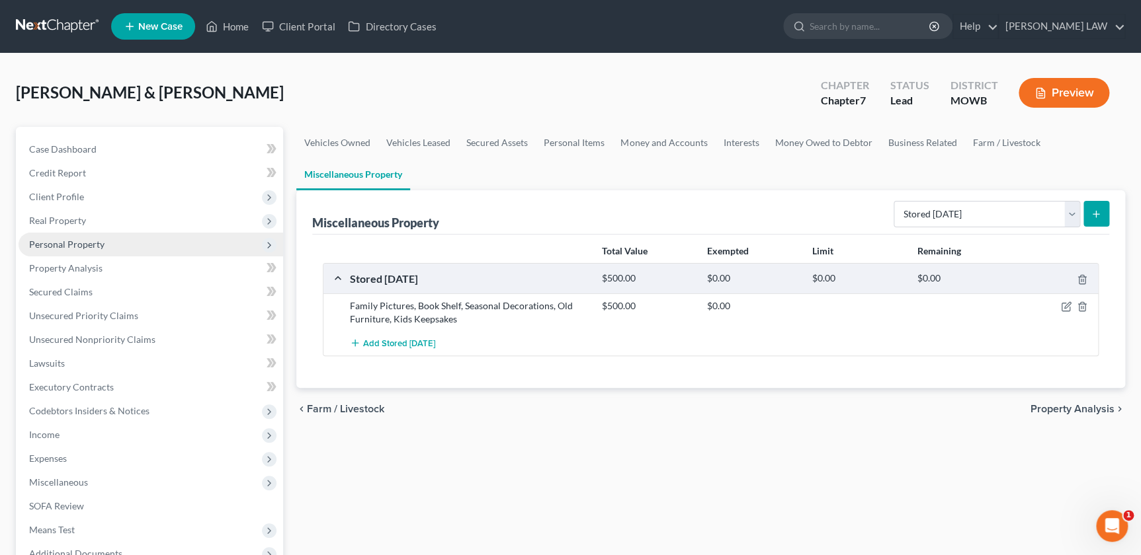
click at [85, 245] on span "Personal Property" at bounding box center [66, 244] width 75 height 11
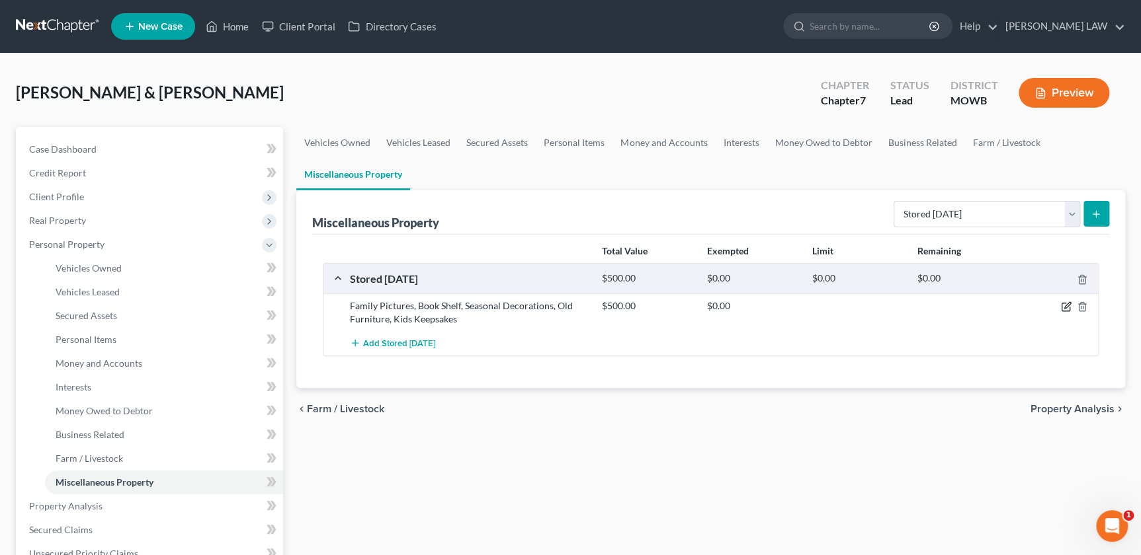
click at [1065, 308] on icon "button" at bounding box center [1066, 307] width 11 height 11
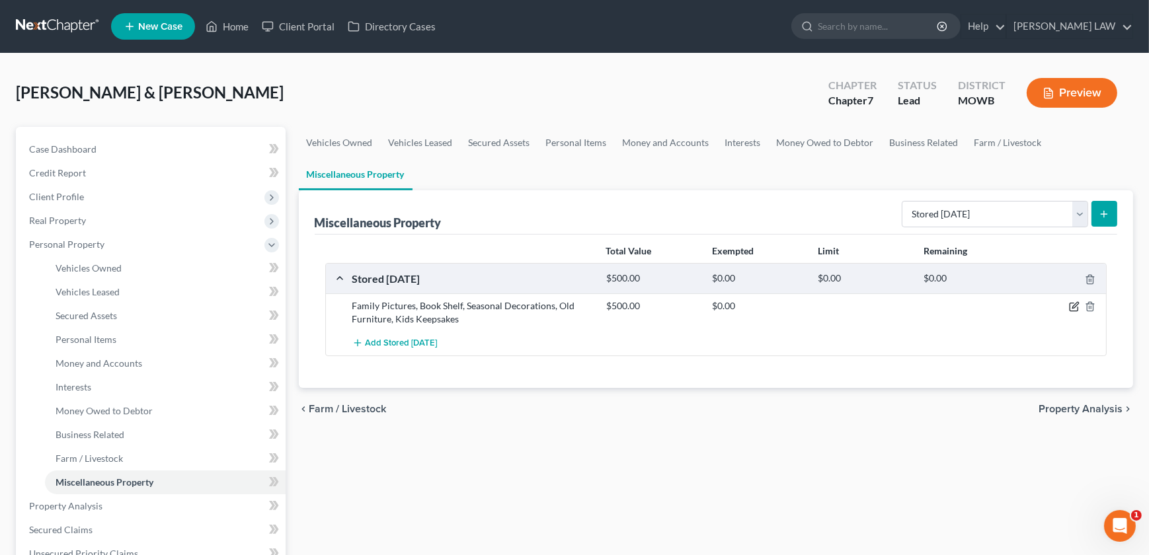
select select "17"
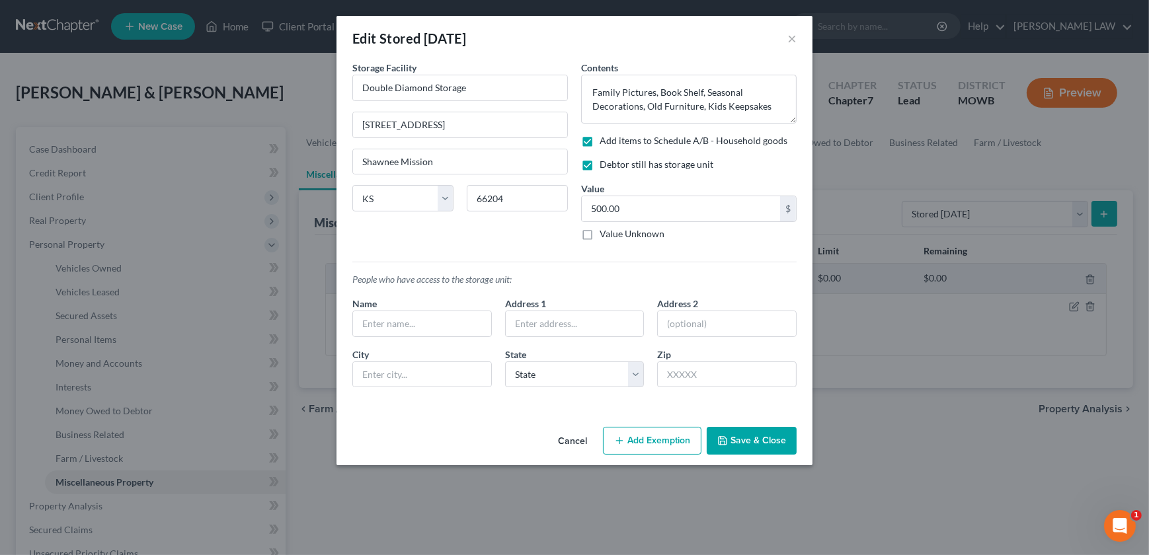
click at [641, 454] on button "Add Exemption" at bounding box center [652, 441] width 99 height 28
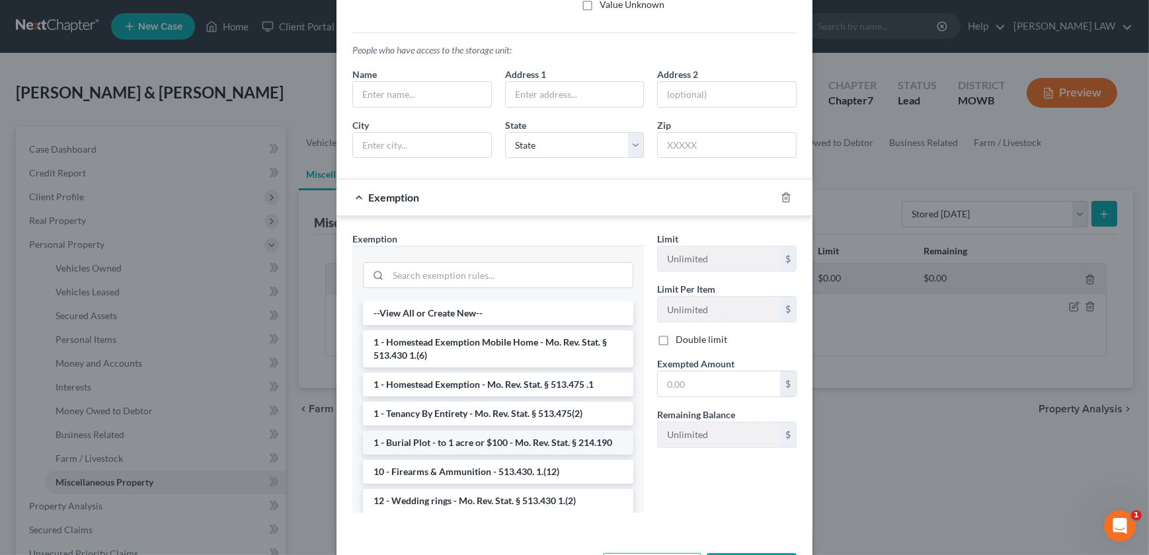
scroll to position [240, 0]
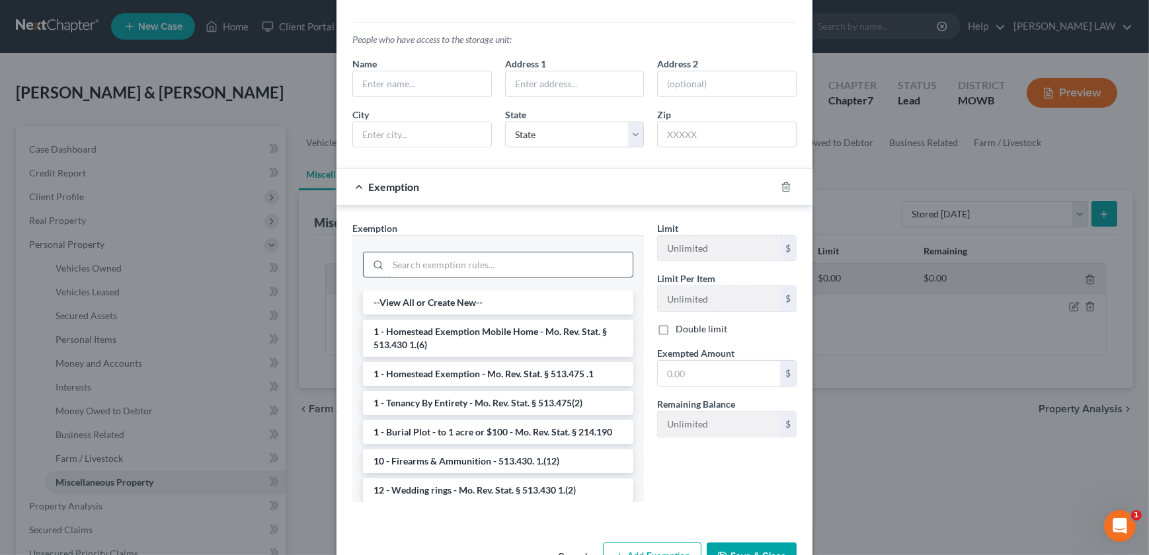
click at [424, 257] on input "search" at bounding box center [510, 265] width 245 height 25
type input "h"
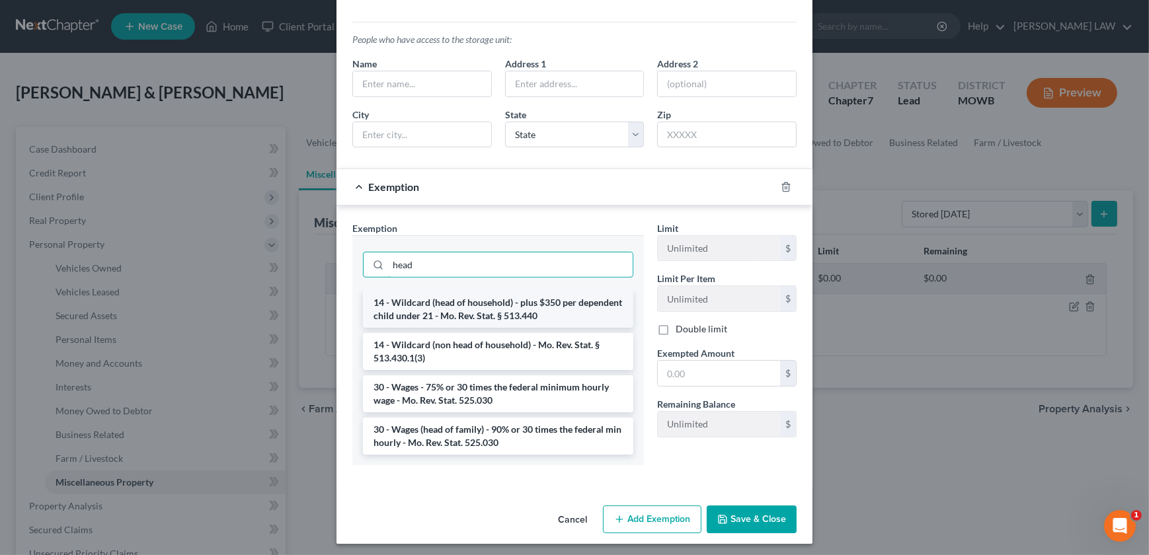
type input "head"
click at [485, 298] on li "14 - Wildcard (head of household) - plus $350 per dependent child under 21 - Mo…" at bounding box center [498, 309] width 270 height 37
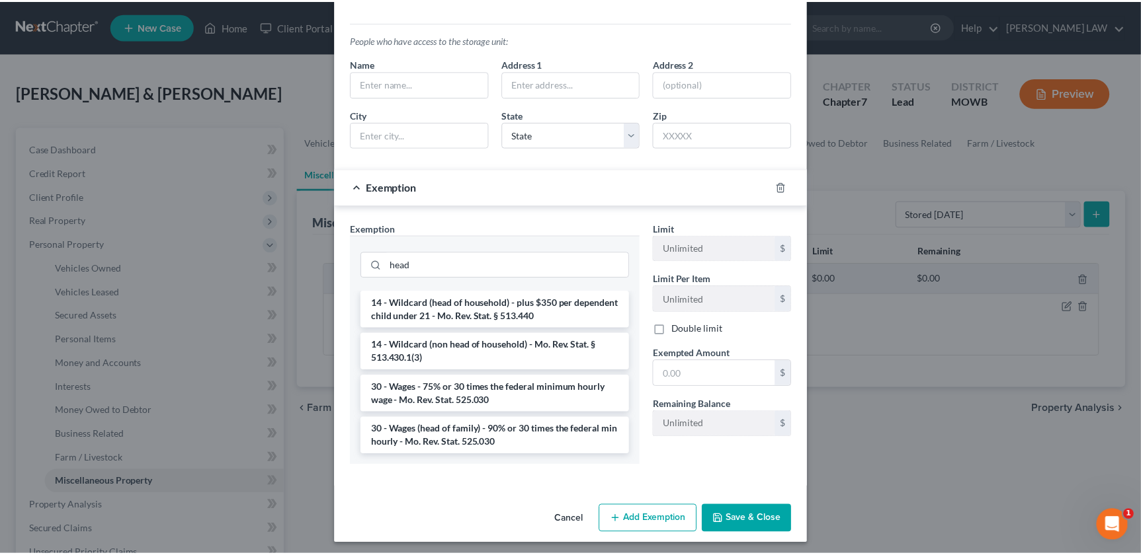
scroll to position [217, 0]
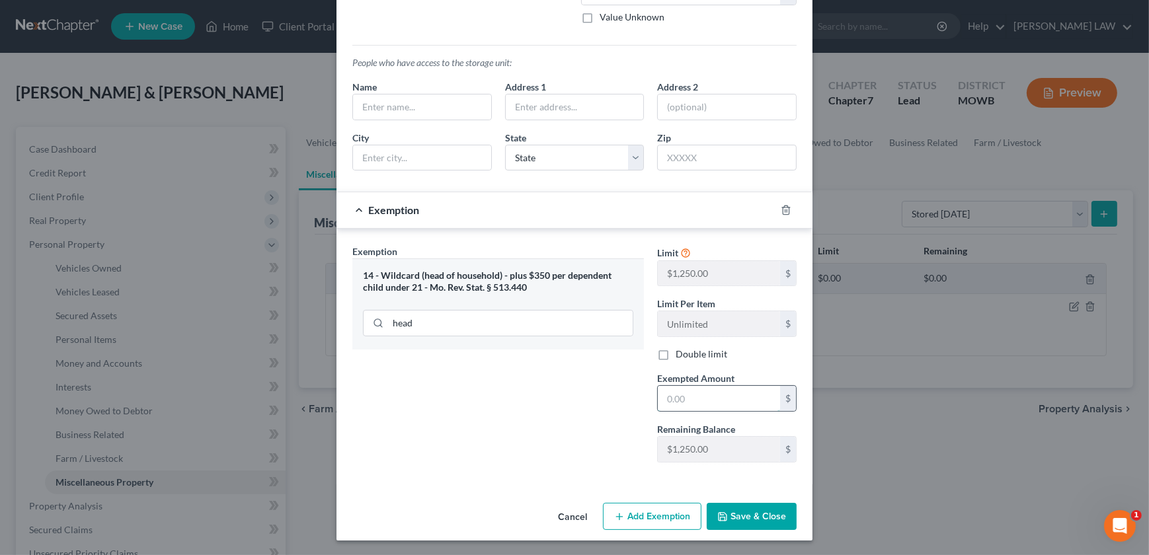
click at [705, 391] on input "text" at bounding box center [719, 398] width 122 height 25
type input "500"
drag, startPoint x: 769, startPoint y: 521, endPoint x: 764, endPoint y: 506, distance: 15.3
click at [768, 521] on button "Save & Close" at bounding box center [752, 517] width 90 height 28
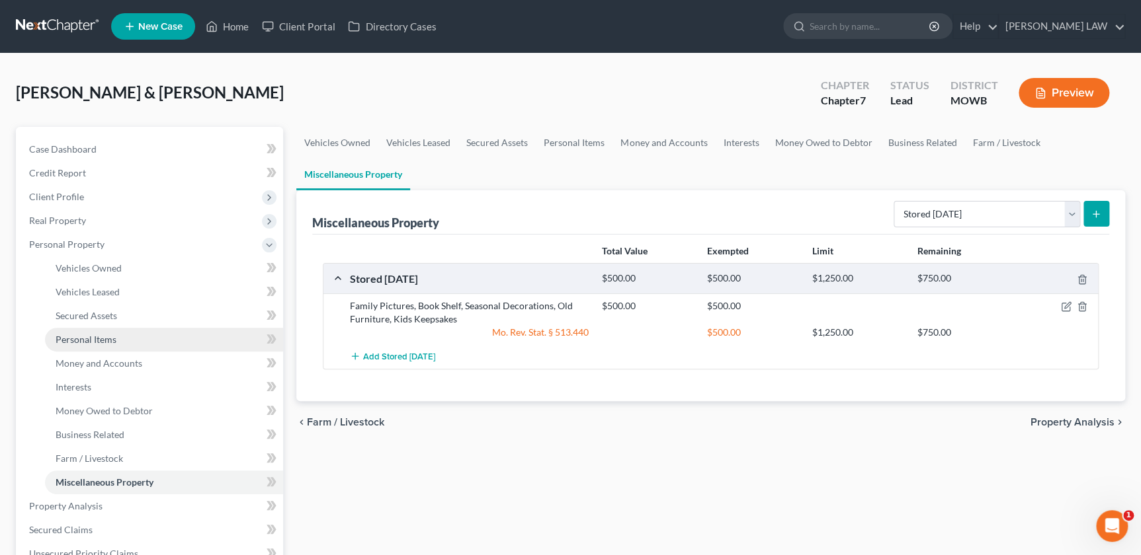
click at [105, 343] on span "Personal Items" at bounding box center [86, 339] width 61 height 11
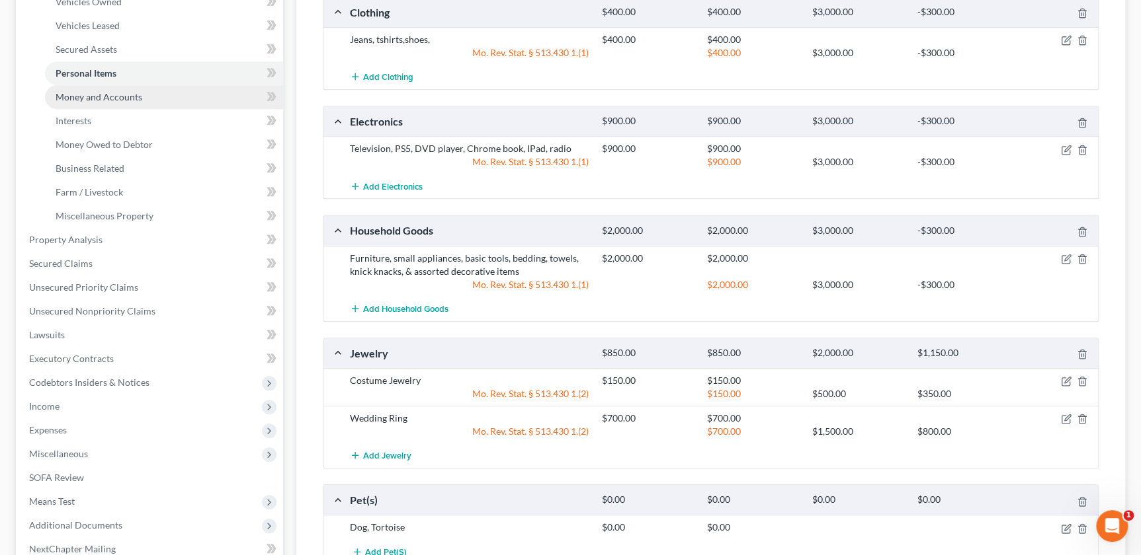
scroll to position [135, 0]
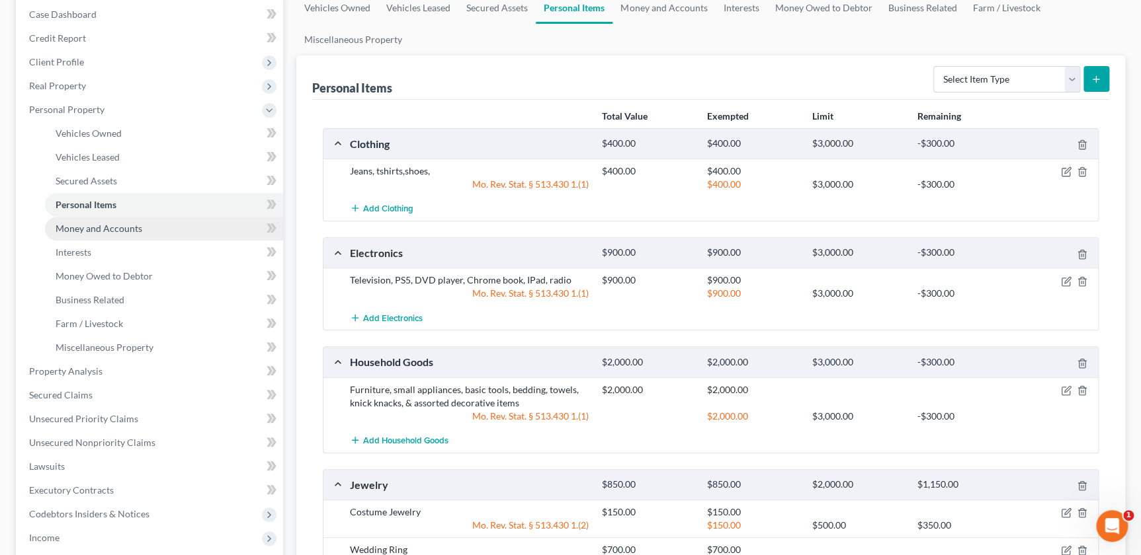
click at [95, 233] on link "Money and Accounts" at bounding box center [164, 229] width 238 height 24
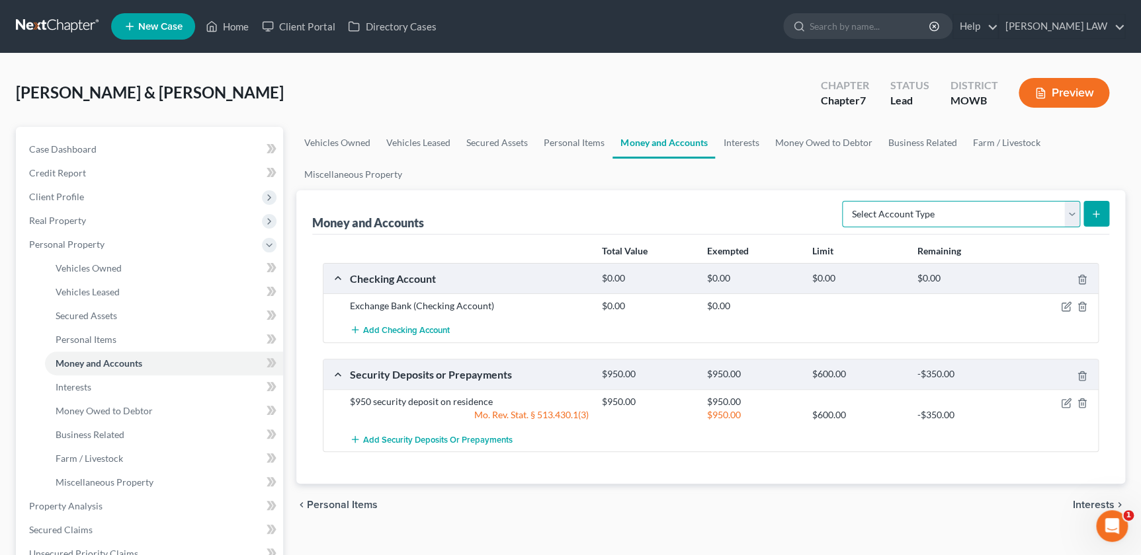
drag, startPoint x: 975, startPoint y: 212, endPoint x: 971, endPoint y: 223, distance: 11.9
click at [975, 212] on select "Select Account Type Brokerage Cash on Hand Certificates of Deposit Checking Acc…" at bounding box center [961, 214] width 238 height 26
select select "other"
click at [844, 201] on select "Select Account Type Brokerage Cash on Hand Certificates of Deposit Checking Acc…" at bounding box center [961, 214] width 238 height 26
click at [1088, 206] on button "submit" at bounding box center [1096, 214] width 26 height 26
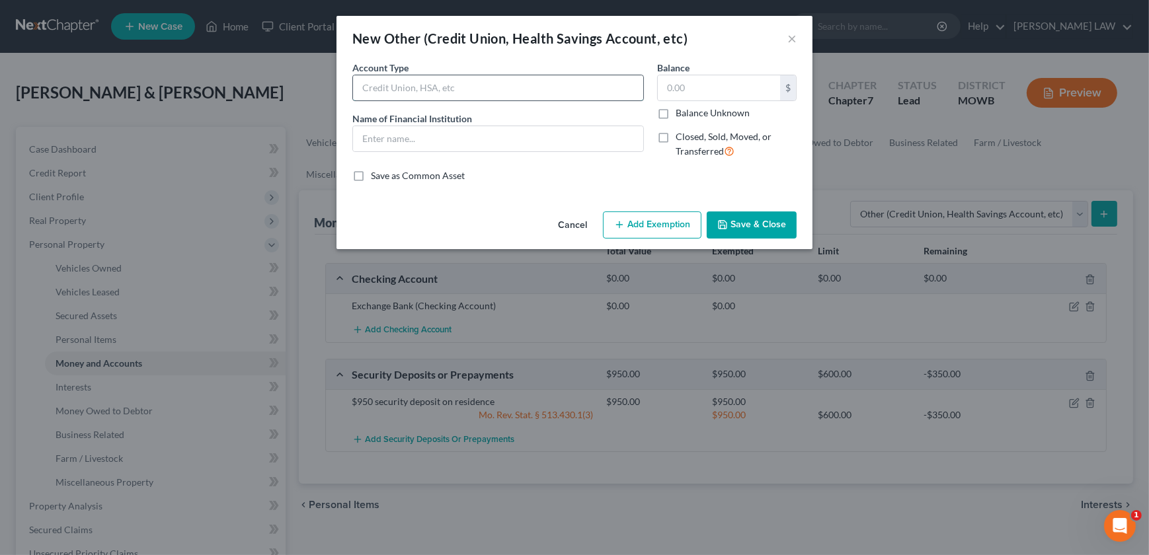
click at [401, 91] on input "text" at bounding box center [498, 87] width 290 height 25
type input "Paypal"
click at [709, 97] on input "text" at bounding box center [719, 87] width 122 height 25
click at [714, 85] on input "text" at bounding box center [719, 87] width 122 height 25
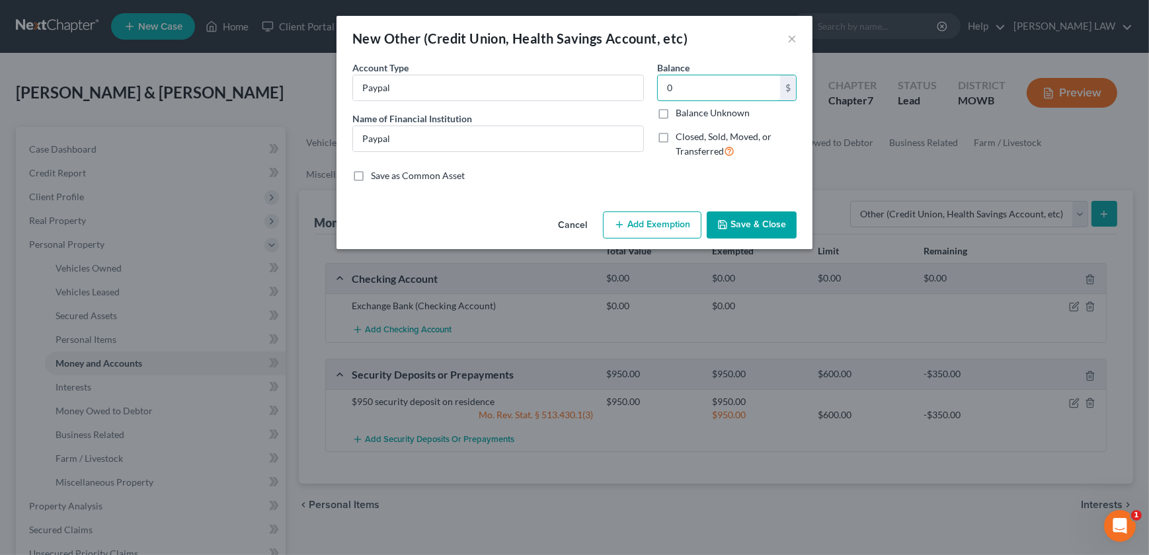
type input "0"
click at [736, 223] on button "Save & Close" at bounding box center [752, 226] width 90 height 28
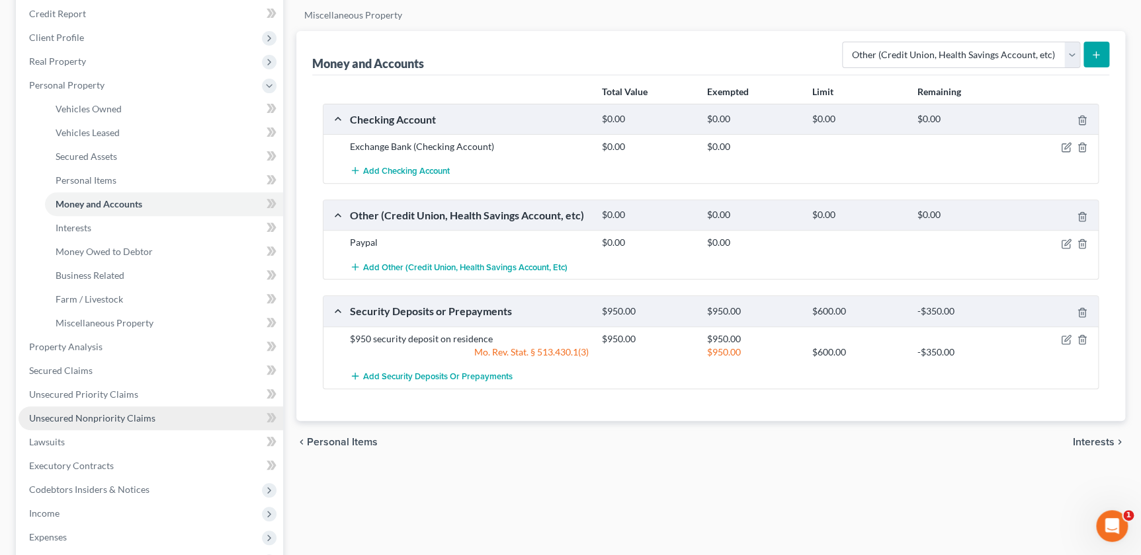
scroll to position [195, 0]
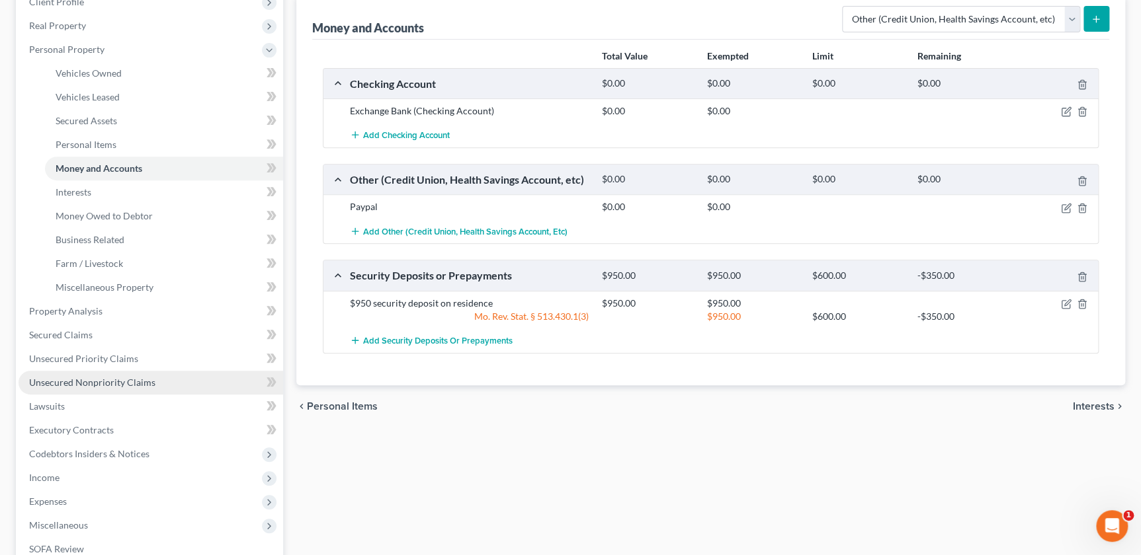
click at [78, 378] on span "Unsecured Nonpriority Claims" at bounding box center [92, 382] width 126 height 11
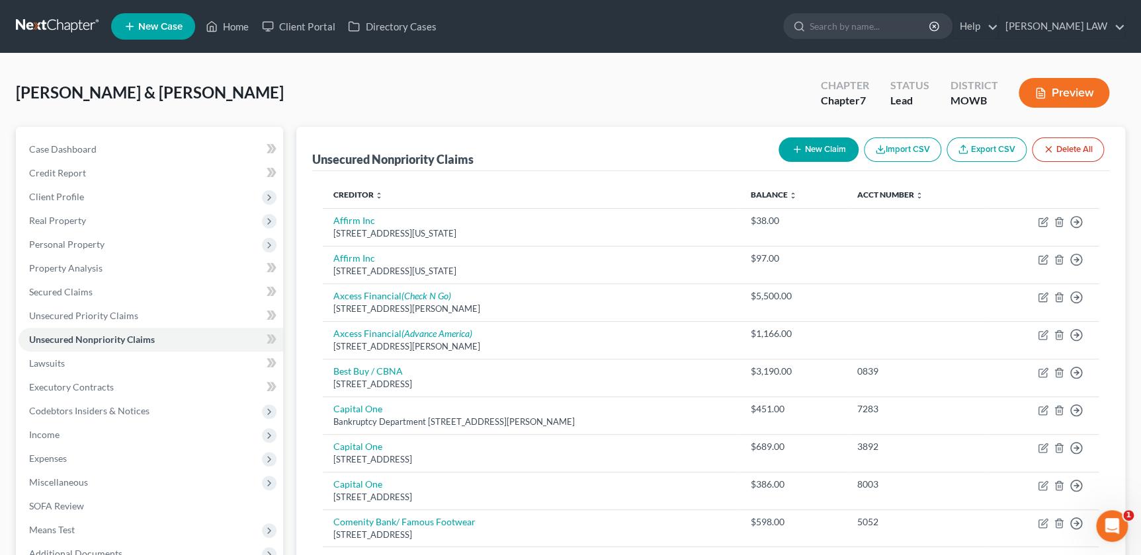
click at [839, 149] on button "New Claim" at bounding box center [818, 150] width 80 height 24
select select "2"
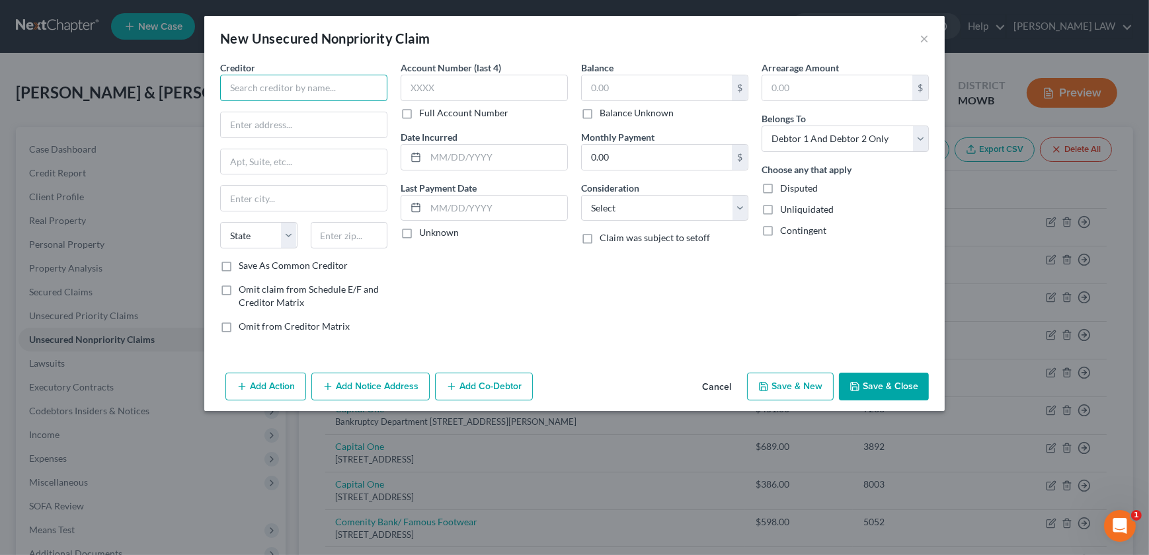
click at [260, 95] on input "text" at bounding box center [303, 88] width 167 height 26
type input "Baker Chiropractice"
type input "5435 Kansas Ave"
type input "66106"
type input "Kansas City"
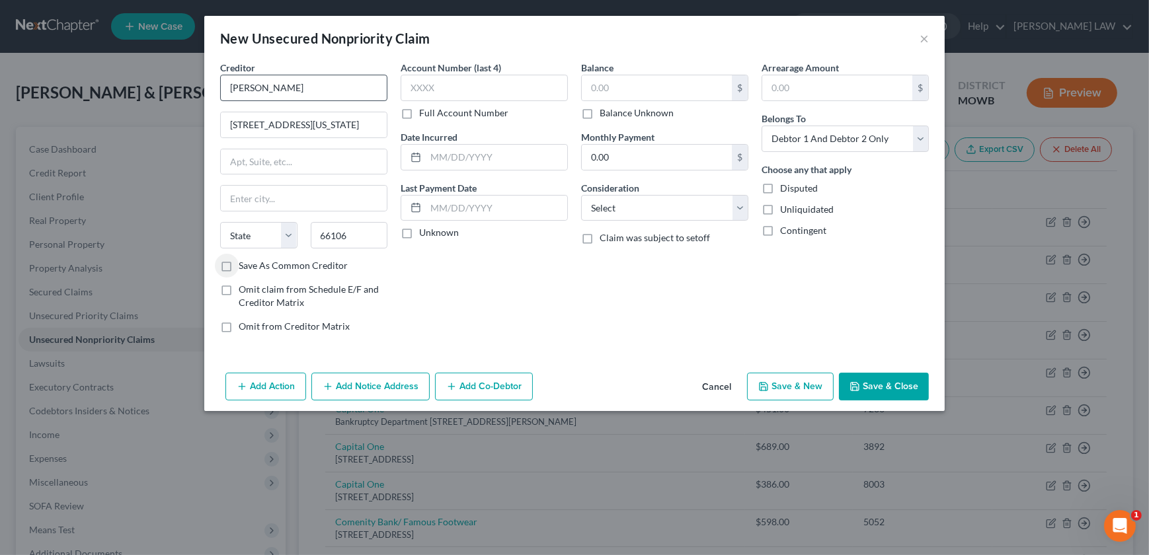
select select "17"
click at [631, 104] on div "$ Balance Unknown" at bounding box center [664, 97] width 167 height 45
click at [600, 91] on input "text" at bounding box center [657, 87] width 150 height 25
type input "980"
drag, startPoint x: 634, startPoint y: 206, endPoint x: 639, endPoint y: 219, distance: 14.0
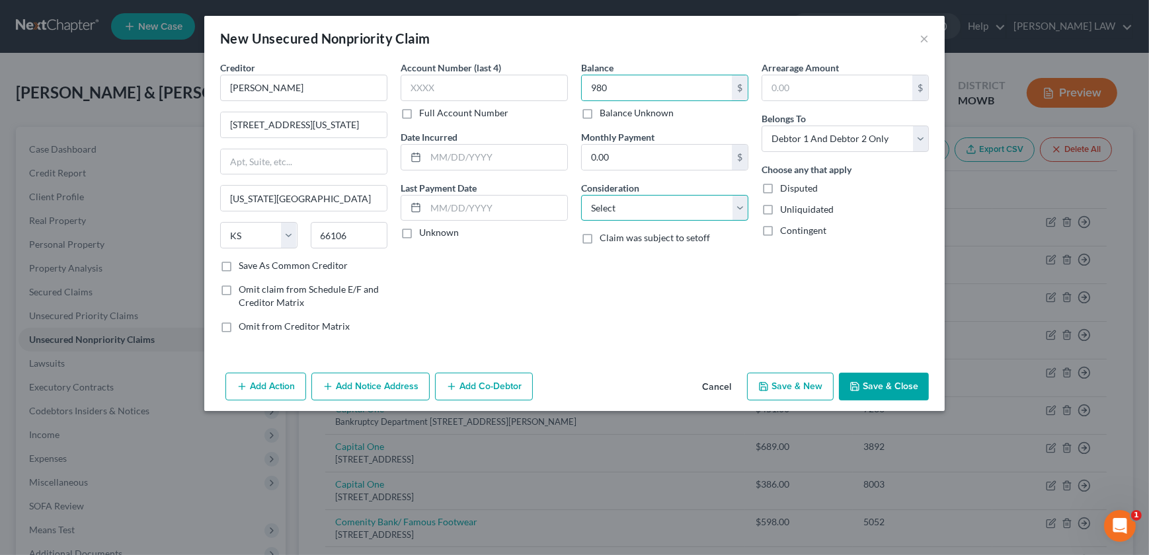
click at [634, 206] on select "Select Cable / Satellite Services Collection Agency Credit Card Debt Debt Couns…" at bounding box center [664, 208] width 167 height 26
select select "9"
click at [581, 195] on select "Select Cable / Satellite Services Collection Agency Credit Card Debt Debt Couns…" at bounding box center [664, 208] width 167 height 26
click at [894, 385] on button "Save & Close" at bounding box center [884, 387] width 90 height 28
type input "980.00"
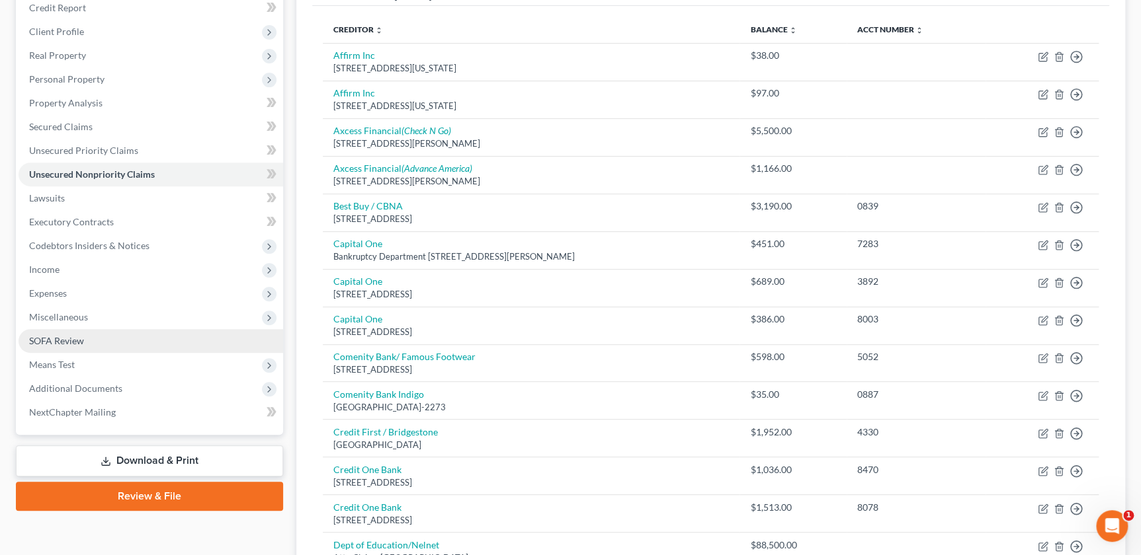
drag, startPoint x: 59, startPoint y: 335, endPoint x: 66, endPoint y: 344, distance: 11.8
click at [59, 336] on span "SOFA Review" at bounding box center [56, 340] width 55 height 11
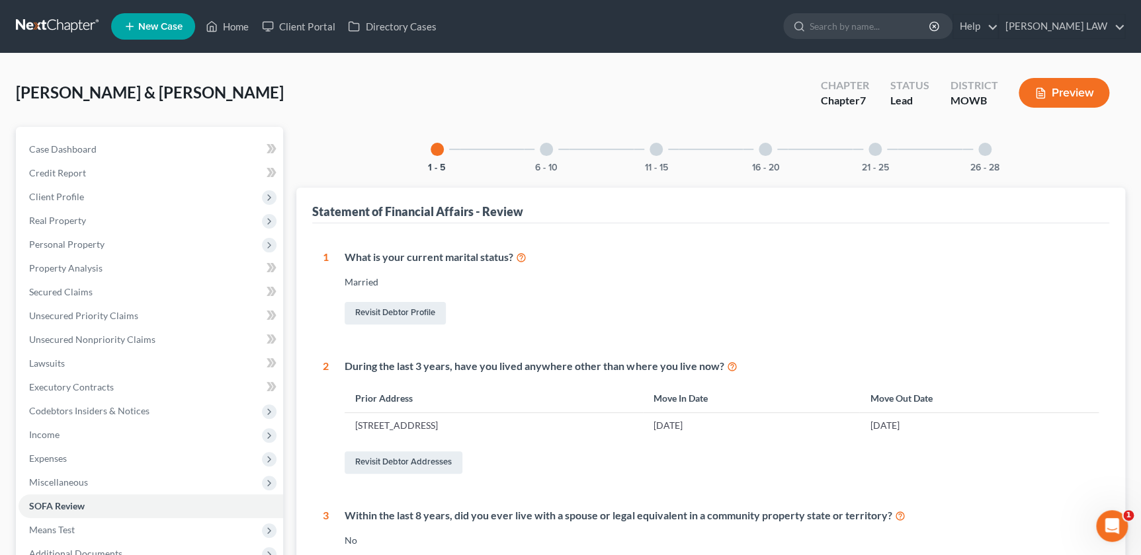
click at [858, 158] on div "21 - 25" at bounding box center [874, 149] width 45 height 45
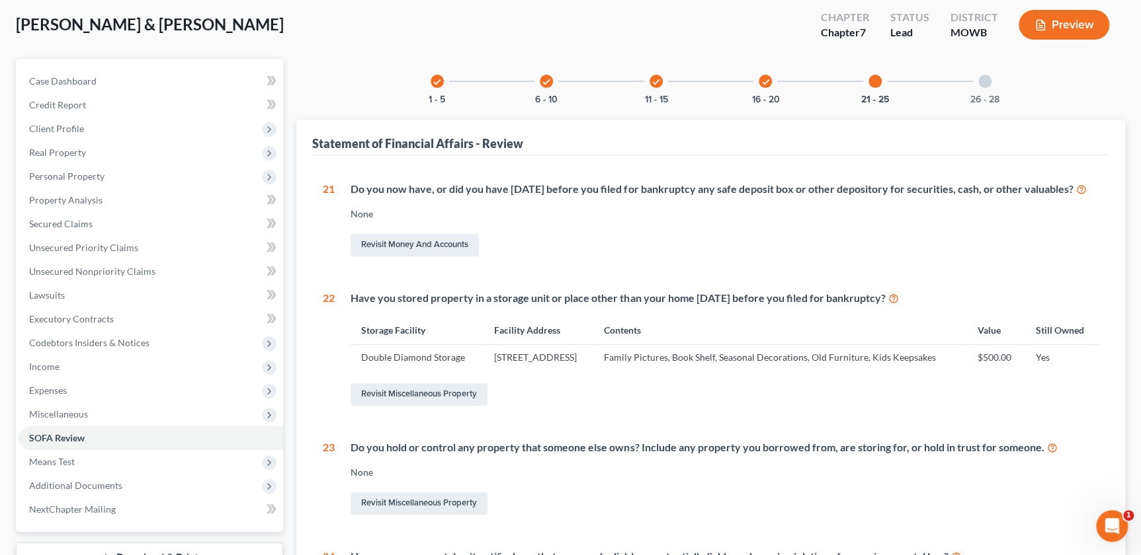
scroll to position [67, 0]
click at [768, 86] on icon "check" at bounding box center [764, 82] width 9 height 9
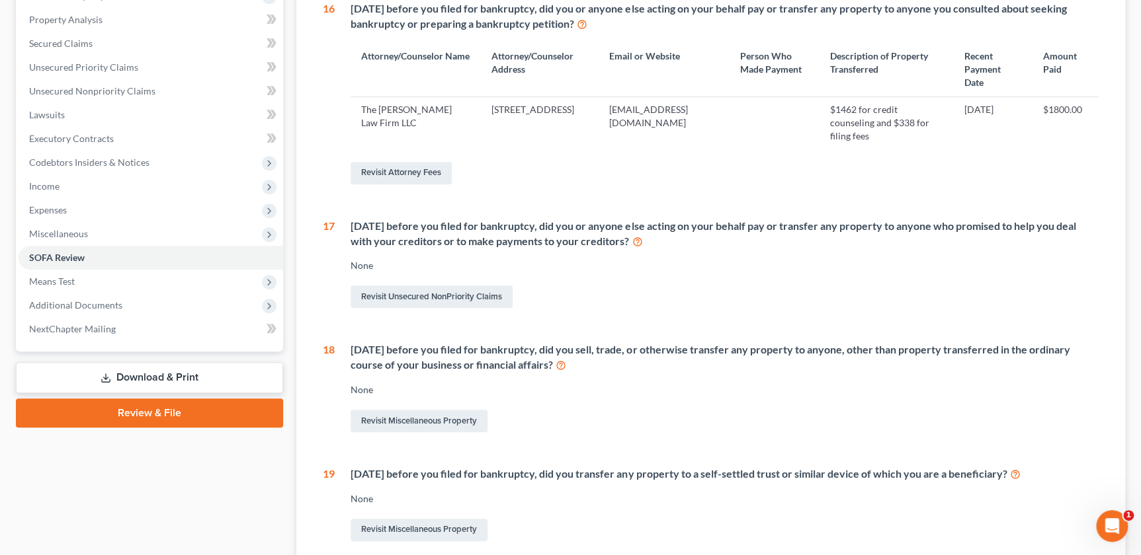
scroll to position [263, 0]
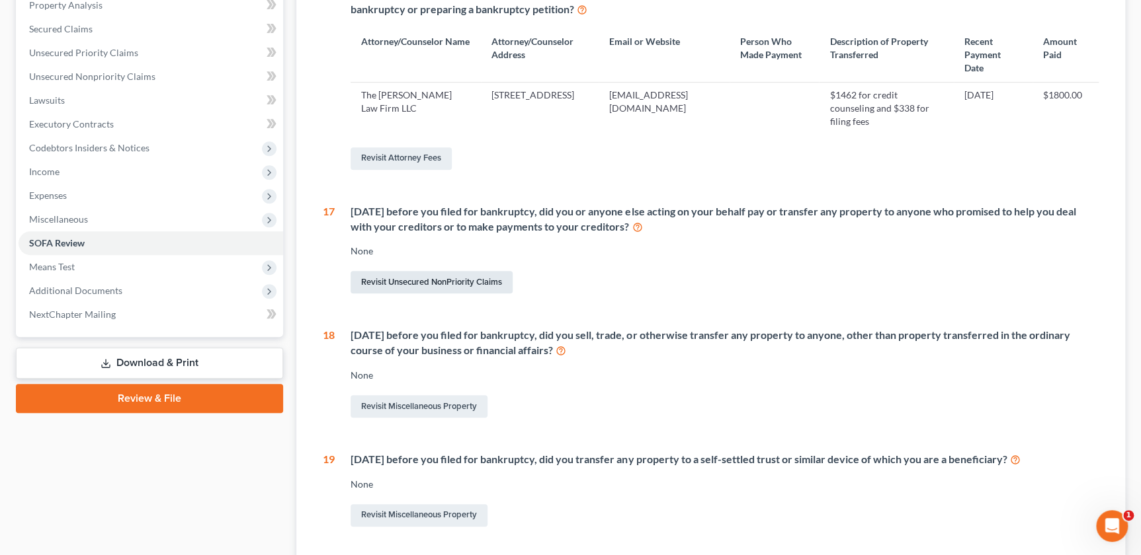
click at [386, 271] on link "Revisit Unsecured NonPriority Claims" at bounding box center [431, 282] width 162 height 22
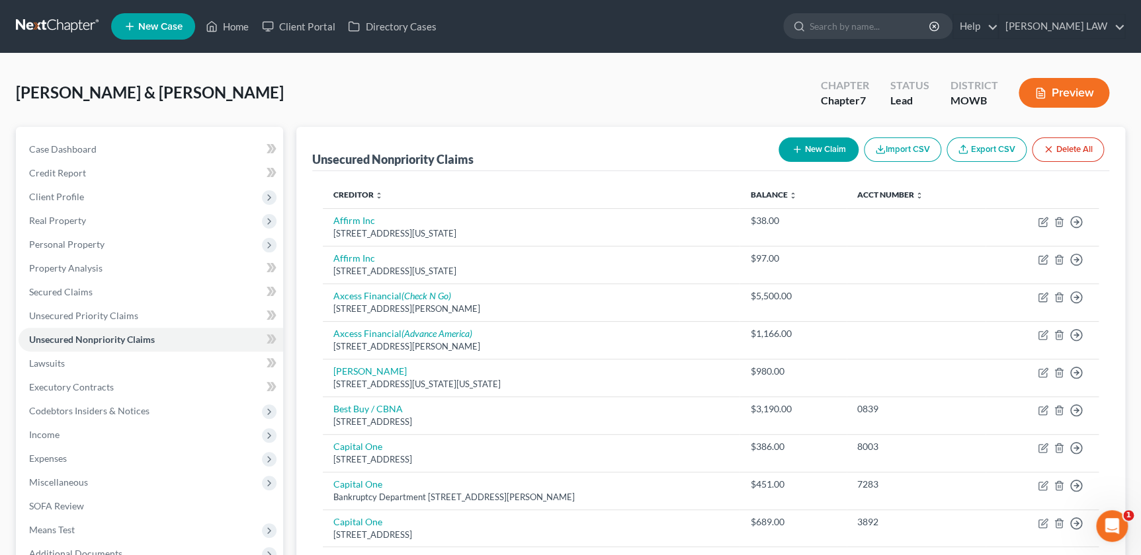
click at [813, 138] on button "New Claim" at bounding box center [818, 150] width 80 height 24
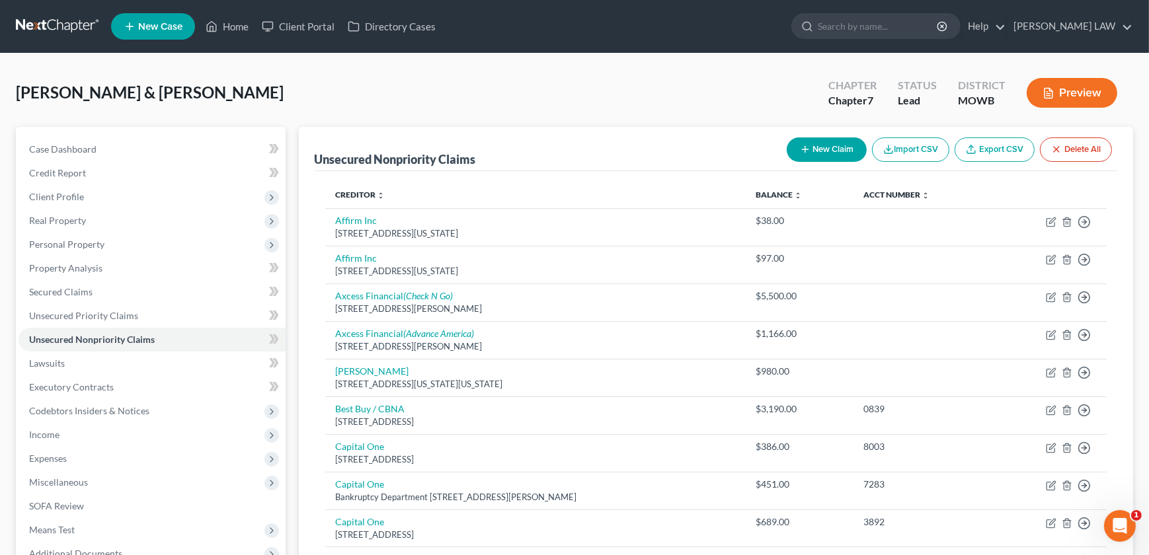
select select "2"
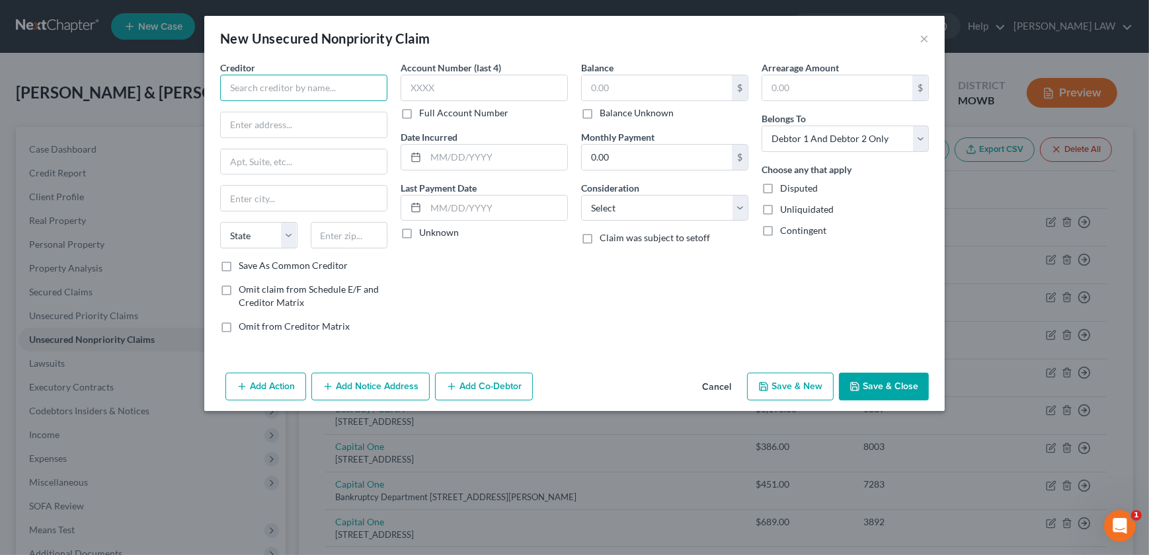
drag, startPoint x: 266, startPoint y: 87, endPoint x: 278, endPoint y: 73, distance: 18.8
click at [265, 88] on input "text" at bounding box center [303, 88] width 167 height 26
type input "Beyond Finance"
drag, startPoint x: 268, startPoint y: 123, endPoint x: 261, endPoint y: 110, distance: 14.5
click at [266, 121] on input "text" at bounding box center [304, 124] width 166 height 25
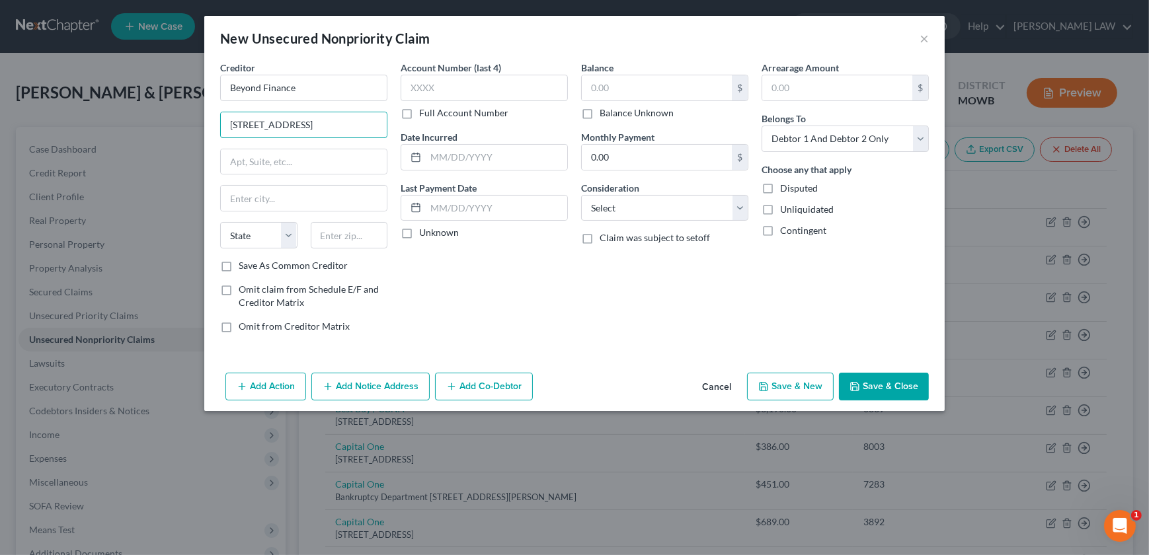
type input "222 N La Salle St #1600"
drag, startPoint x: 335, startPoint y: 238, endPoint x: 331, endPoint y: 220, distance: 19.1
click at [336, 238] on input "text" at bounding box center [349, 235] width 77 height 26
type input "60604"
click at [604, 209] on select "Select Cable / Satellite Services Collection Agency Credit Card Debt Debt Couns…" at bounding box center [664, 208] width 167 height 26
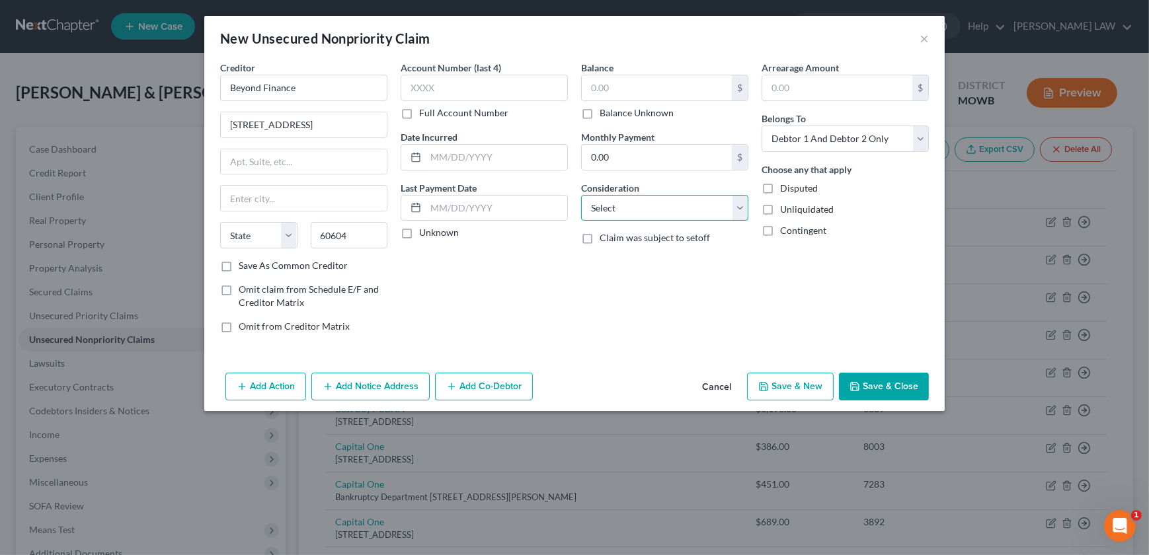
type input "Chicago"
select select "14"
select select "16"
click at [581, 195] on select "Select Cable / Satellite Services Collection Agency Credit Card Debt Debt Couns…" at bounding box center [664, 208] width 167 height 26
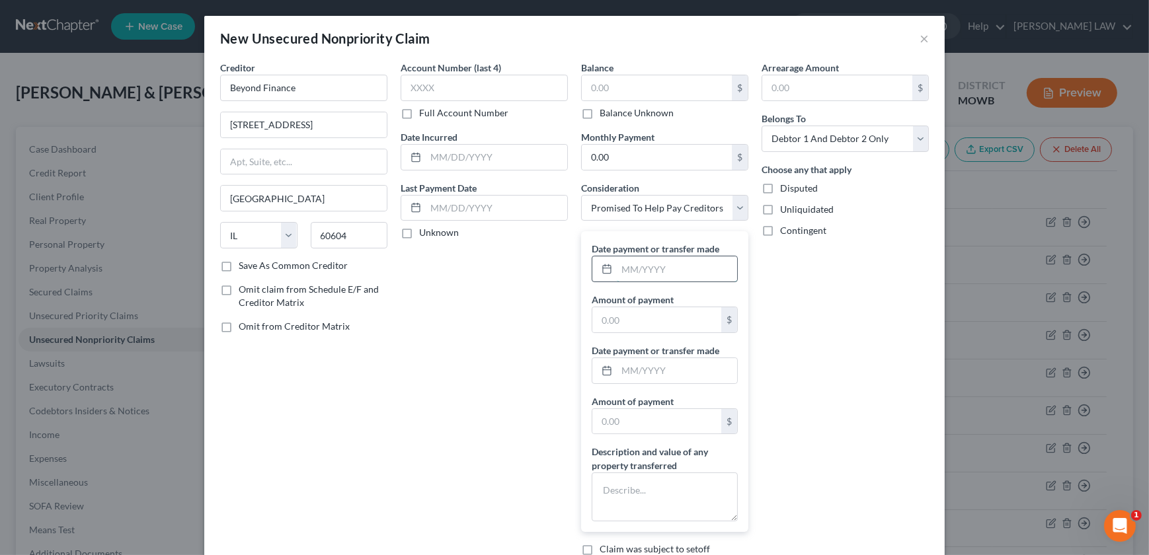
click at [620, 270] on input "text" at bounding box center [677, 269] width 120 height 25
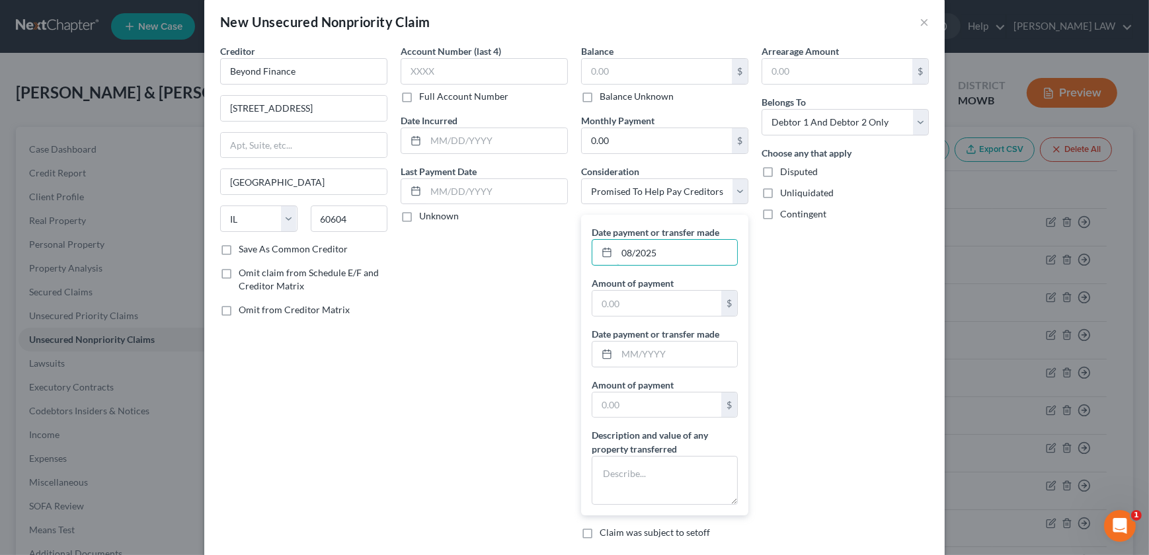
scroll to position [45, 0]
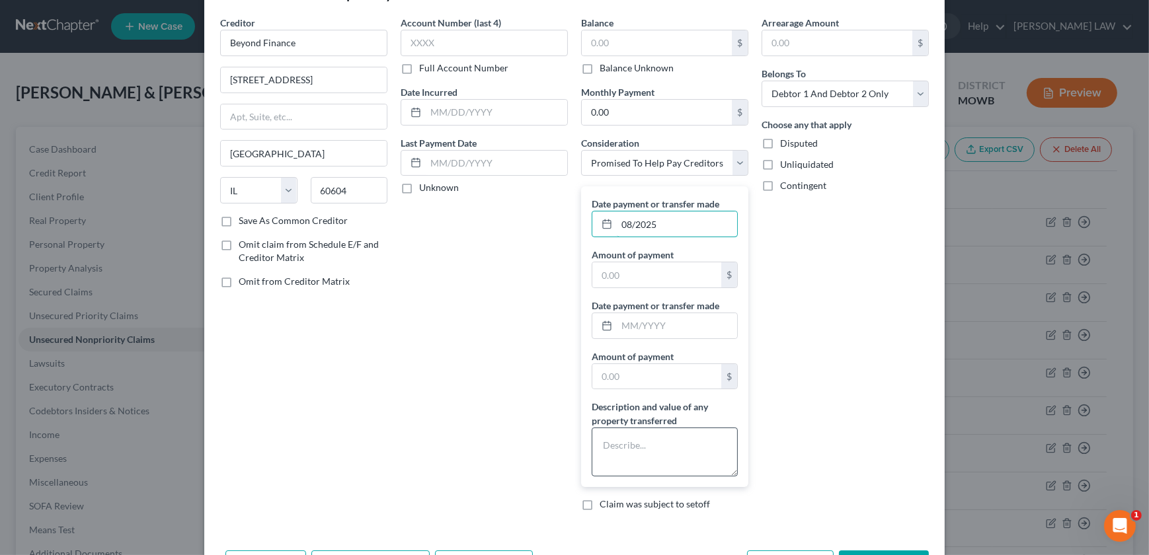
type input "08/2025"
click at [644, 450] on textarea at bounding box center [665, 452] width 146 height 49
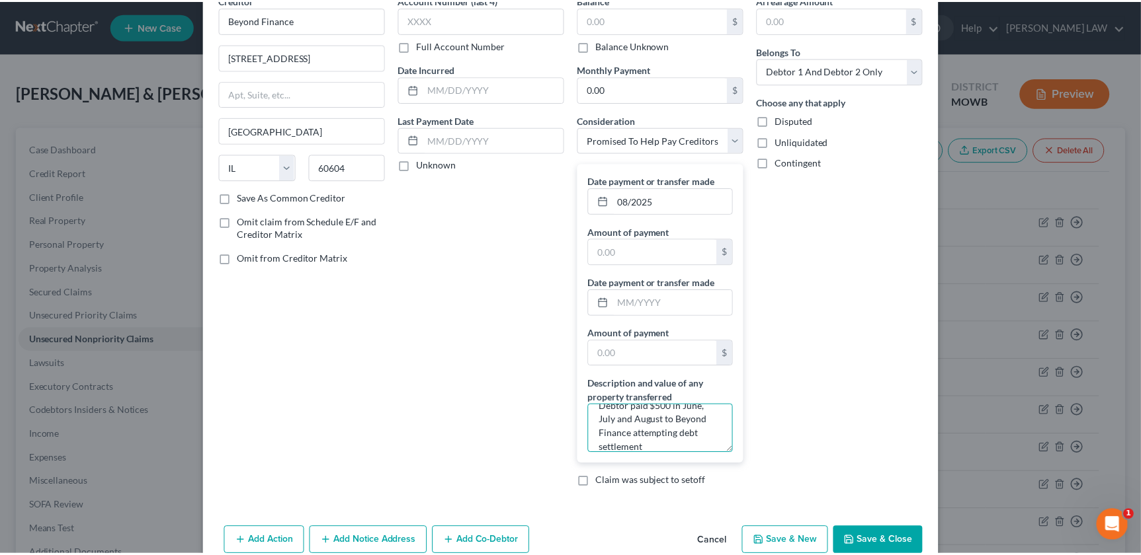
scroll to position [93, 0]
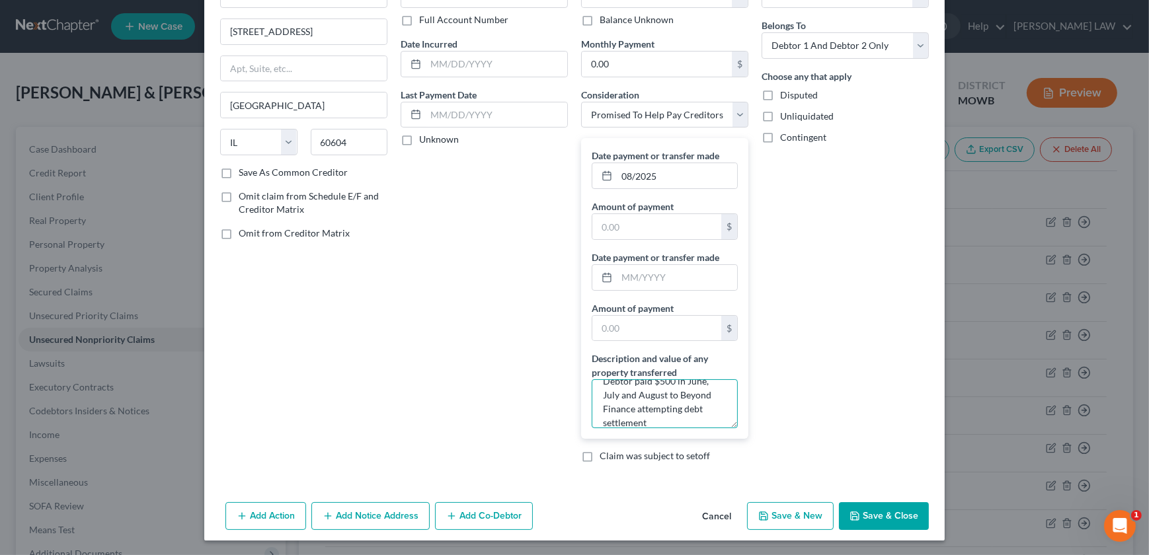
type textarea "Debtor paid $500 in June, July and August to Beyond Finance attempting debt set…"
click at [886, 508] on button "Save & Close" at bounding box center [884, 517] width 90 height 28
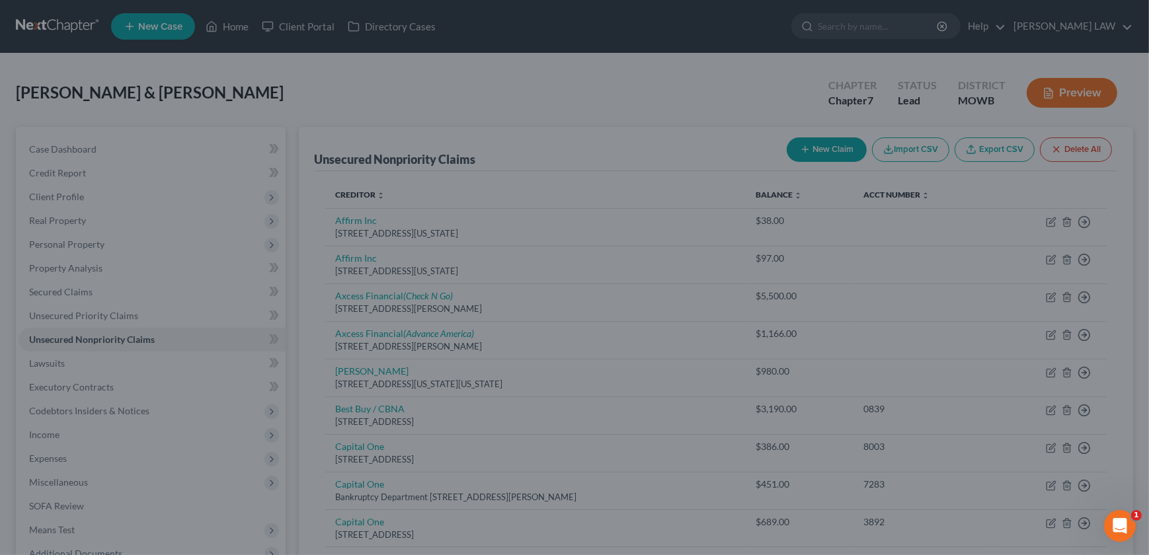
type input "0.00"
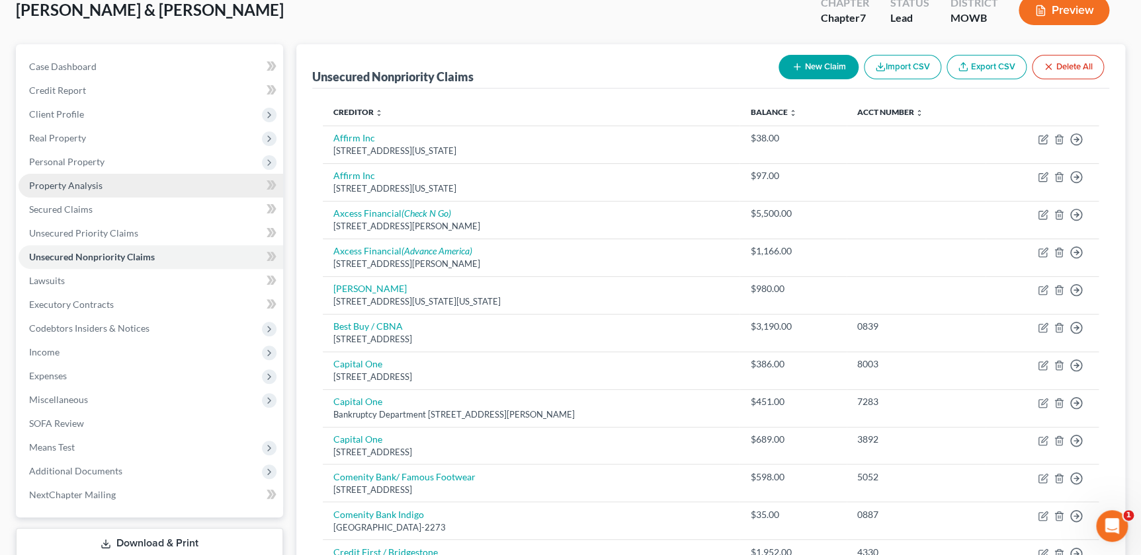
scroll to position [0, 0]
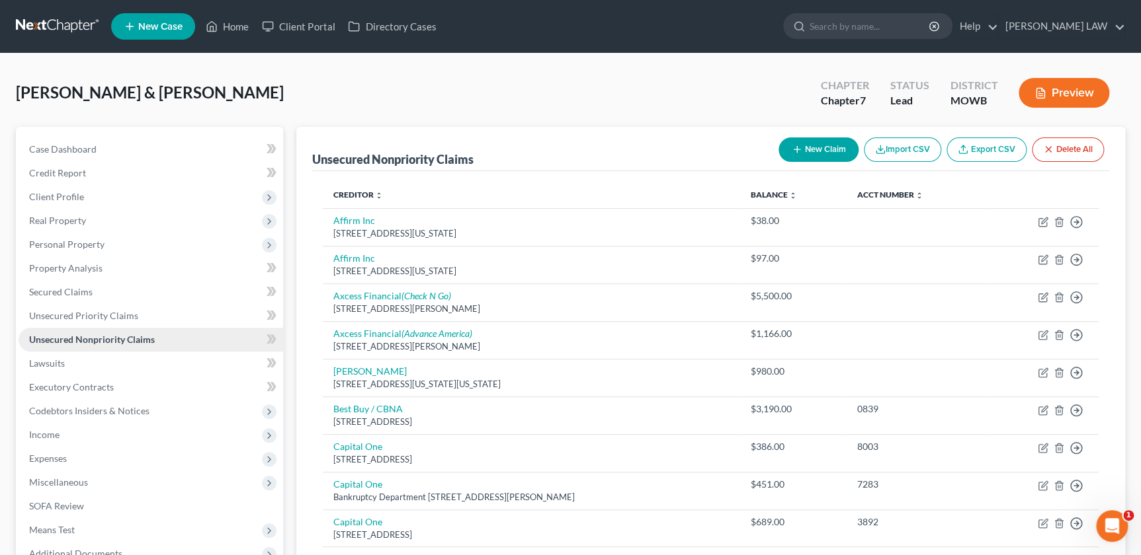
click at [87, 337] on span "Unsecured Nonpriority Claims" at bounding box center [92, 339] width 126 height 11
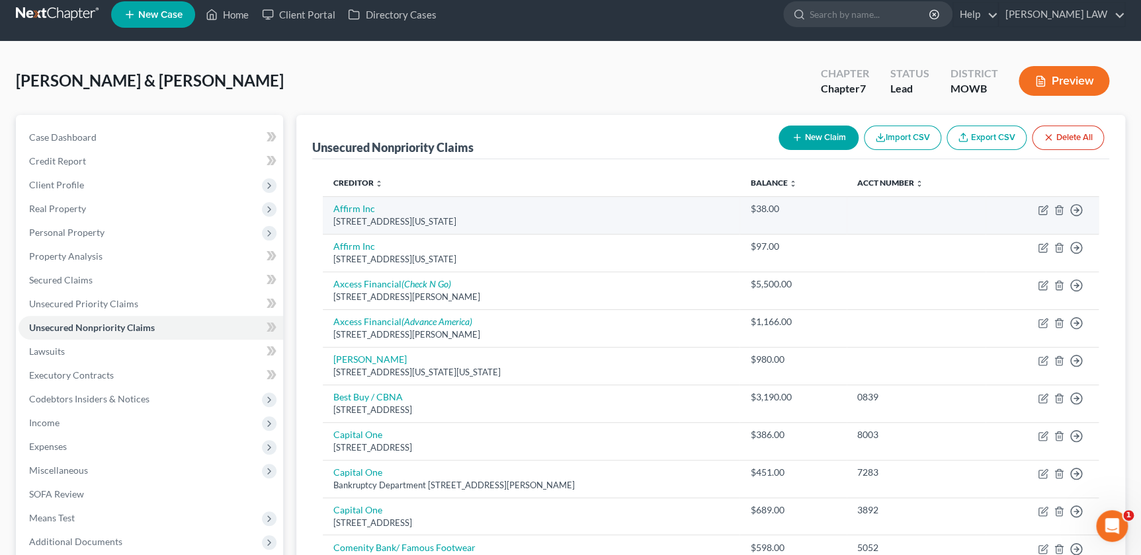
scroll to position [15, 0]
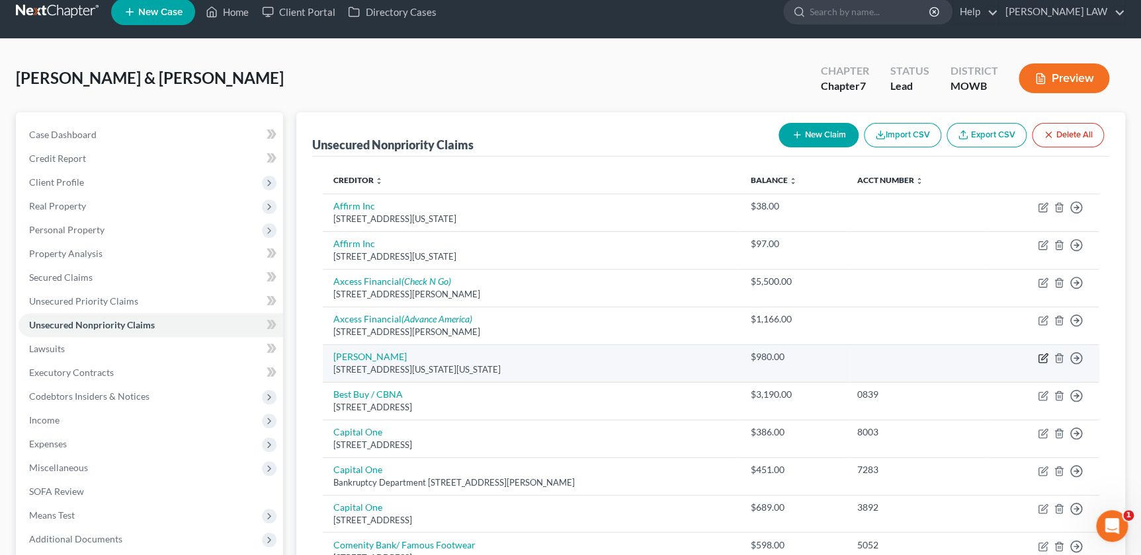
click at [1041, 357] on icon "button" at bounding box center [1044, 357] width 6 height 6
select select "17"
select select "9"
select select "2"
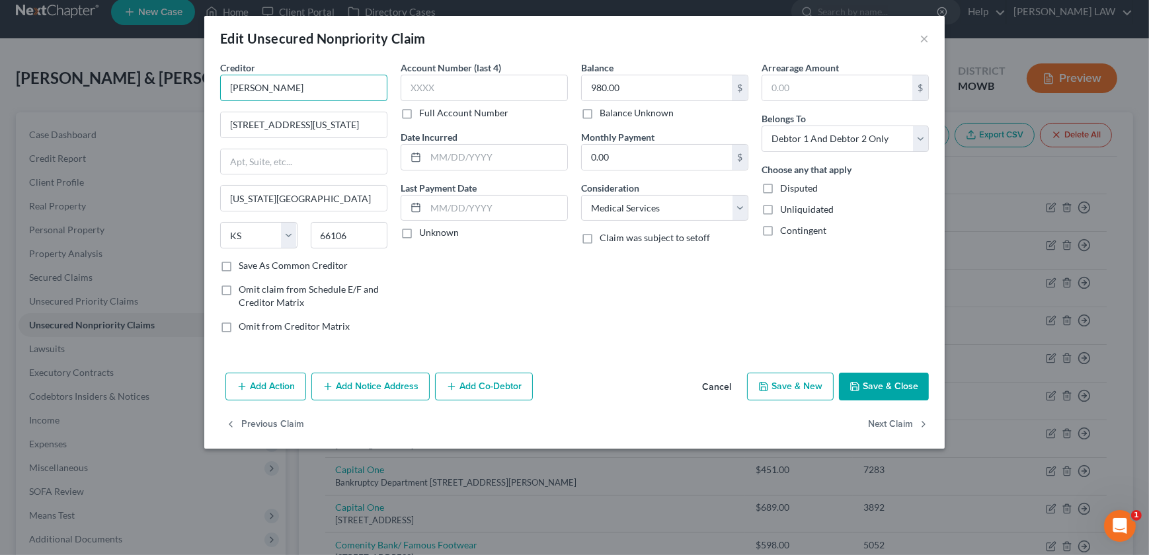
drag, startPoint x: 306, startPoint y: 83, endPoint x: 323, endPoint y: 86, distance: 17.4
click at [309, 83] on input "Baker Chiropractice" at bounding box center [303, 88] width 167 height 26
type input "Baker Chiropractic"
drag, startPoint x: 895, startPoint y: 399, endPoint x: 901, endPoint y: 395, distance: 7.7
click at [901, 403] on div "Add Action Add Notice Address Add Co-Debtor Cancel Save & New Save & Close" at bounding box center [574, 390] width 741 height 44
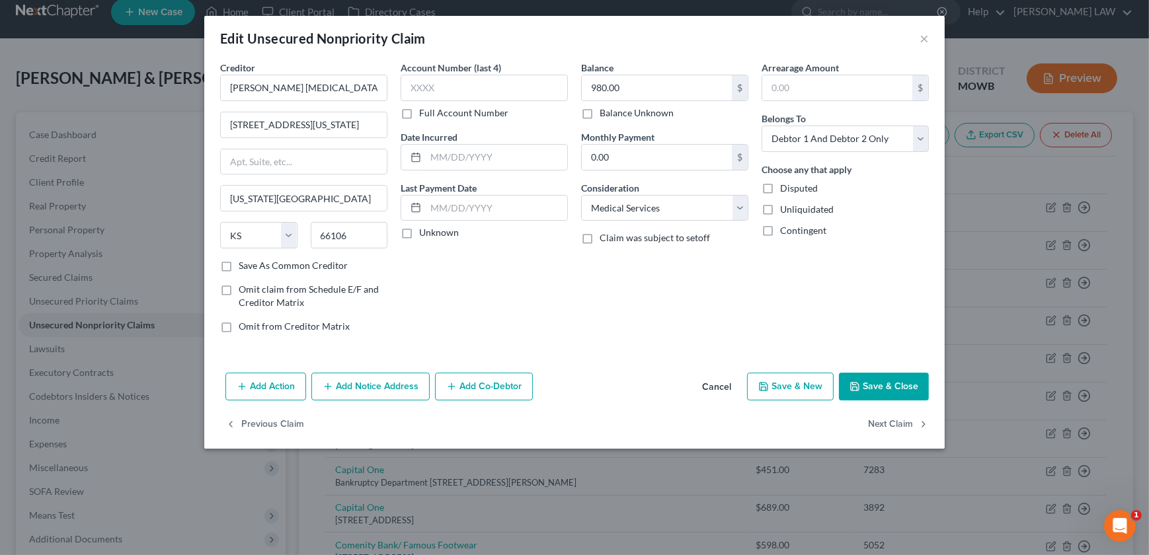
click at [884, 390] on button "Save & Close" at bounding box center [884, 387] width 90 height 28
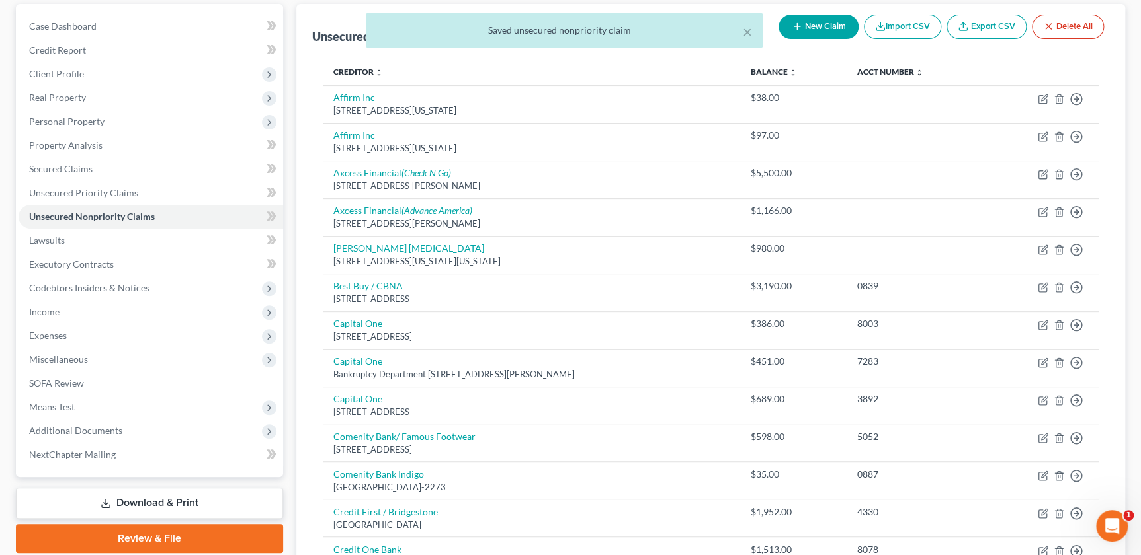
scroll to position [0, 0]
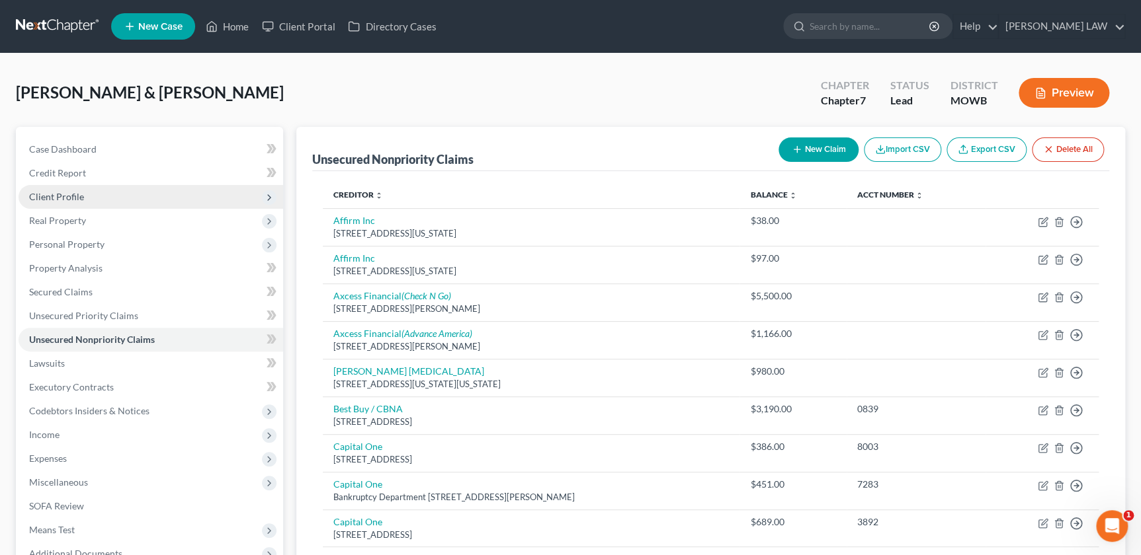
click at [60, 192] on span "Client Profile" at bounding box center [56, 196] width 55 height 11
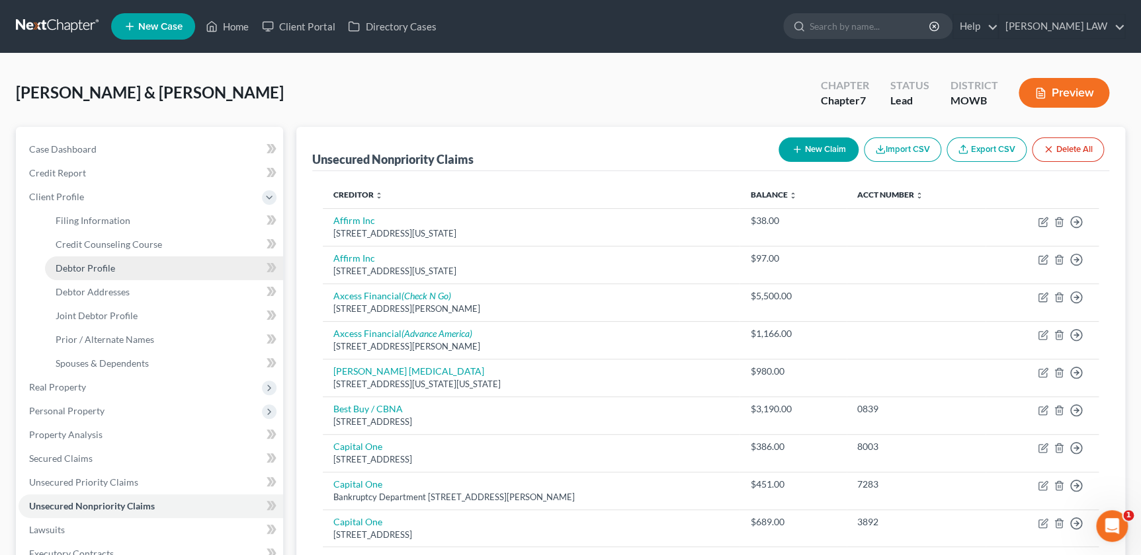
click at [113, 271] on span "Debtor Profile" at bounding box center [86, 267] width 60 height 11
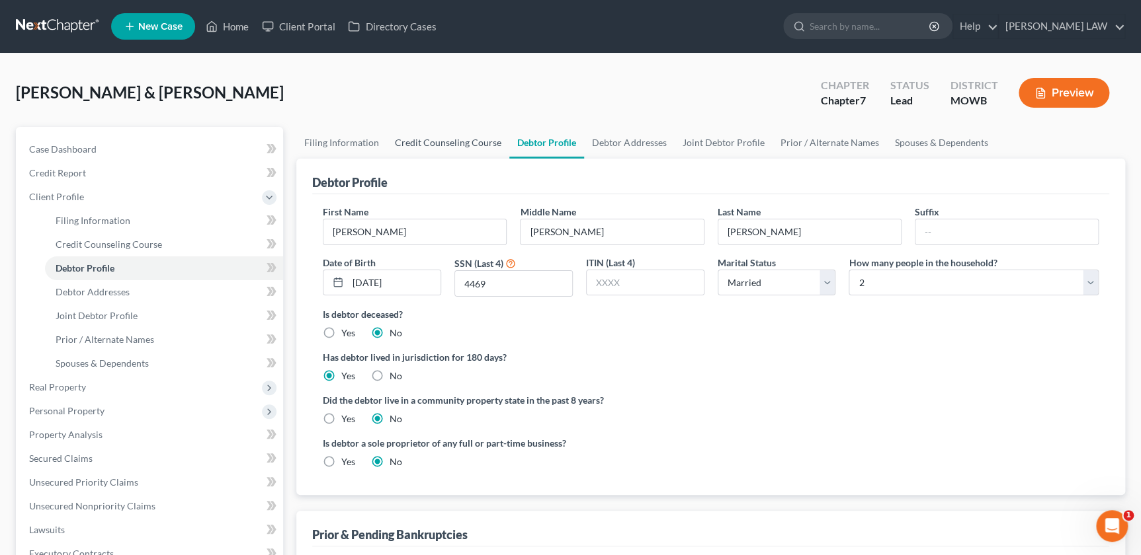
click at [403, 136] on link "Credit Counseling Course" at bounding box center [448, 143] width 122 height 32
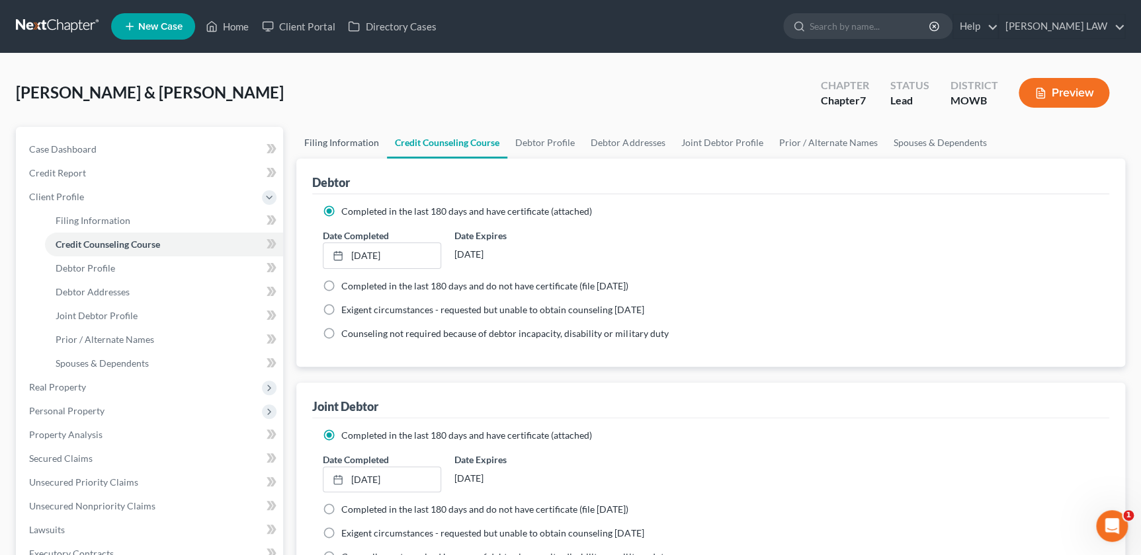
click at [347, 145] on link "Filing Information" at bounding box center [341, 143] width 91 height 32
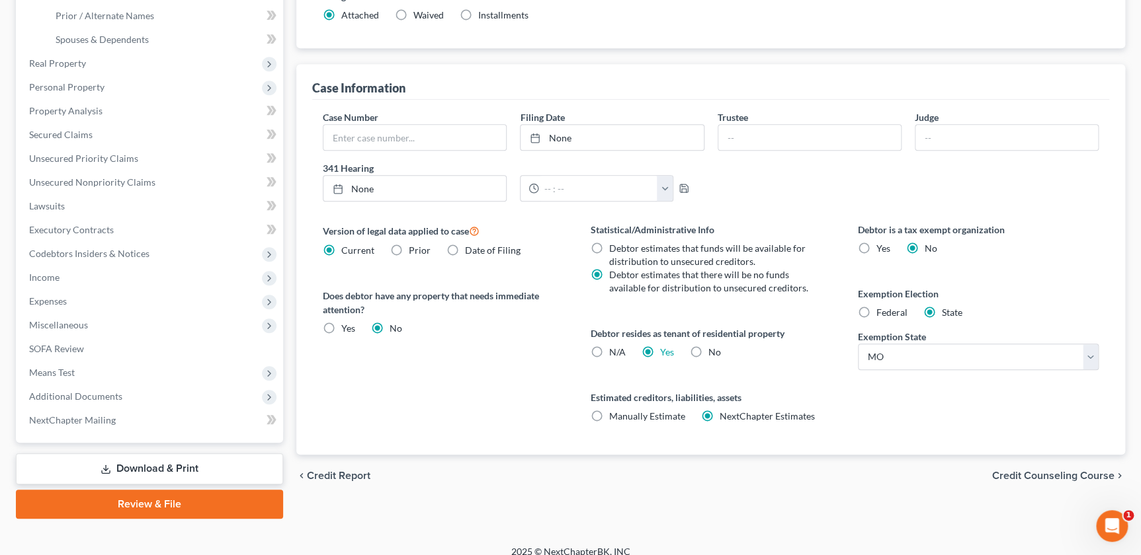
scroll to position [337, 0]
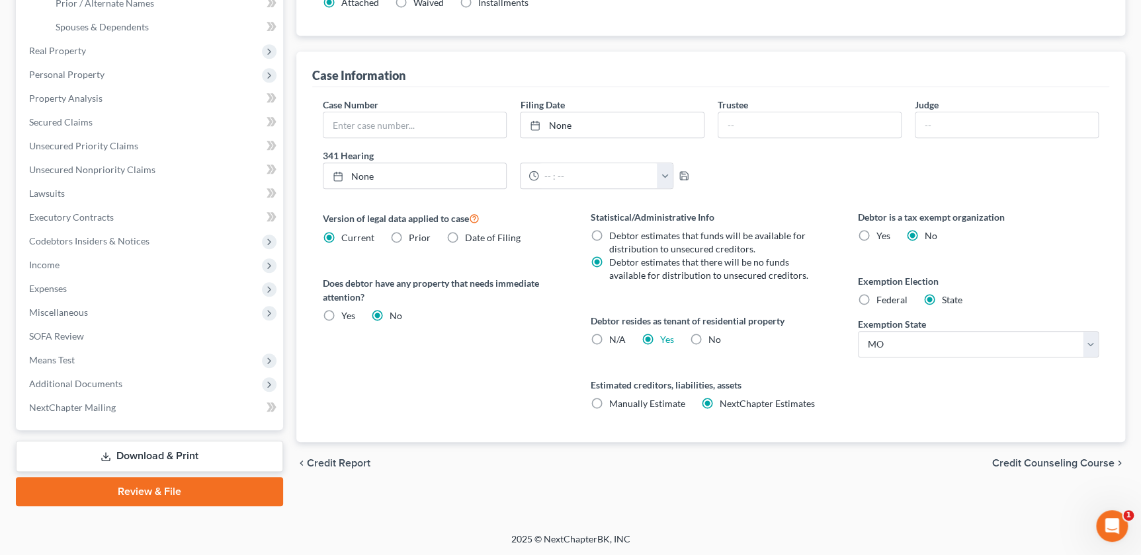
click at [144, 490] on link "Review & File" at bounding box center [149, 491] width 267 height 29
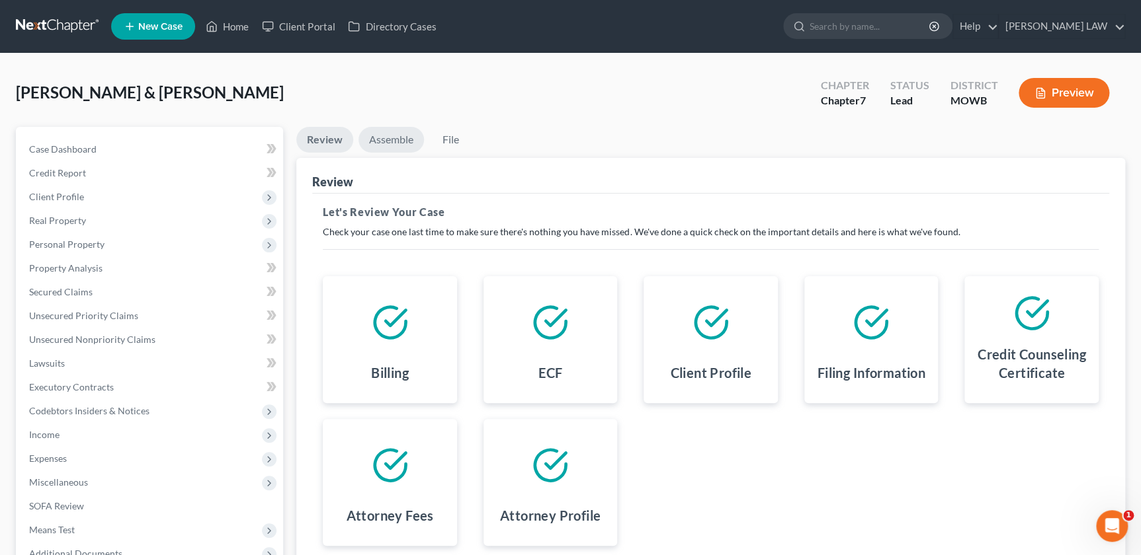
click at [387, 138] on link "Assemble" at bounding box center [390, 140] width 65 height 26
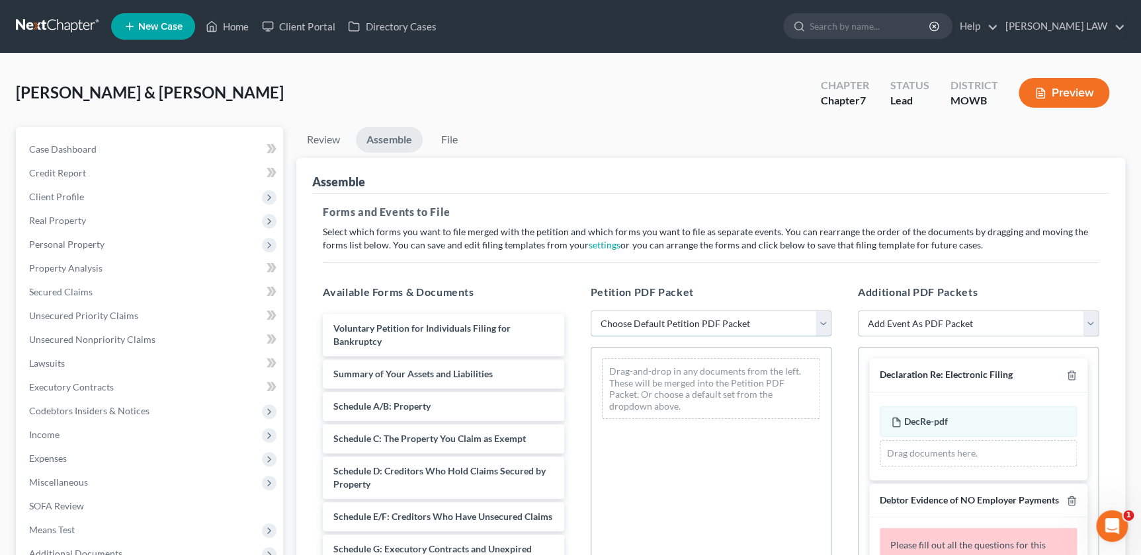
click at [637, 316] on select "Choose Default Petition PDF Packet Complete Bankruptcy Petition (all forms and …" at bounding box center [710, 324] width 241 height 26
click at [590, 311] on select "Choose Default Petition PDF Packet Complete Bankruptcy Petition (all forms and …" at bounding box center [710, 324] width 241 height 26
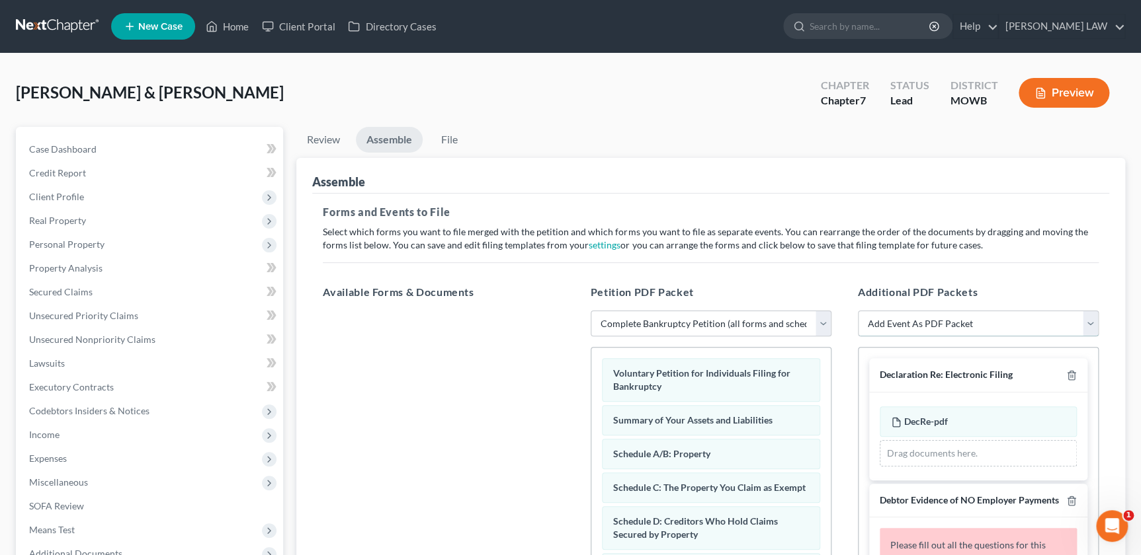
click at [926, 327] on select "Add Event As PDF Packet Affidavit re: NO Tax Returns Amended Matrix Adding Cred…" at bounding box center [978, 324] width 241 height 26
click at [858, 311] on select "Add Event As PDF Packet Affidavit re: NO Tax Returns Amended Matrix Adding Cred…" at bounding box center [978, 324] width 241 height 26
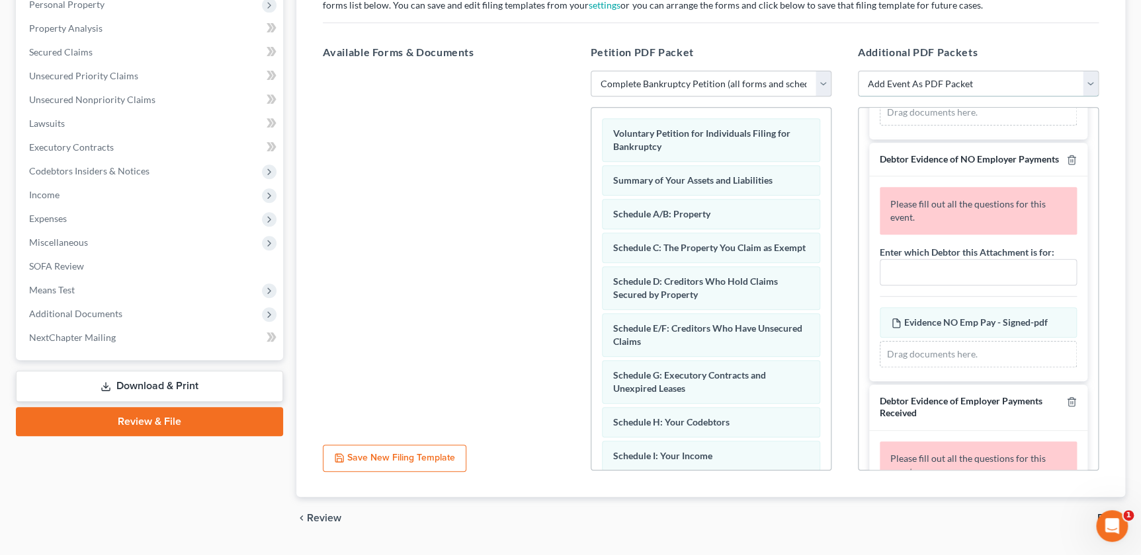
scroll to position [225, 0]
click at [940, 276] on input "text" at bounding box center [978, 270] width 196 height 25
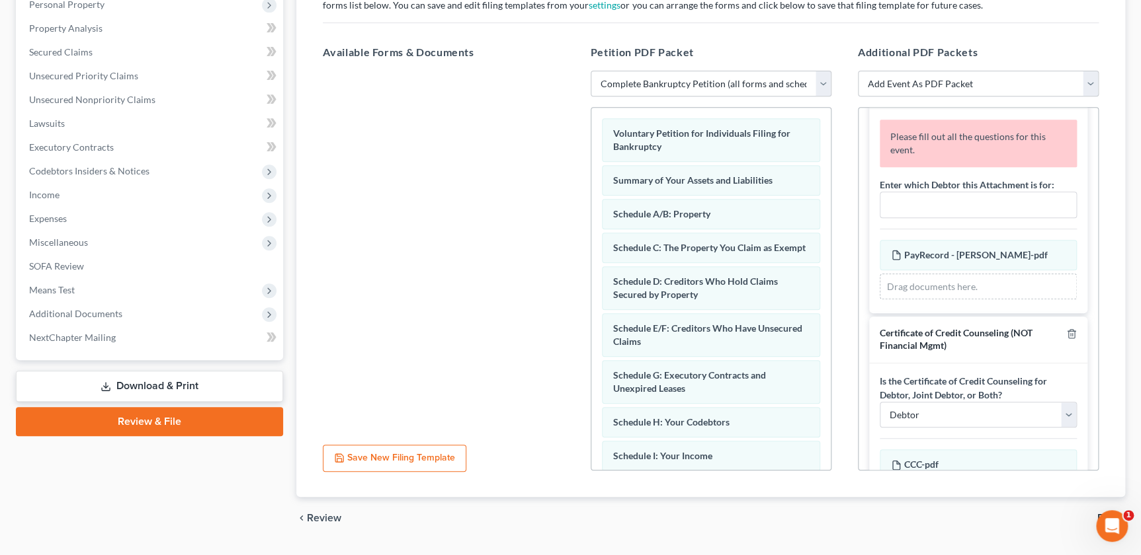
scroll to position [496, 0]
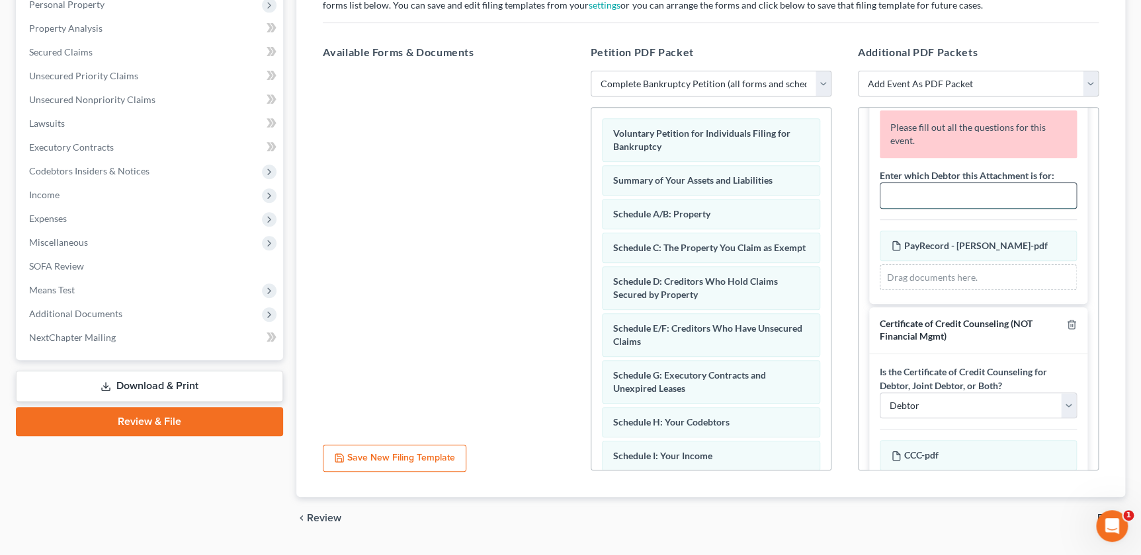
click at [914, 192] on input "text" at bounding box center [978, 195] width 196 height 25
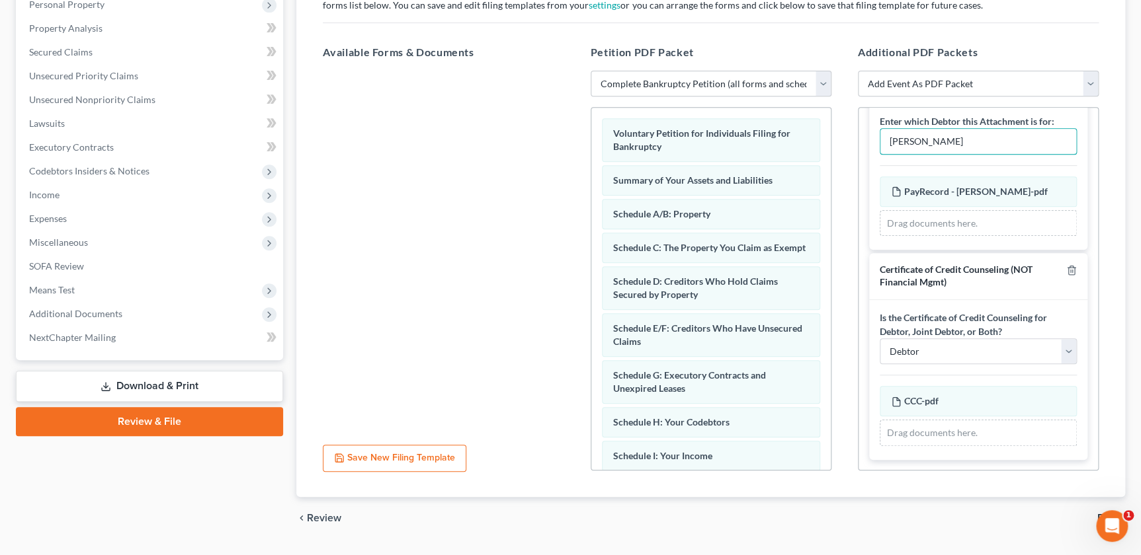
scroll to position [503, 0]
click at [959, 349] on select "Debtor Joint Debtor Debtor and Joint Debtor" at bounding box center [977, 352] width 197 height 26
click at [879, 339] on select "Debtor Joint Debtor Debtor and Joint Debtor" at bounding box center [977, 352] width 197 height 26
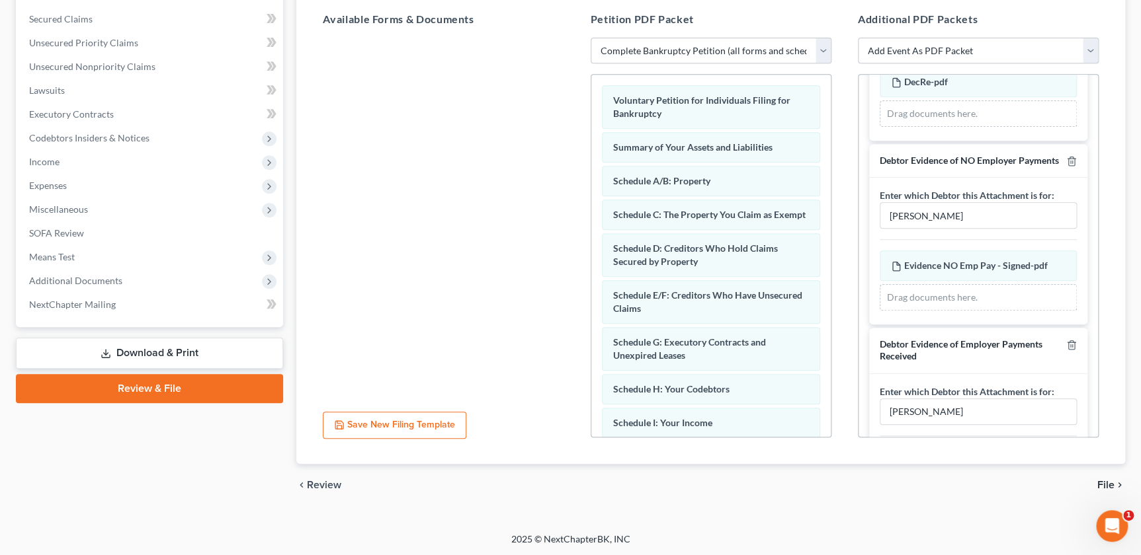
scroll to position [186, 0]
click at [1106, 481] on span "File" at bounding box center [1105, 485] width 17 height 11
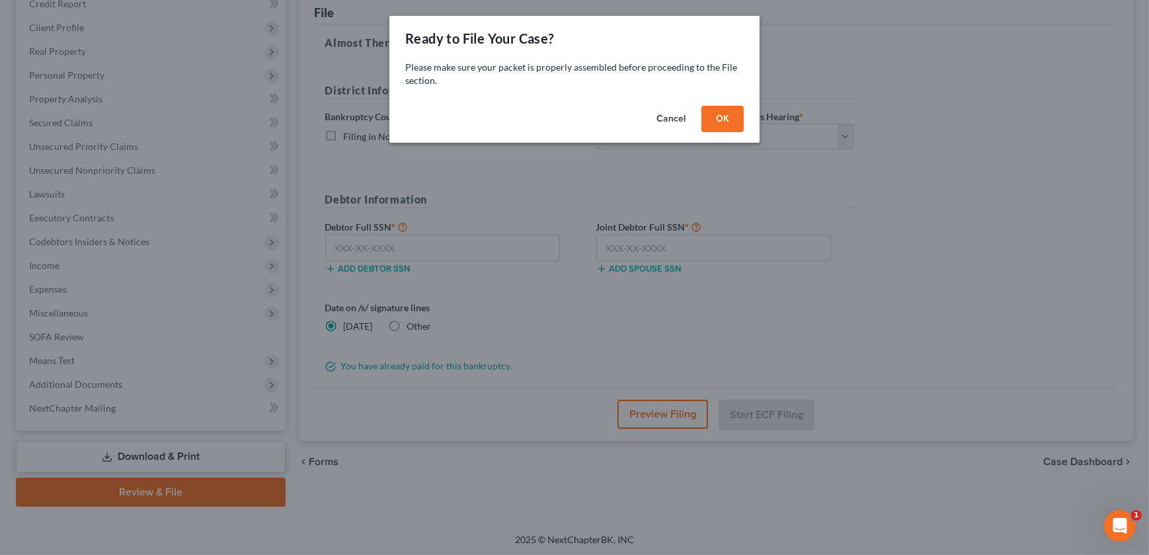
click at [710, 117] on button "OK" at bounding box center [723, 119] width 42 height 26
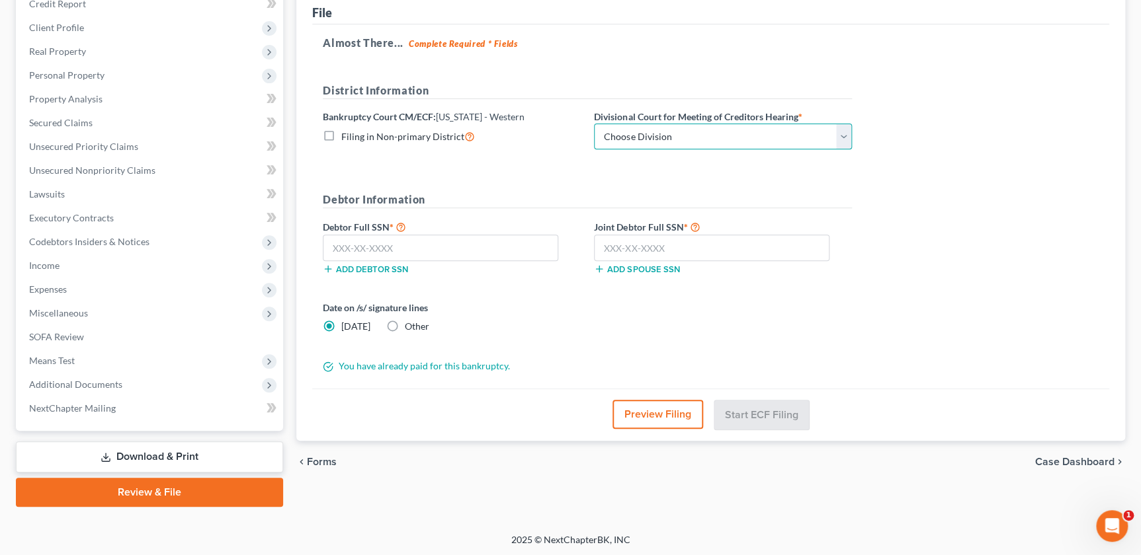
click at [707, 133] on select "Choose Division Central Southern Southwestern St. Joseph Western" at bounding box center [723, 137] width 258 height 26
click at [594, 124] on select "Choose Division Central Southern Southwestern St. Joseph Western" at bounding box center [723, 137] width 258 height 26
click at [483, 261] on div "Add debtor SSN" at bounding box center [451, 267] width 271 height 13
click at [478, 243] on input "text" at bounding box center [440, 248] width 235 height 26
click at [628, 239] on input "text" at bounding box center [711, 248] width 235 height 26
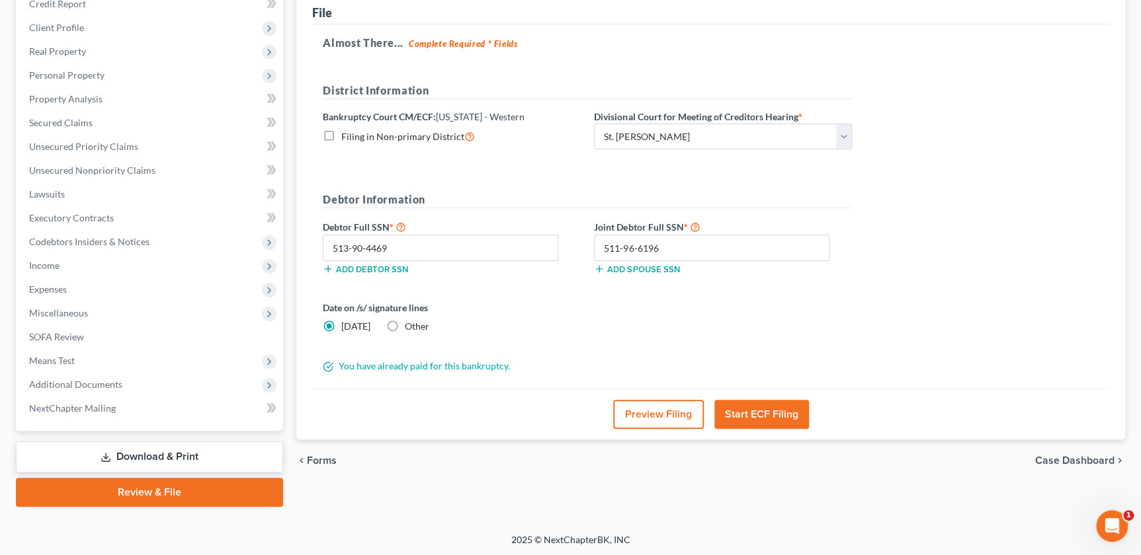
click at [760, 412] on button "Start ECF Filing" at bounding box center [761, 414] width 95 height 29
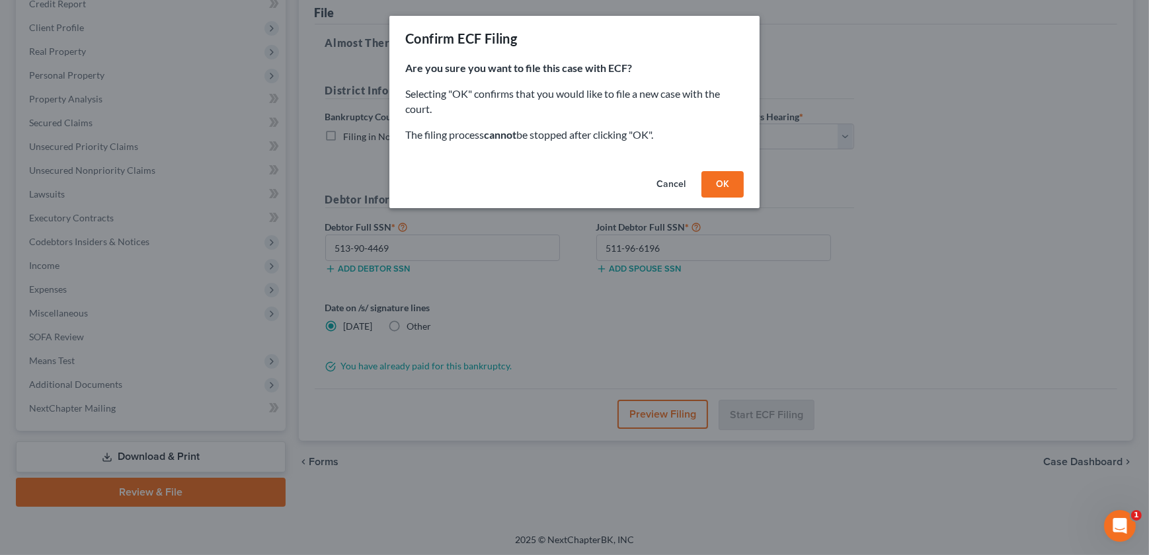
click at [707, 177] on button "OK" at bounding box center [723, 184] width 42 height 26
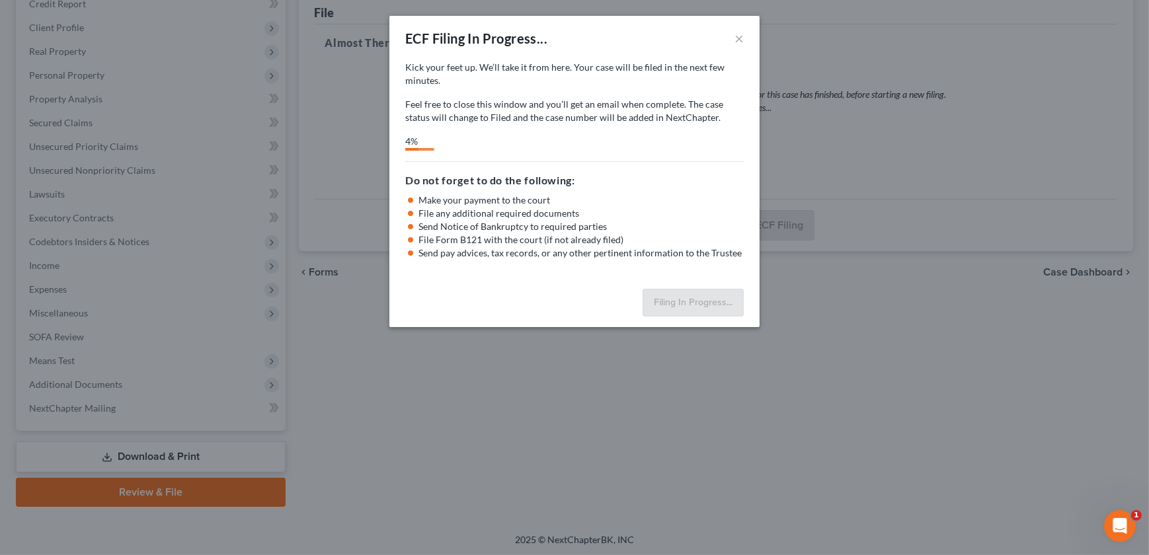
click at [594, 178] on h5 "Do not forget to do the following:" at bounding box center [574, 181] width 339 height 16
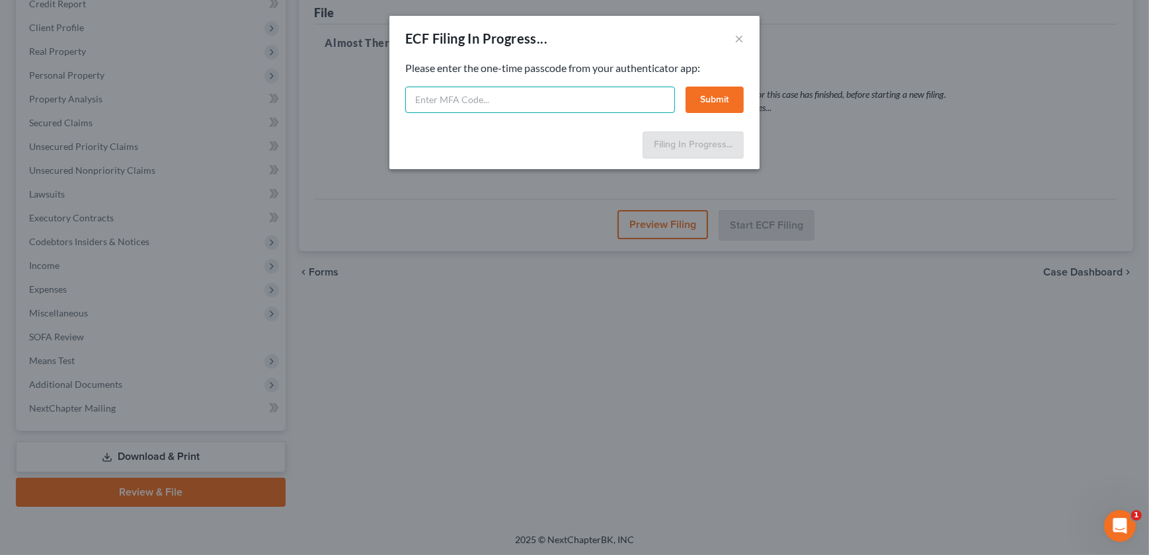
click at [577, 92] on input "text" at bounding box center [540, 100] width 270 height 26
click at [719, 102] on button "Submit" at bounding box center [715, 100] width 58 height 26
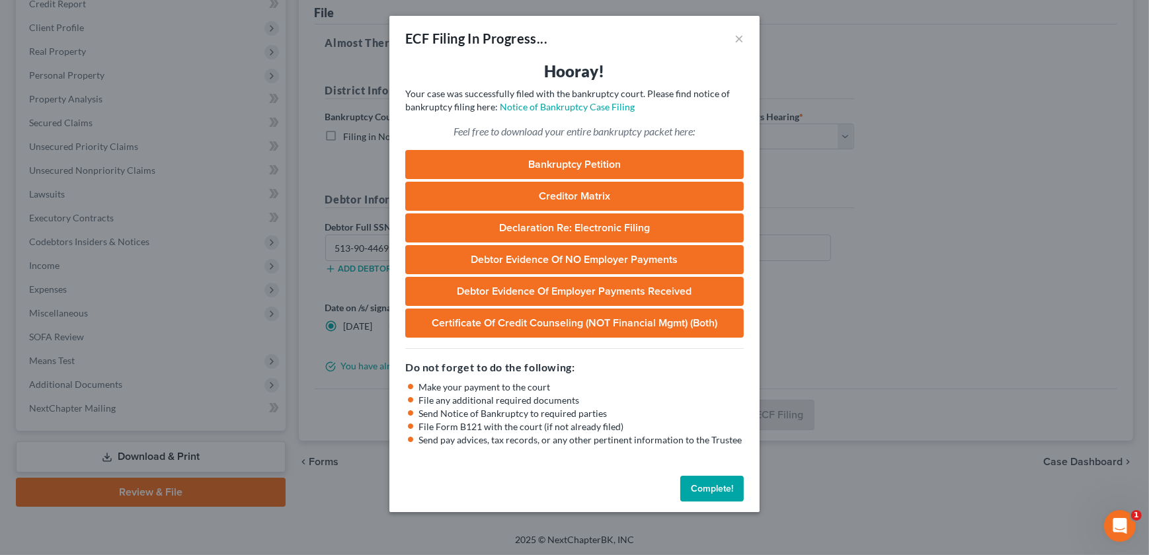
click at [719, 481] on button "Complete!" at bounding box center [711, 489] width 63 height 26
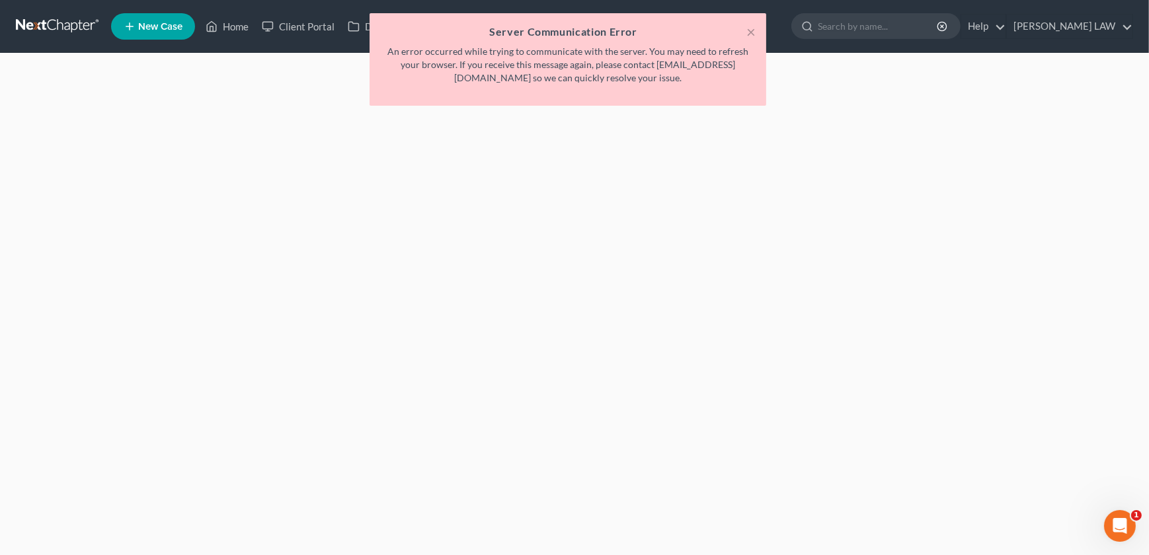
click at [238, 26] on div "× Server Communication Error An error occurred while trying to communicate with…" at bounding box center [567, 62] width 1149 height 99
click at [748, 29] on button "×" at bounding box center [750, 32] width 9 height 16
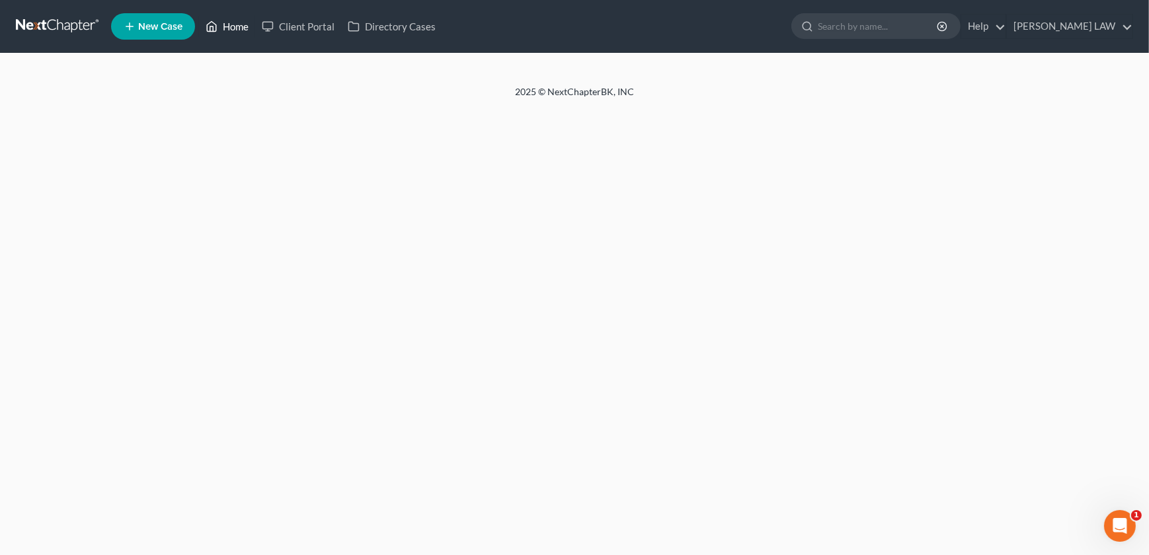
click at [230, 26] on link "Home" at bounding box center [227, 27] width 56 height 24
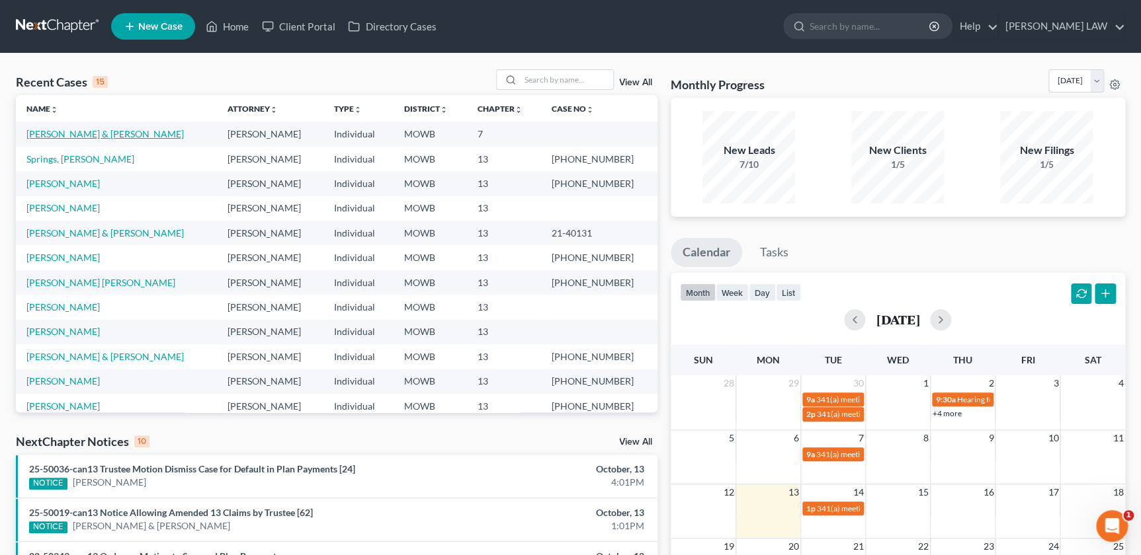
click at [87, 134] on link "[PERSON_NAME] & [PERSON_NAME]" at bounding box center [104, 133] width 157 height 11
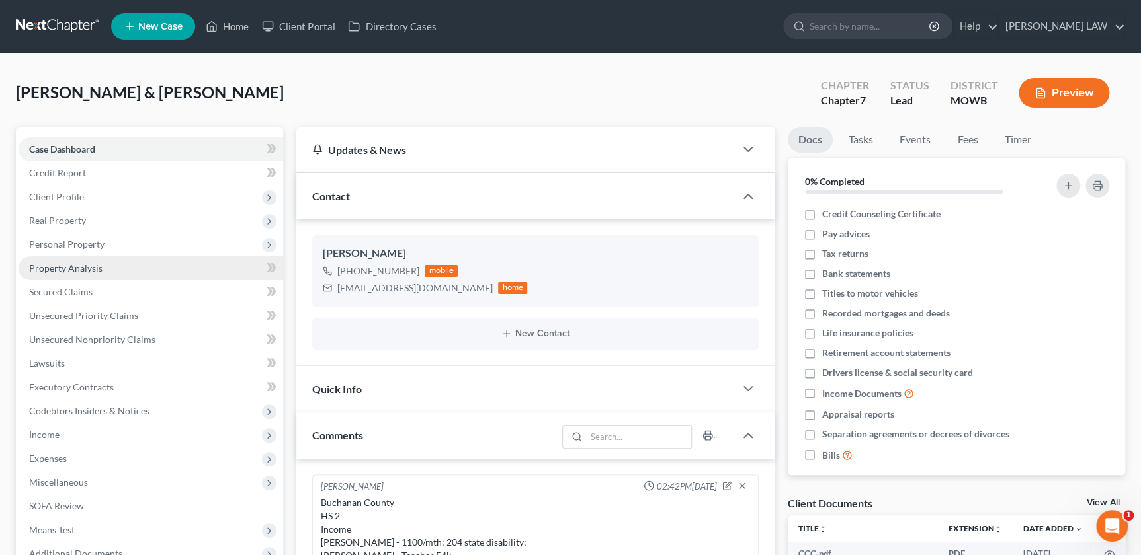
scroll to position [69, 0]
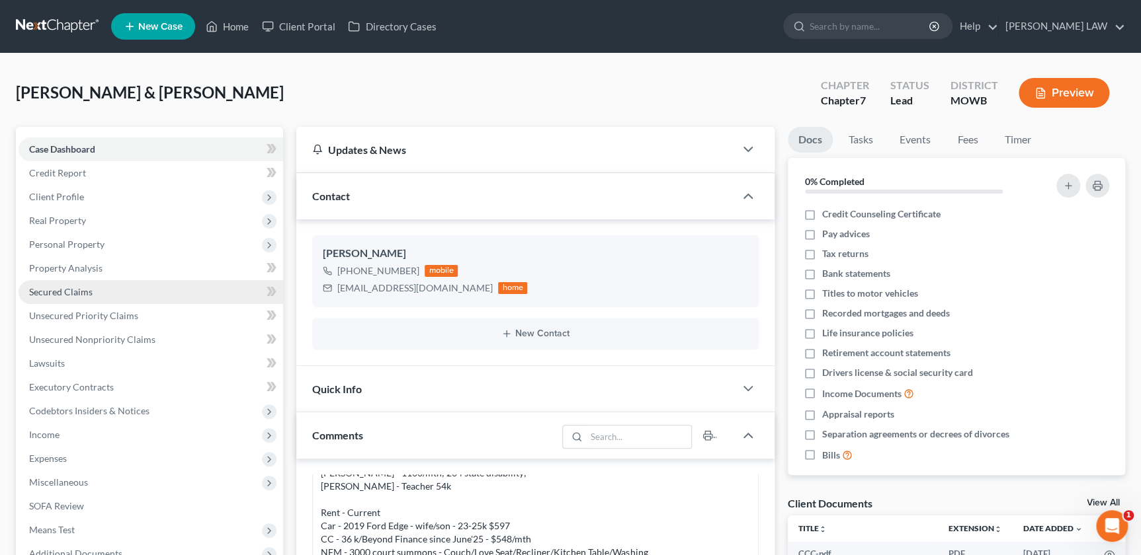
click at [68, 293] on span "Secured Claims" at bounding box center [60, 291] width 63 height 11
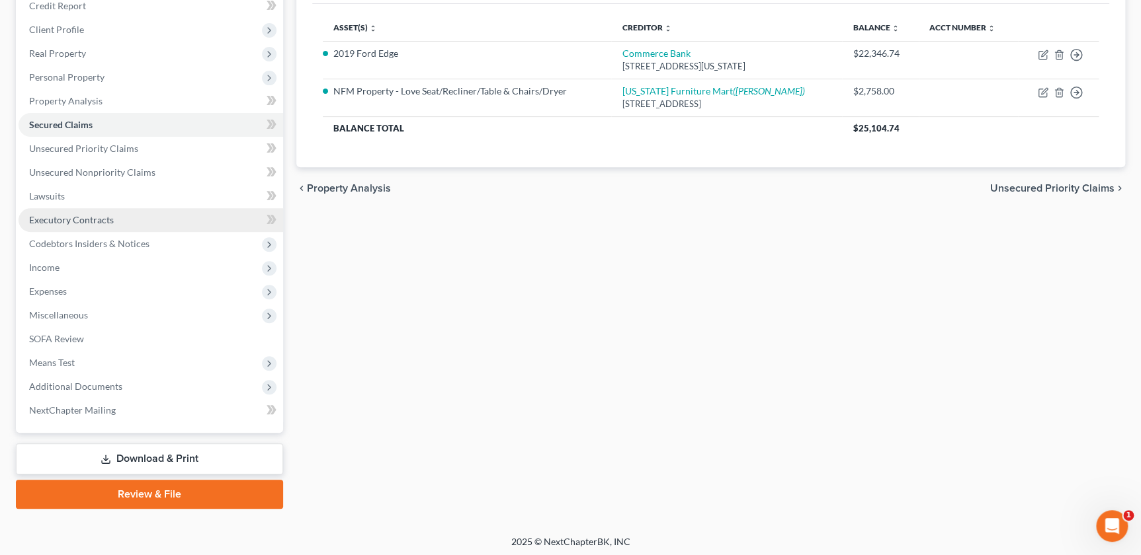
scroll to position [169, 0]
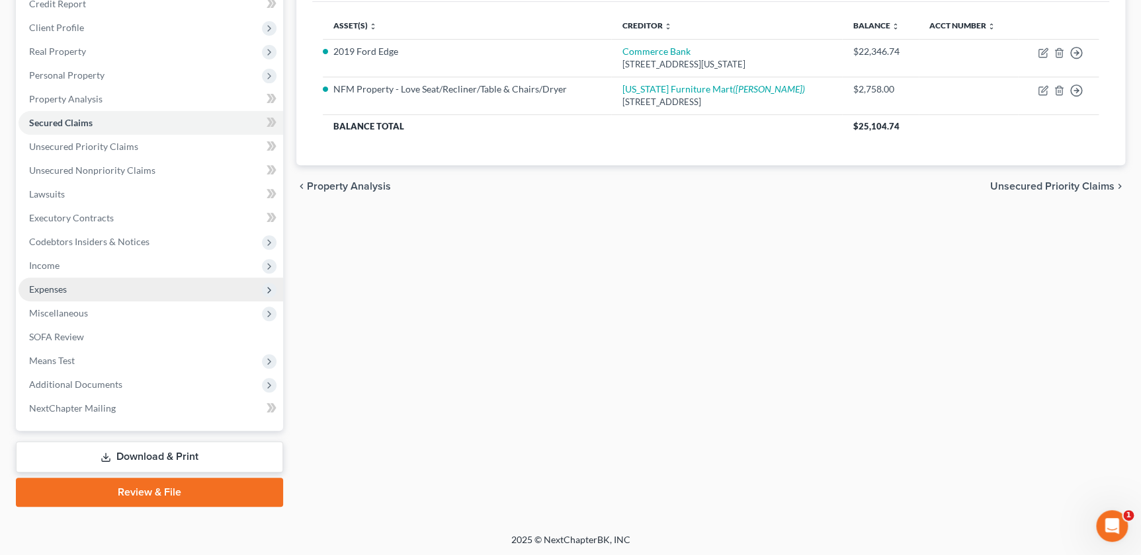
click at [55, 288] on span "Expenses" at bounding box center [48, 289] width 38 height 11
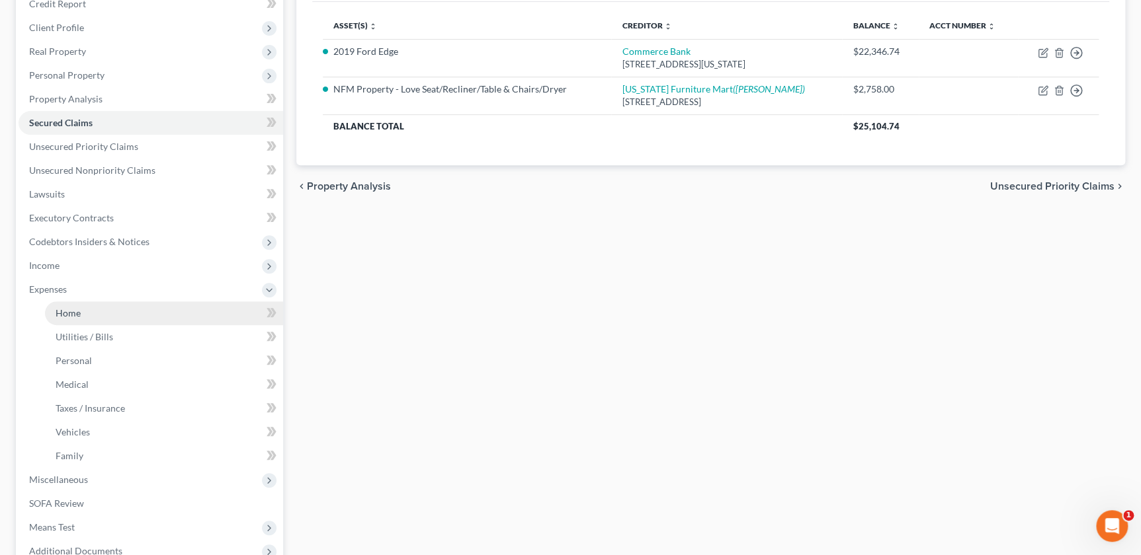
click at [63, 308] on span "Home" at bounding box center [68, 312] width 25 height 11
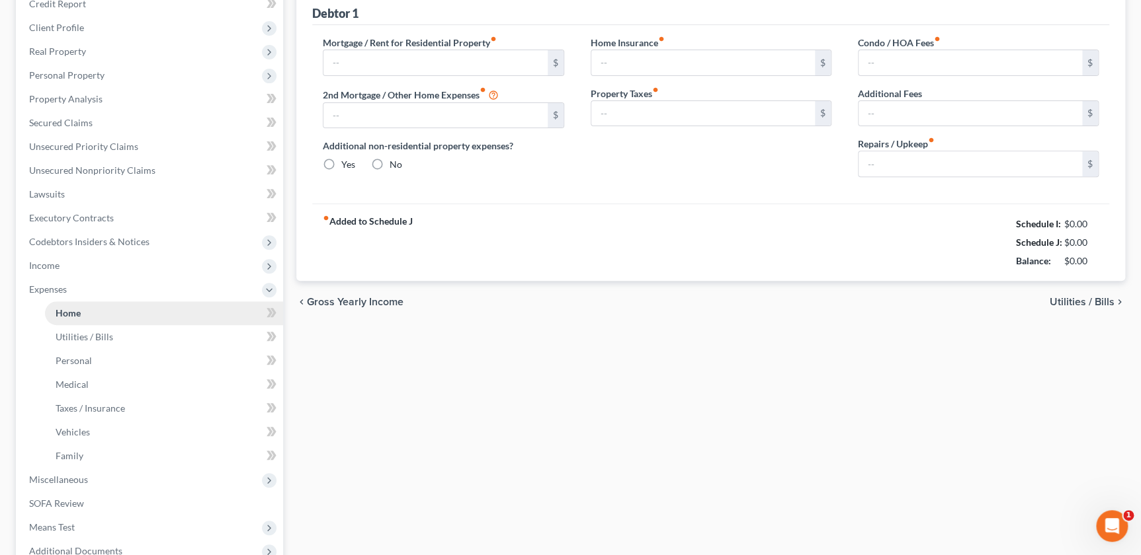
type input "925.00"
type input "0.00"
radio input "true"
type input "0.00"
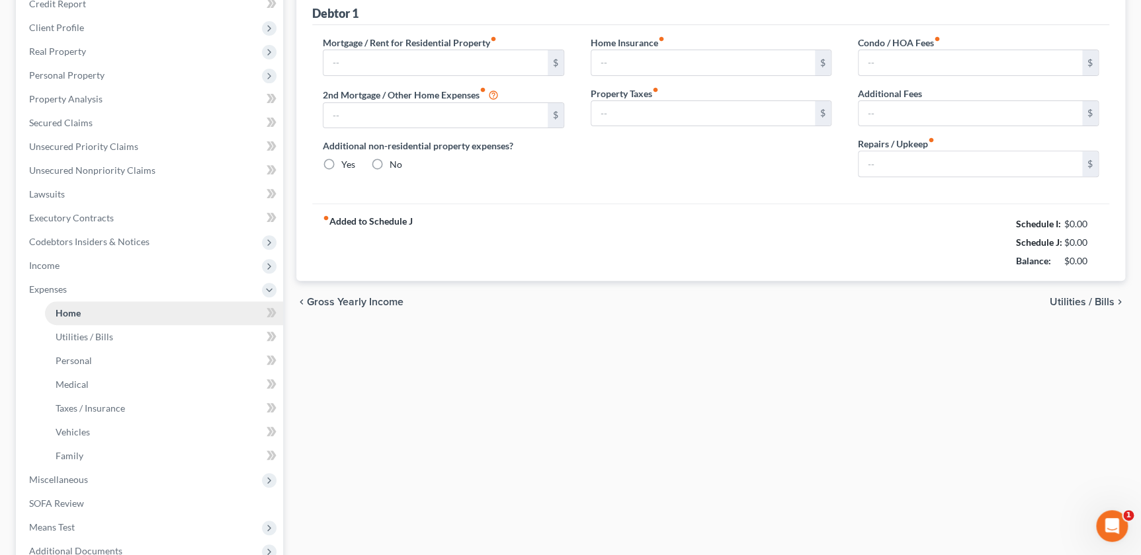
type input "0.00"
type input "125.00"
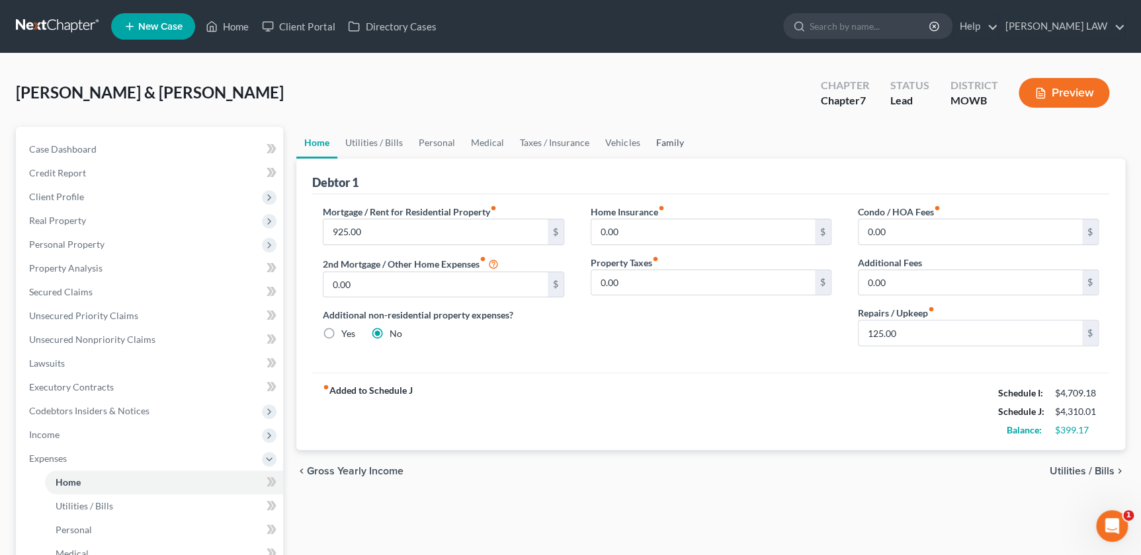
click at [672, 140] on link "Family" at bounding box center [669, 143] width 44 height 32
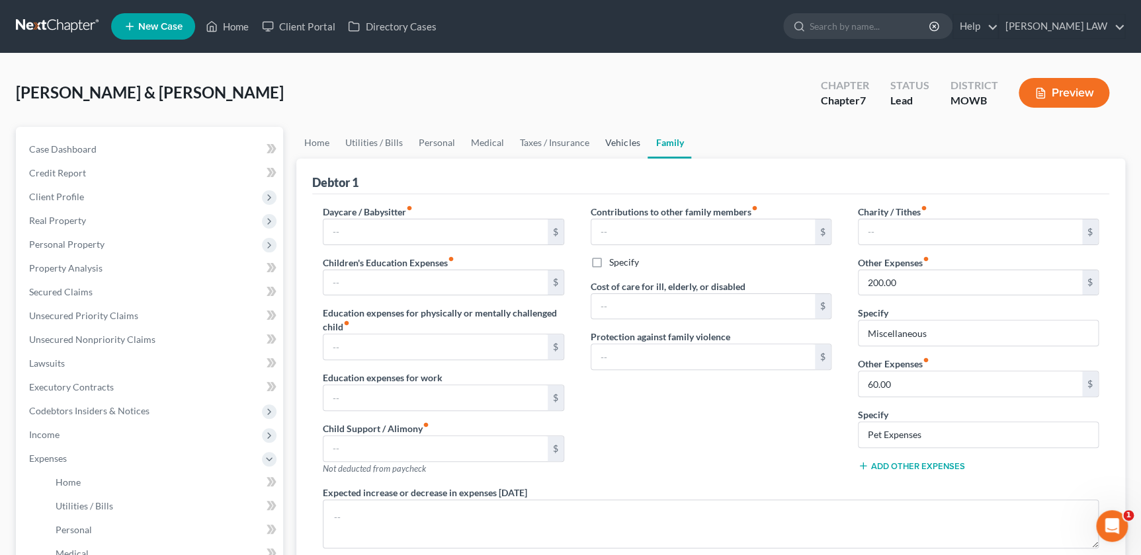
click at [616, 138] on link "Vehicles" at bounding box center [622, 143] width 50 height 32
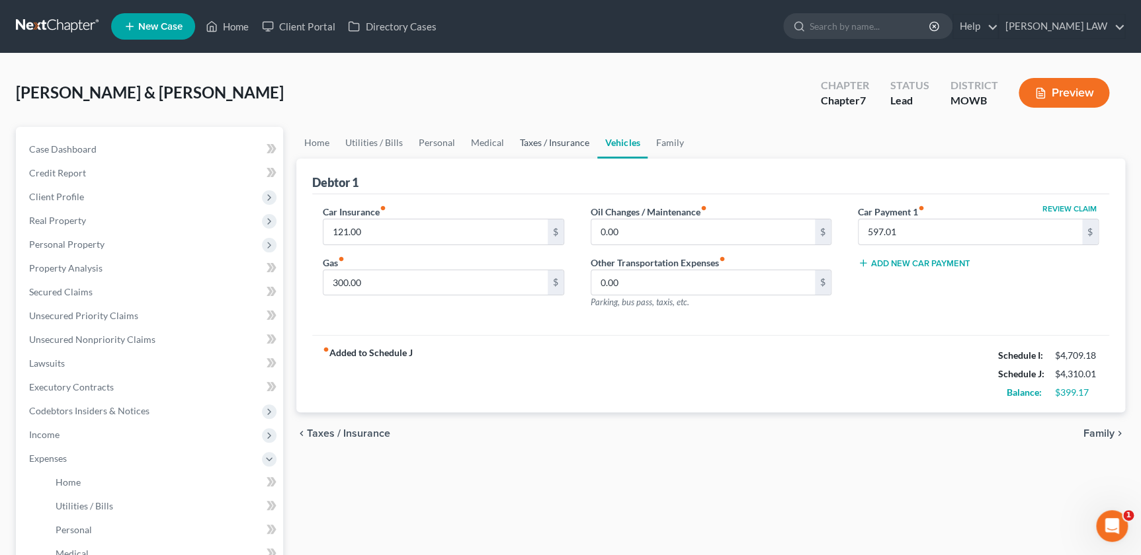
click at [564, 143] on link "Taxes / Insurance" at bounding box center [554, 143] width 85 height 32
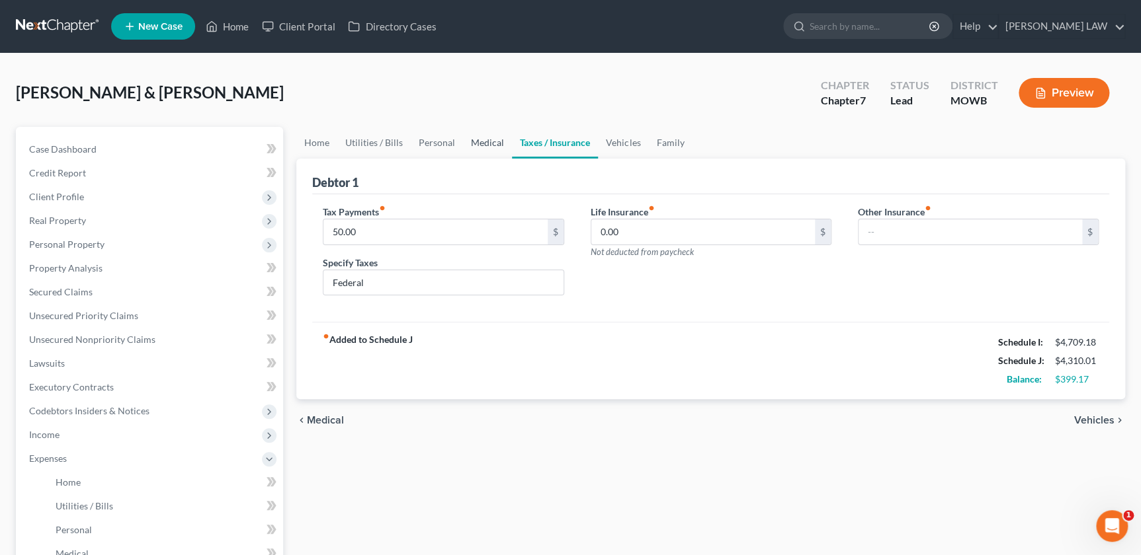
click at [486, 141] on link "Medical" at bounding box center [487, 143] width 49 height 32
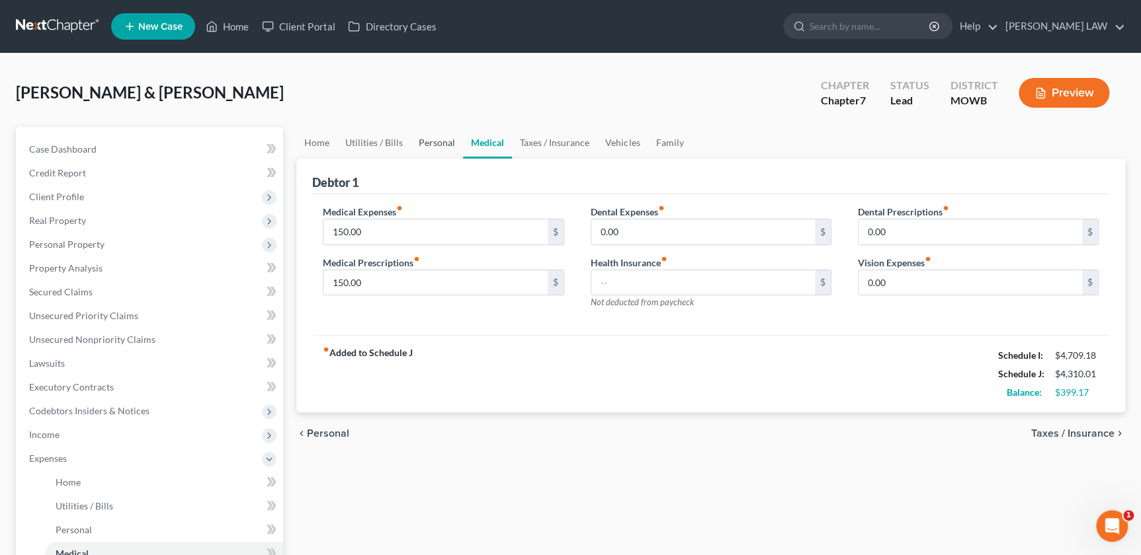
click at [430, 147] on link "Personal" at bounding box center [437, 143] width 52 height 32
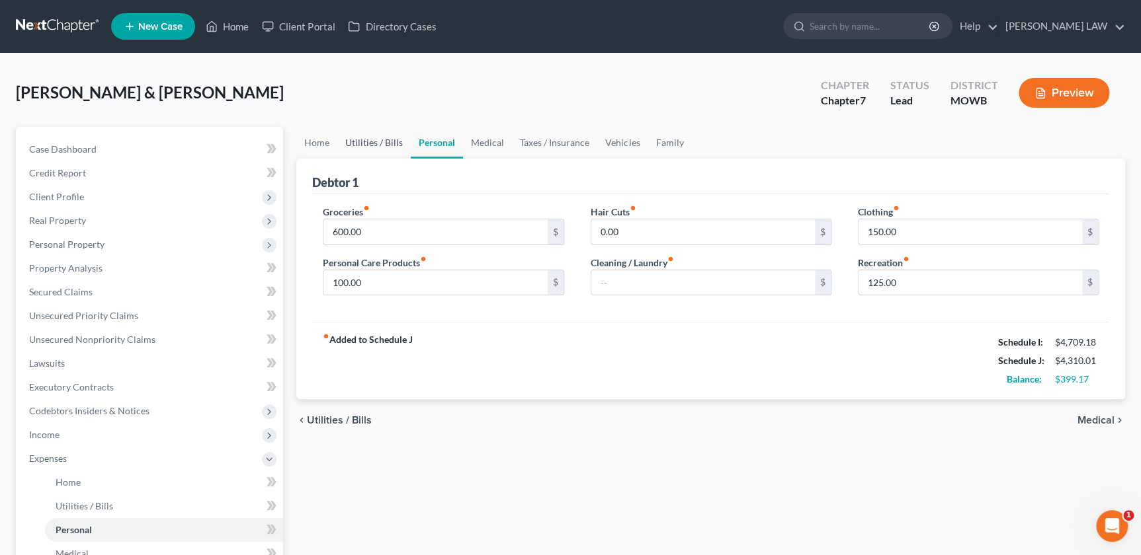
click at [366, 145] on link "Utilities / Bills" at bounding box center [373, 143] width 73 height 32
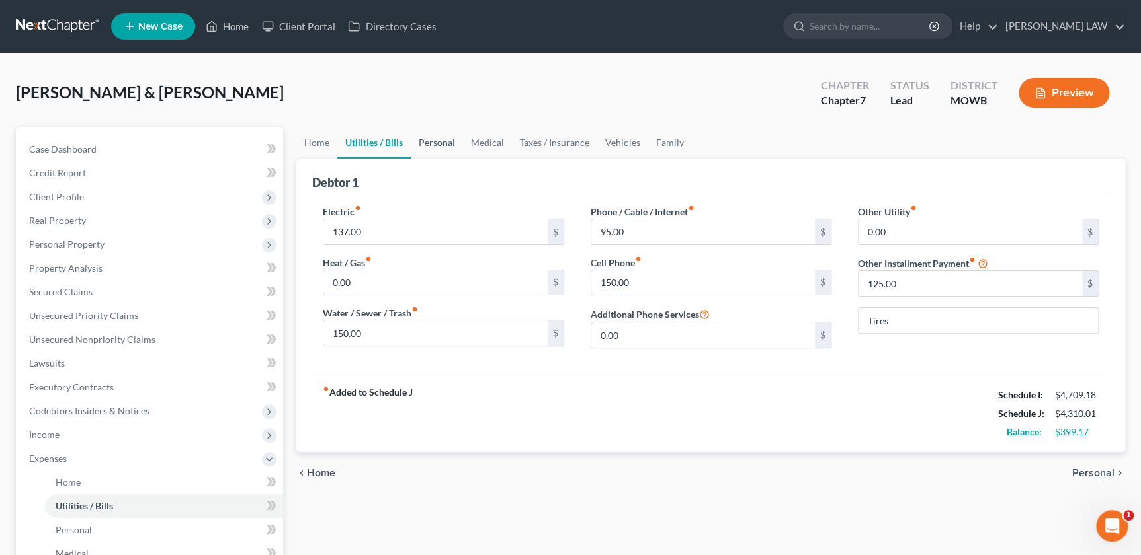
click at [450, 144] on link "Personal" at bounding box center [437, 143] width 52 height 32
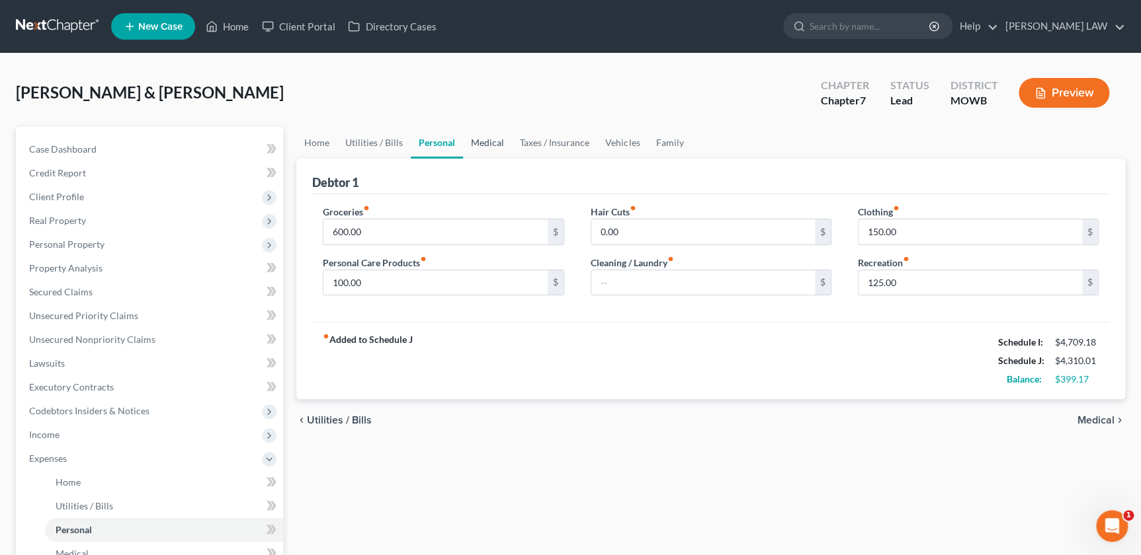
click at [494, 140] on link "Medical" at bounding box center [487, 143] width 49 height 32
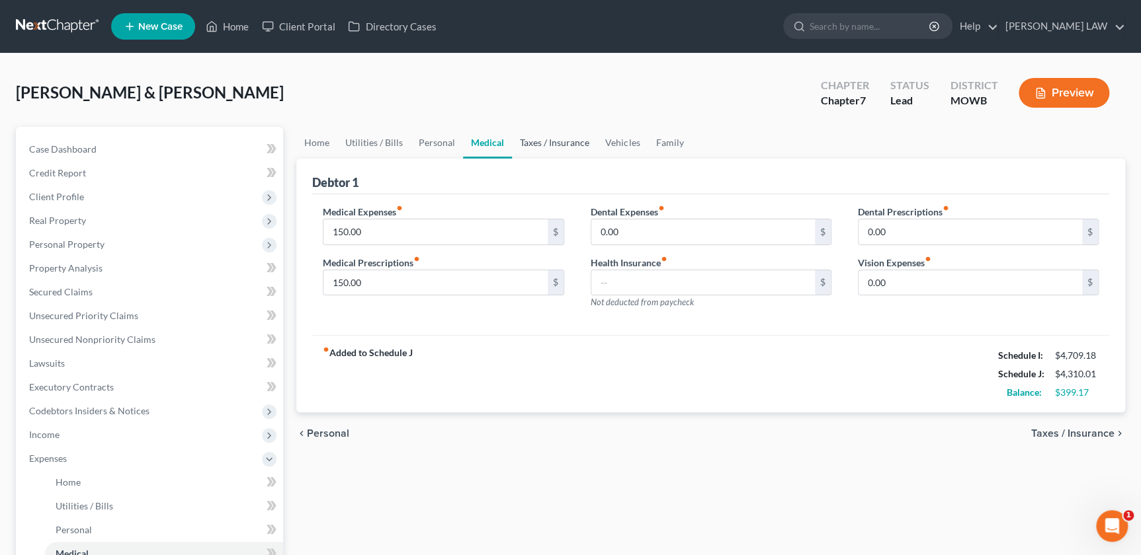
click at [530, 140] on link "Taxes / Insurance" at bounding box center [554, 143] width 85 height 32
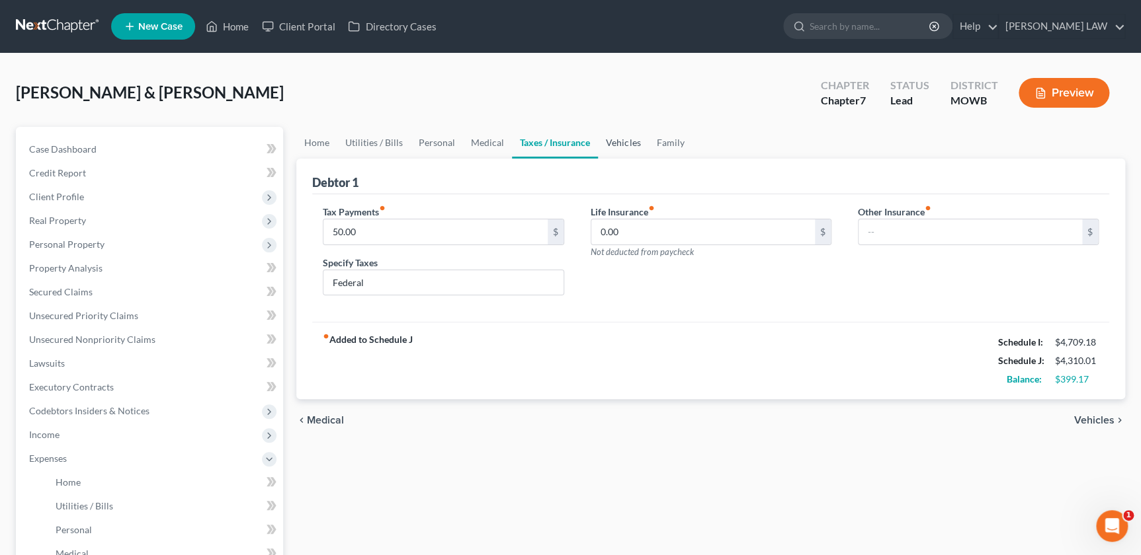
click at [605, 145] on link "Vehicles" at bounding box center [623, 143] width 50 height 32
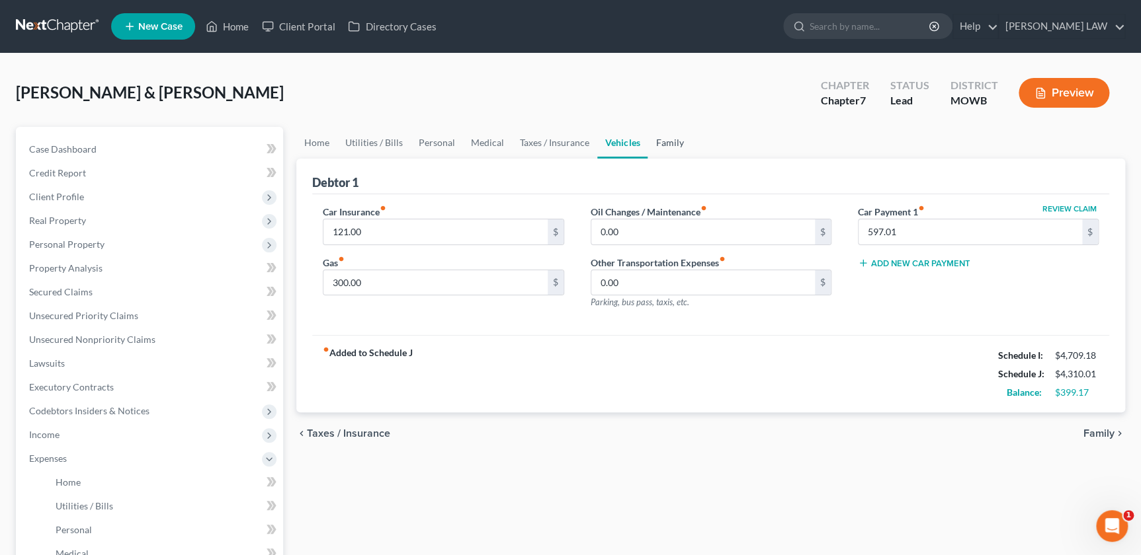
click at [652, 138] on link "Family" at bounding box center [669, 143] width 44 height 32
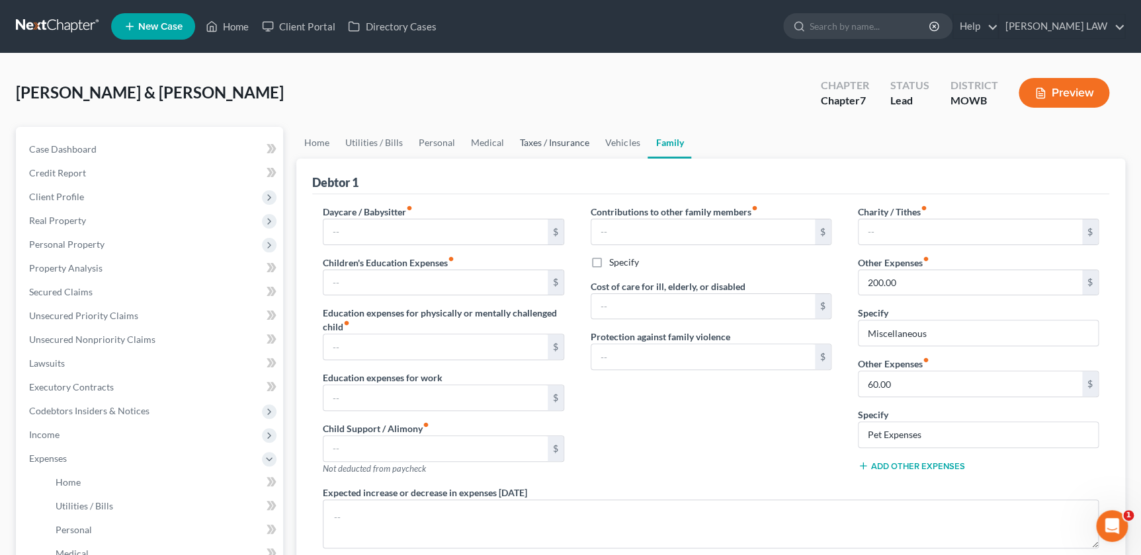
click at [549, 146] on link "Taxes / Insurance" at bounding box center [554, 143] width 85 height 32
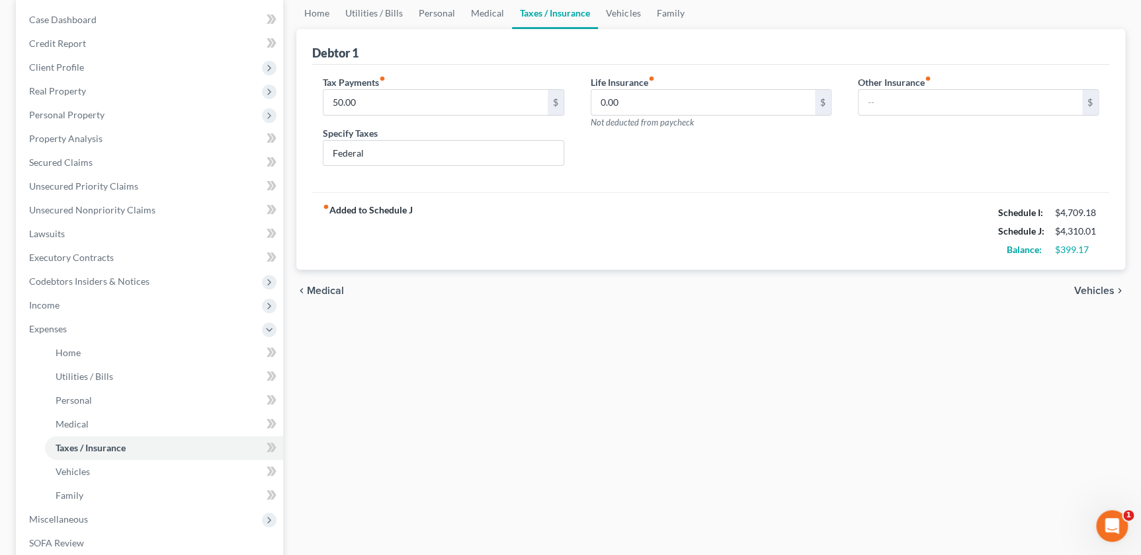
scroll to position [165, 0]
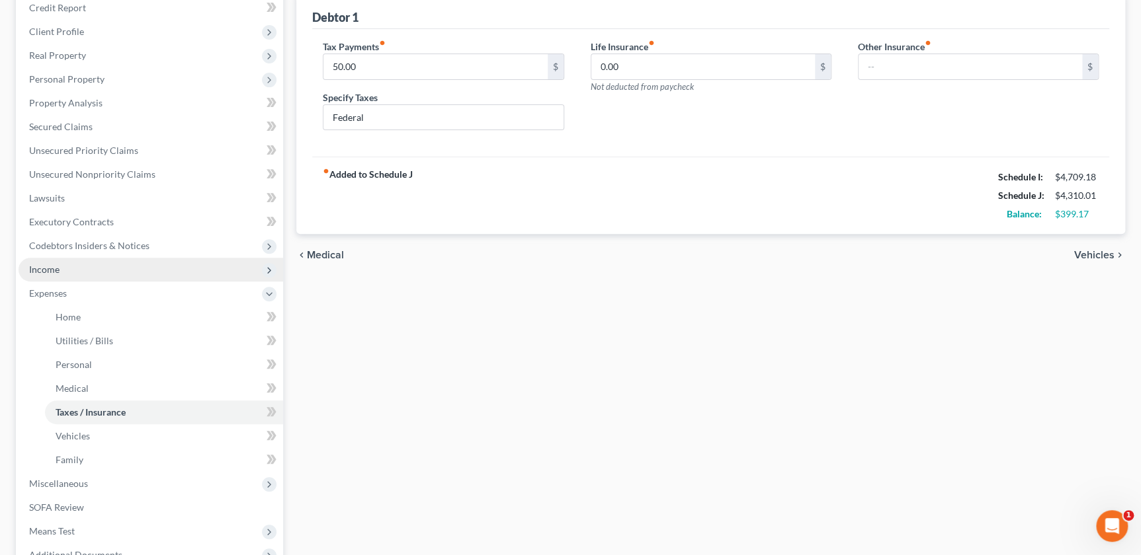
click at [57, 272] on span "Income" at bounding box center [44, 269] width 30 height 11
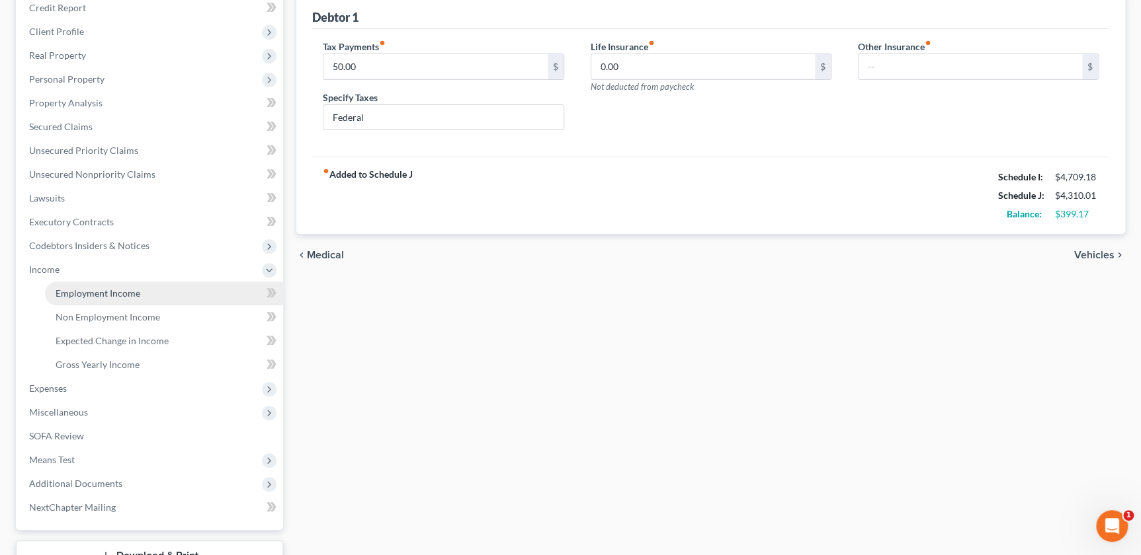
click at [134, 296] on span "Employment Income" at bounding box center [98, 293] width 85 height 11
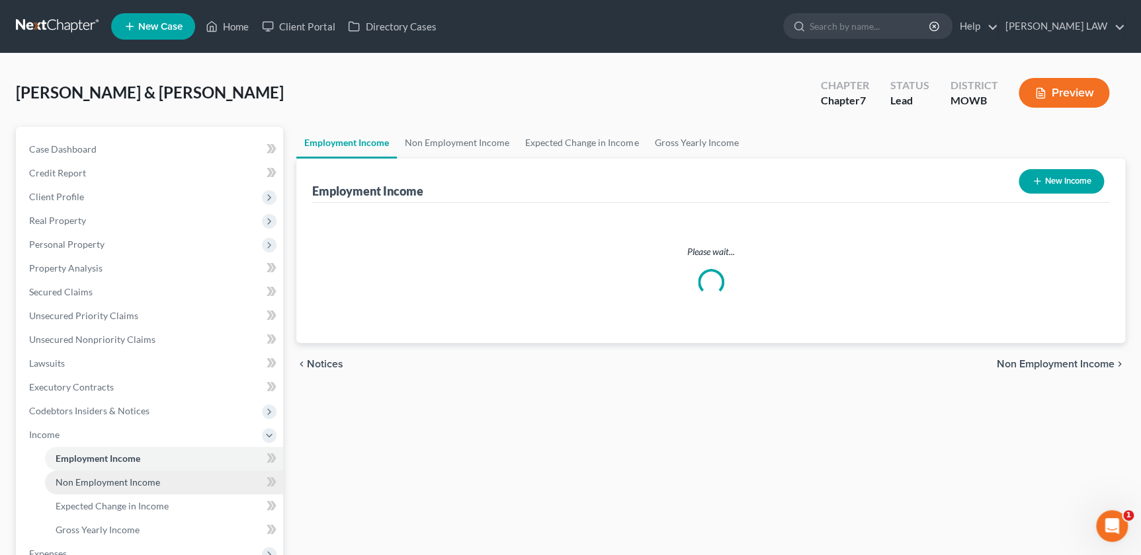
click at [143, 486] on span "Non Employment Income" at bounding box center [108, 482] width 104 height 11
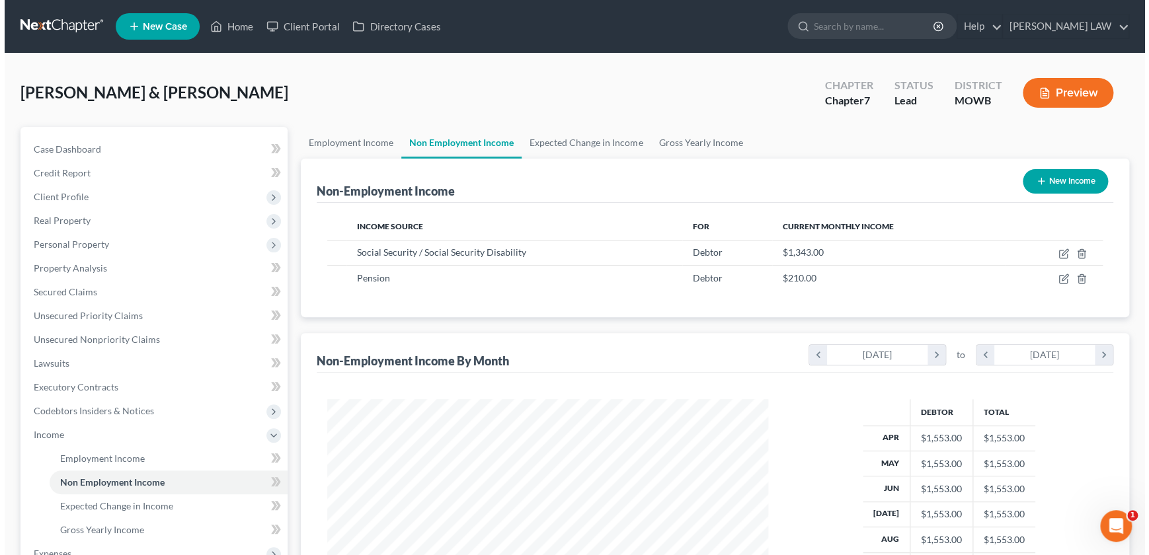
scroll to position [237, 467]
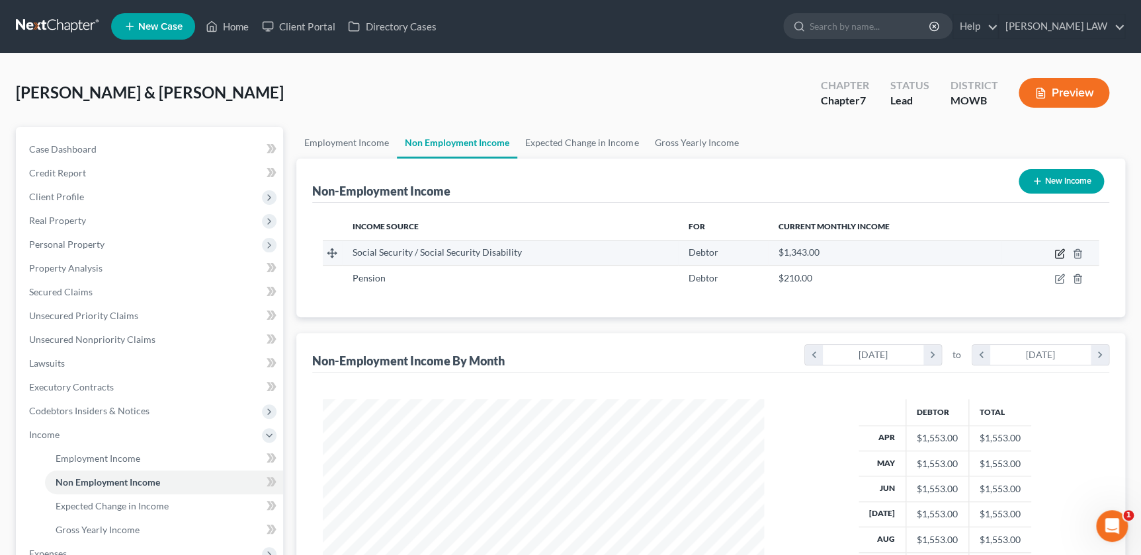
click at [1059, 251] on icon "button" at bounding box center [1060, 252] width 6 height 6
select select "4"
select select "0"
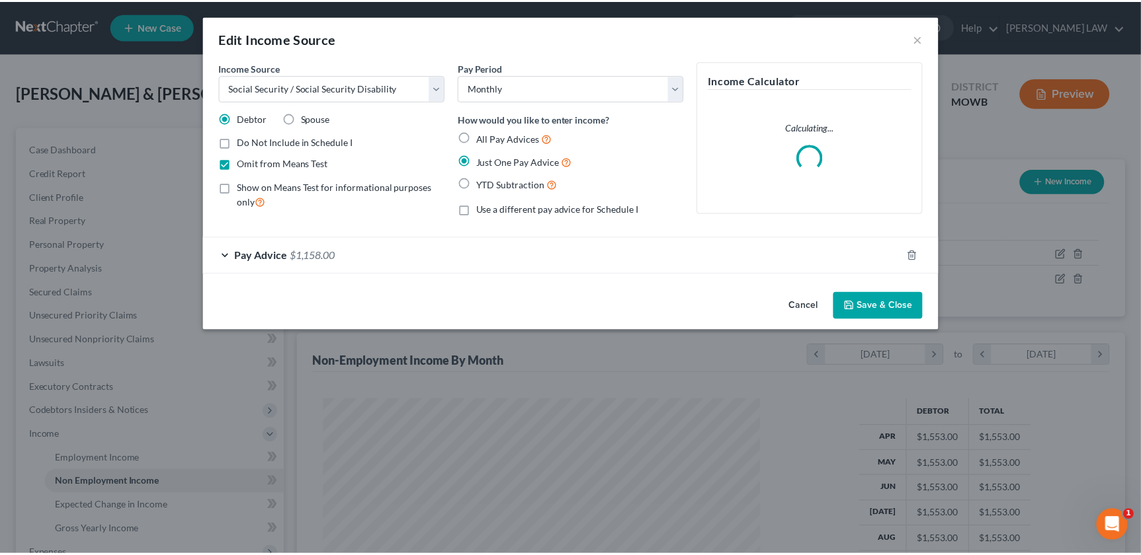
scroll to position [237, 471]
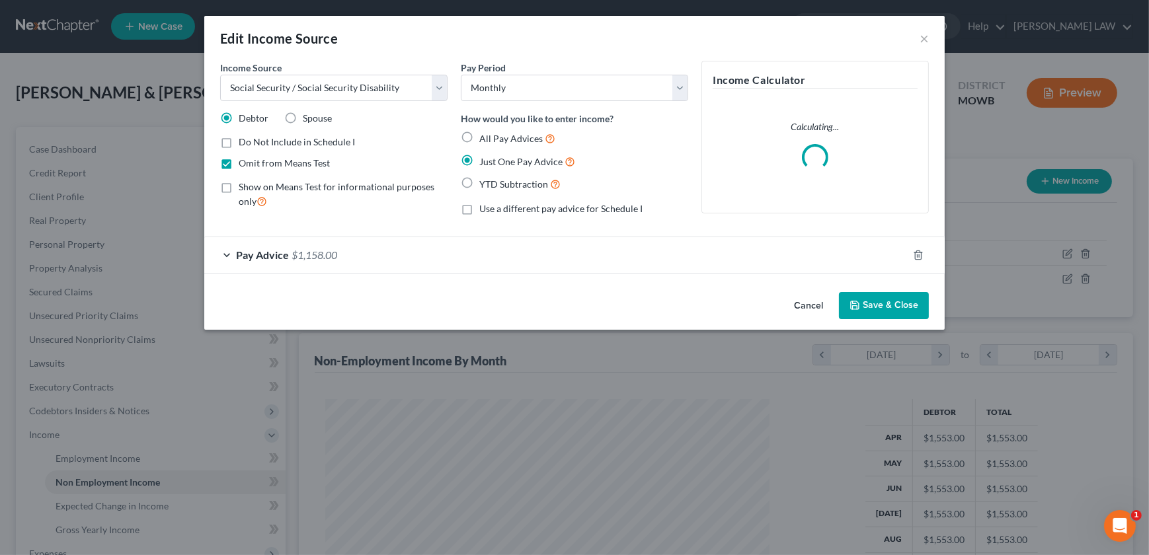
click at [390, 261] on div "Pay Advice $1,158.00" at bounding box center [556, 254] width 704 height 35
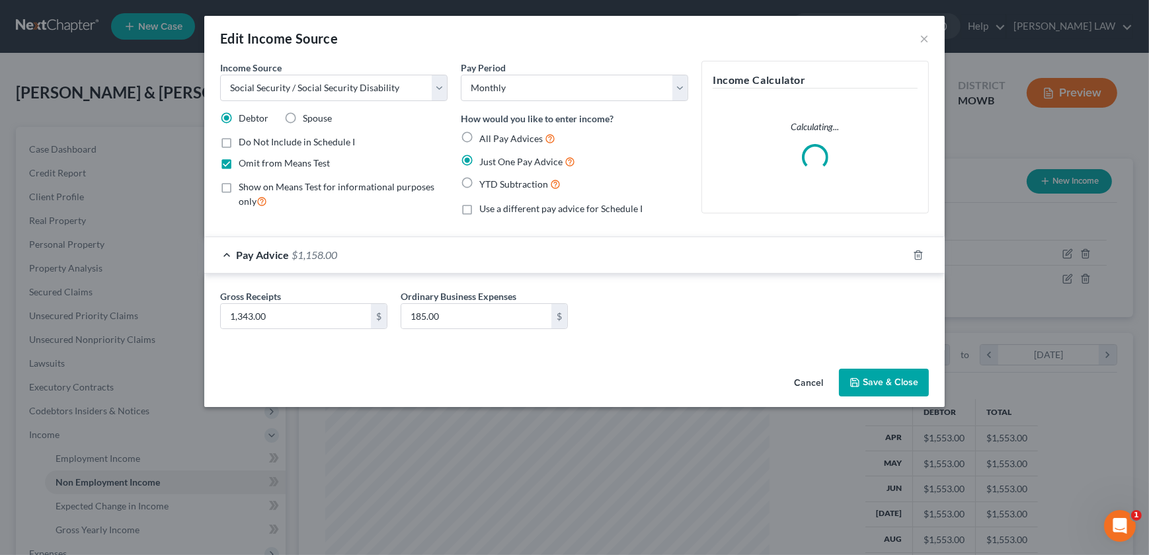
click at [916, 40] on div "Edit Income Source ×" at bounding box center [574, 38] width 741 height 45
click at [922, 41] on button "×" at bounding box center [924, 38] width 9 height 16
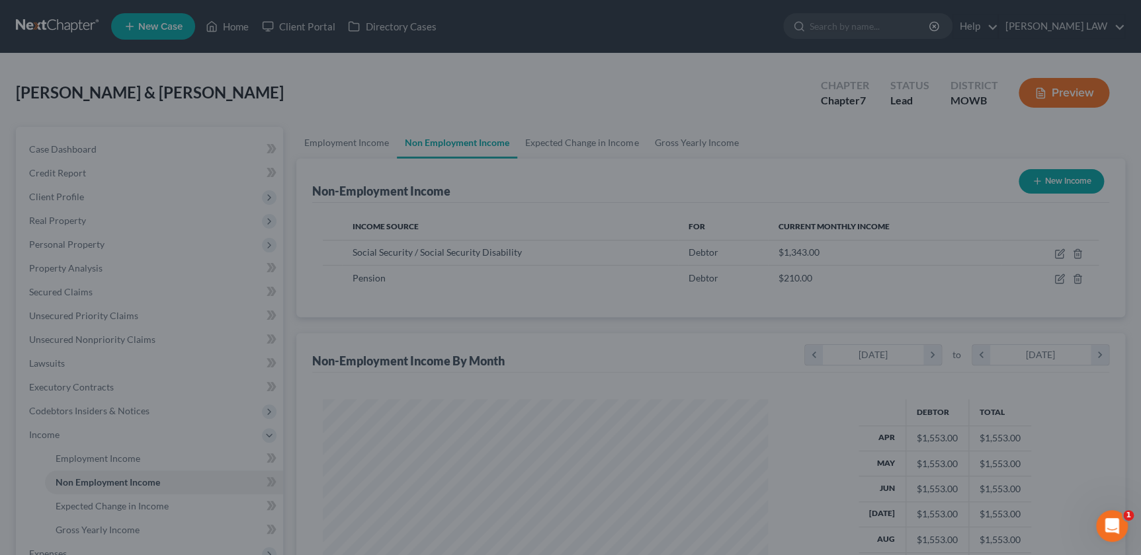
scroll to position [660960, 660729]
